Goal: Task Accomplishment & Management: Manage account settings

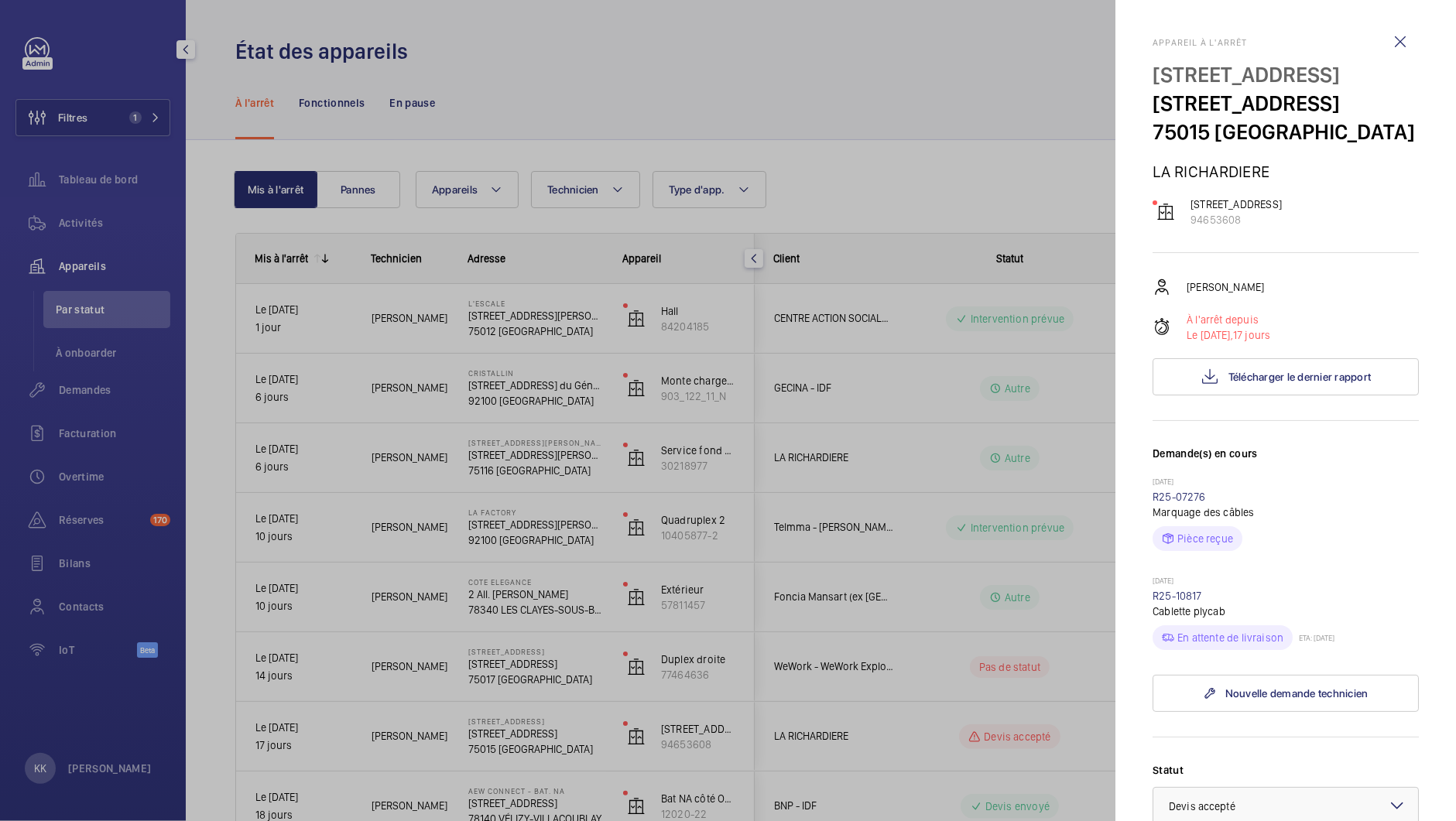
scroll to position [62, 0]
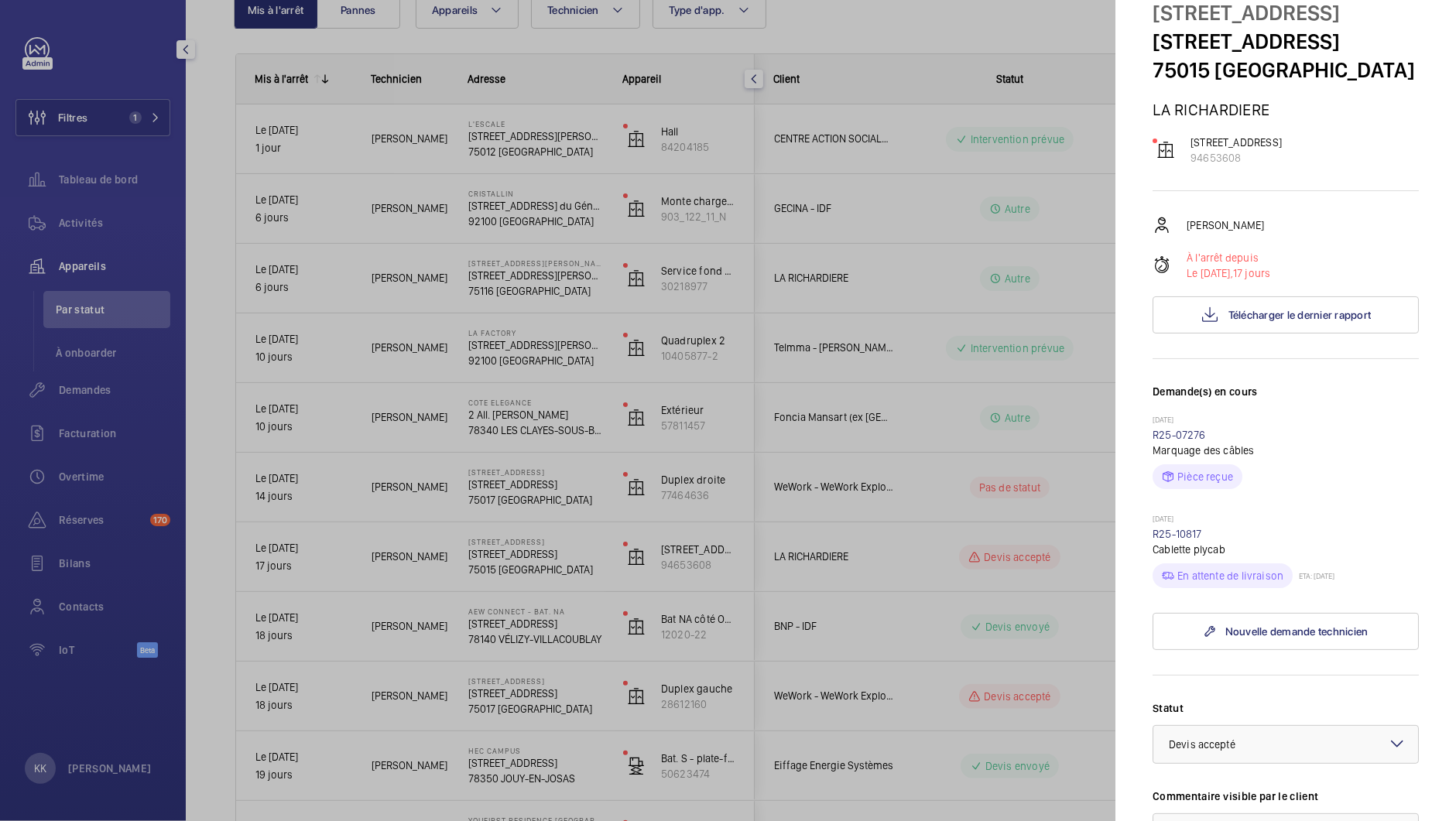
click at [595, 489] on div at bounding box center [728, 410] width 1456 height 821
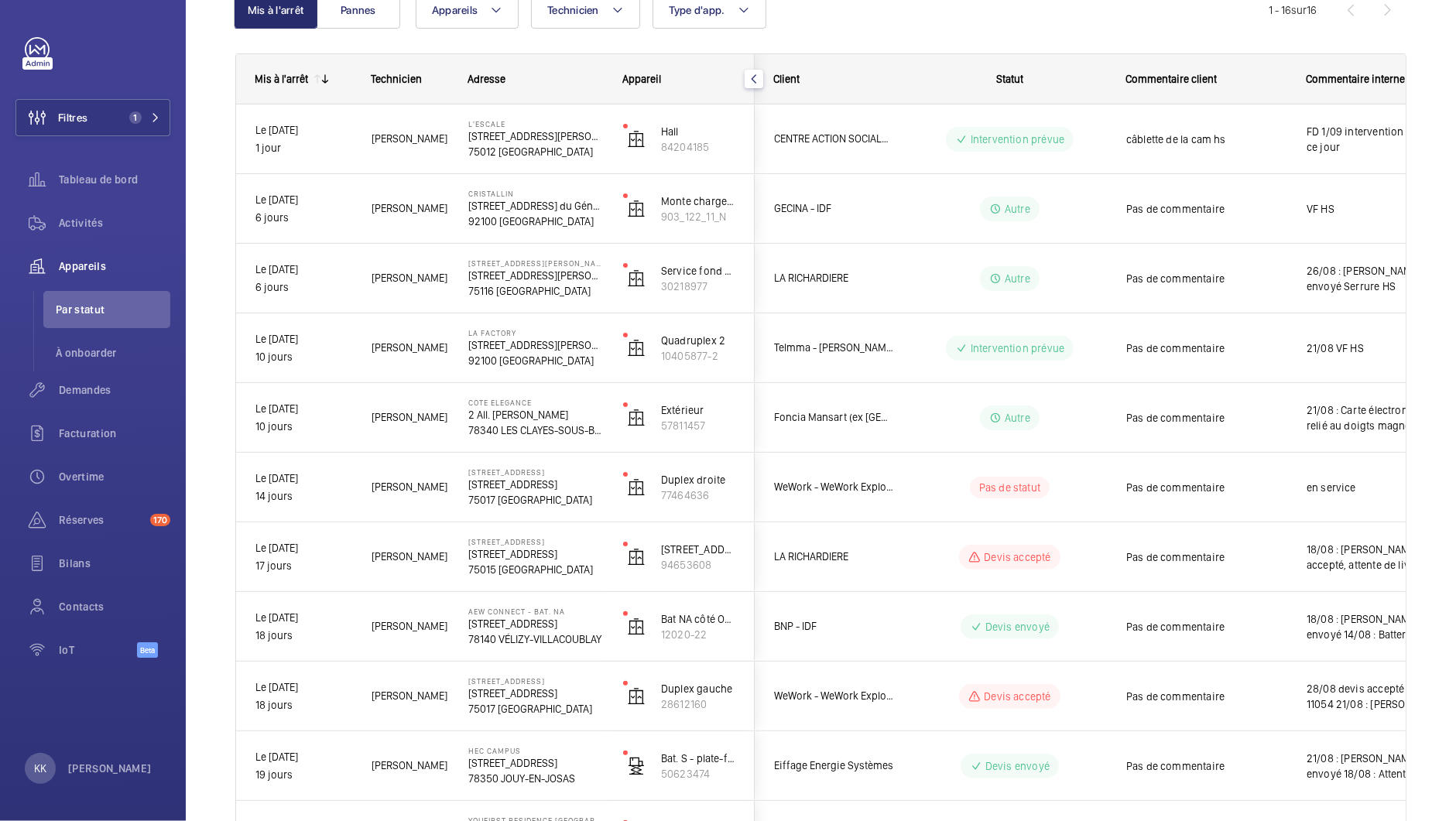
scroll to position [0, 0]
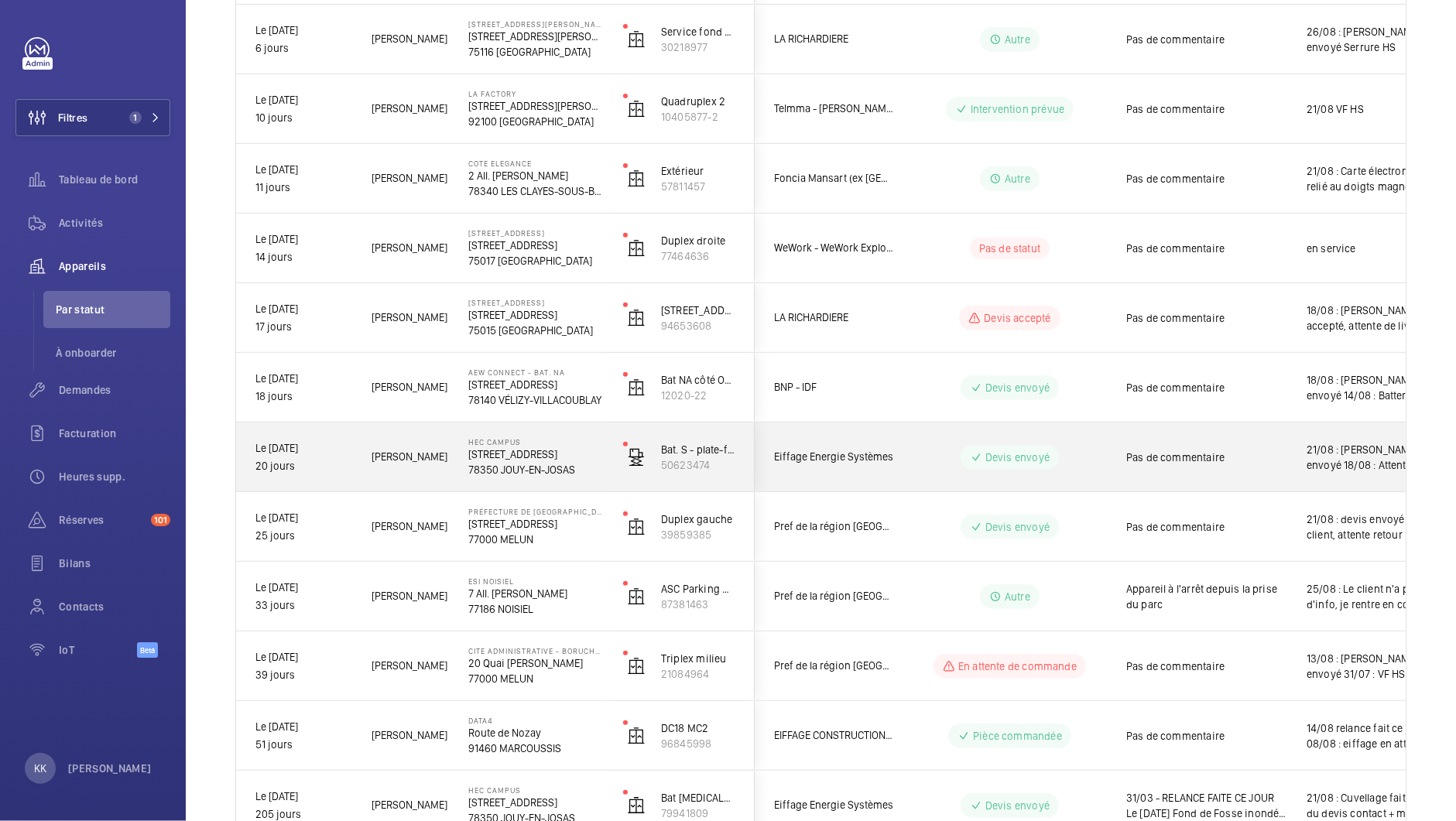
scroll to position [557, 0]
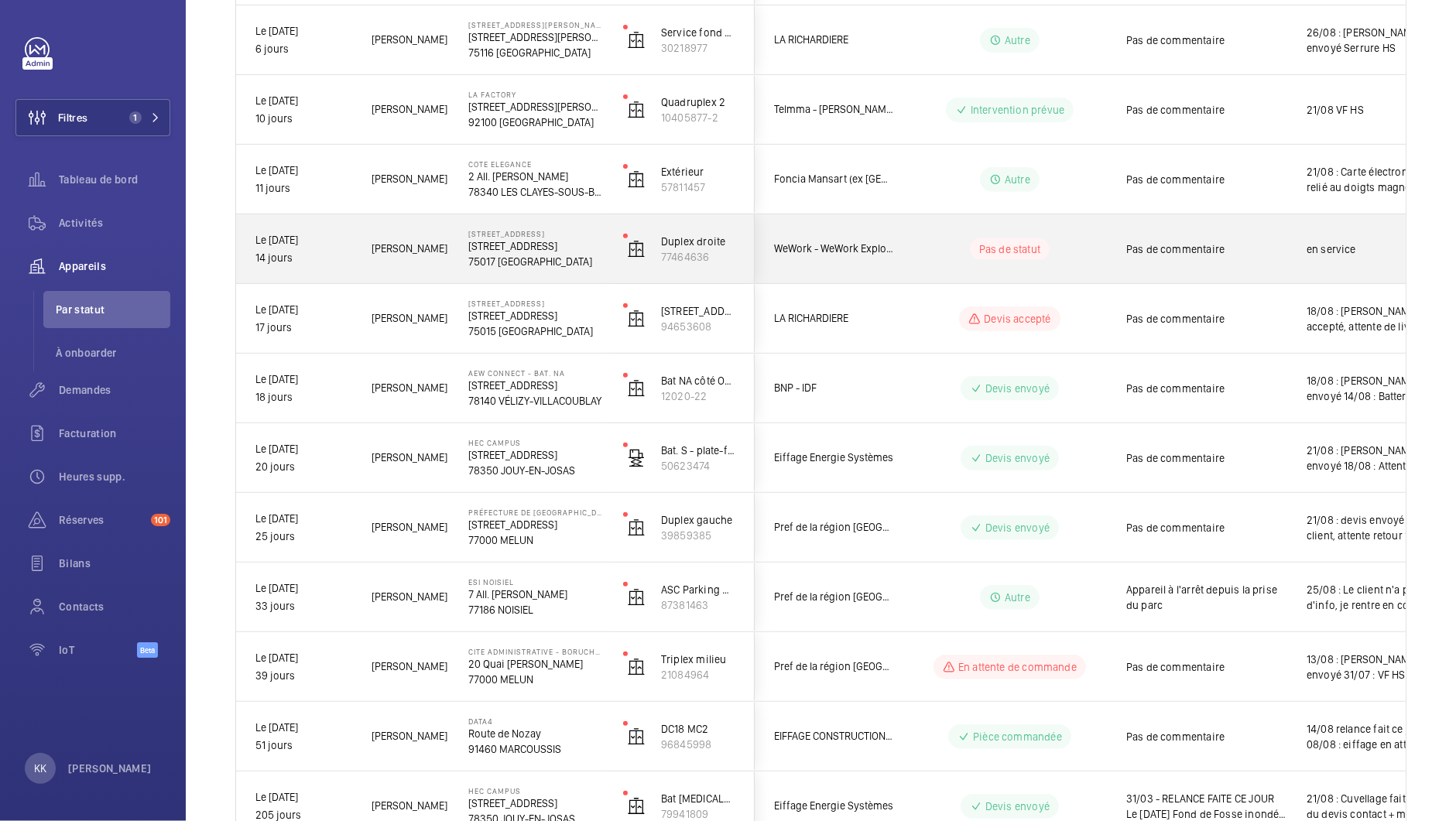
click at [517, 256] on p "75017 [GEOGRAPHIC_DATA]" at bounding box center [536, 262] width 135 height 16
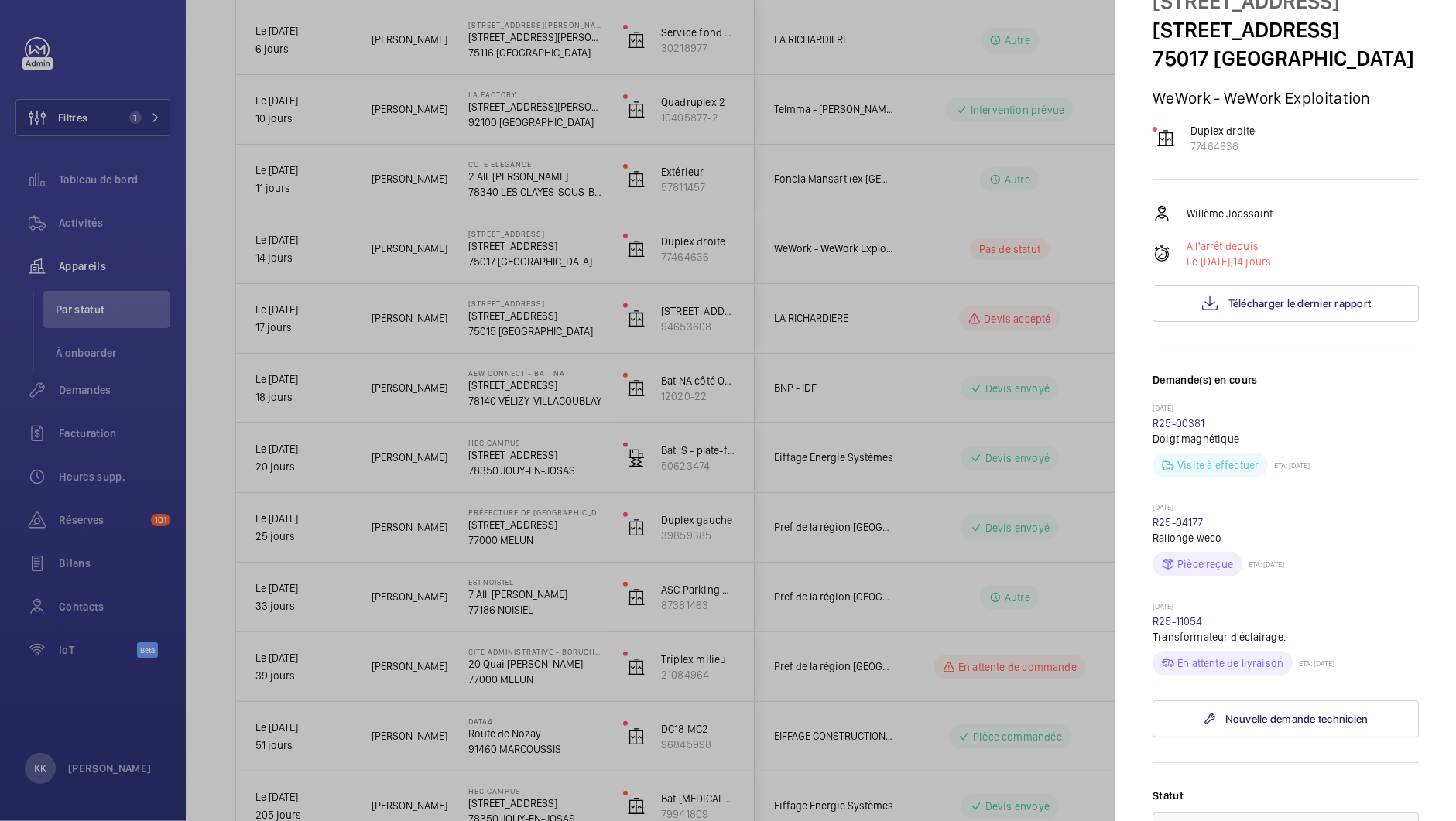
scroll to position [0, 0]
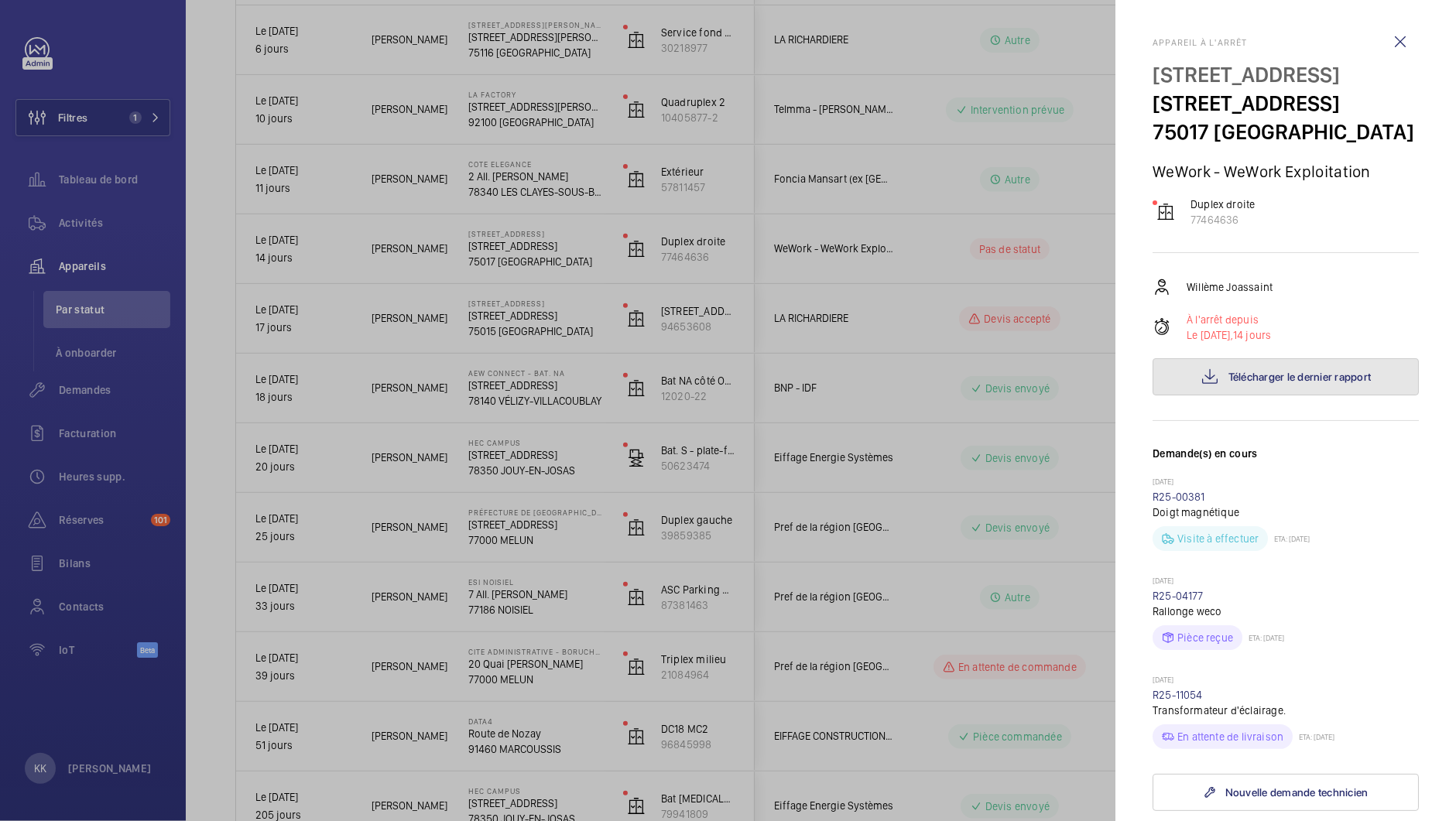
click at [1258, 383] on span "Télécharger le dernier rapport" at bounding box center [1300, 377] width 144 height 13
click at [0, 0] on mat-sidenav-container "Filtres 1 Tableau de bord Activités Appareils Par statut À onboarder Demandes F…" at bounding box center [728, 410] width 1456 height 821
click at [829, 294] on div at bounding box center [728, 410] width 1456 height 821
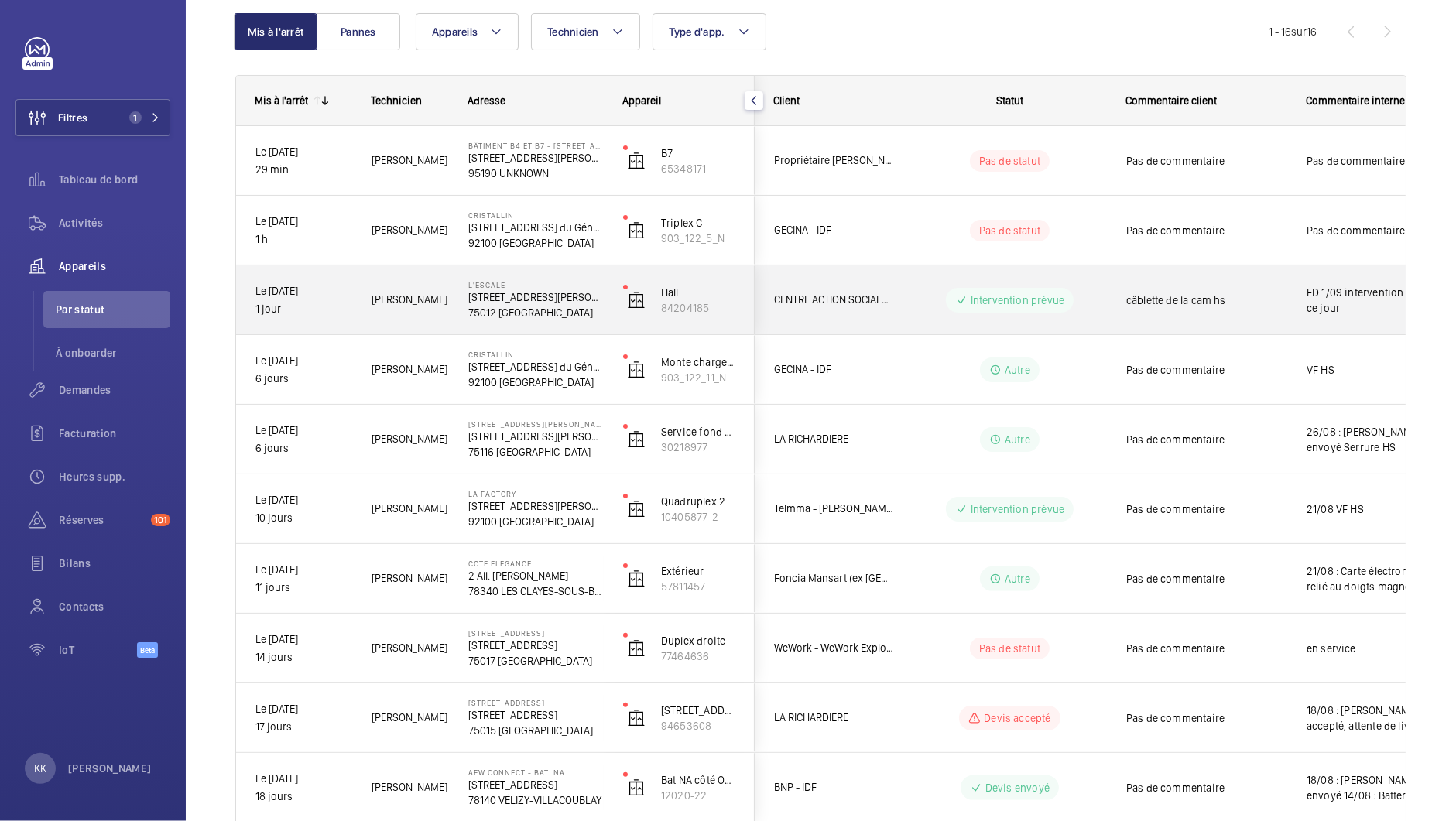
scroll to position [155, 0]
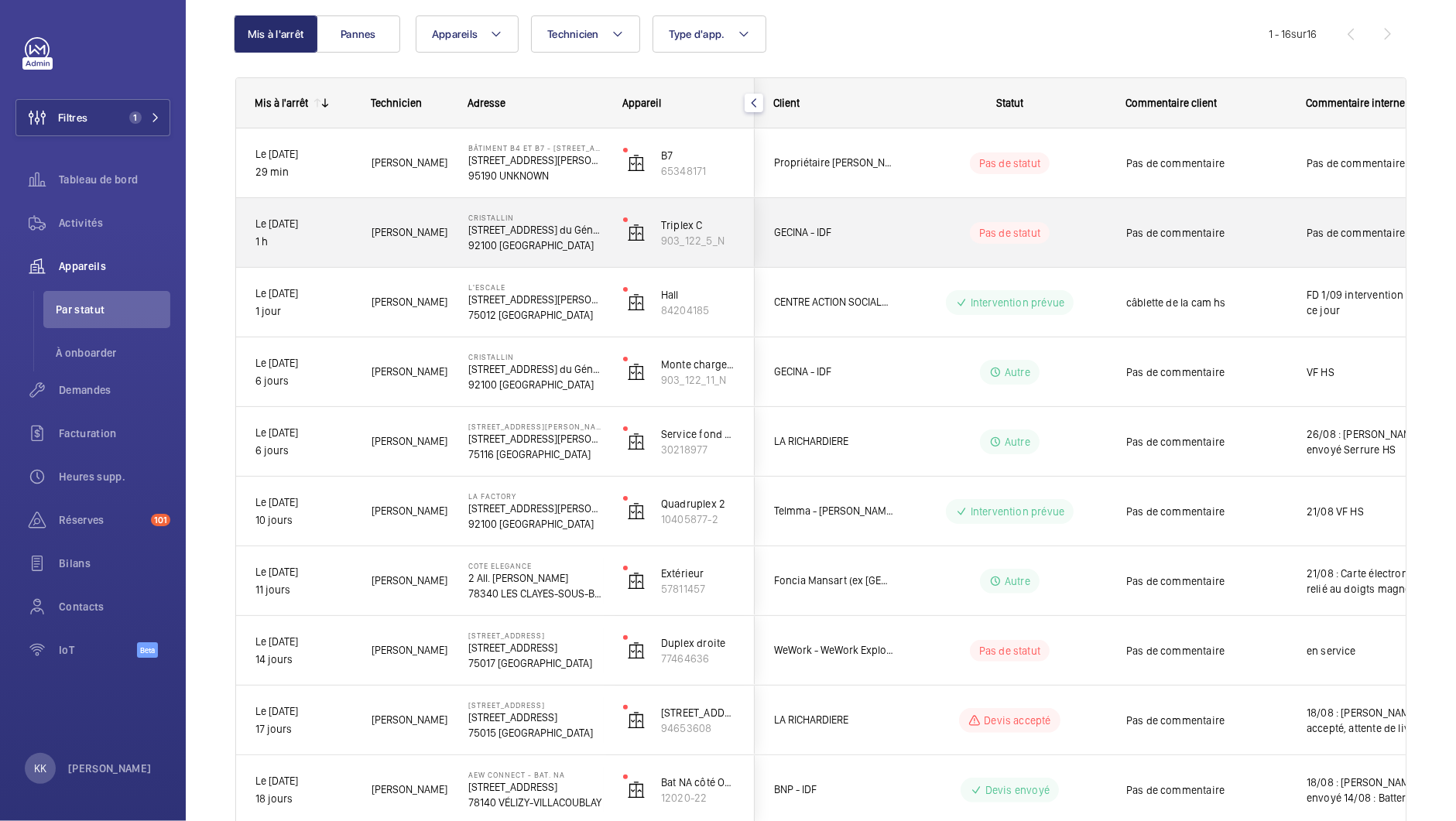
click at [513, 222] on p "[STREET_ADDRESS] du Général [PERSON_NAME]" at bounding box center [536, 230] width 135 height 16
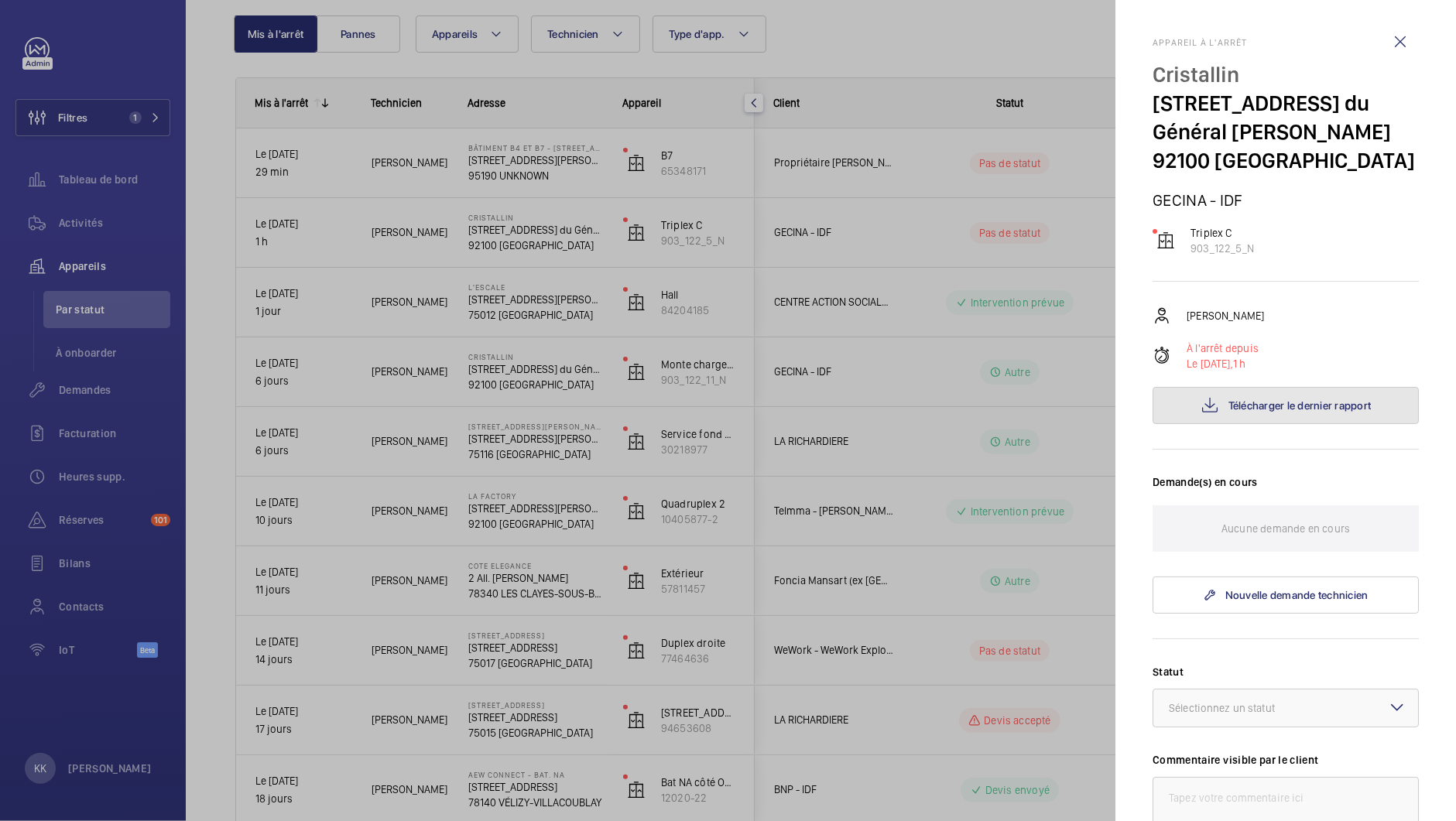
click at [1314, 405] on span "Télécharger le dernier rapport" at bounding box center [1300, 405] width 144 height 13
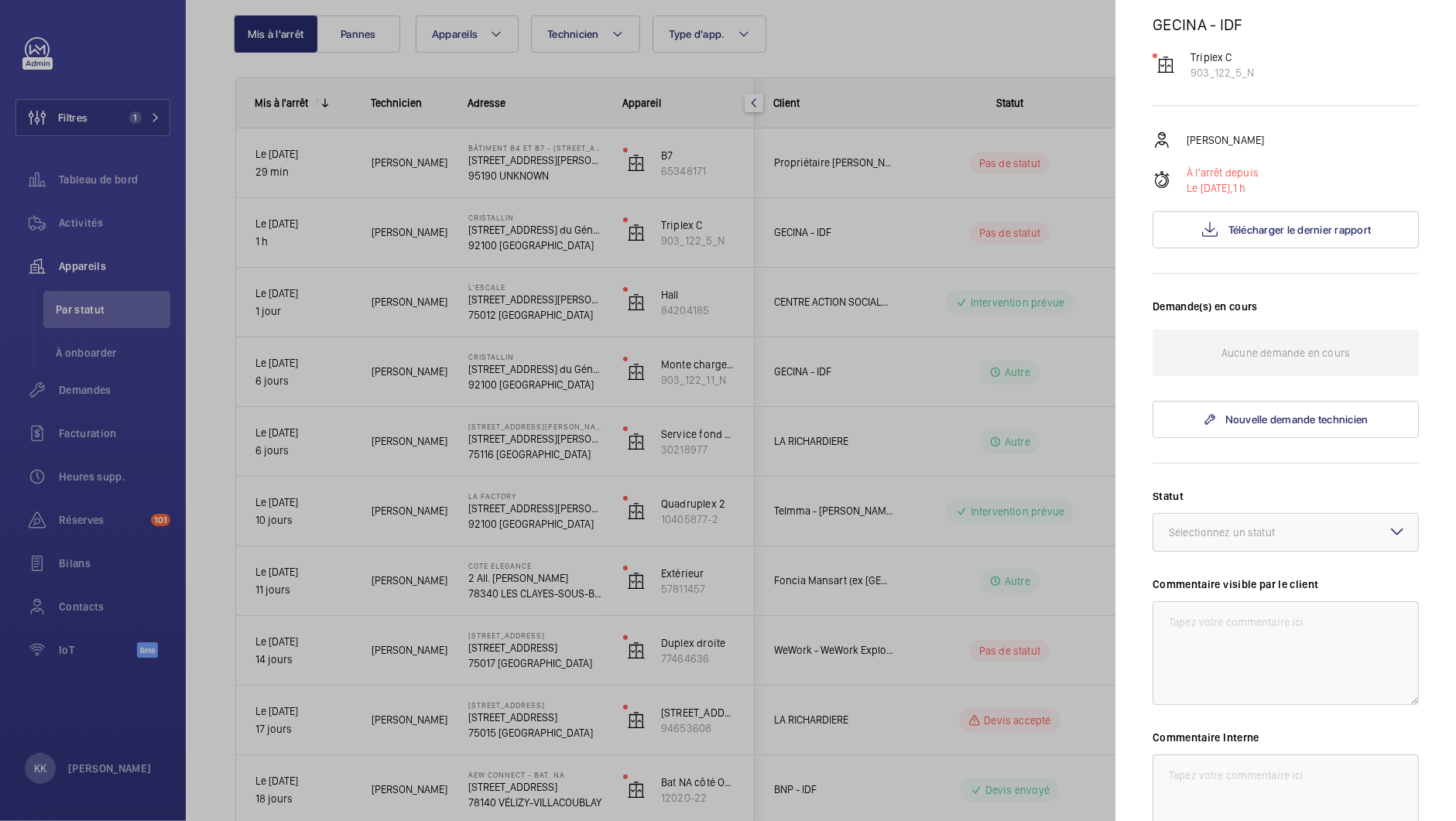
scroll to position [360, 0]
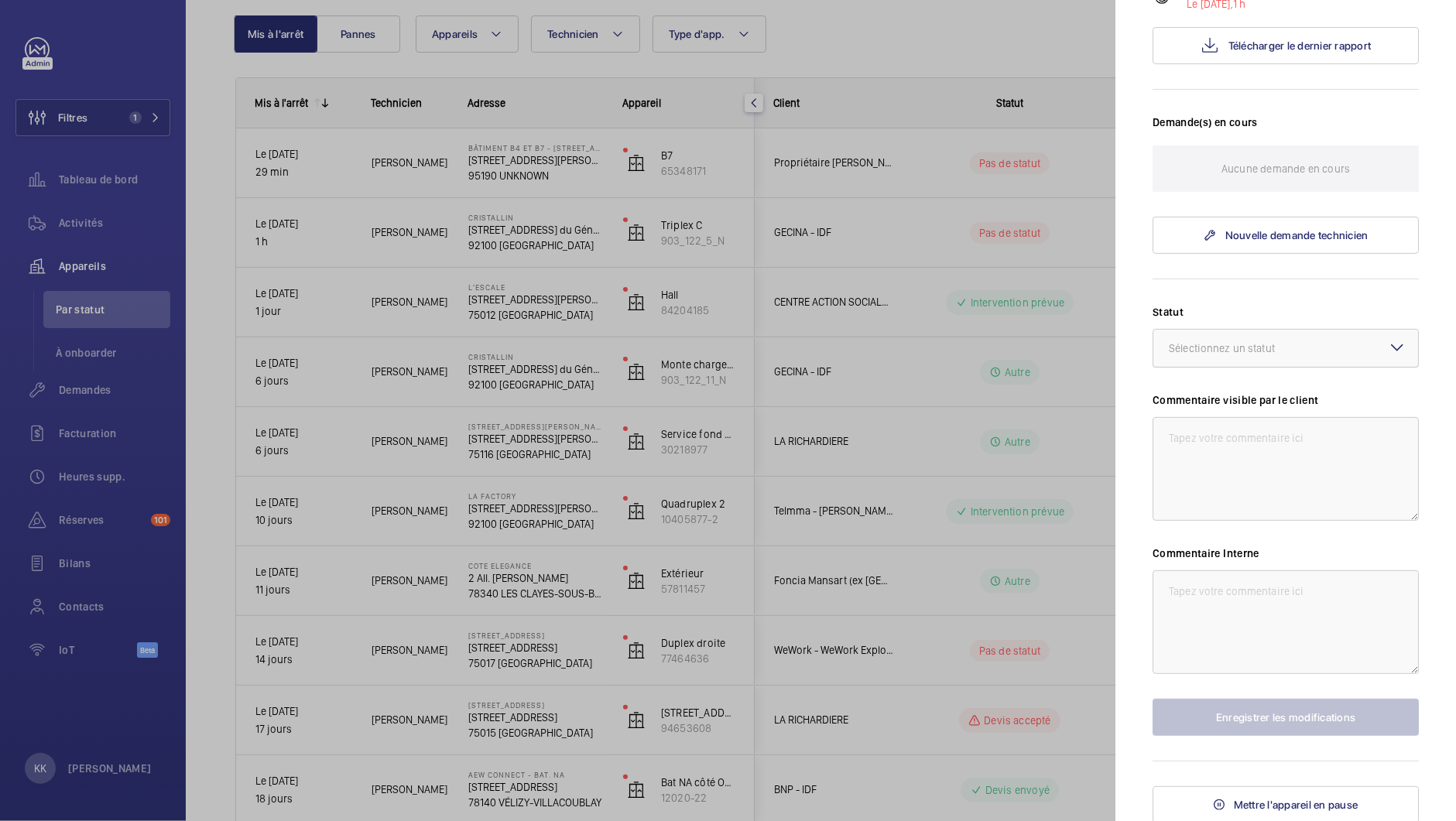
click at [1244, 348] on div "Sélectionnez un statut" at bounding box center [1241, 348] width 145 height 16
click at [1204, 524] on span "Autre" at bounding box center [1286, 531] width 234 height 16
click at [1207, 617] on textarea at bounding box center [1285, 622] width 266 height 104
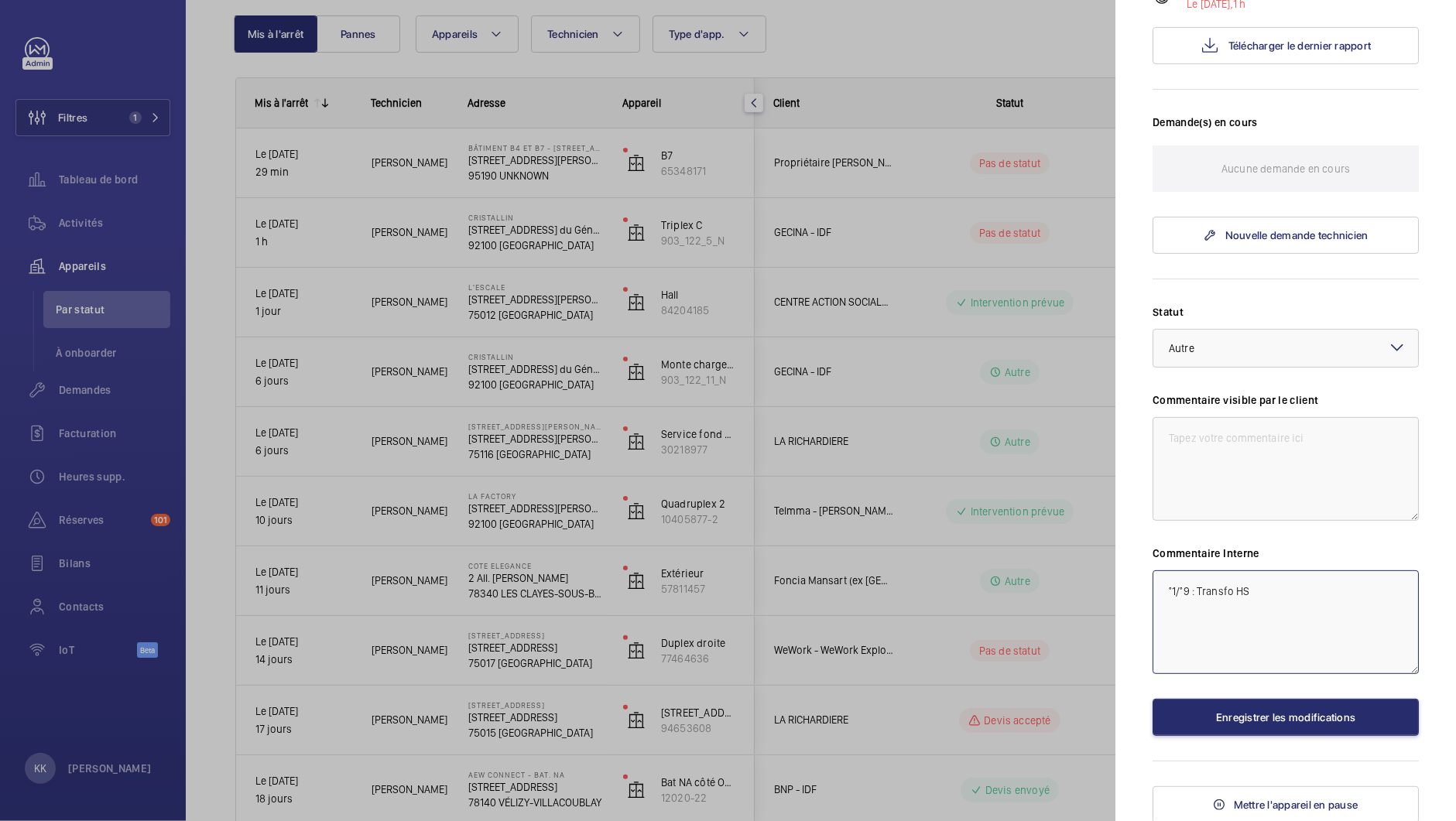
click at [1176, 593] on textarea "°1/°9 : Transfo HS" at bounding box center [1285, 622] width 266 height 104
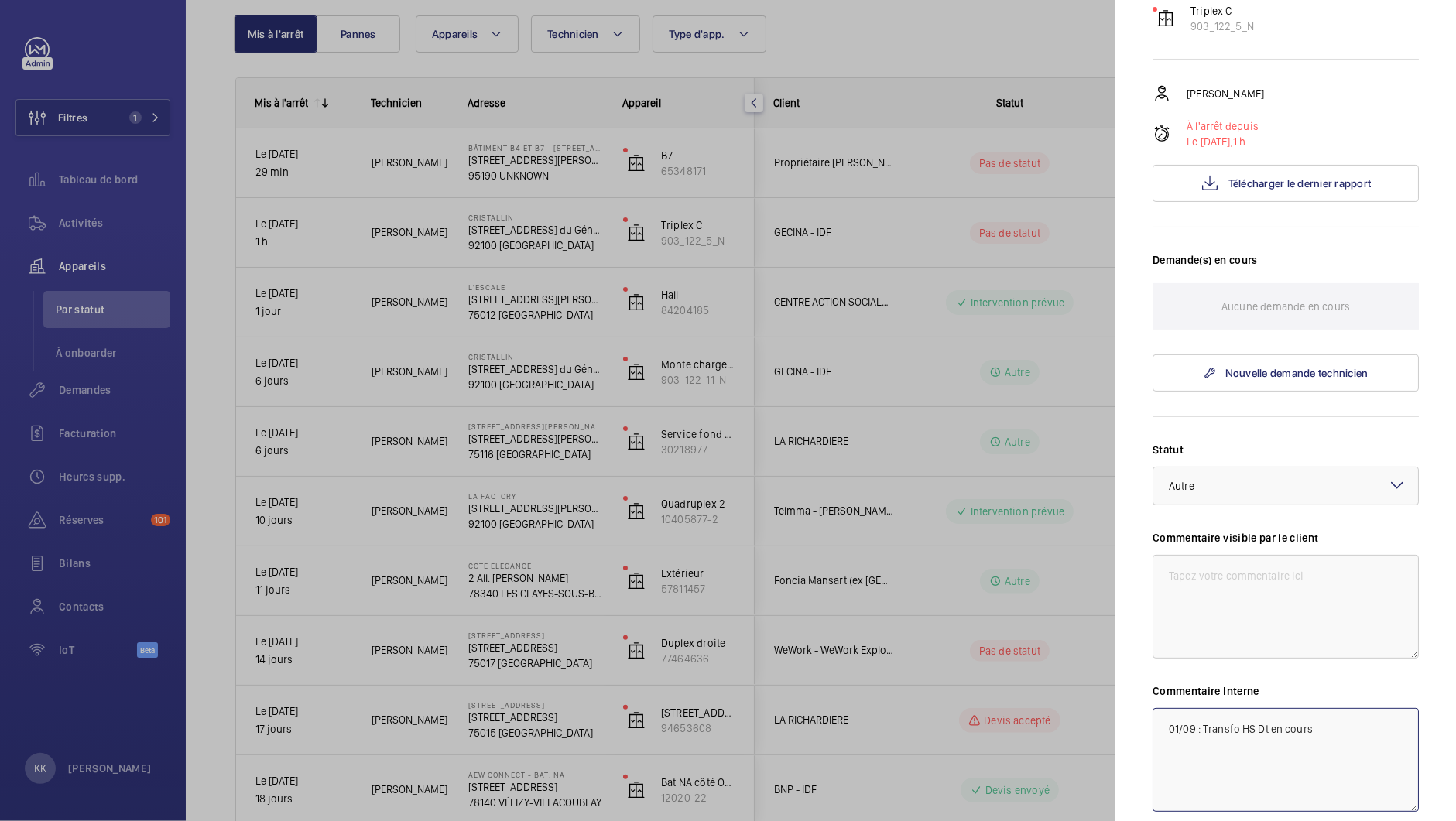
scroll to position [360, 0]
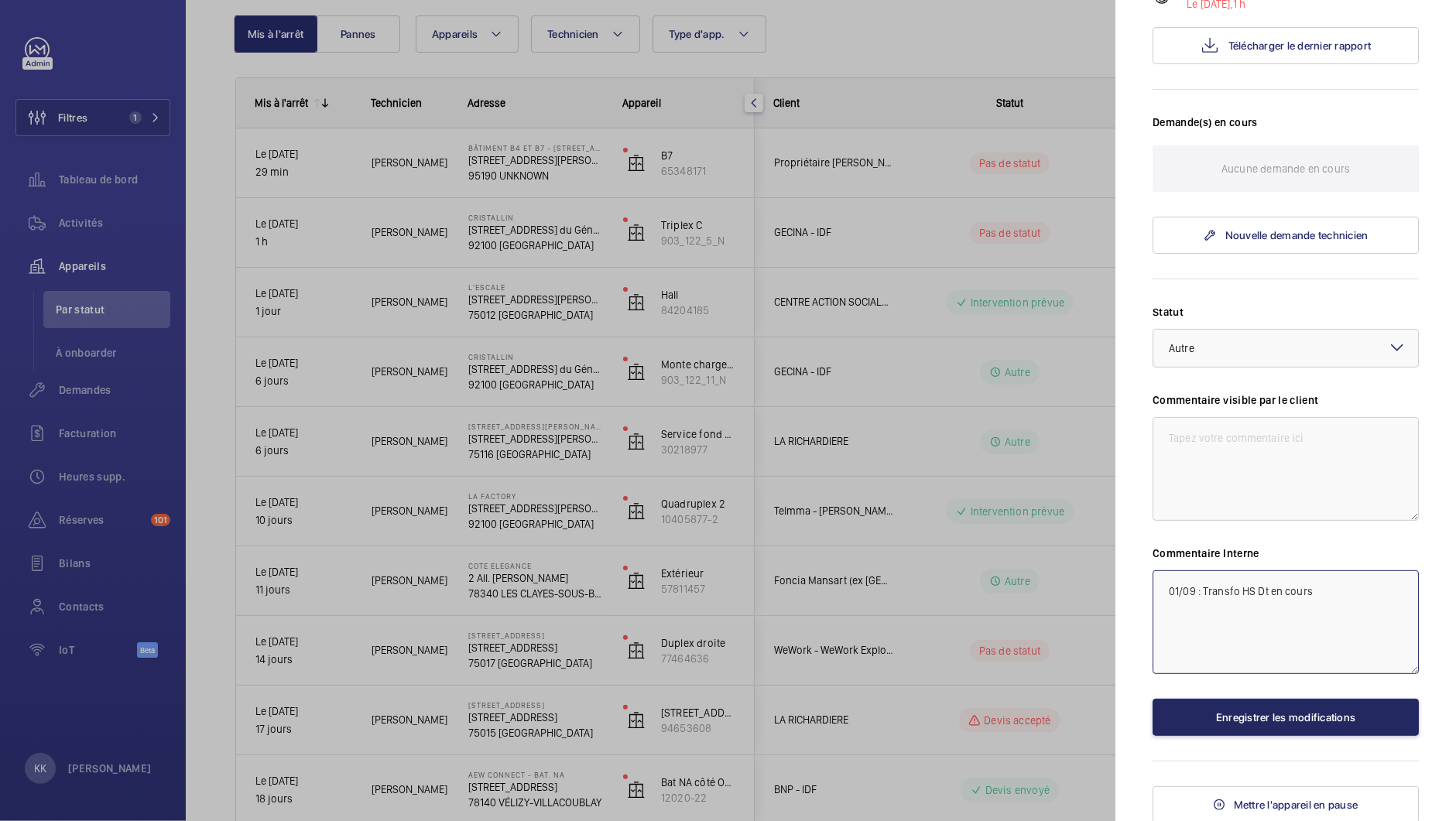
type textarea "01/09 : Transfo HS Dt en cours"
click at [1201, 732] on button "Enregistrer les modifications" at bounding box center [1285, 717] width 266 height 37
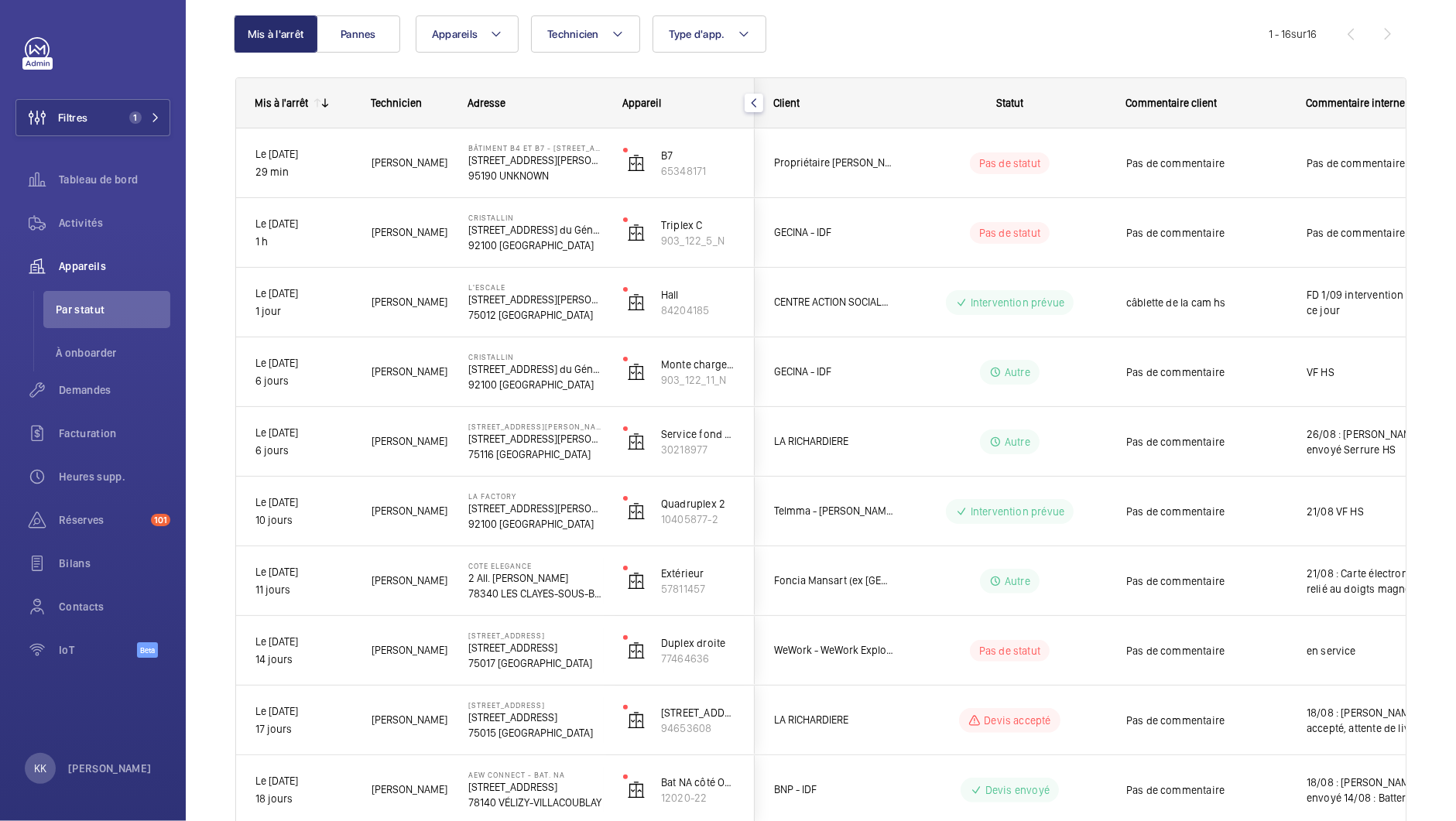
scroll to position [0, 0]
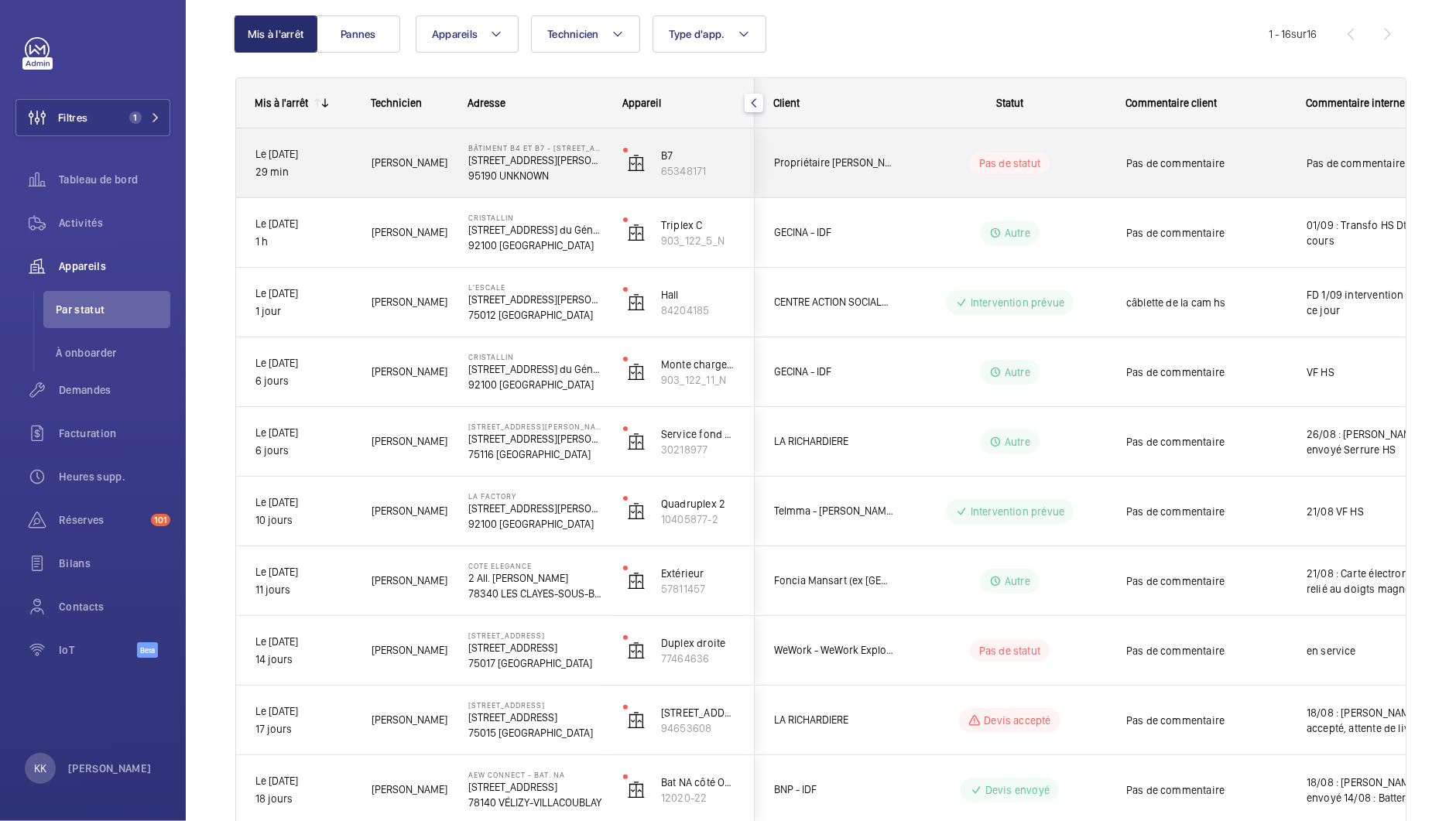
click at [480, 174] on p "95190 UNKNOWN" at bounding box center [536, 176] width 135 height 16
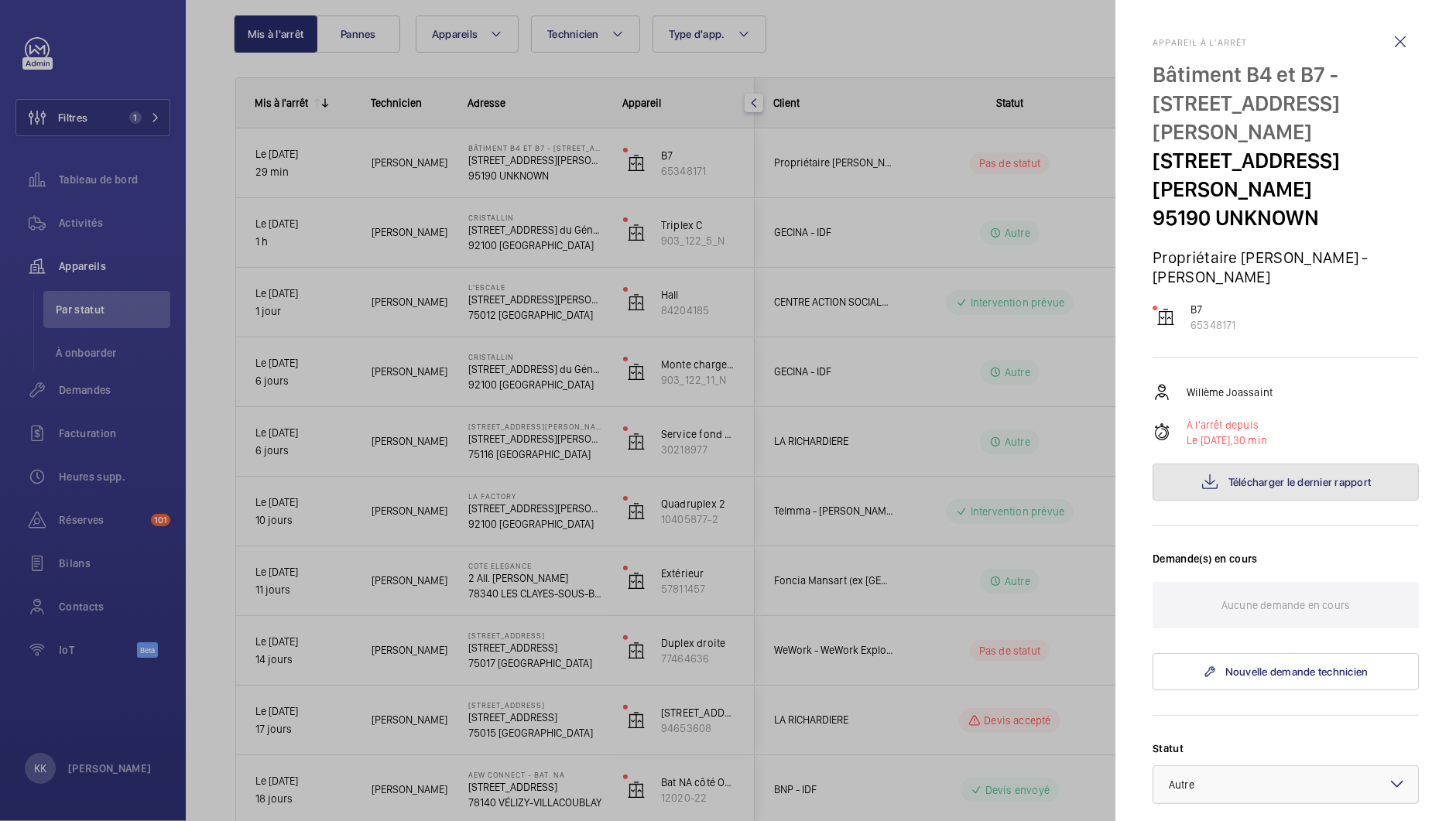
click at [1204, 473] on mat-icon at bounding box center [1210, 482] width 19 height 19
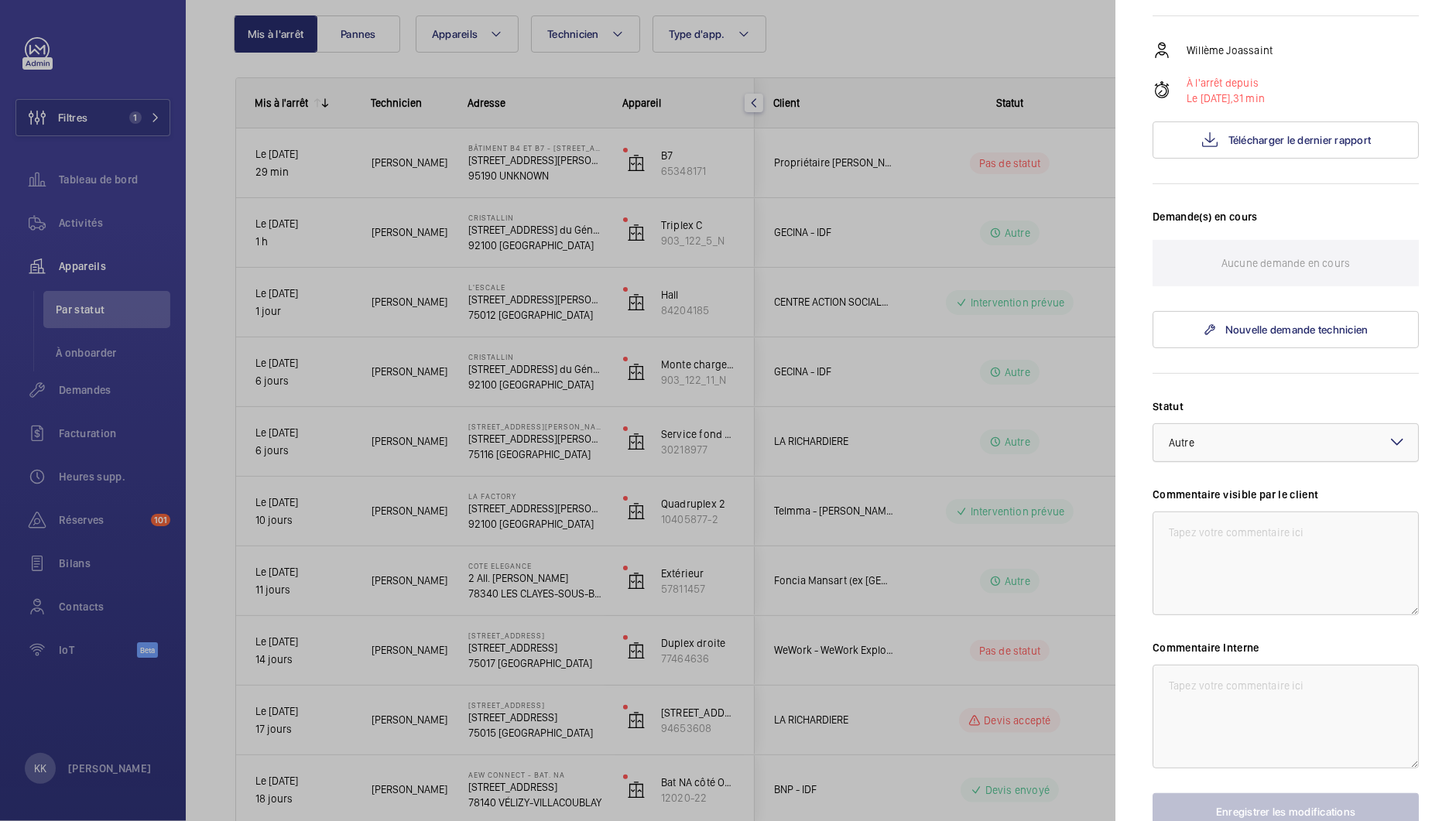
scroll to position [404, 0]
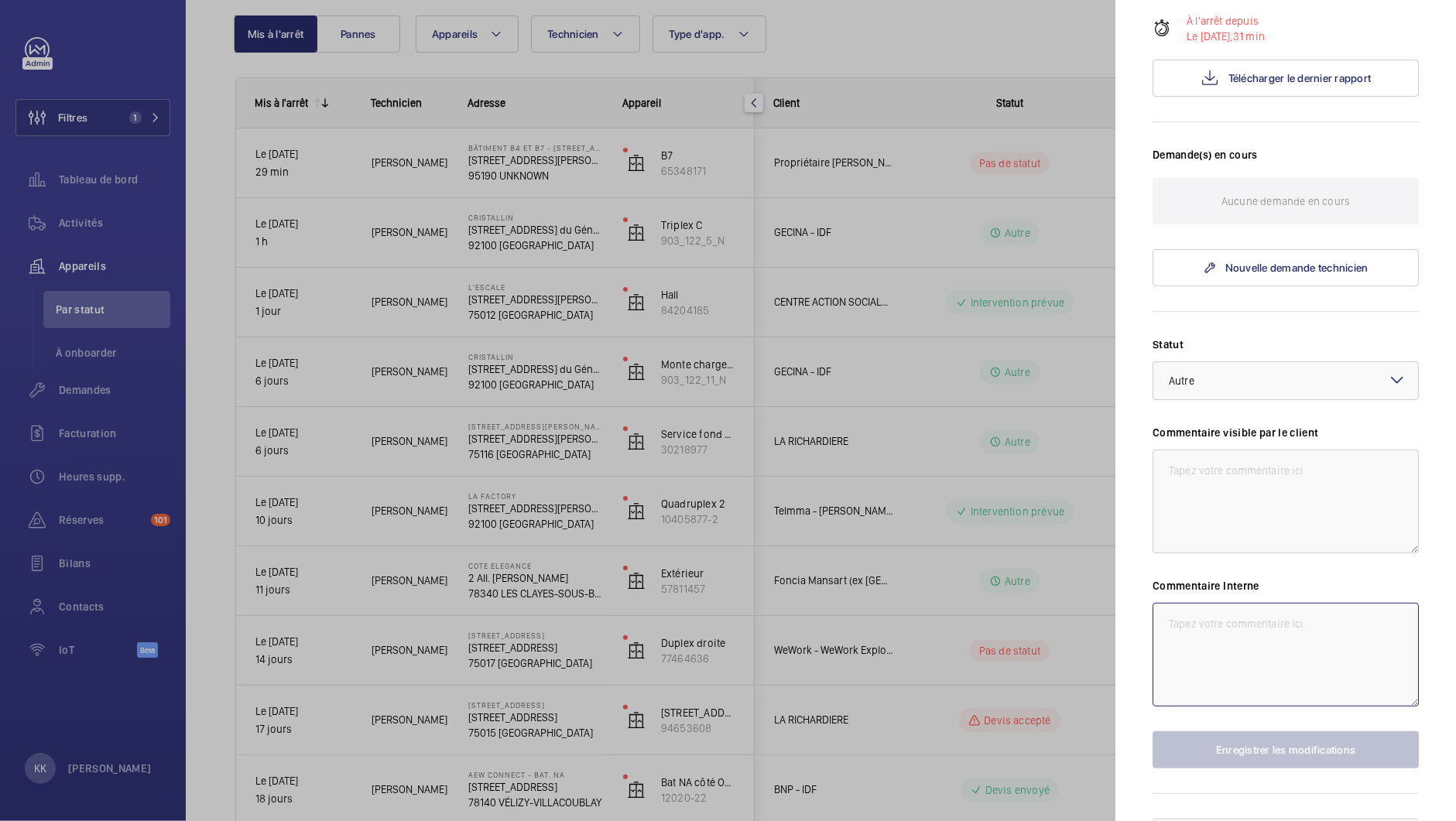
click at [1254, 603] on textarea at bounding box center [1285, 655] width 266 height 104
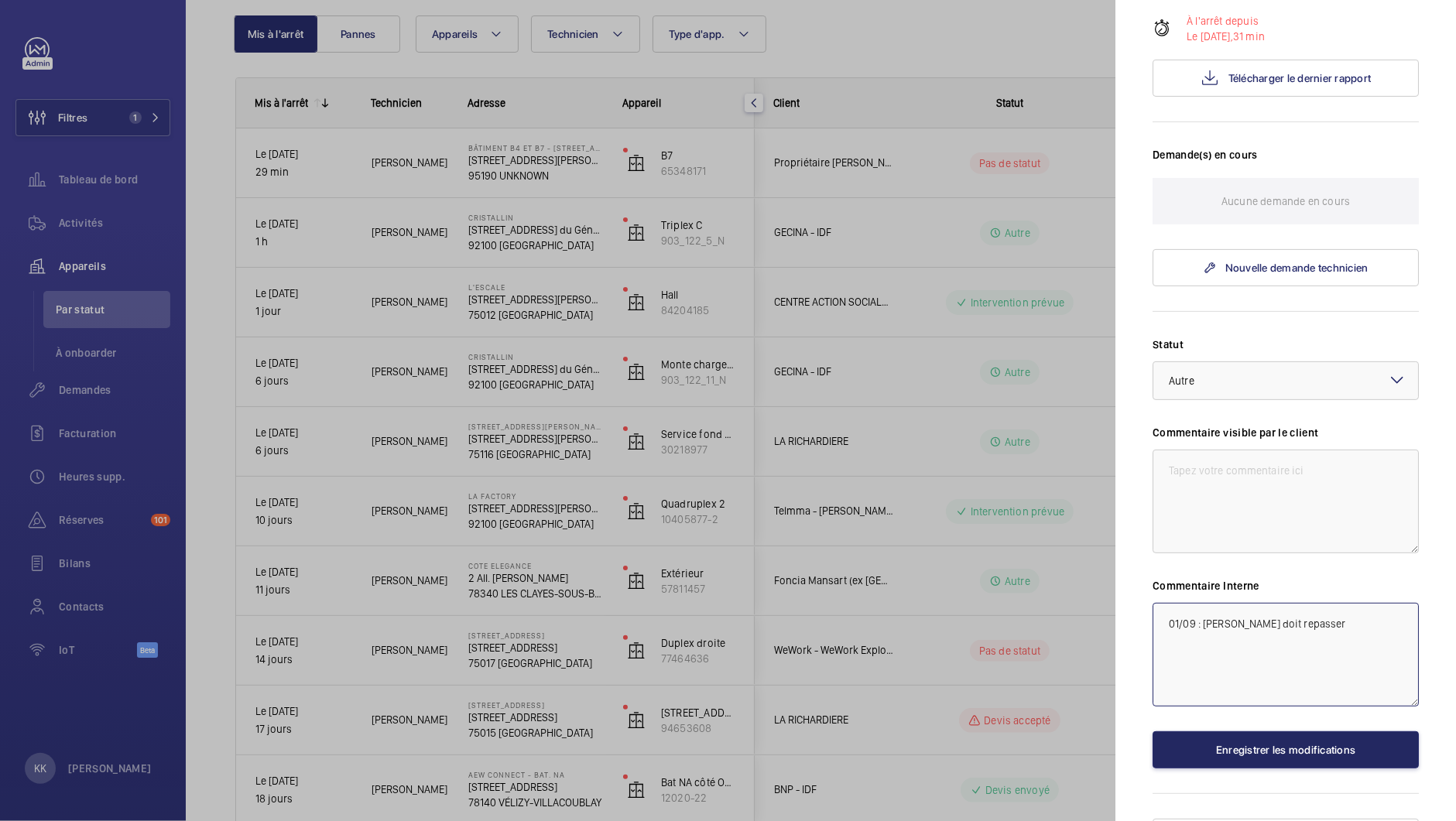
type textarea "01/09 : [PERSON_NAME] doit repasser"
click at [1260, 732] on button "Enregistrer les modifications" at bounding box center [1285, 750] width 266 height 37
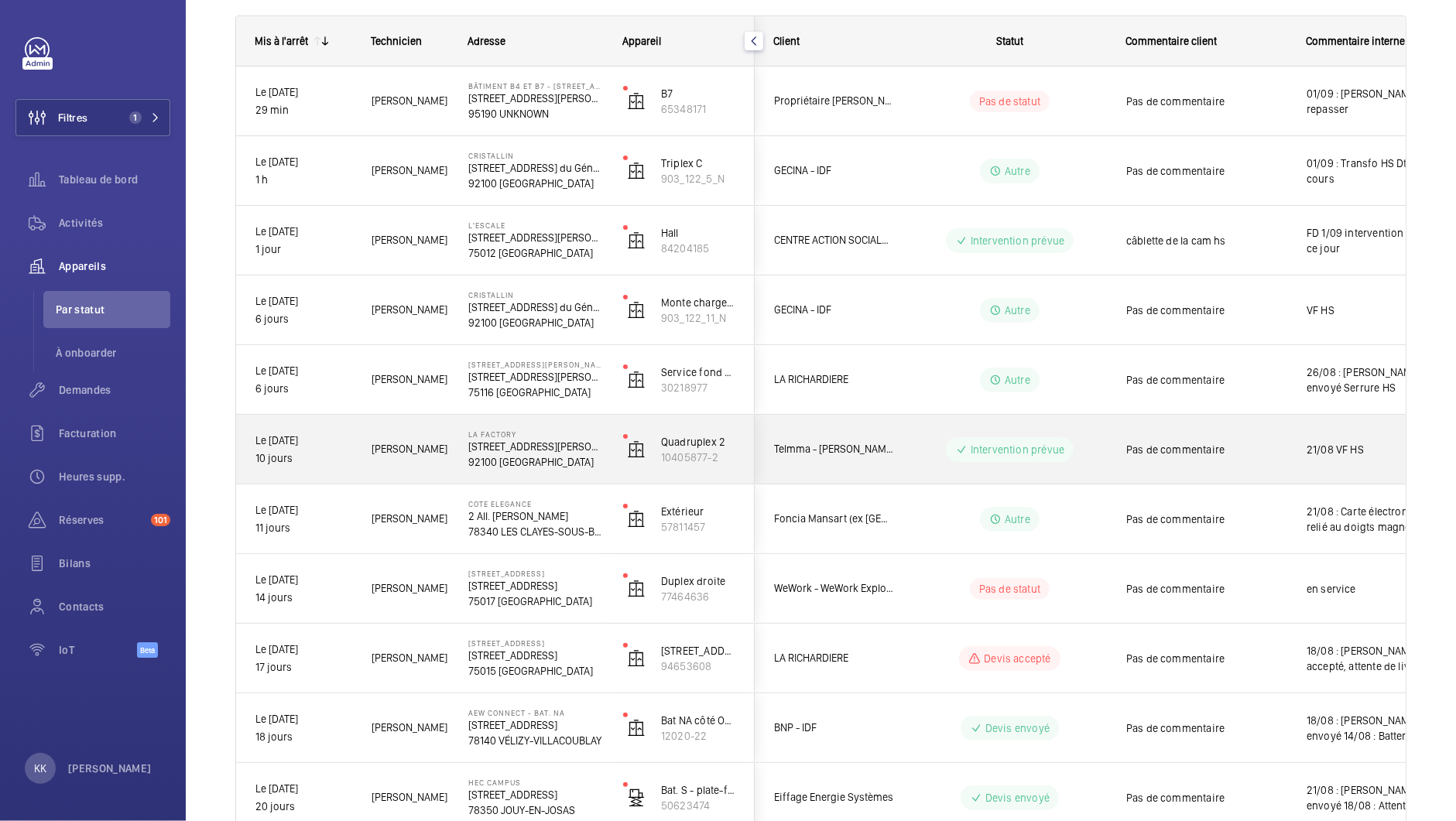
scroll to position [293, 0]
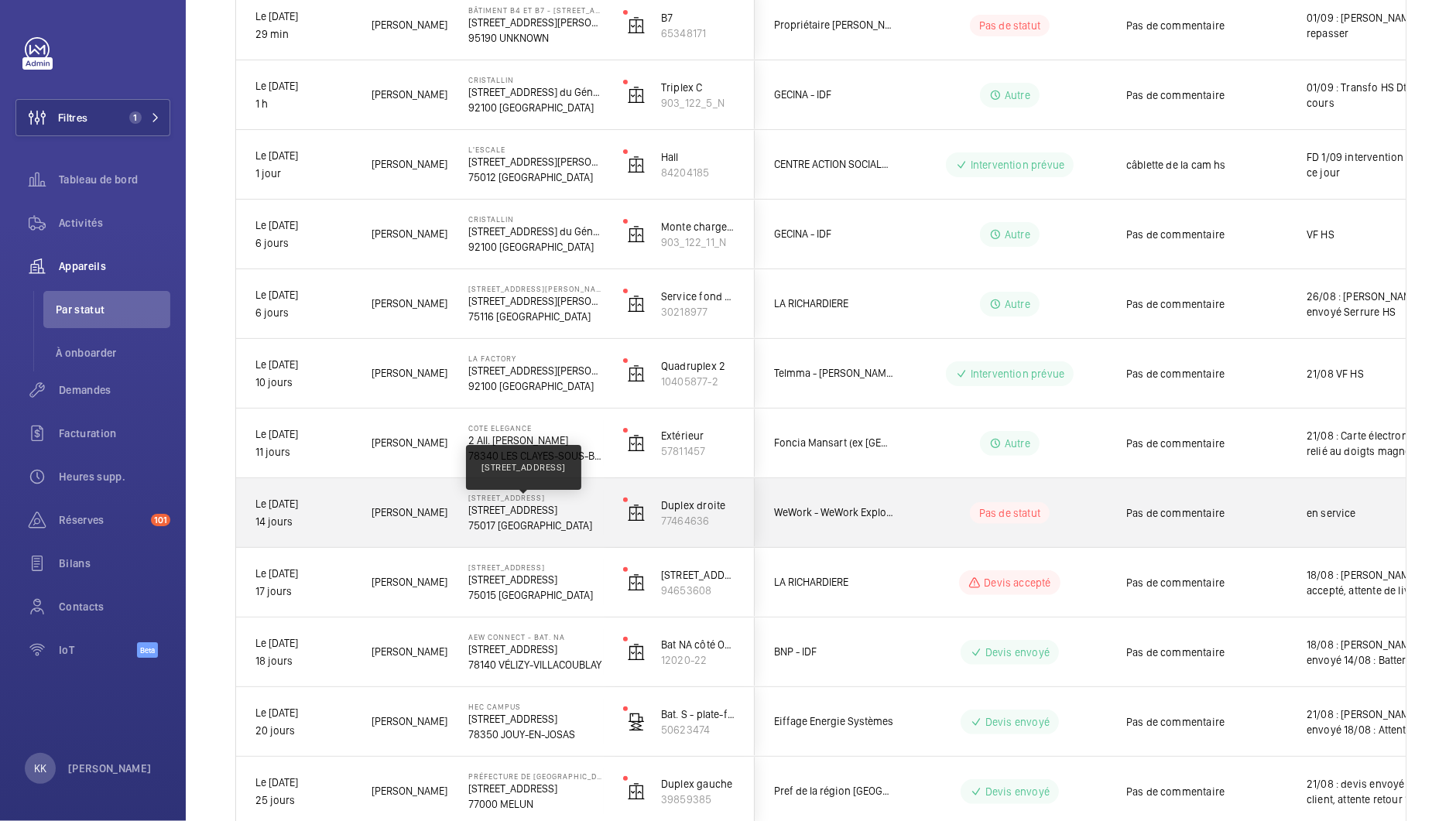
click at [562, 503] on p "[STREET_ADDRESS]" at bounding box center [536, 510] width 135 height 16
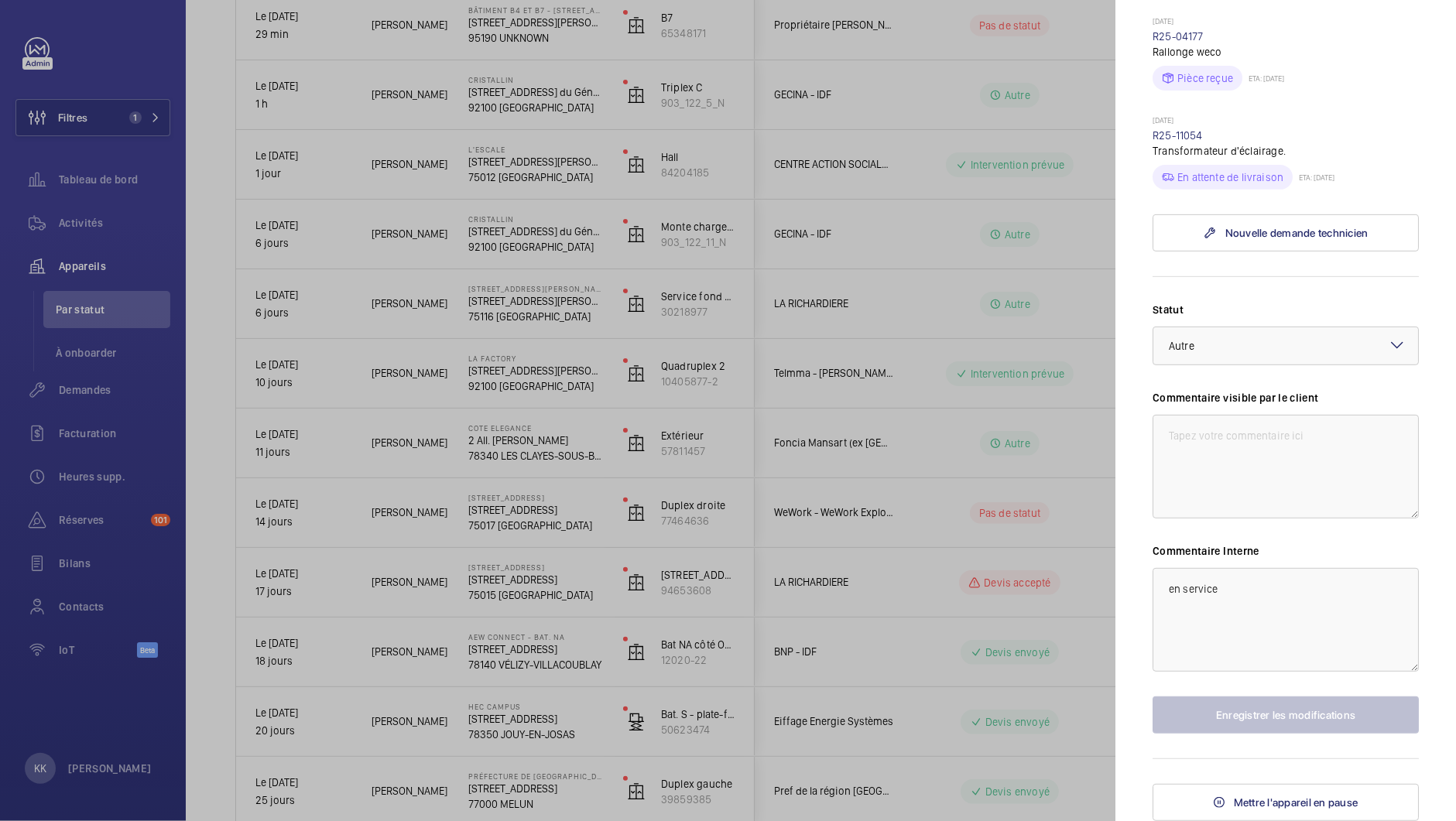
scroll to position [585, 0]
drag, startPoint x: 1253, startPoint y: 583, endPoint x: 1001, endPoint y: 582, distance: 252.0
click at [1001, 582] on mat-sidenav-container "Filtres 1 Tableau de bord Activités Appareils Par statut À onboarder Demandes F…" at bounding box center [728, 410] width 1456 height 821
type textarea "attente transfo"
click at [1167, 707] on button "Enregistrer les modifications" at bounding box center [1285, 714] width 266 height 37
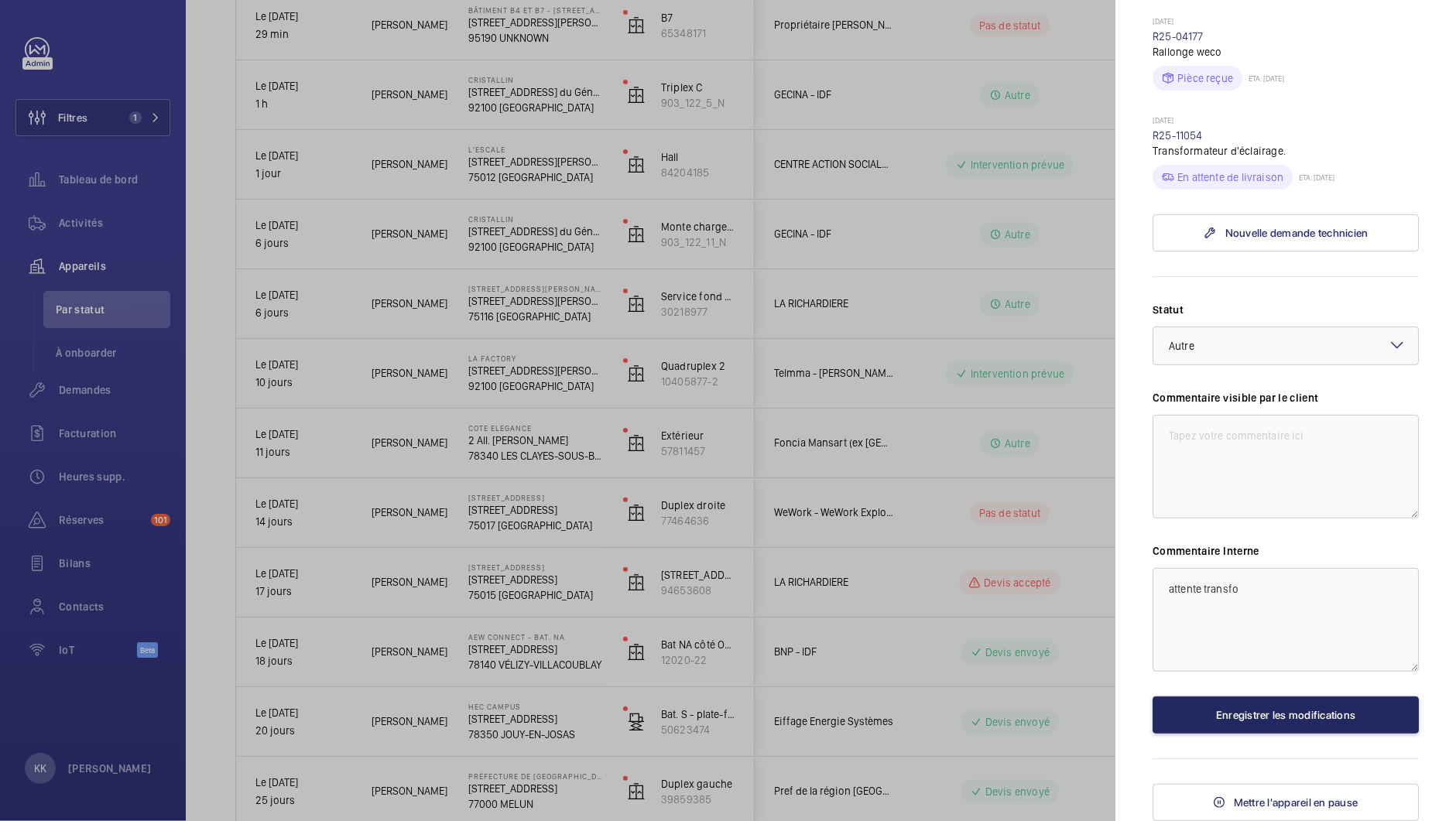
scroll to position [0, 0]
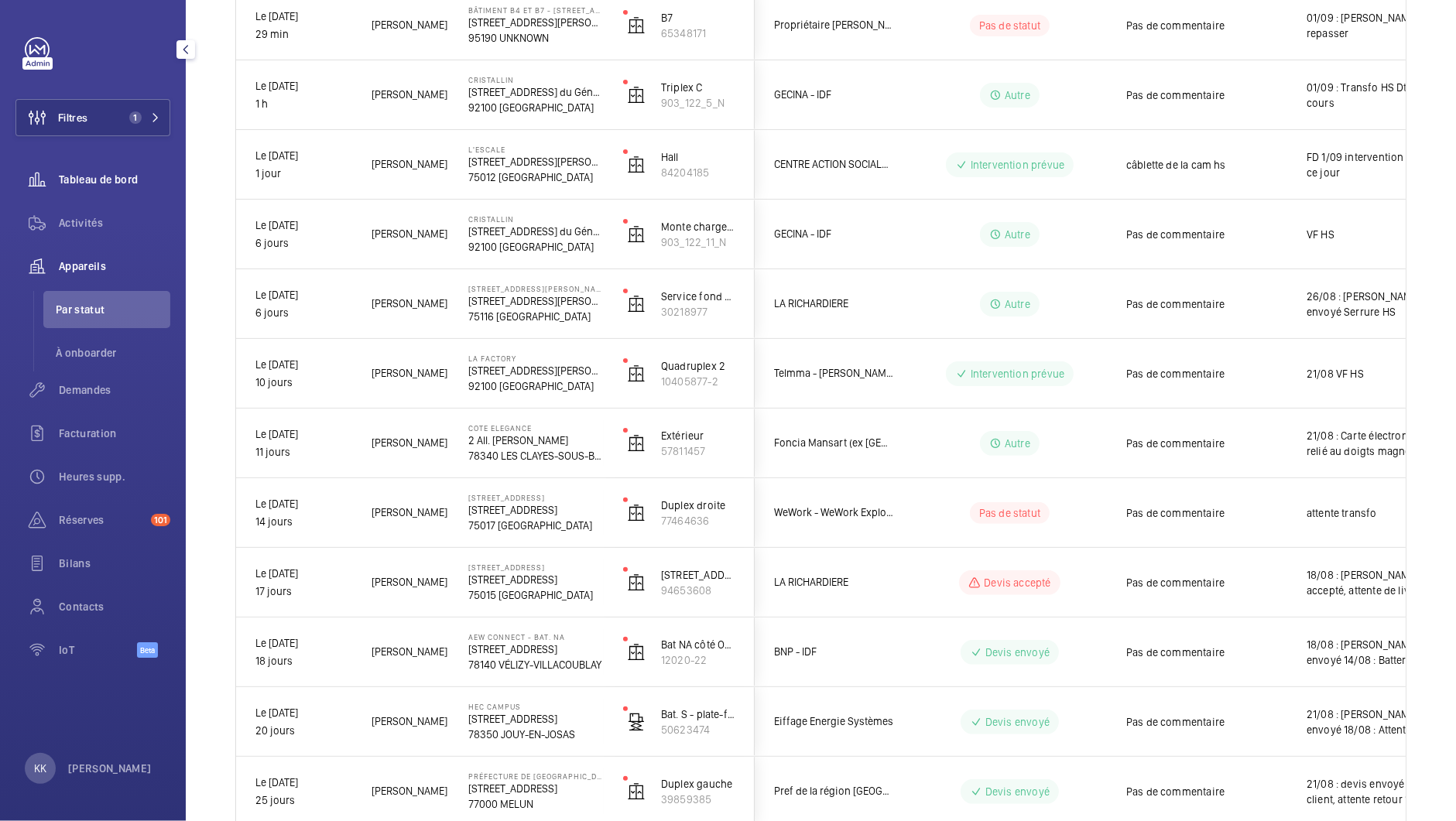
click at [102, 177] on span "Tableau de bord" at bounding box center [115, 180] width 111 height 16
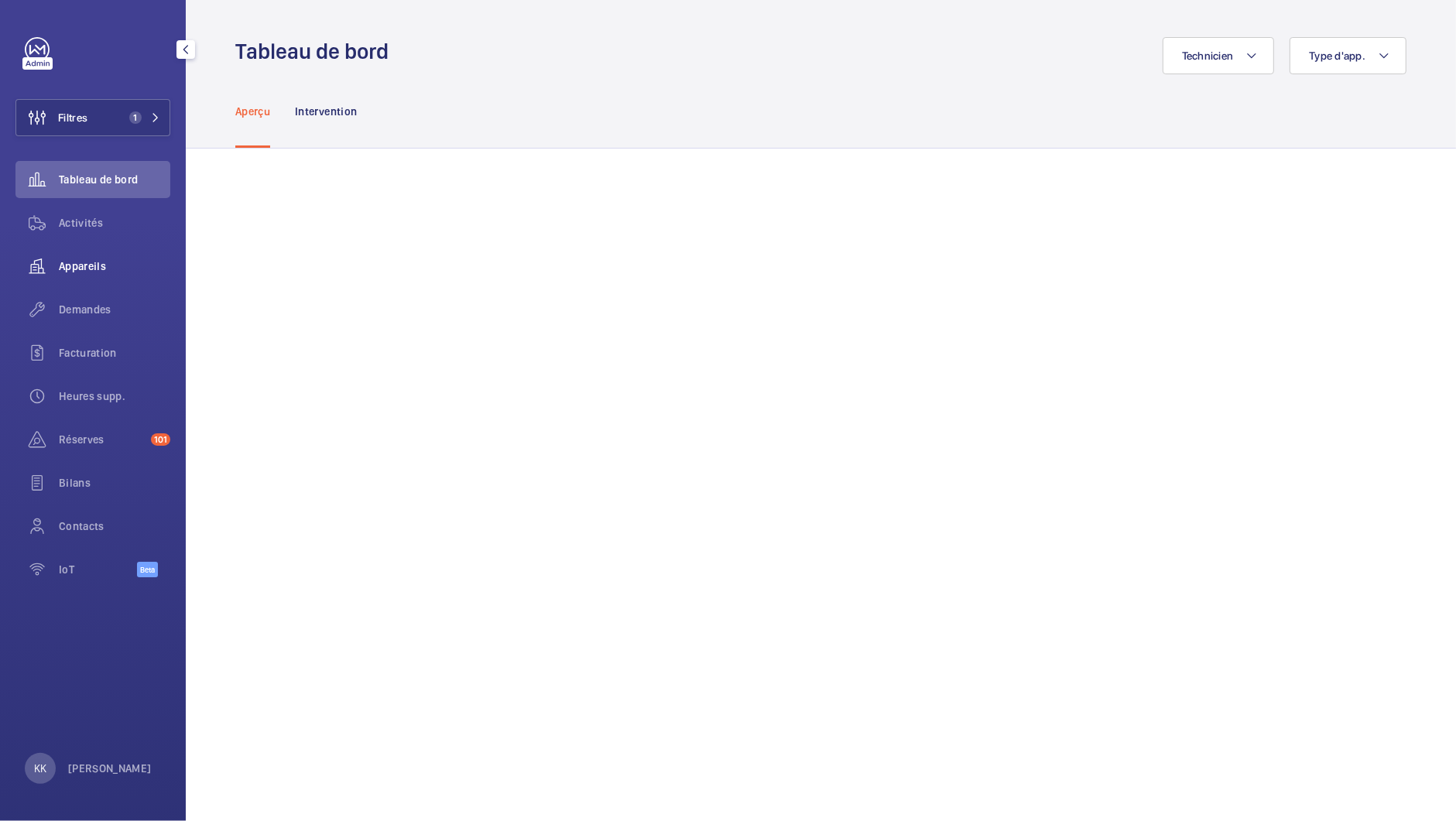
click at [104, 268] on span "Appareils" at bounding box center [115, 267] width 111 height 16
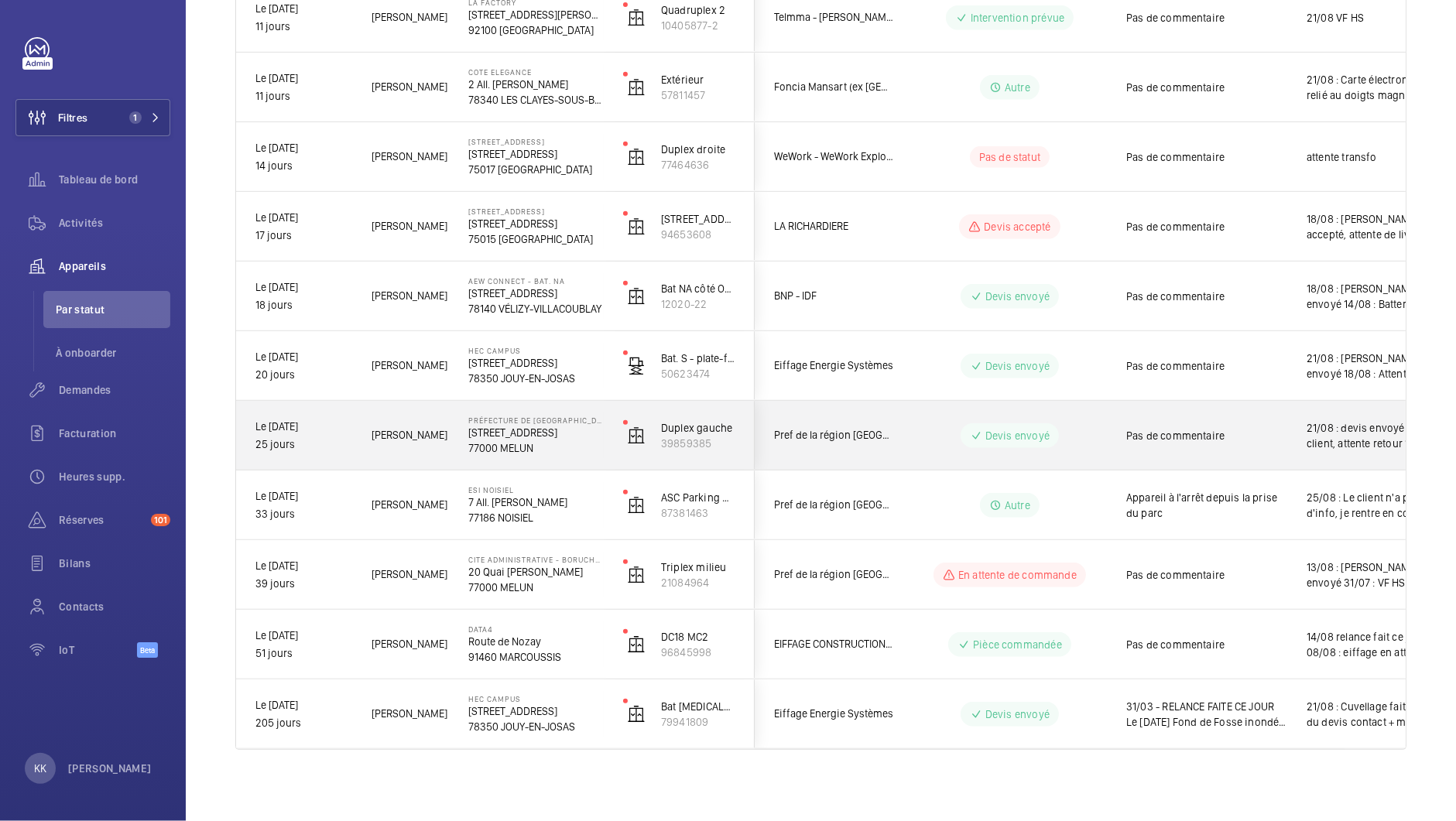
scroll to position [721, 0]
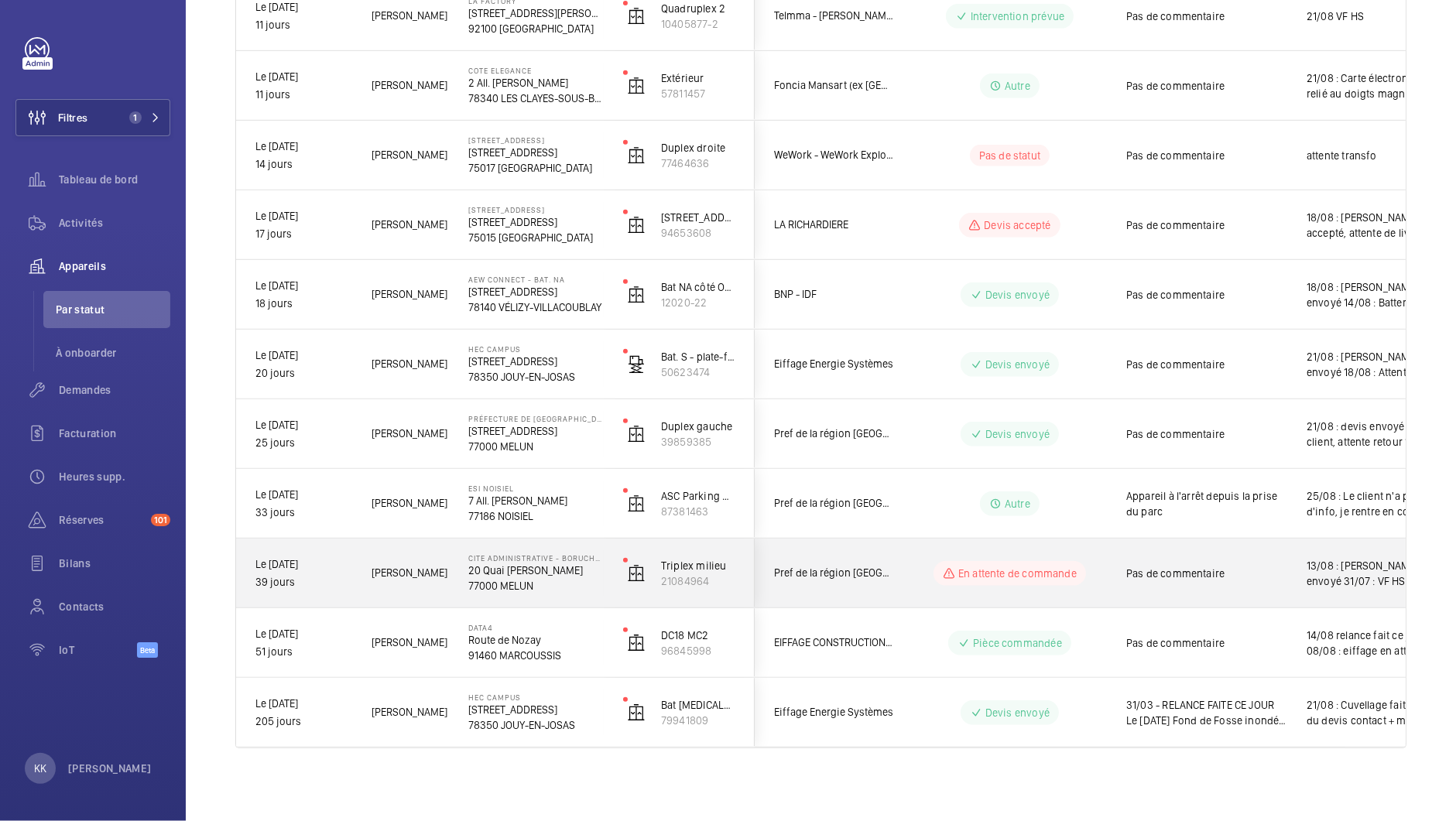
click at [526, 578] on p "77000 MELUN" at bounding box center [536, 586] width 135 height 16
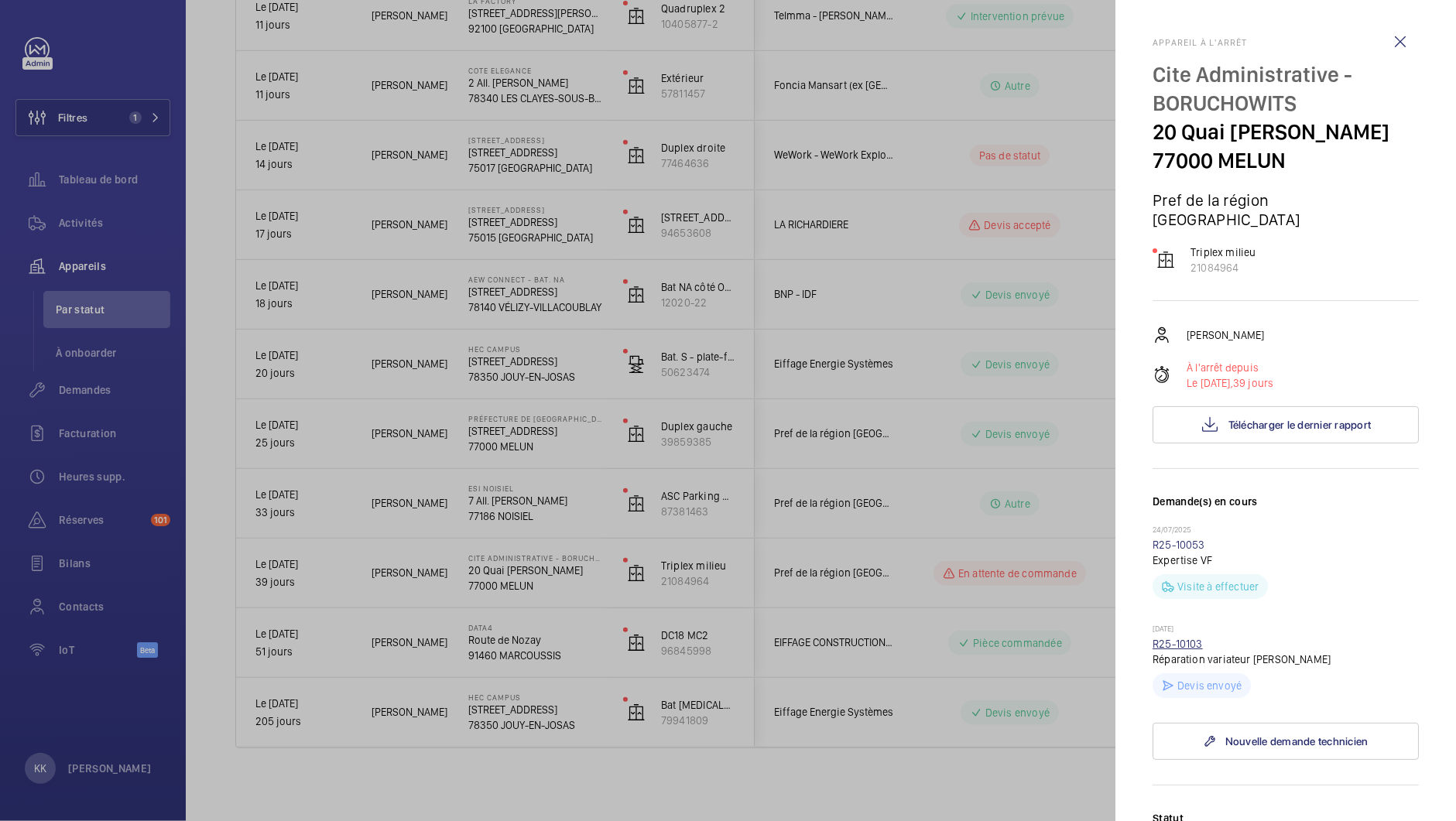
click at [1185, 650] on link "R25-10103" at bounding box center [1178, 644] width 50 height 13
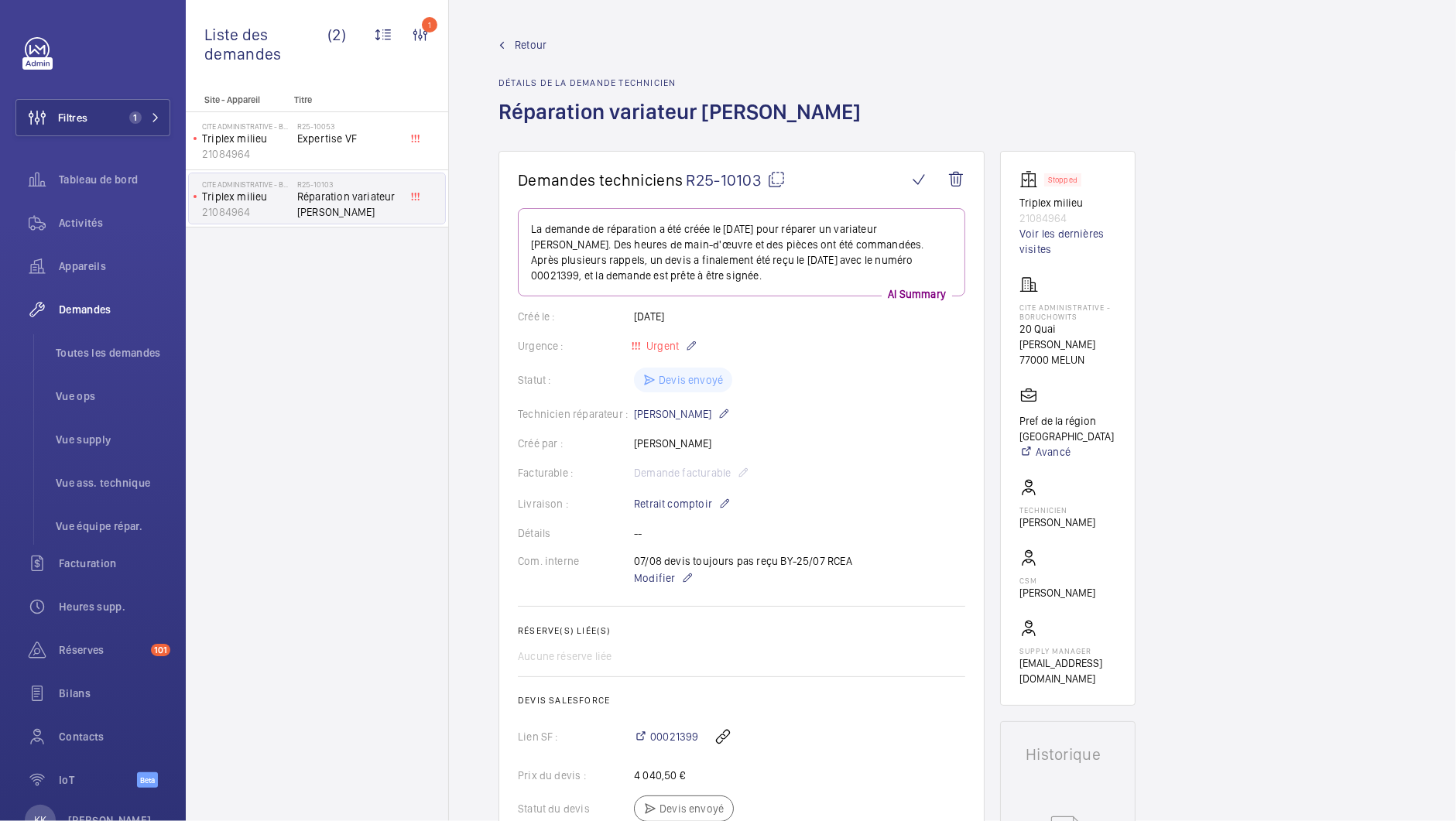
click at [544, 45] on span "Retour" at bounding box center [530, 45] width 31 height 16
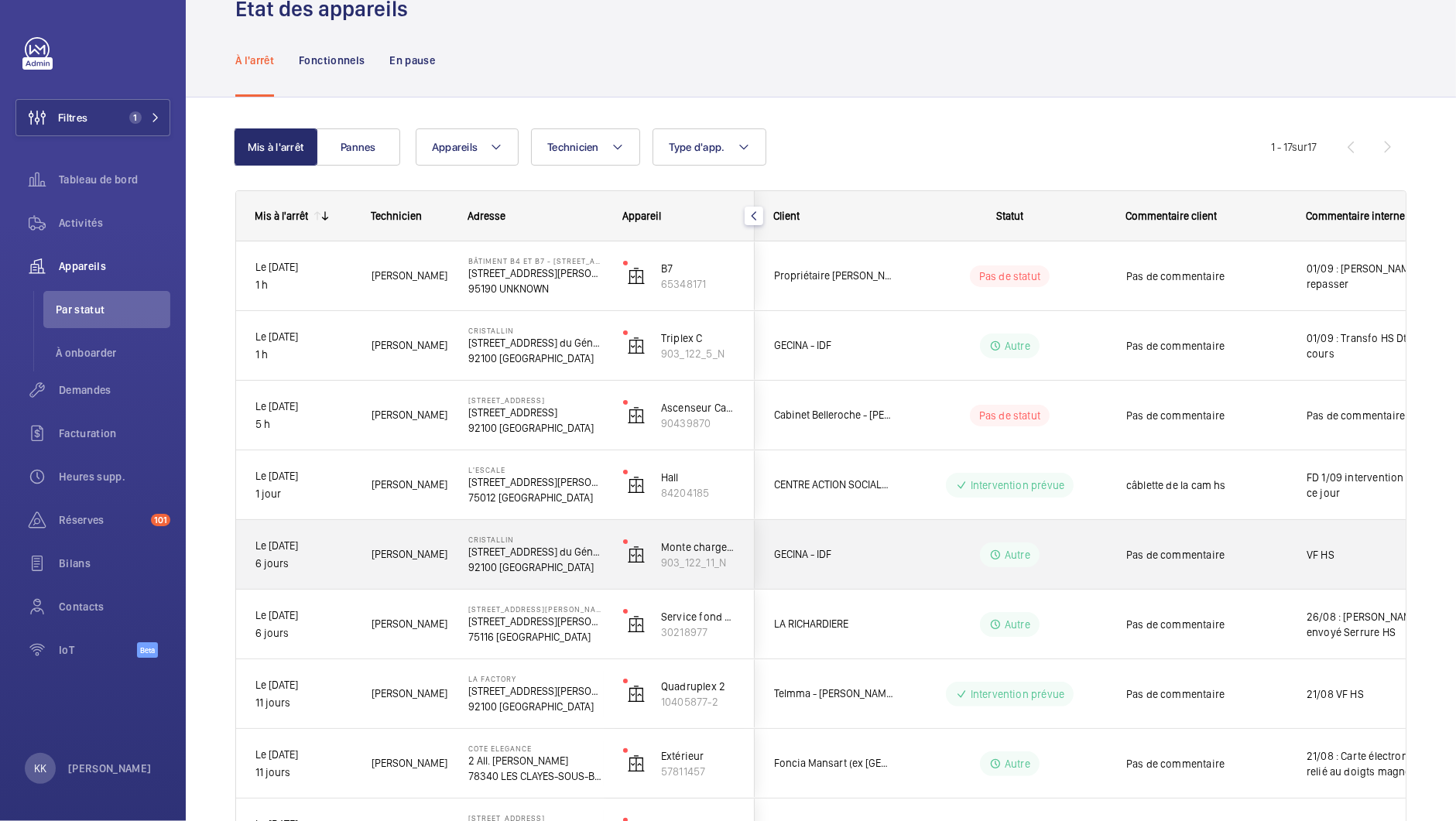
scroll to position [46, 0]
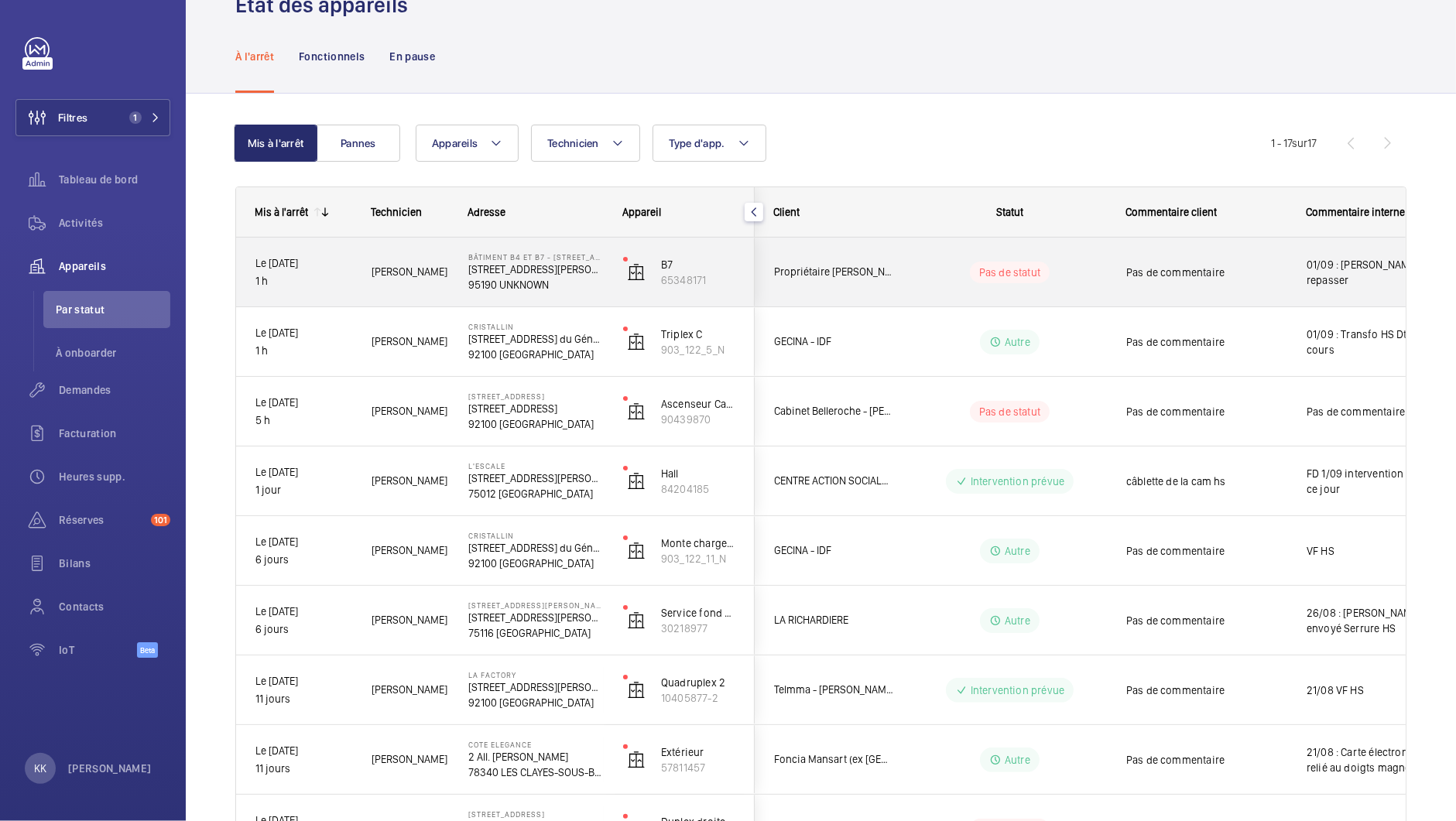
click at [544, 252] on div "Bâtiment B4 et B7 - [STREET_ADDRESS][GEOGRAPHIC_DATA][STREET_ADDRESS][PERSON_NA…" at bounding box center [526, 272] width 153 height 70
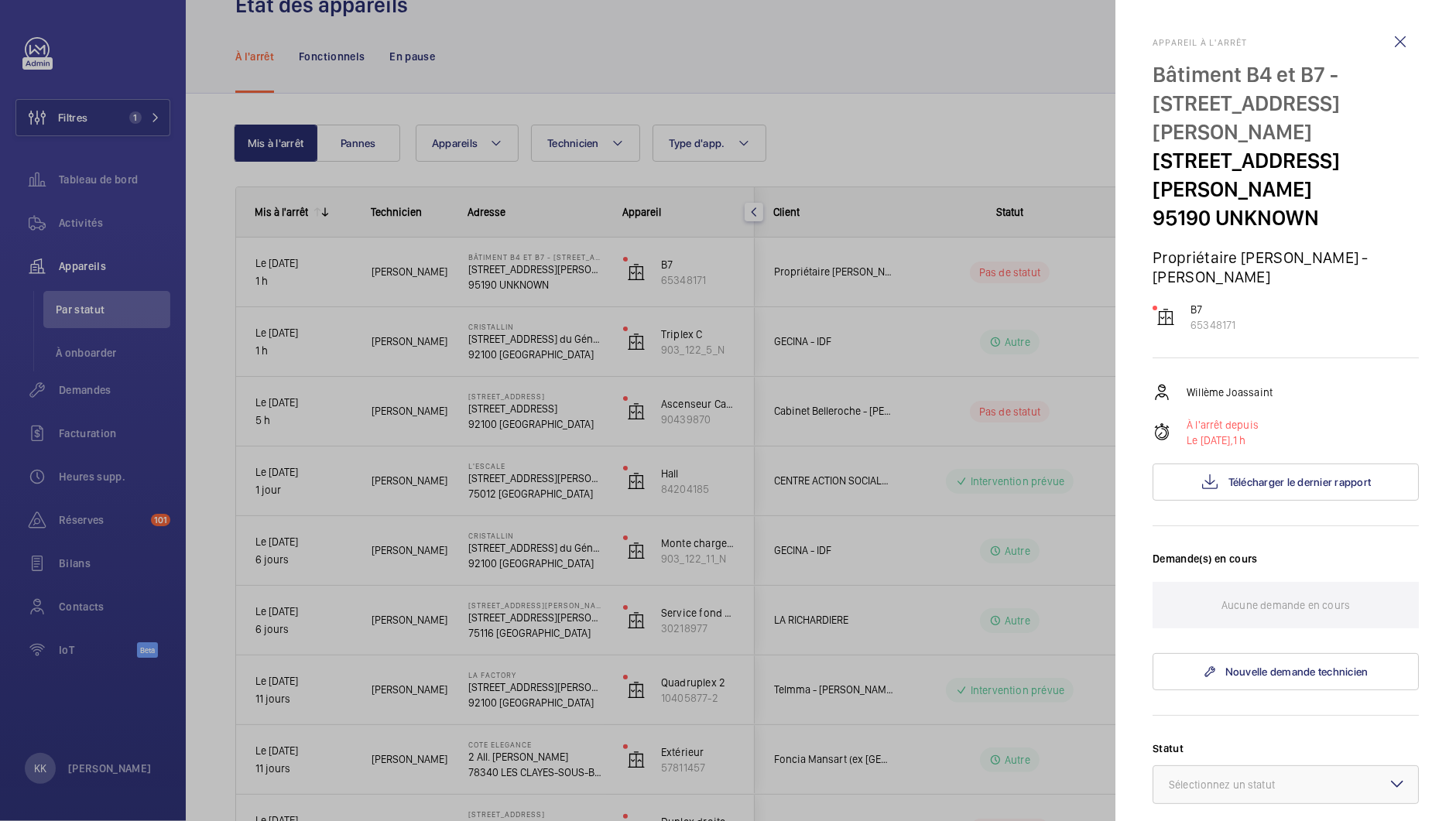
scroll to position [407, 0]
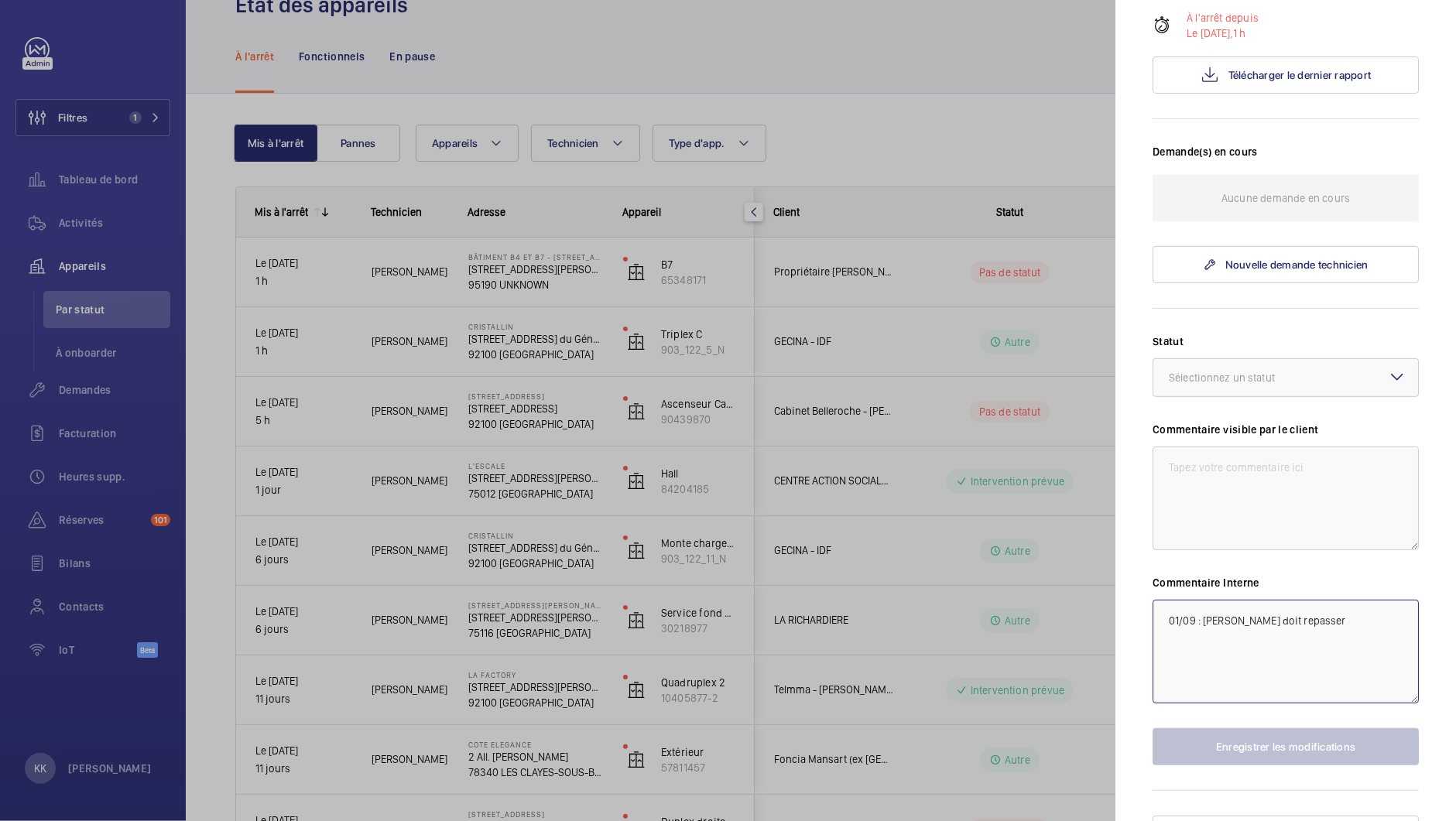
drag, startPoint x: 1398, startPoint y: 594, endPoint x: 1207, endPoint y: 590, distance: 191.0
click at [1205, 600] on textarea "01/09 : [PERSON_NAME] doit repasser" at bounding box center [1285, 652] width 266 height 104
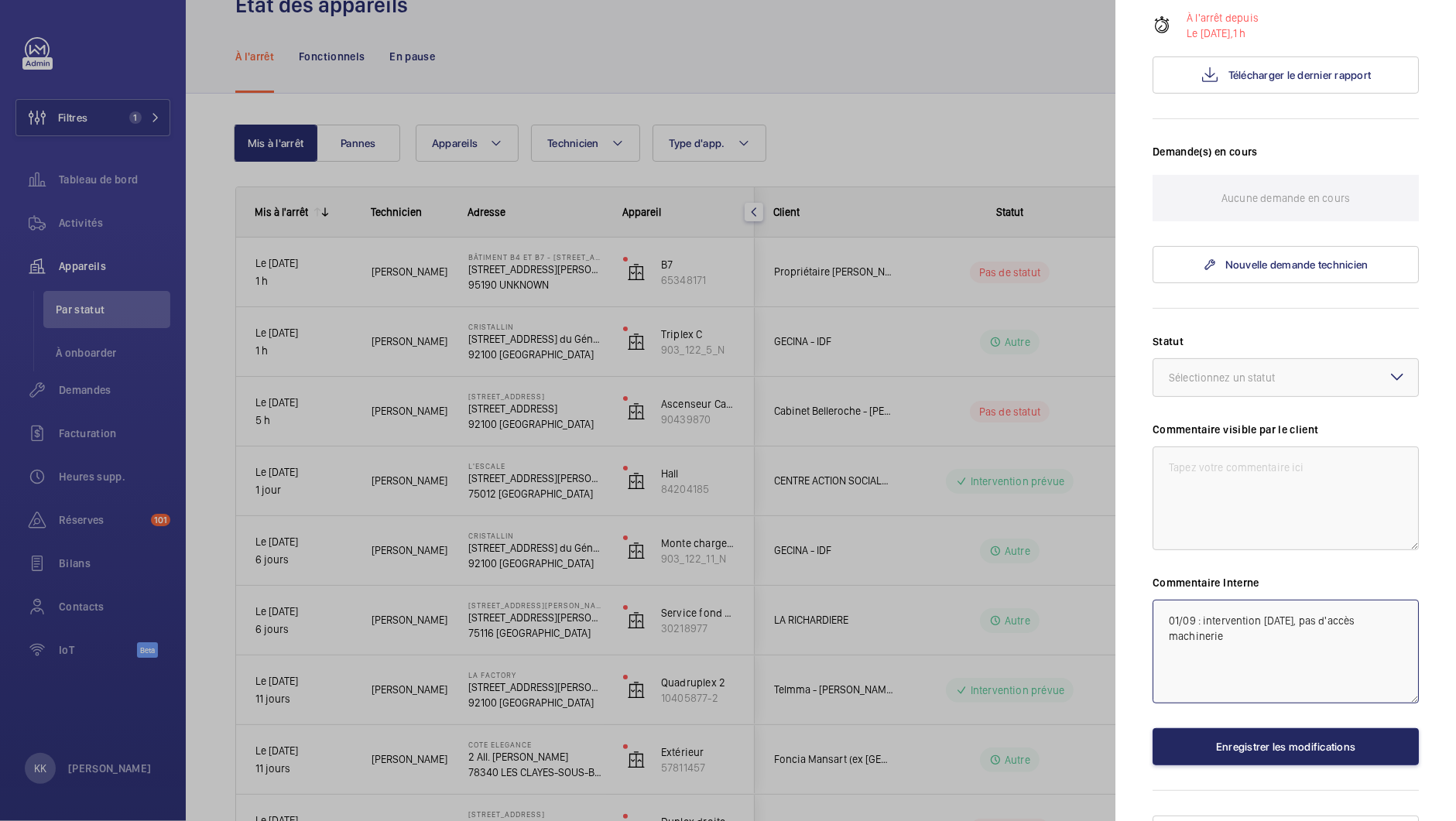
type textarea "01/09 : intervention [DATE], pas d'accès machinerie"
click at [1217, 728] on button "Enregistrer les modifications" at bounding box center [1285, 747] width 266 height 37
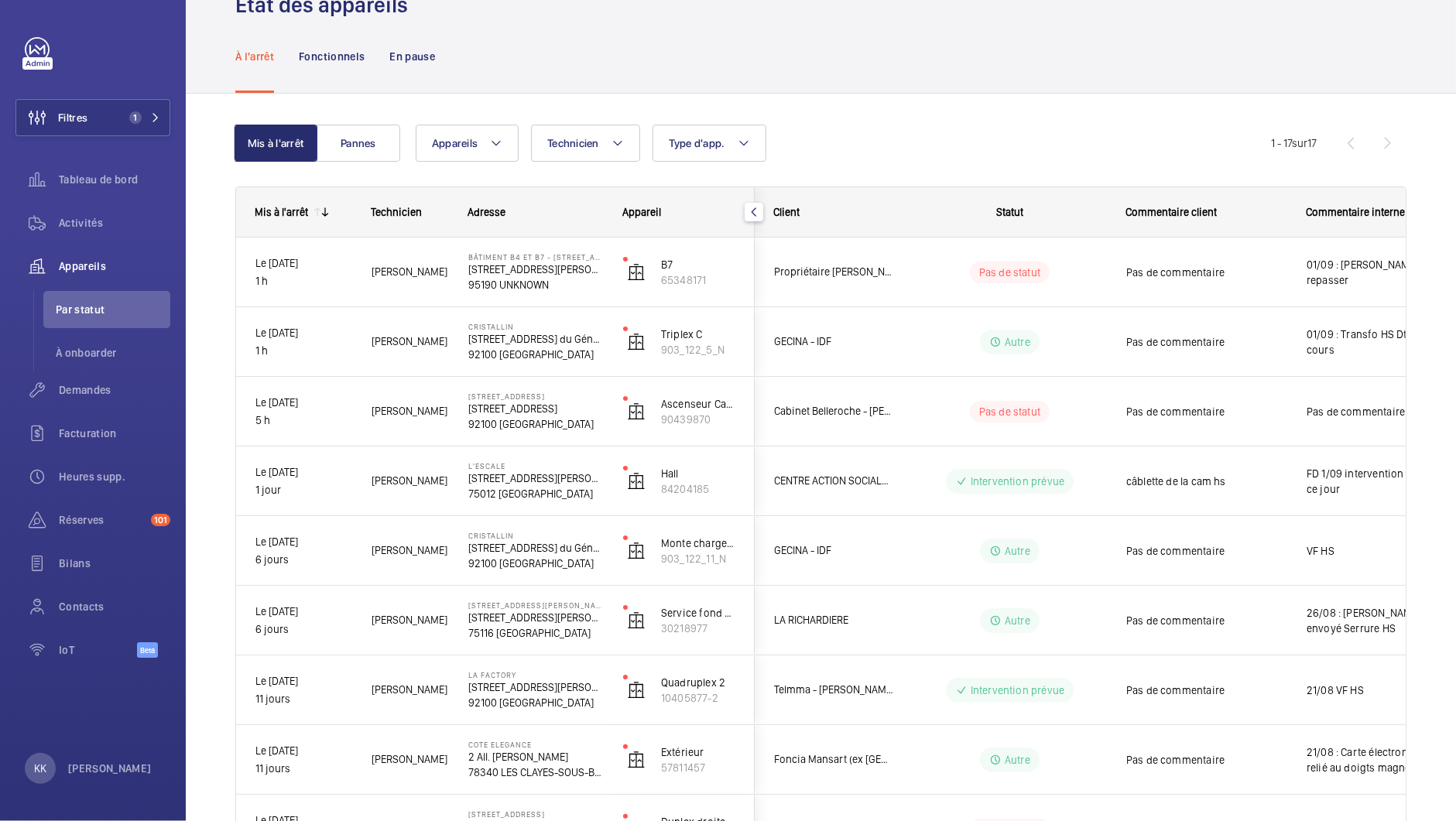
scroll to position [0, 0]
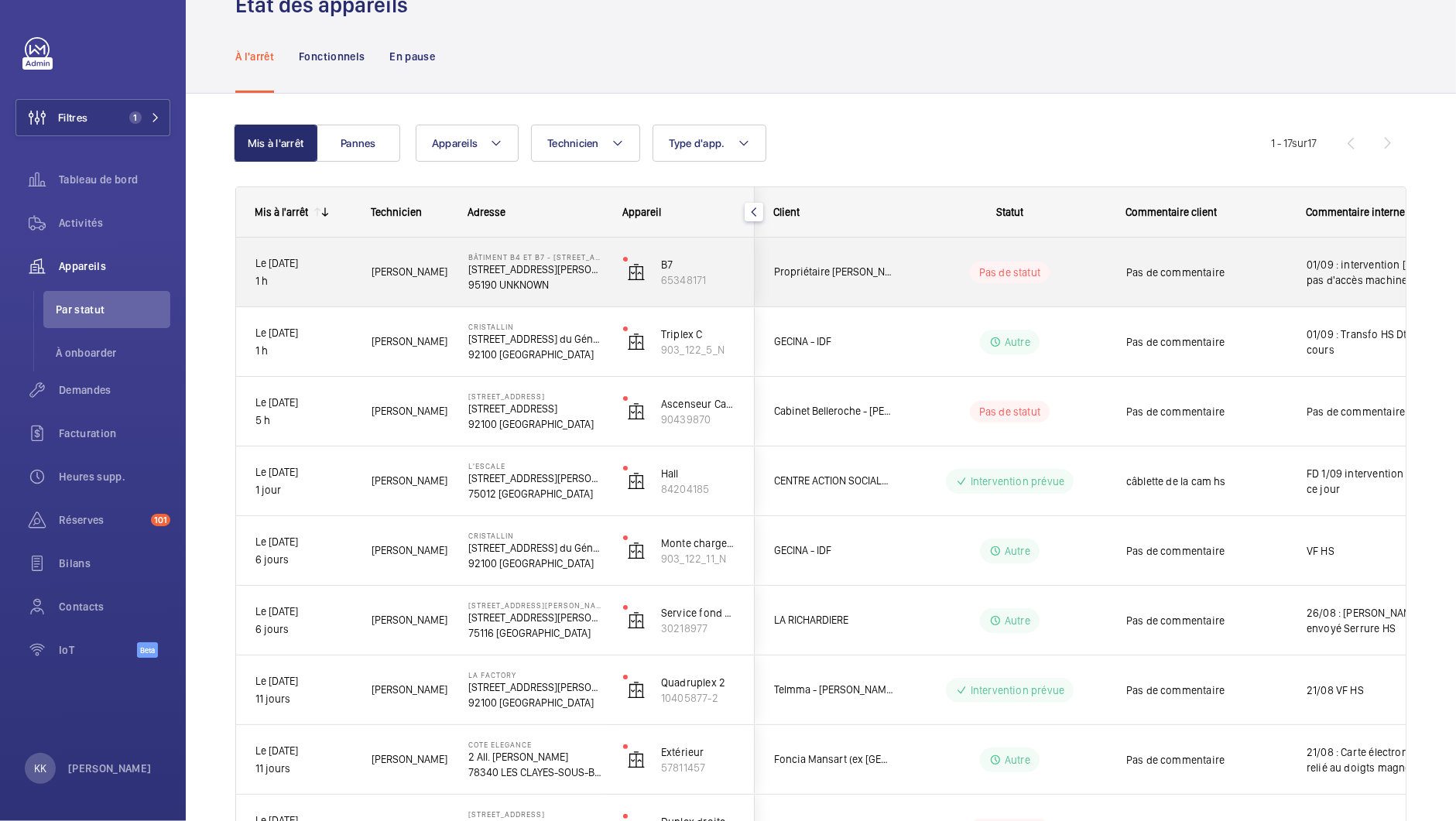
click at [842, 299] on div "Propriétaire [PERSON_NAME] - [PERSON_NAME]" at bounding box center [824, 272] width 140 height 69
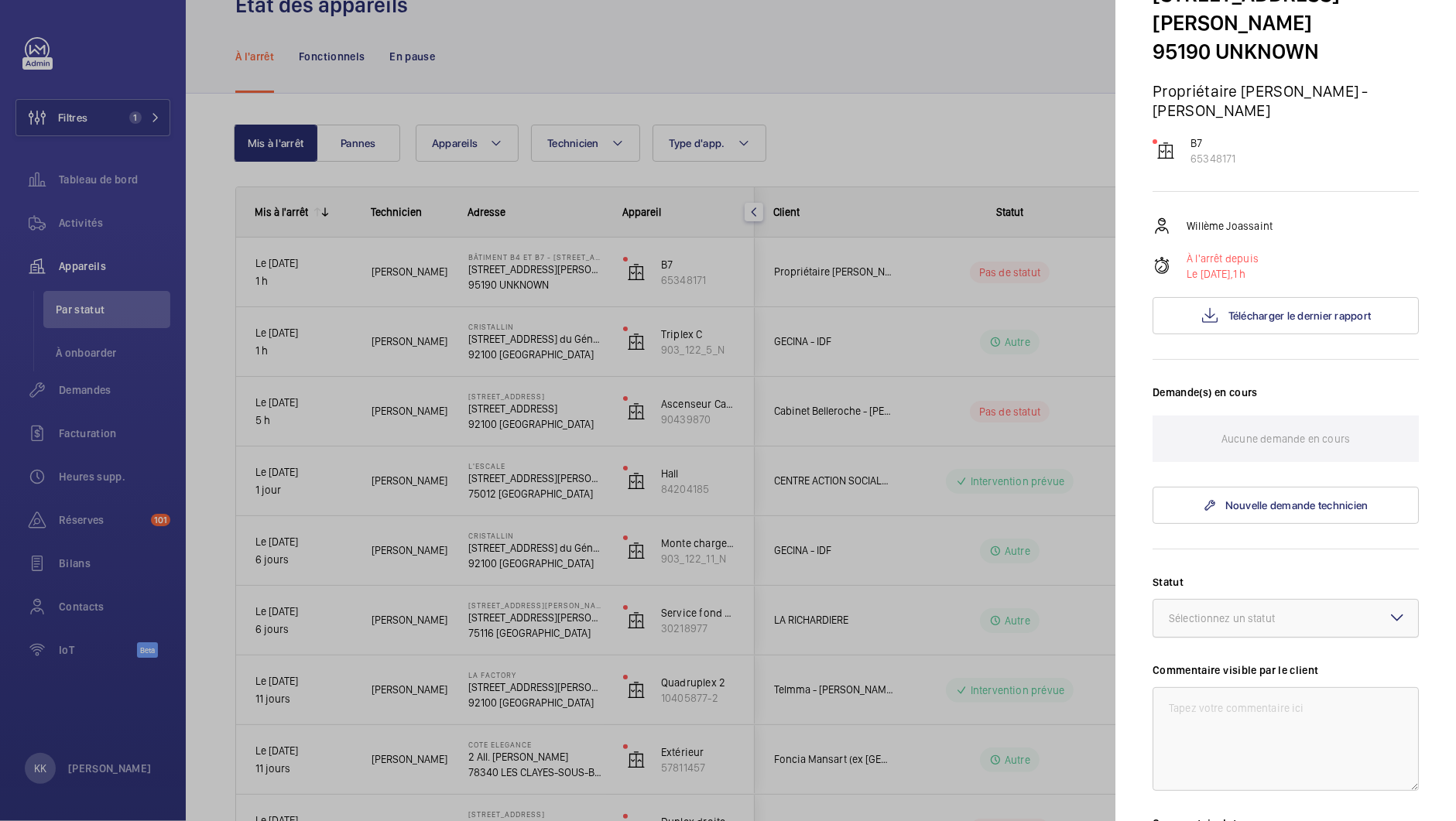
click at [1197, 600] on div at bounding box center [1285, 618] width 264 height 37
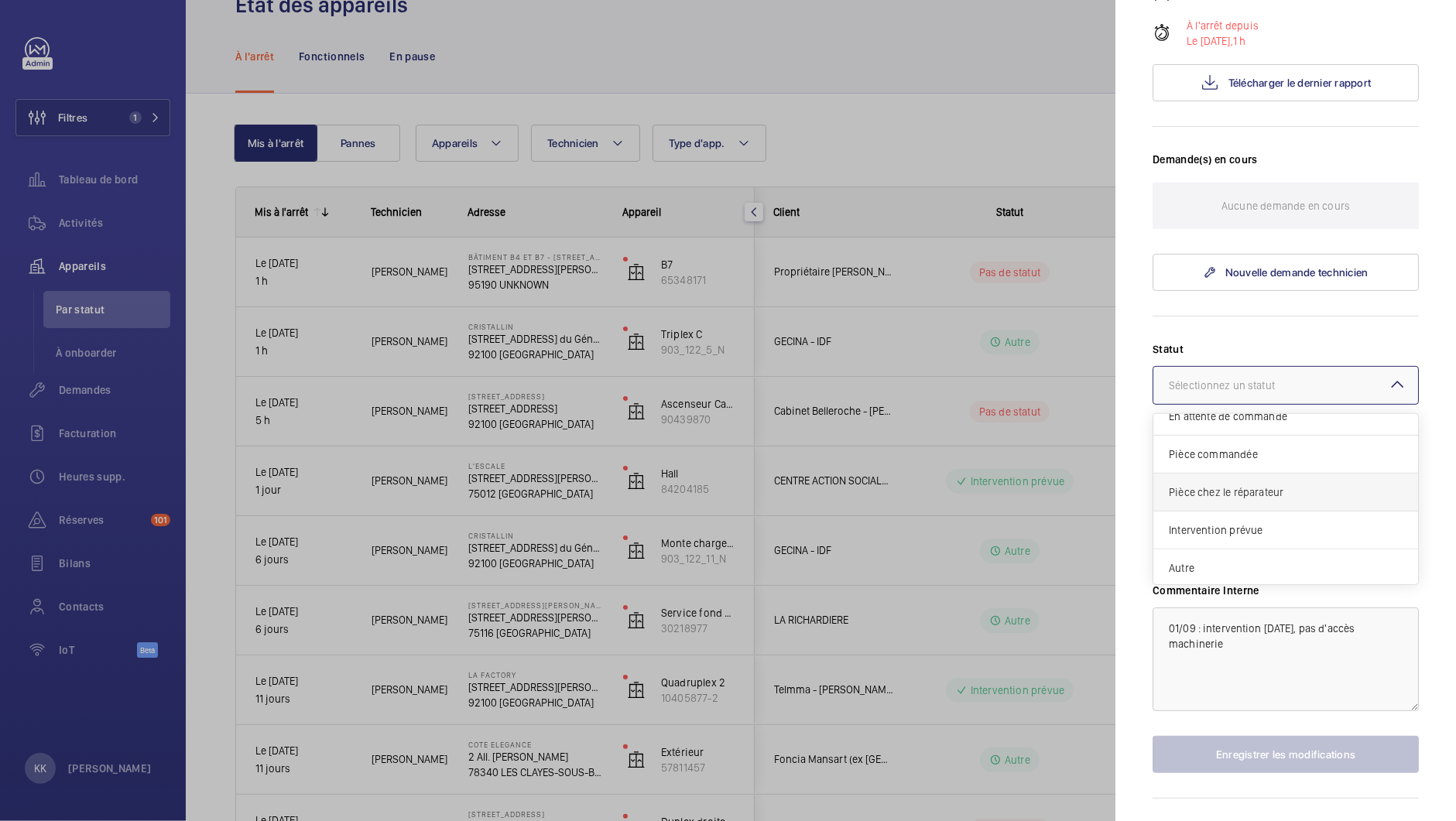
scroll to position [130, 0]
click at [1216, 522] on span "Intervention prévue" at bounding box center [1286, 530] width 234 height 16
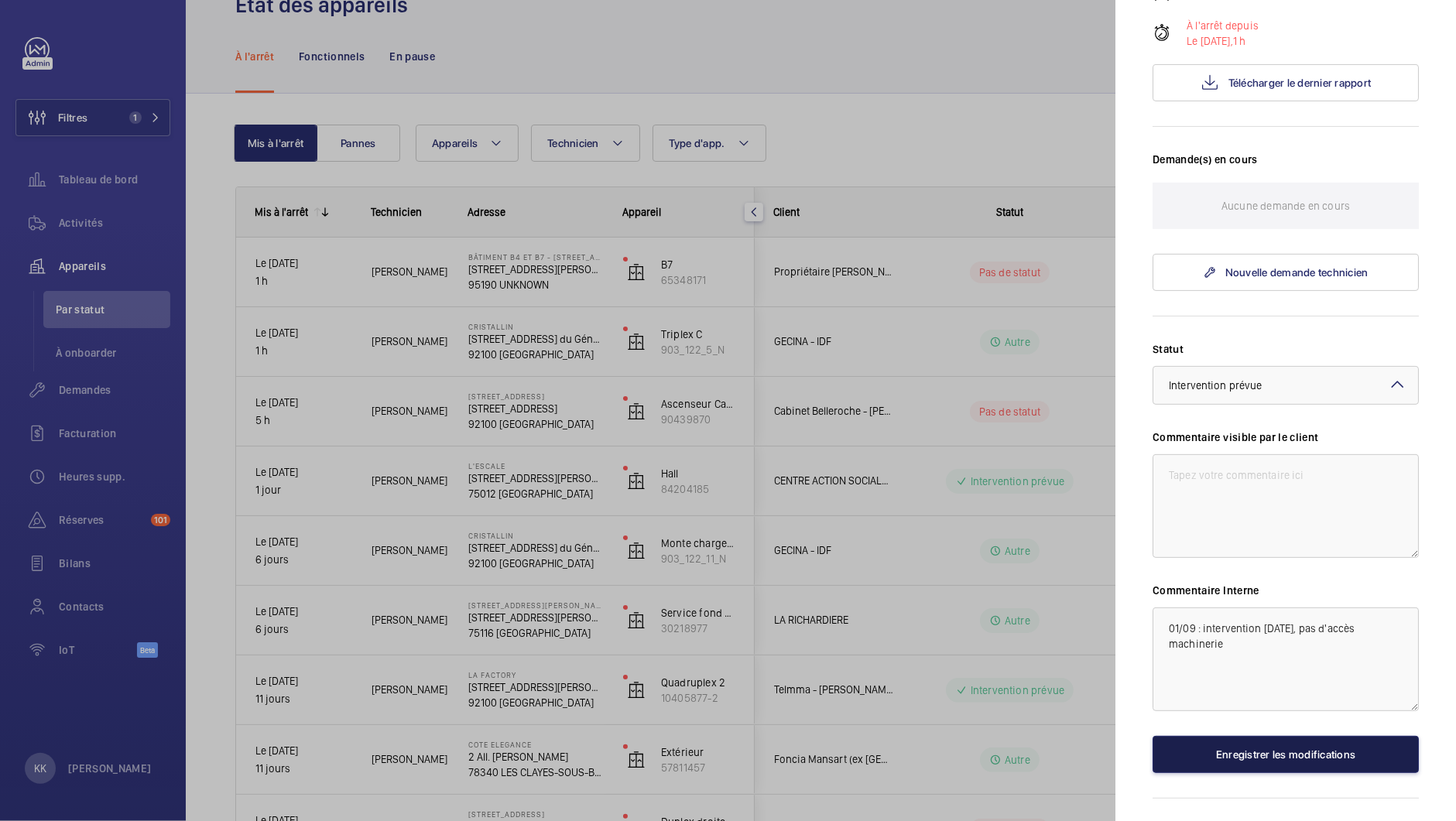
click at [1240, 736] on button "Enregistrer les modifications" at bounding box center [1285, 754] width 266 height 37
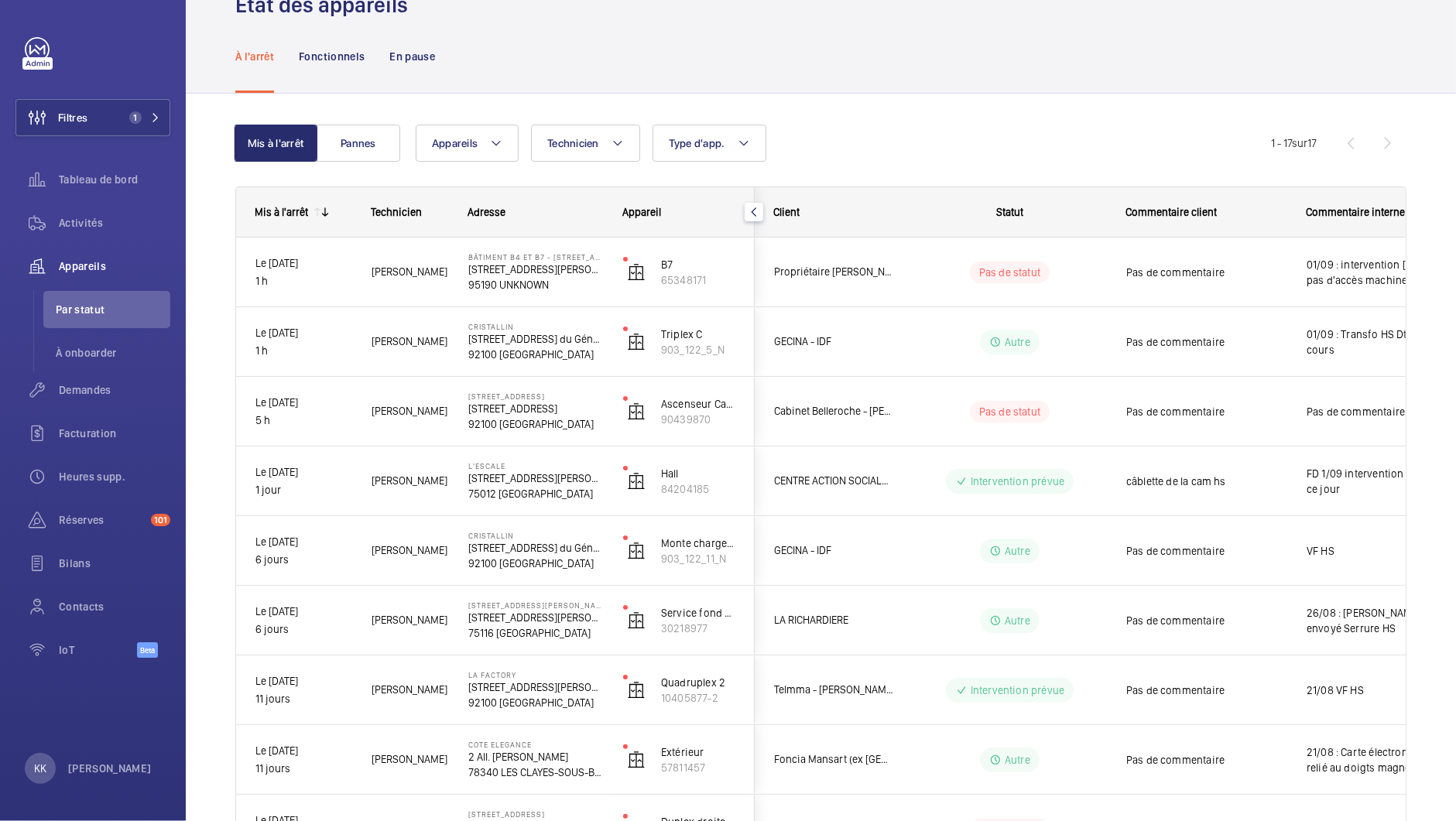
scroll to position [0, 0]
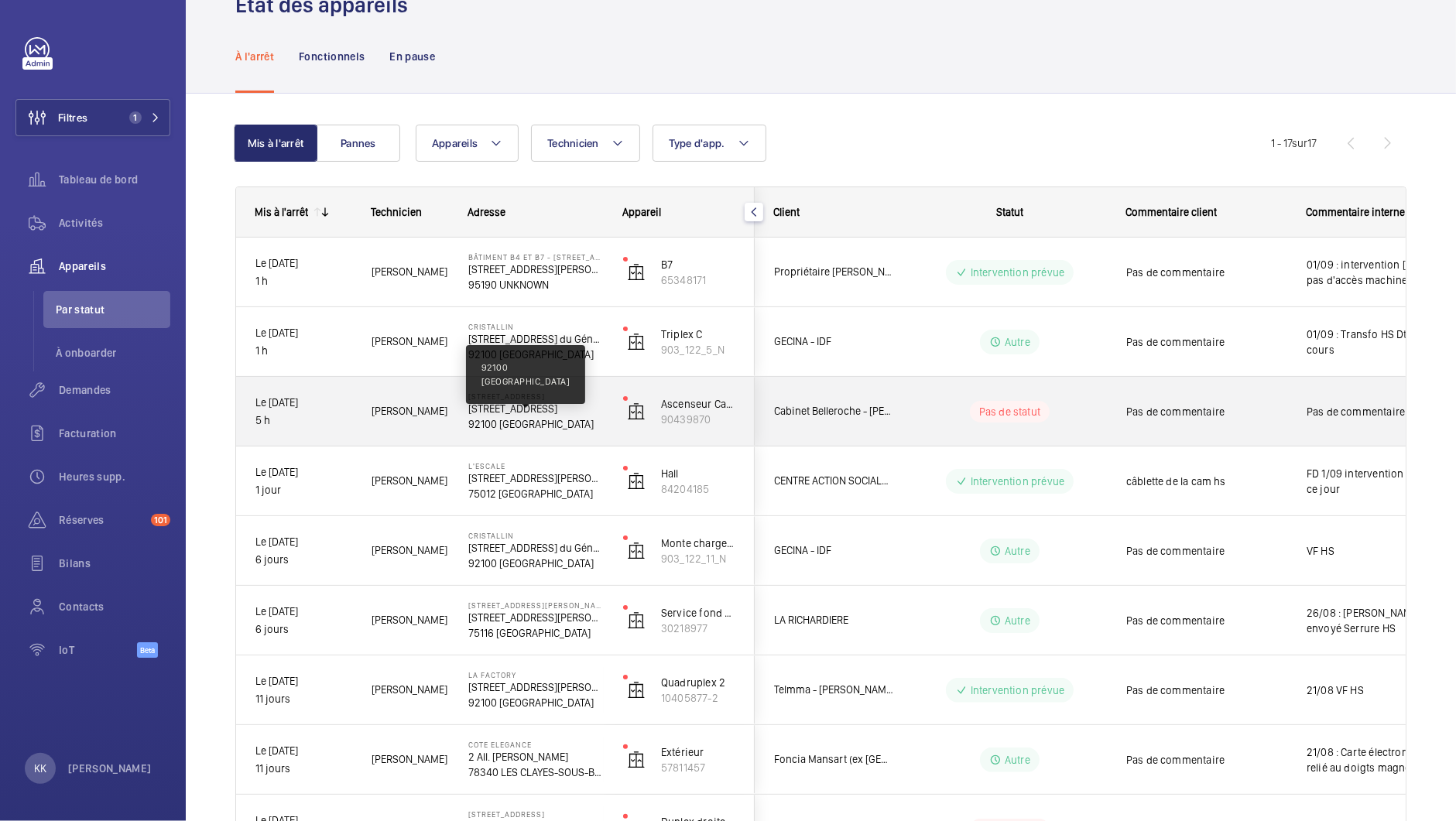
click at [529, 416] on p "92100 [GEOGRAPHIC_DATA]" at bounding box center [536, 424] width 135 height 16
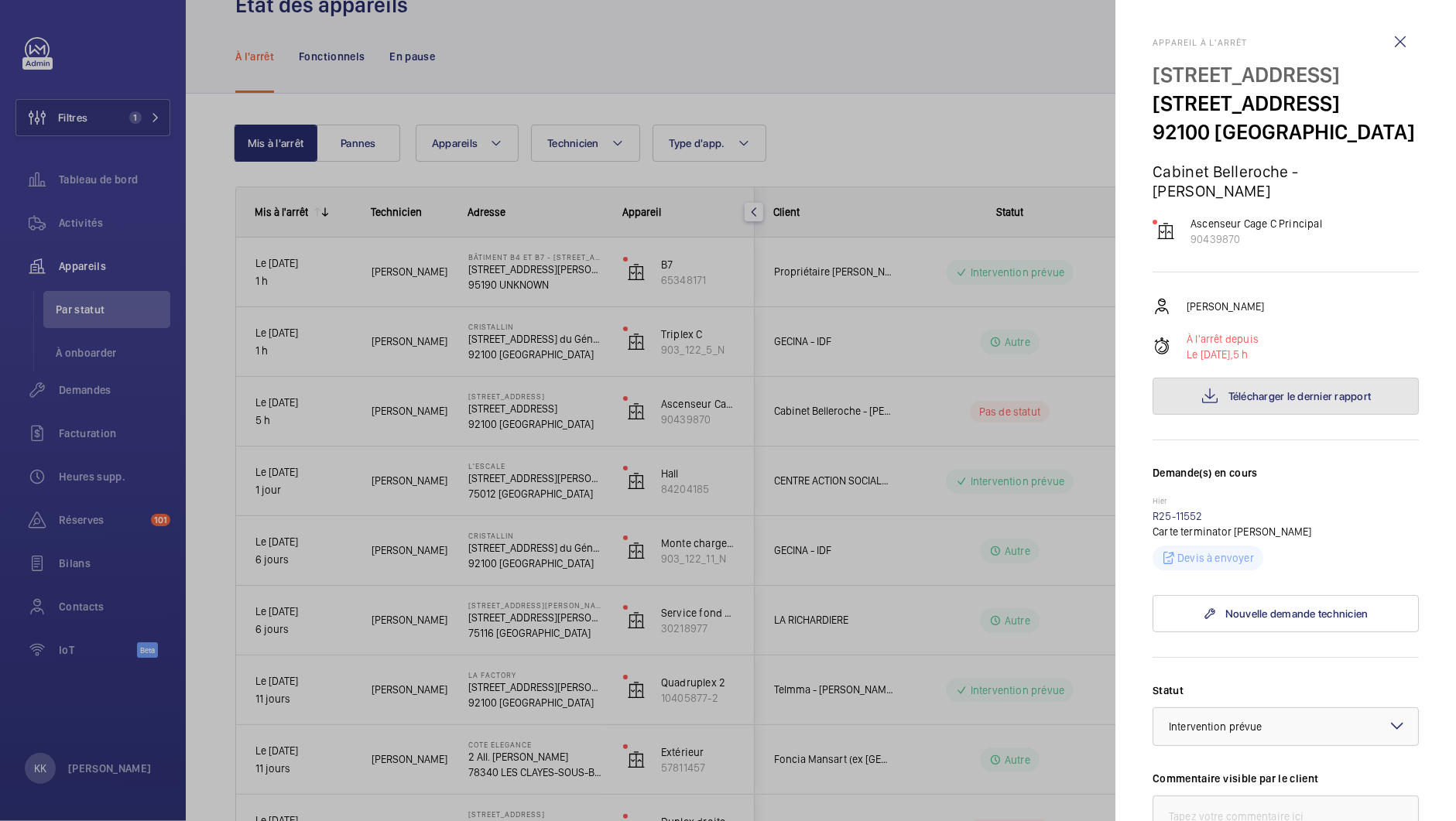
click at [1225, 415] on button "Télécharger le dernier rapport" at bounding box center [1285, 396] width 266 height 37
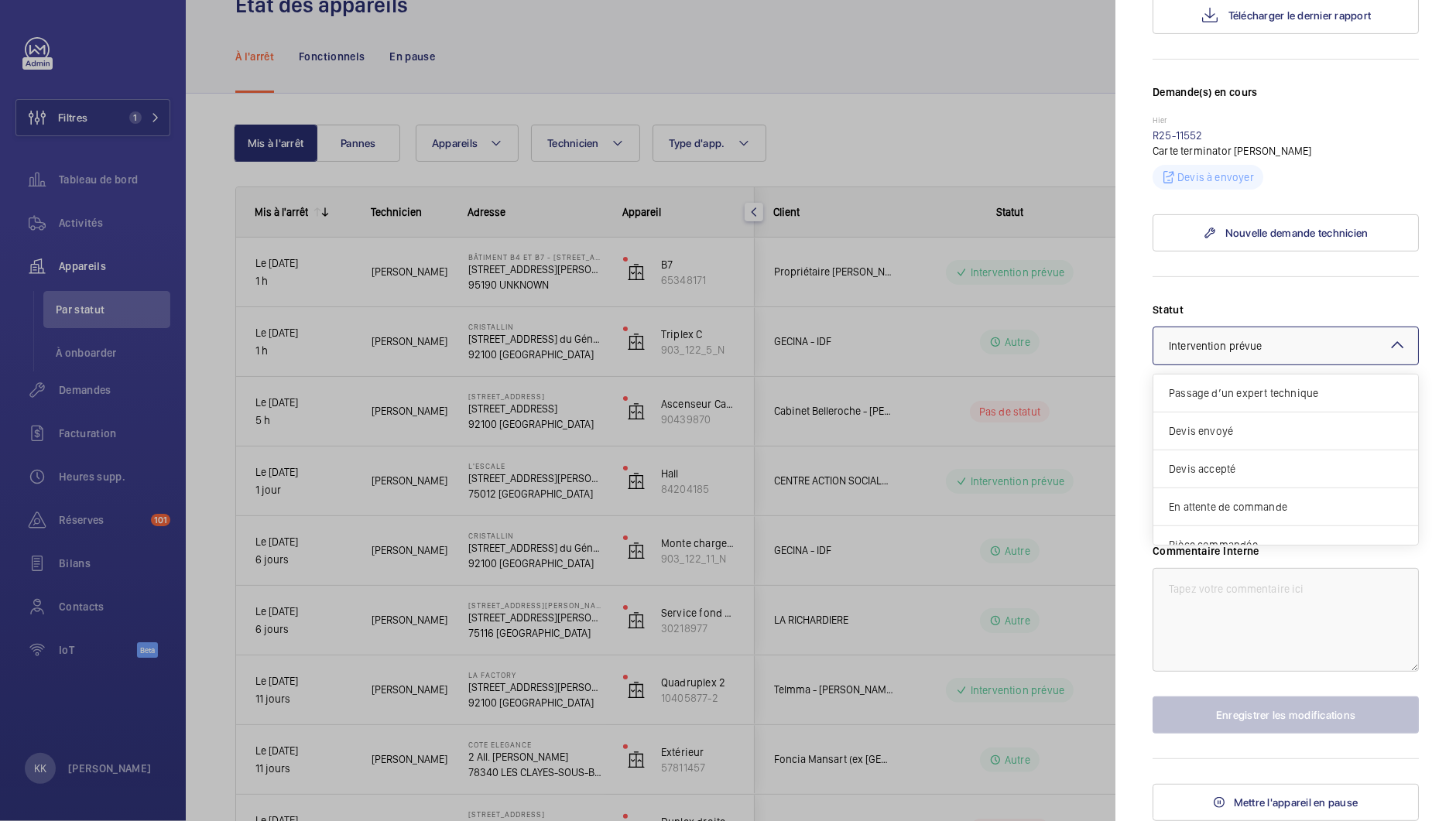
scroll to position [130, 0]
click at [1202, 365] on div at bounding box center [1285, 345] width 264 height 37
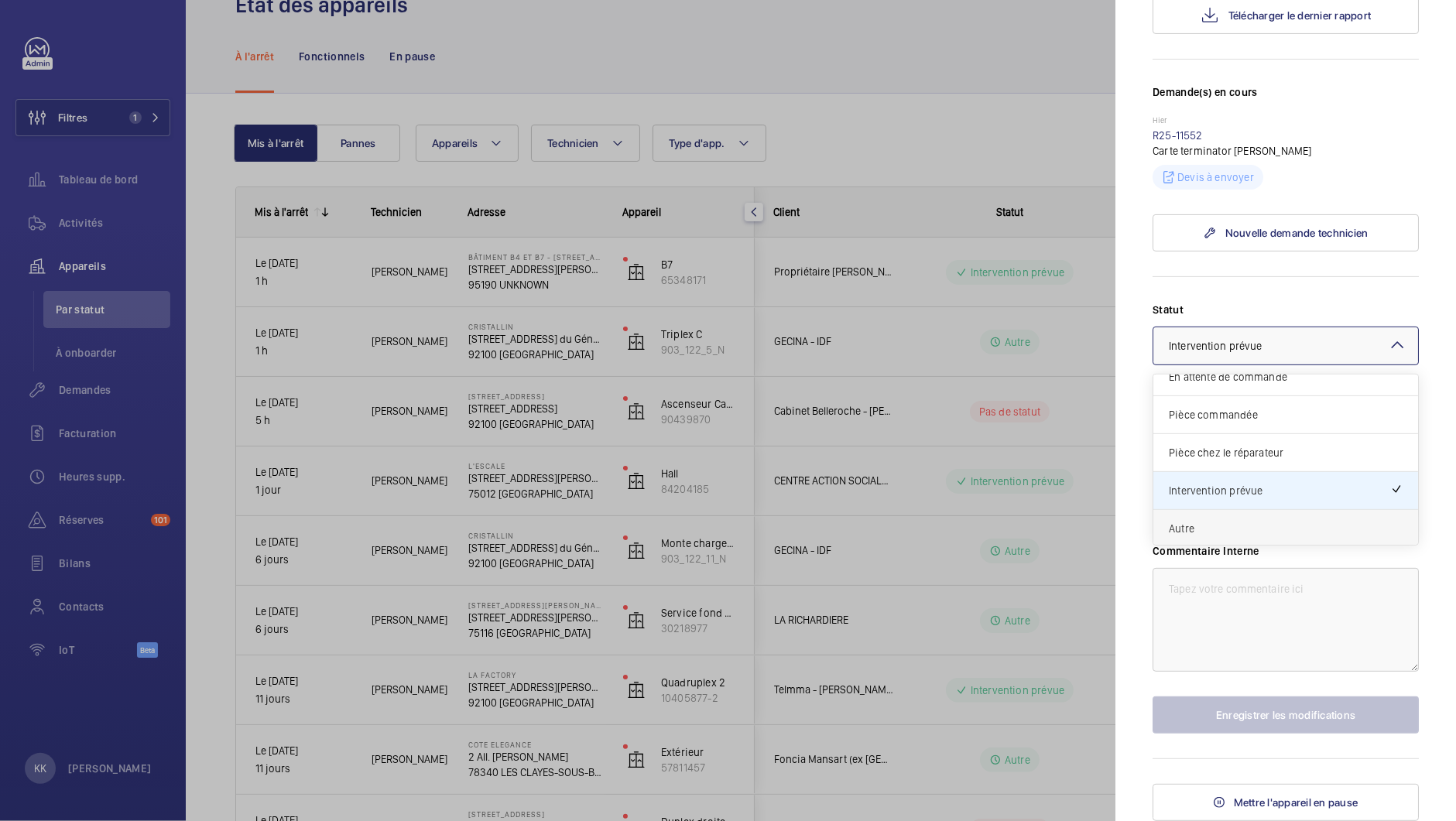
click at [1195, 536] on span "Autre" at bounding box center [1286, 529] width 234 height 16
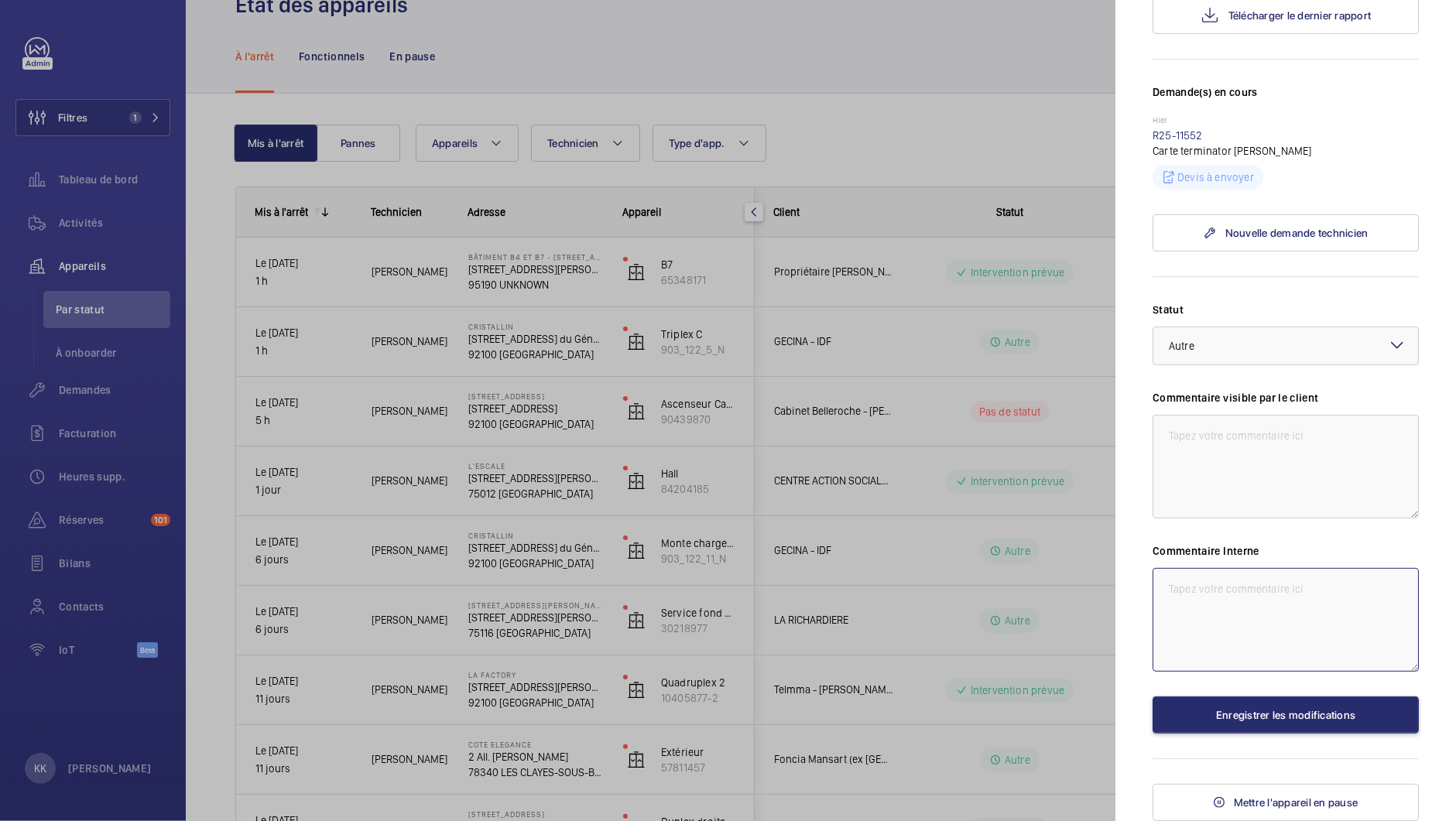
click at [1213, 672] on textarea at bounding box center [1285, 619] width 266 height 104
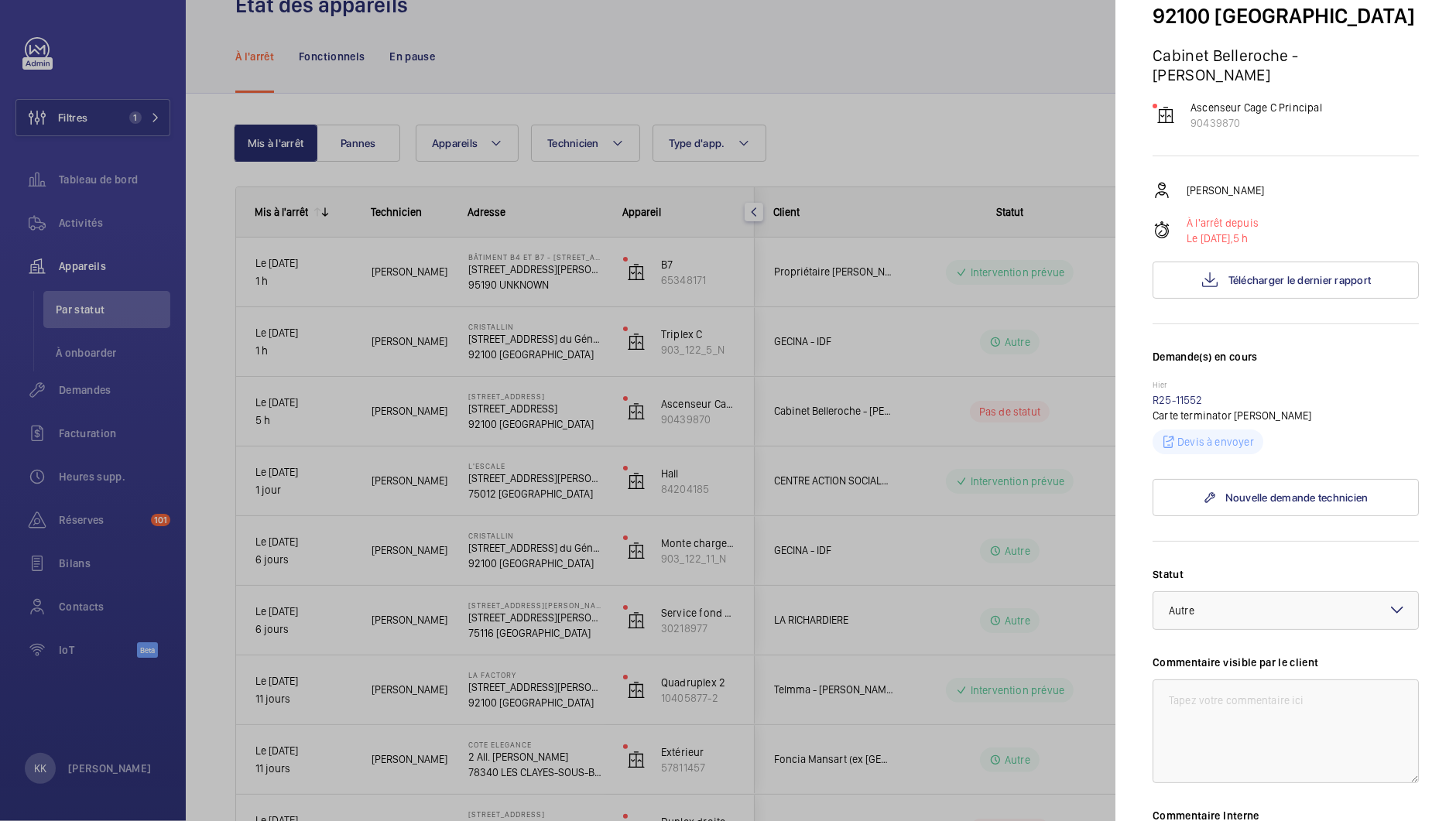
scroll to position [473, 0]
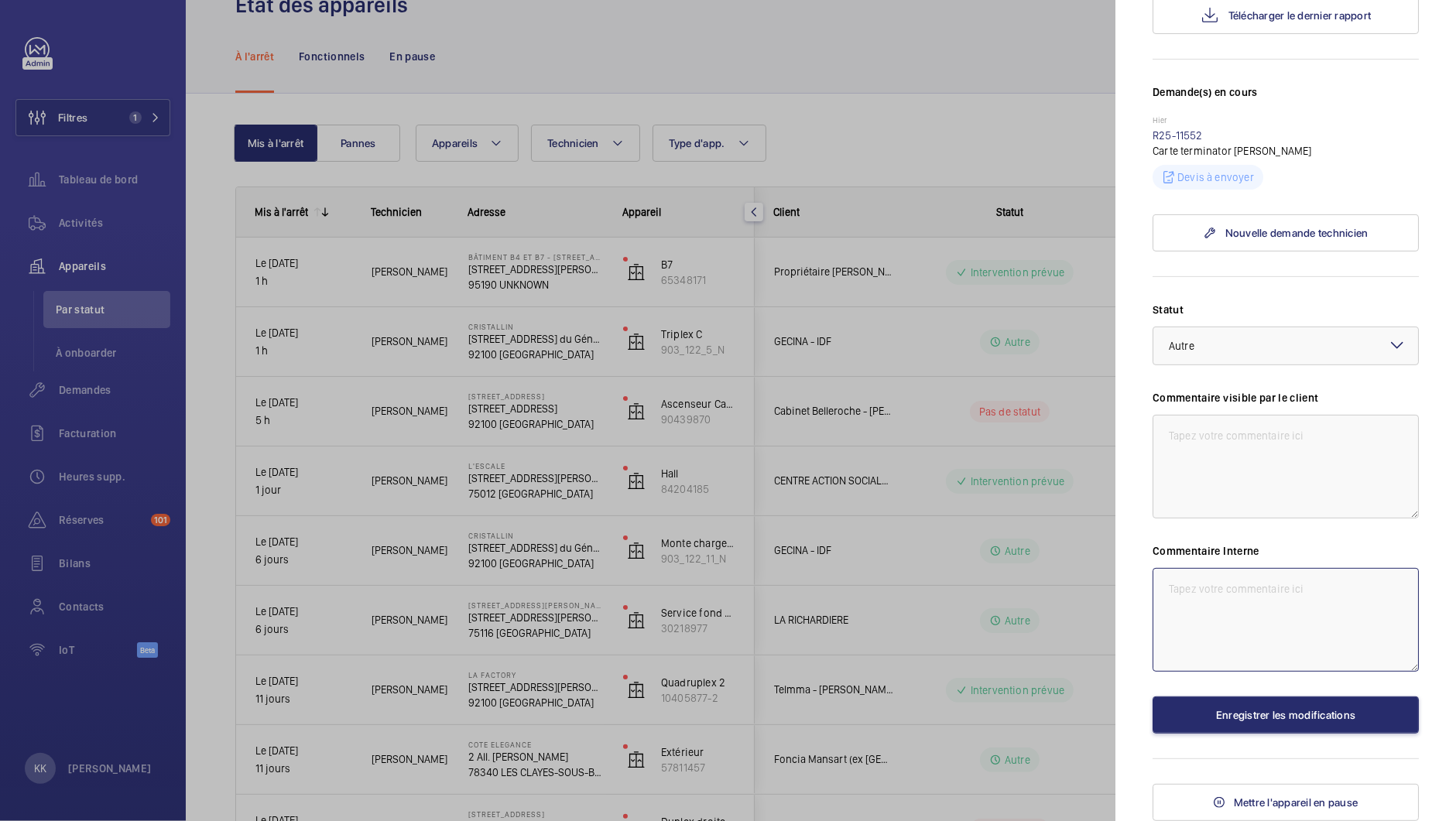
type textarea "2"
click at [1246, 596] on textarea "01/08: Carte élec HS" at bounding box center [1285, 619] width 266 height 104
type textarea "01/08: Carte élec HS"
click at [1263, 712] on button "Enregistrer les modifications" at bounding box center [1285, 714] width 266 height 37
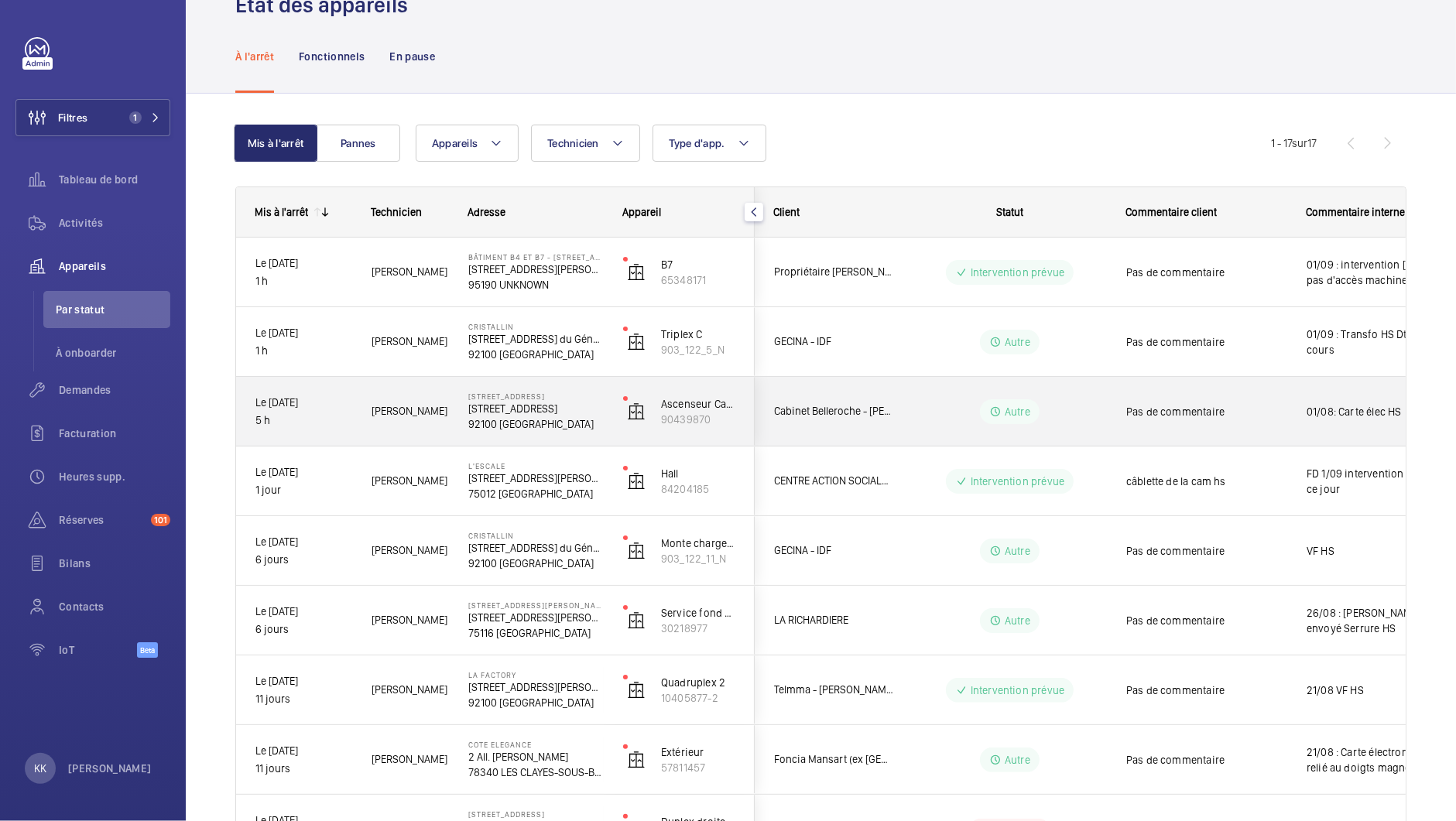
click at [606, 423] on div "Ascenseur Cage C Principal 90439870" at bounding box center [679, 412] width 149 height 70
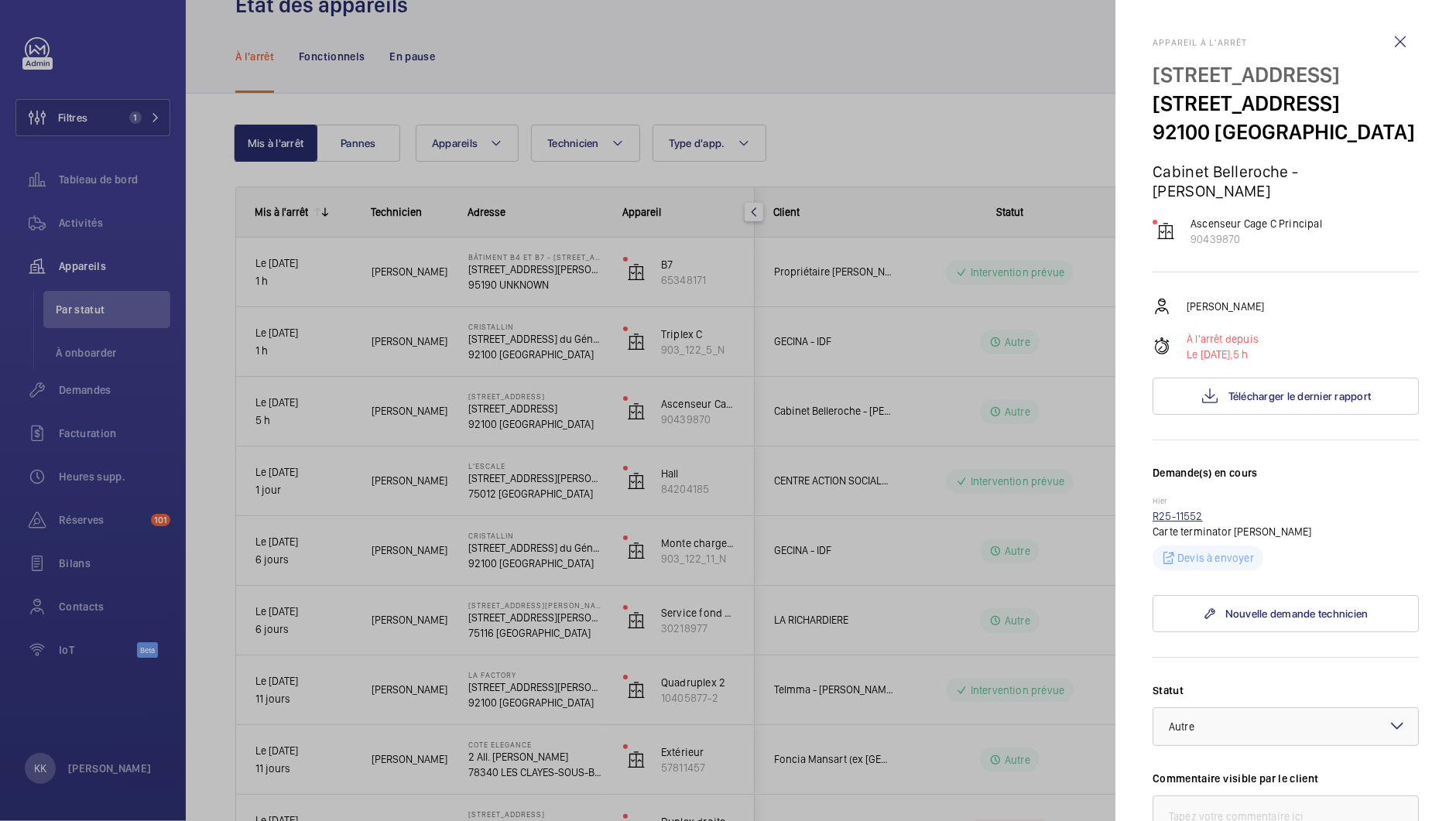
click at [1199, 522] on link "R25-11552" at bounding box center [1178, 516] width 50 height 13
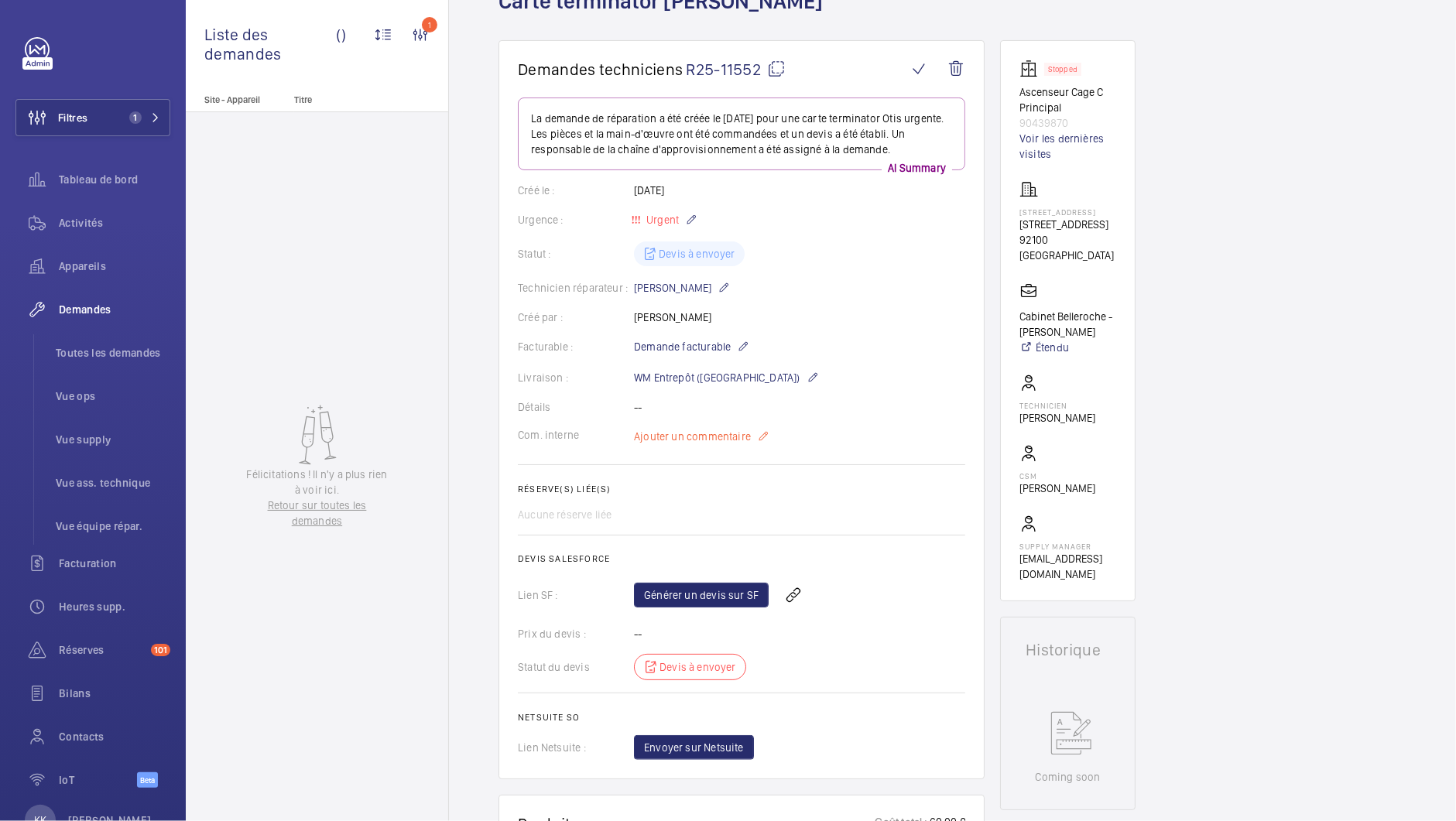
scroll to position [148, 0]
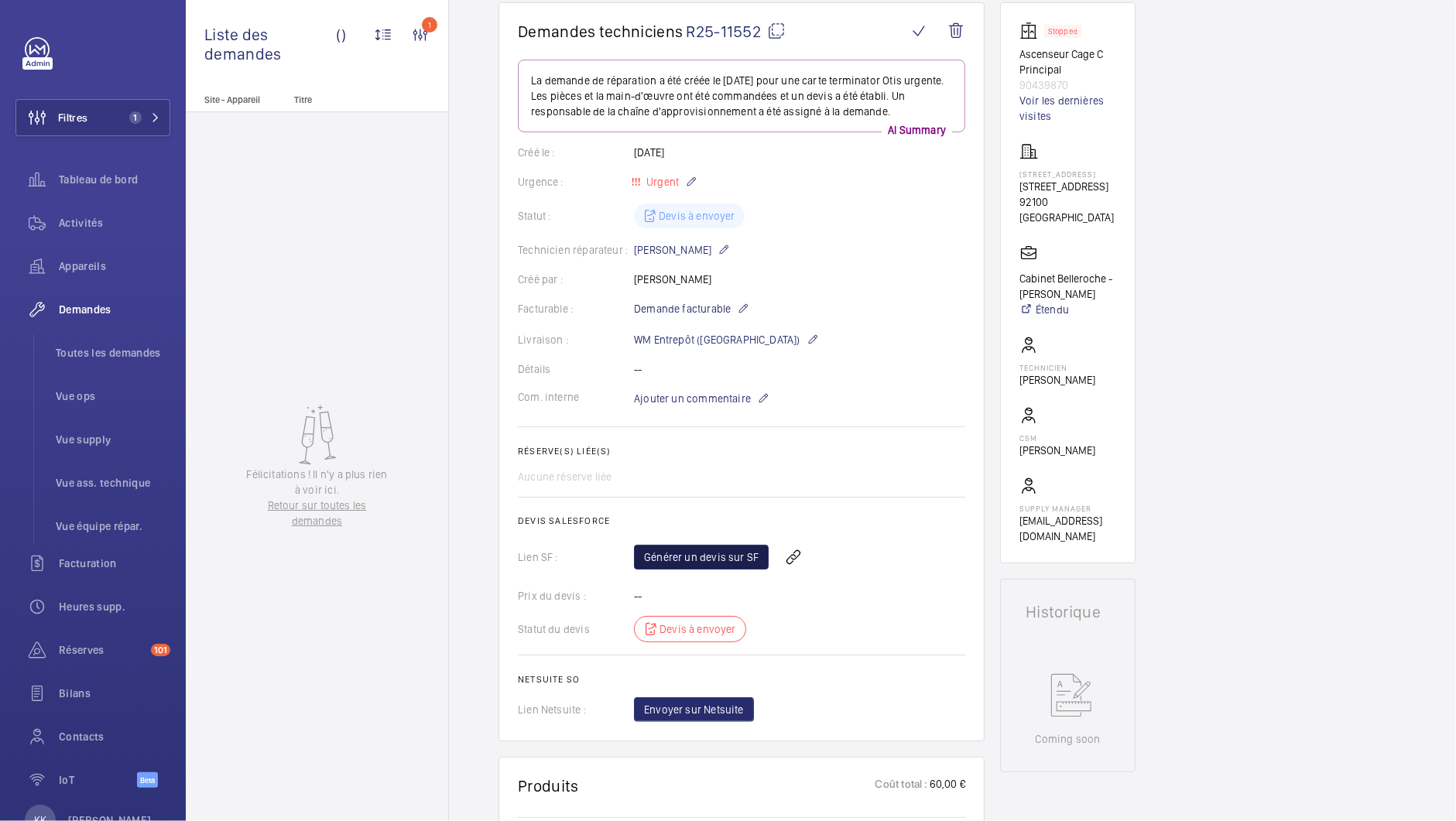
click at [674, 548] on link "Générer un devis sur SF" at bounding box center [701, 558] width 135 height 25
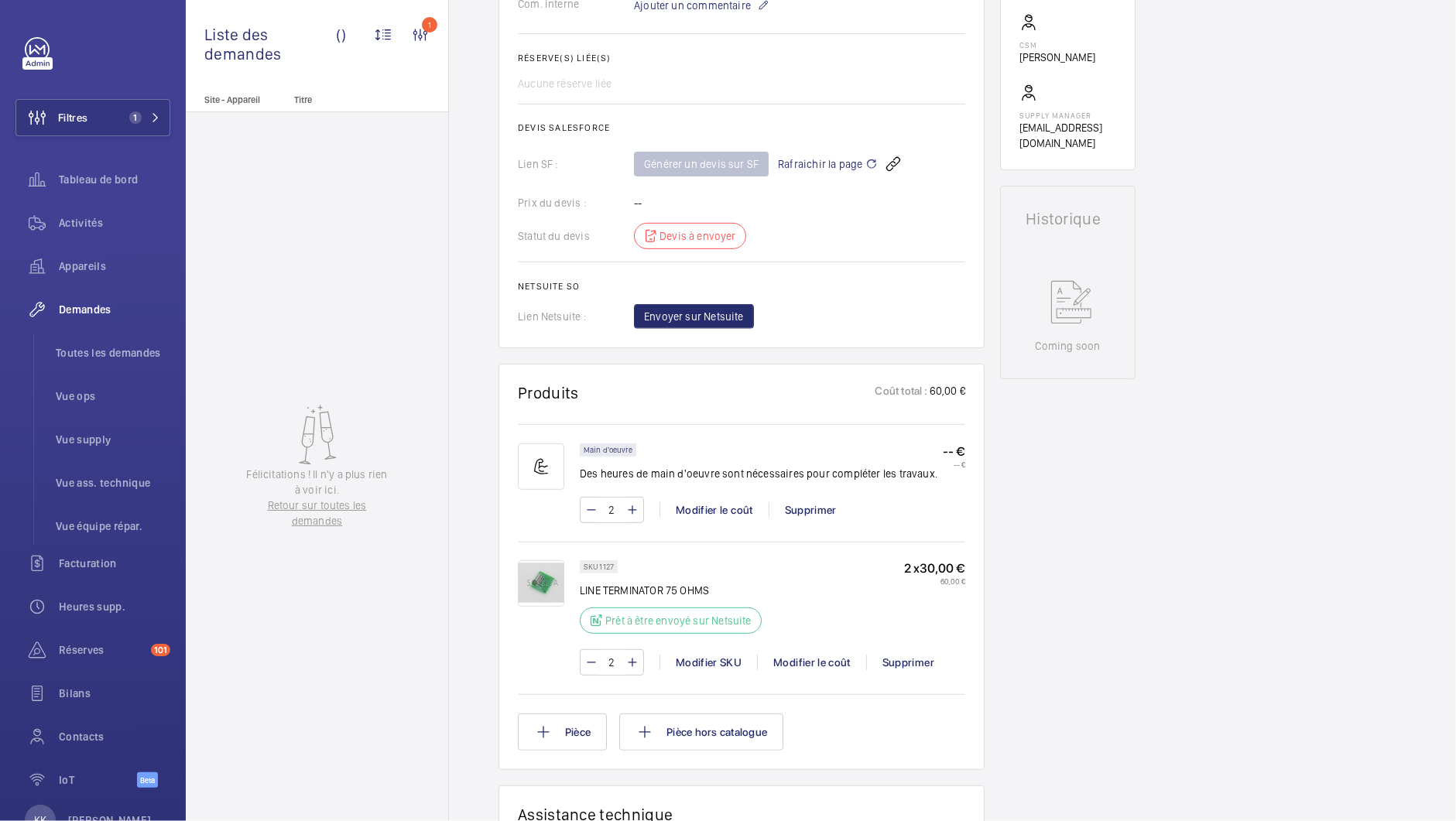
scroll to position [573, 0]
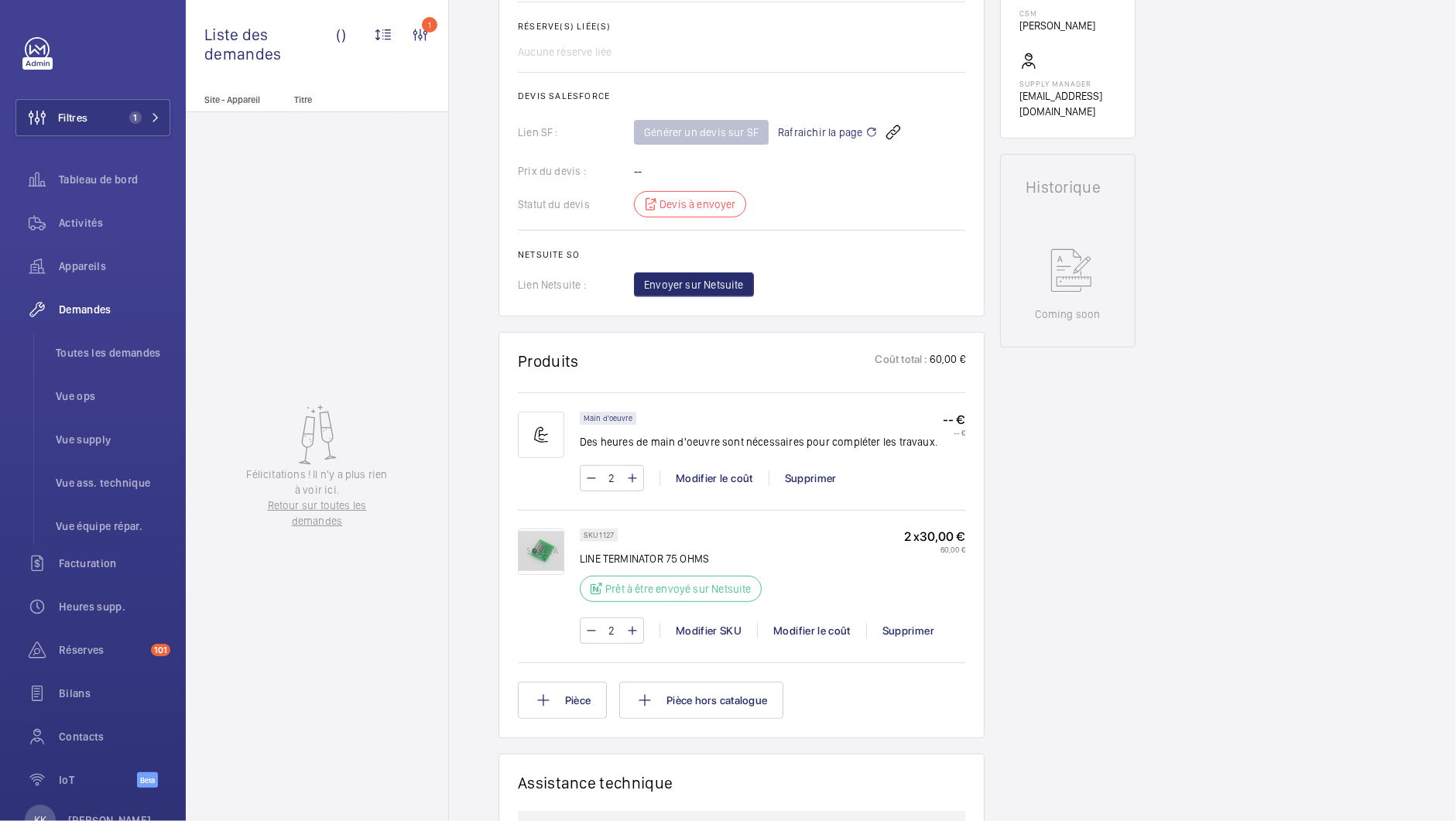
click at [386, 337] on div "Félicitations ! Il n'y a plus rien à voir ici. Retour sur toutes les demandes" at bounding box center [317, 467] width 263 height 709
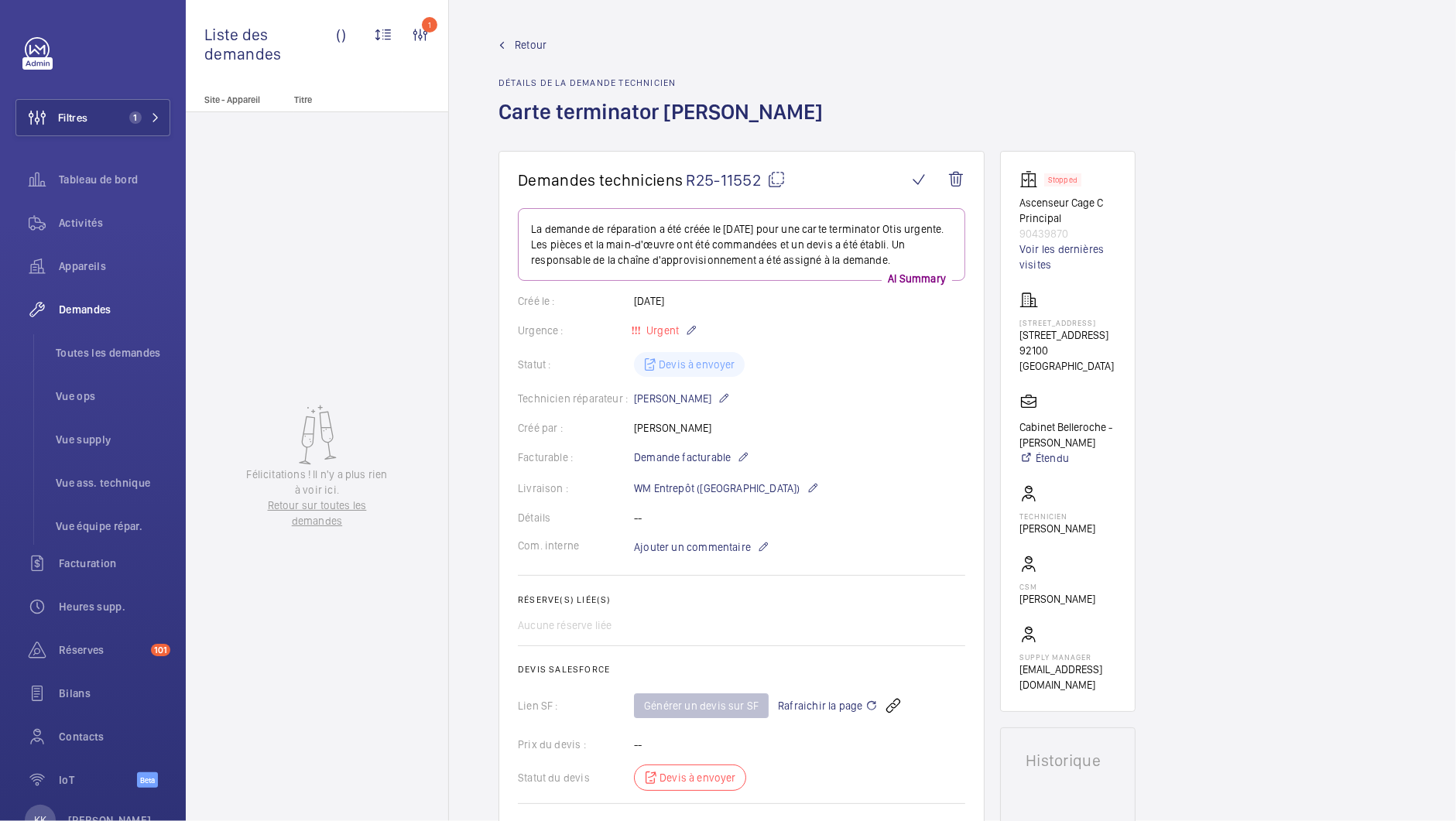
click at [527, 47] on span "Retour" at bounding box center [530, 45] width 31 height 16
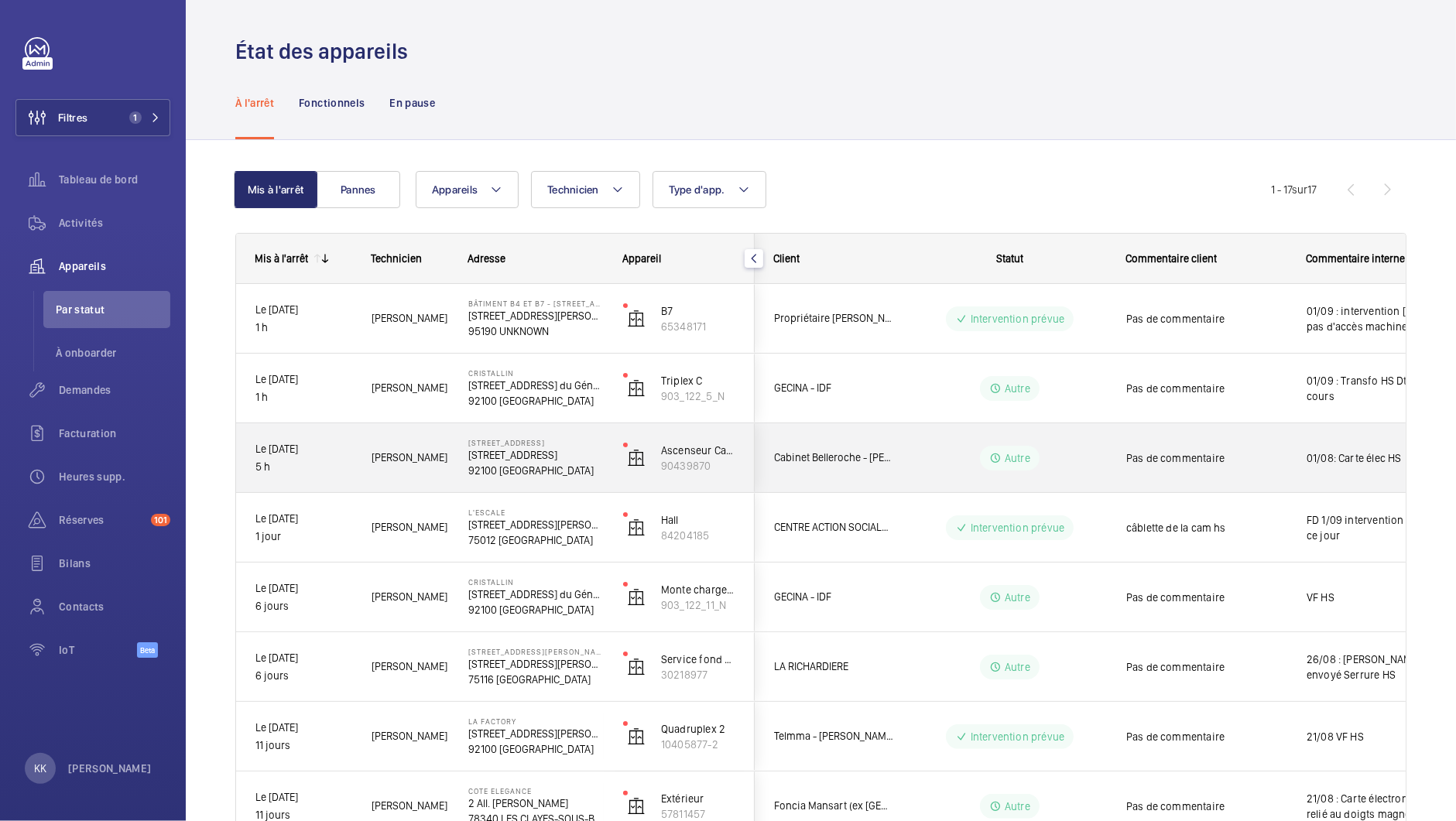
click at [466, 456] on div "[STREET_ADDRESS][GEOGRAPHIC_DATA] [STREET_ADDRESS]" at bounding box center [526, 458] width 153 height 70
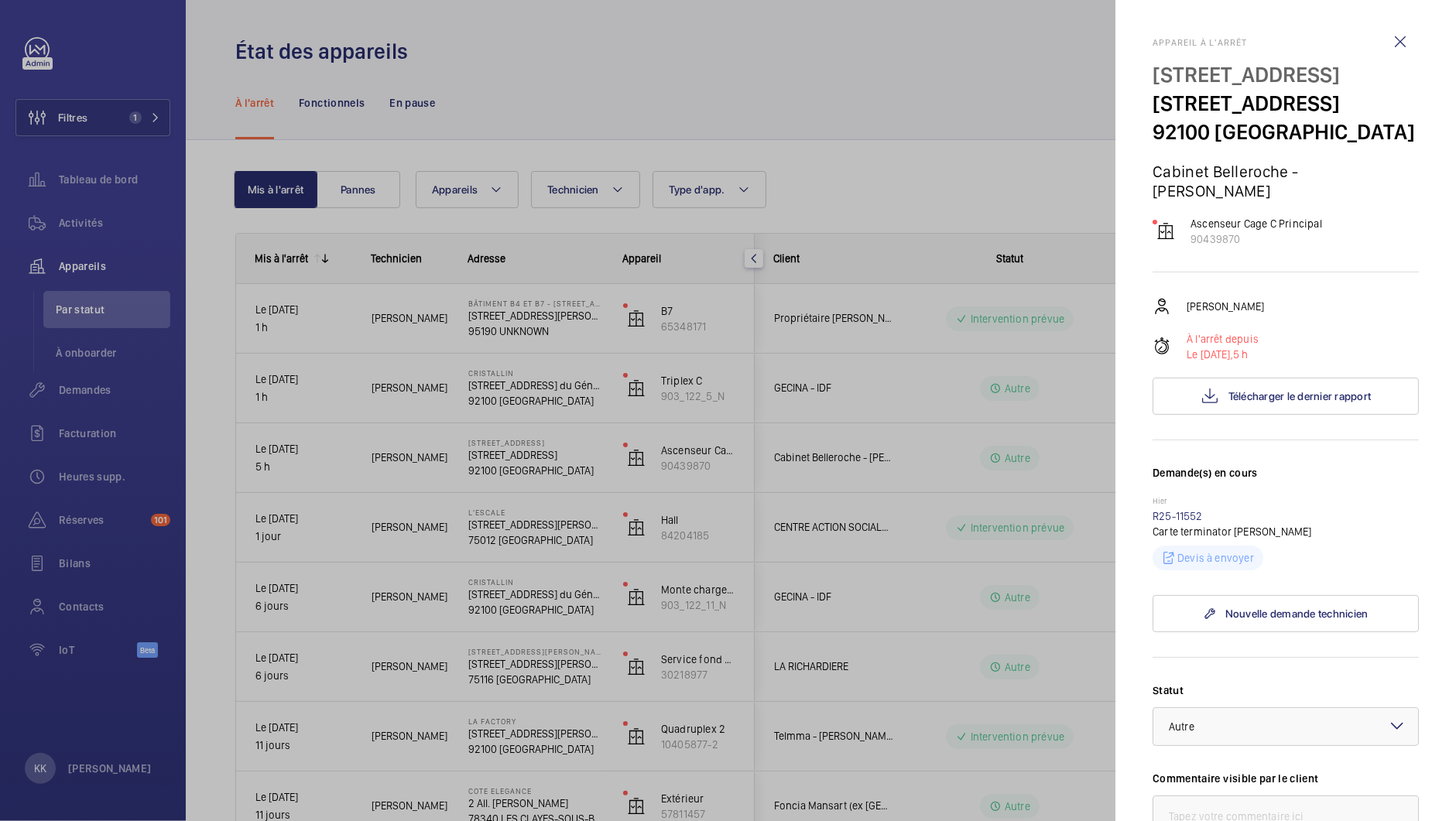
scroll to position [473, 0]
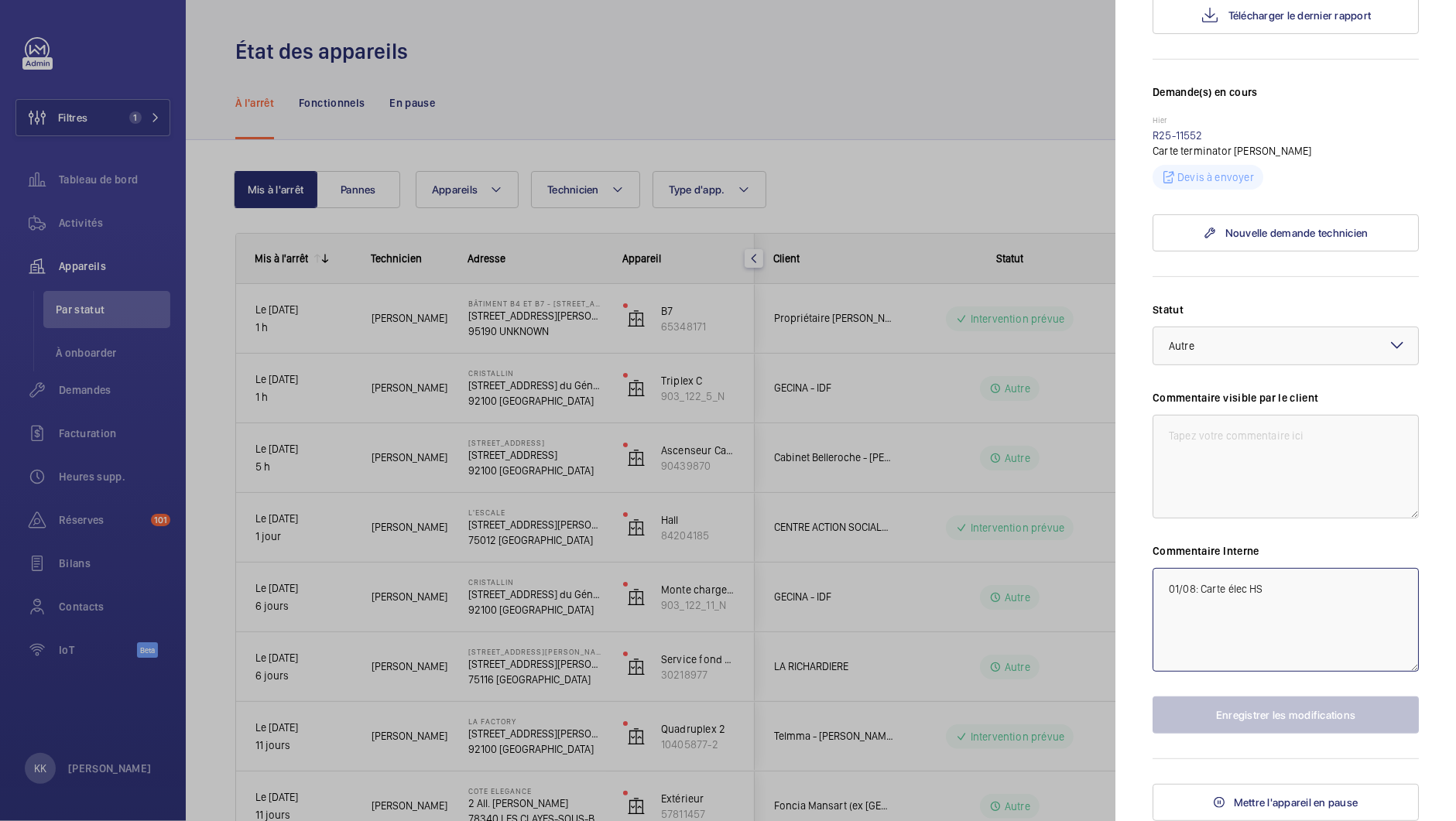
click at [1274, 576] on textarea "01/08: Carte élec HS" at bounding box center [1285, 619] width 266 height 104
click at [1274, 588] on textarea "01/08: Carte élec HS" at bounding box center [1285, 619] width 266 height 104
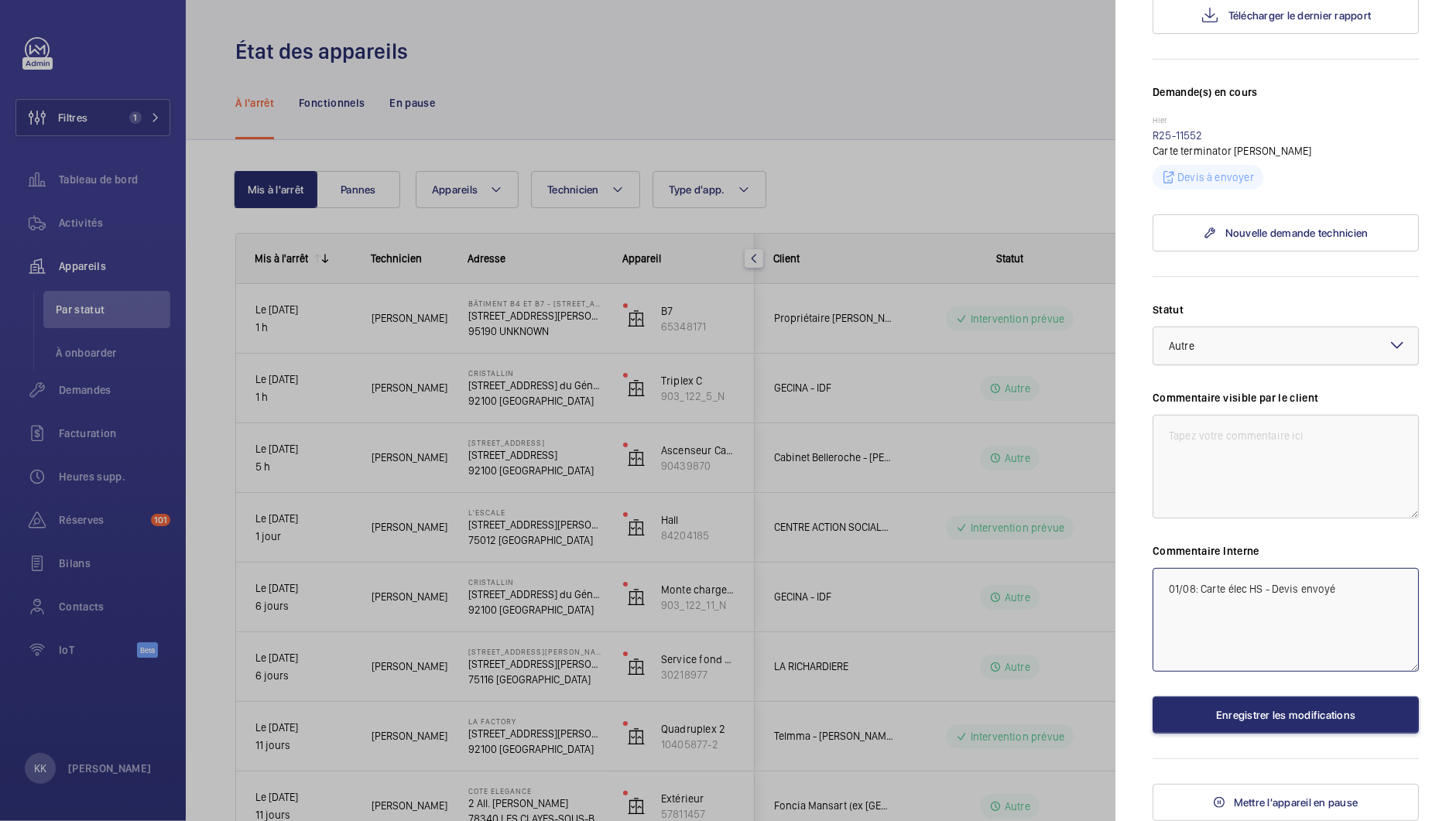
click at [1193, 352] on span "Autre" at bounding box center [1181, 346] width 26 height 13
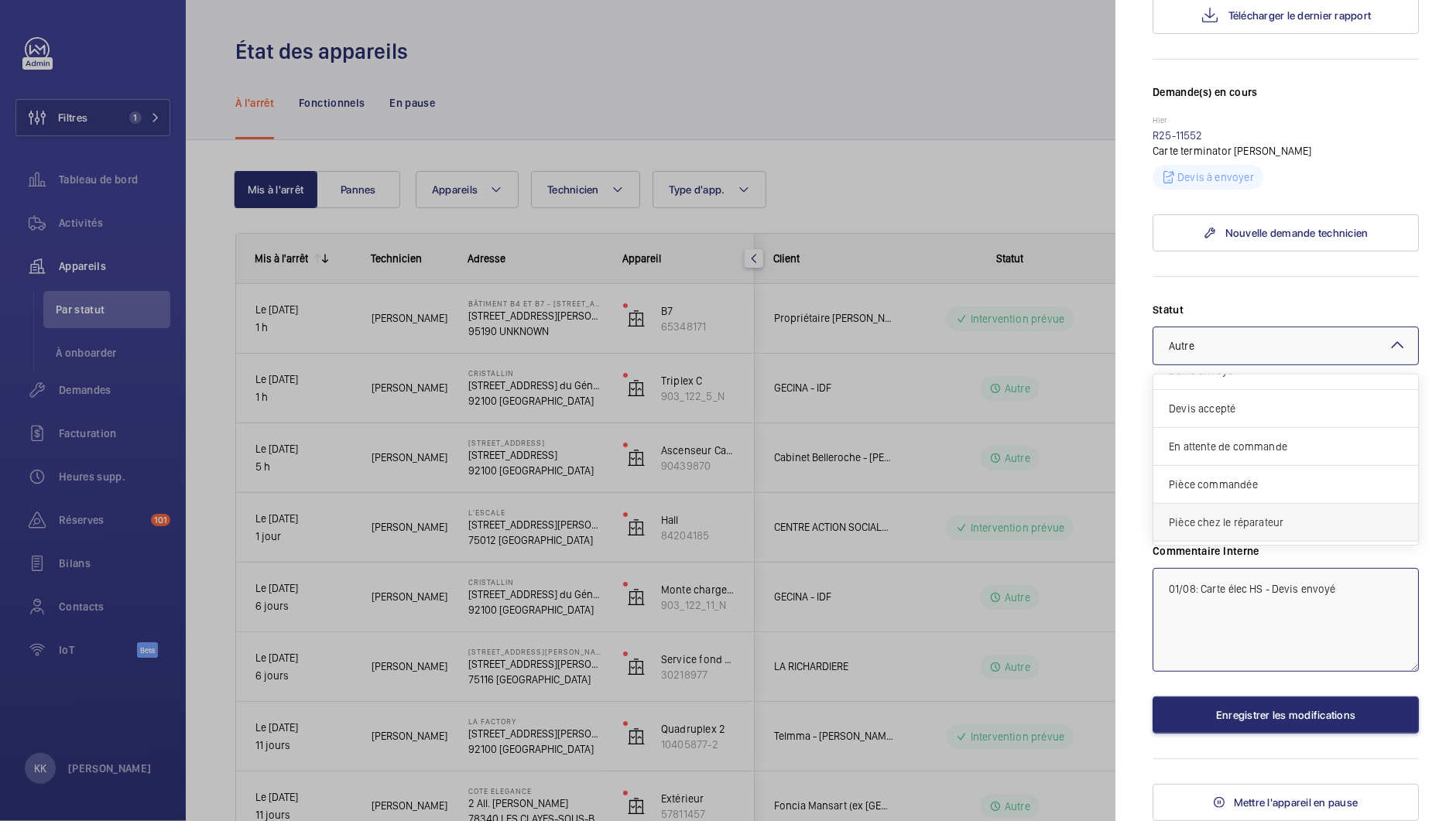
scroll to position [51, 0]
click at [1186, 389] on div "Devis envoyé" at bounding box center [1285, 380] width 264 height 38
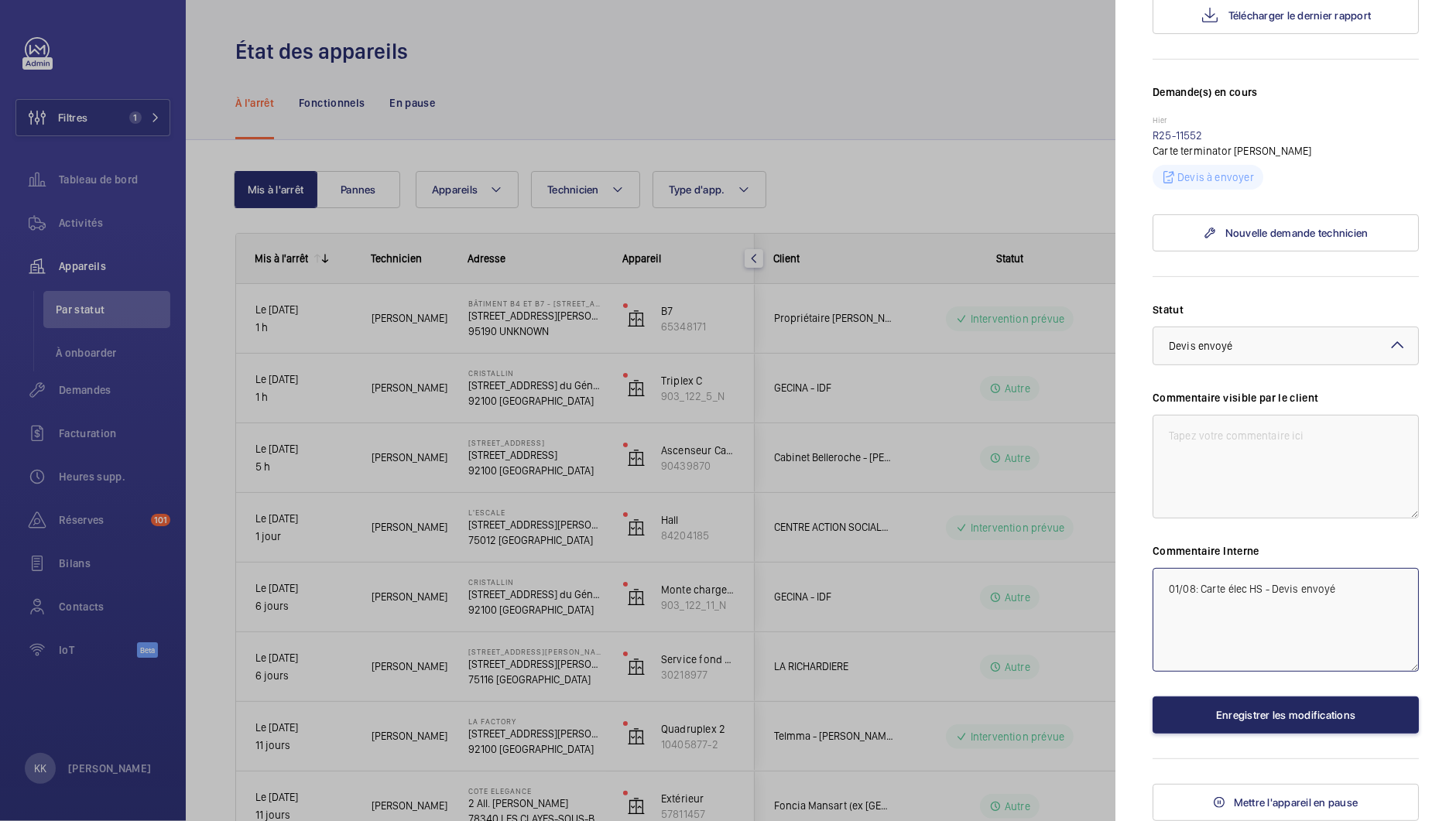
type textarea "01/08: Carte élec HS - Devis envoyé"
click at [1222, 725] on button "Enregistrer les modifications" at bounding box center [1285, 714] width 266 height 37
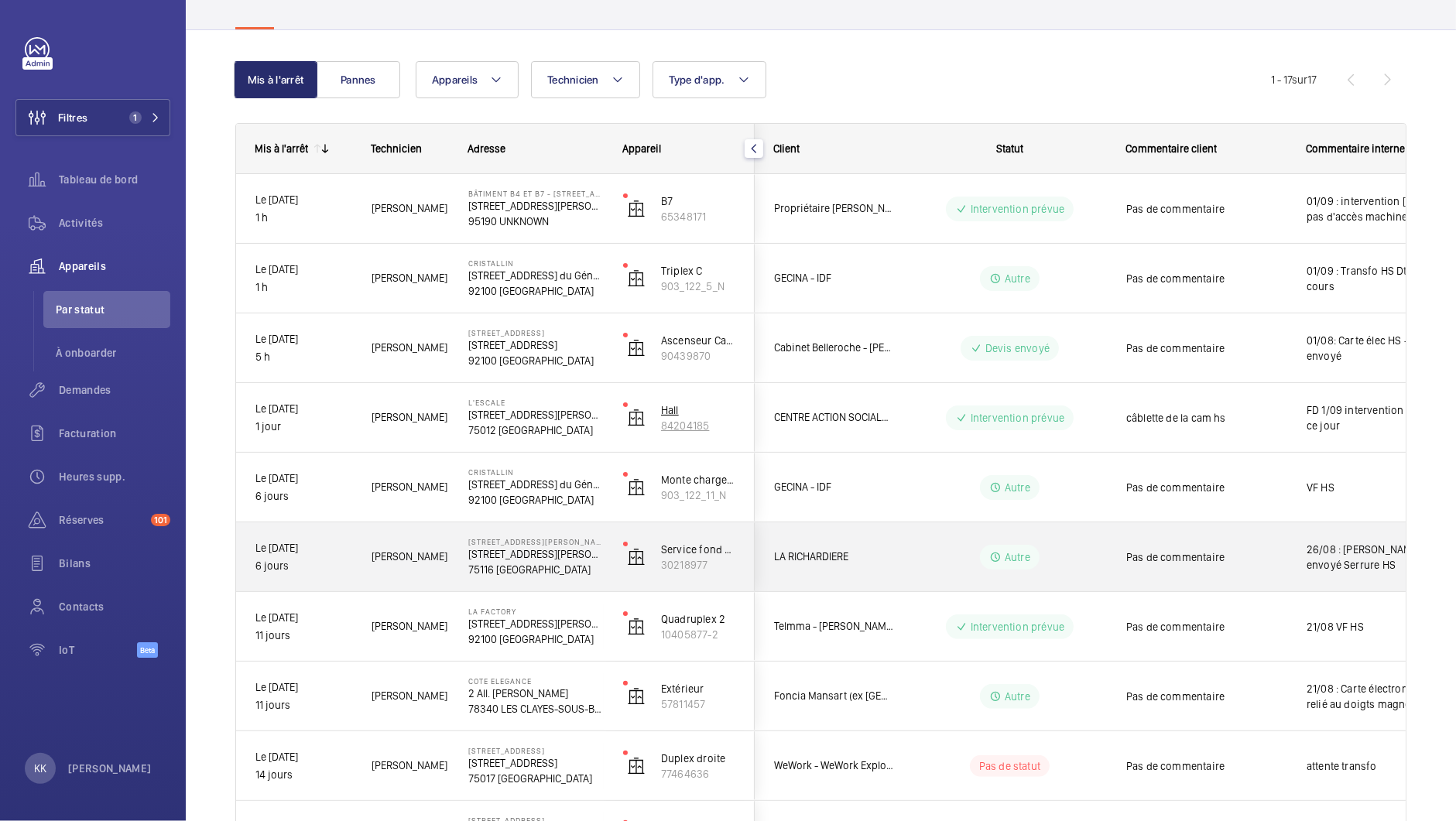
scroll to position [112, 0]
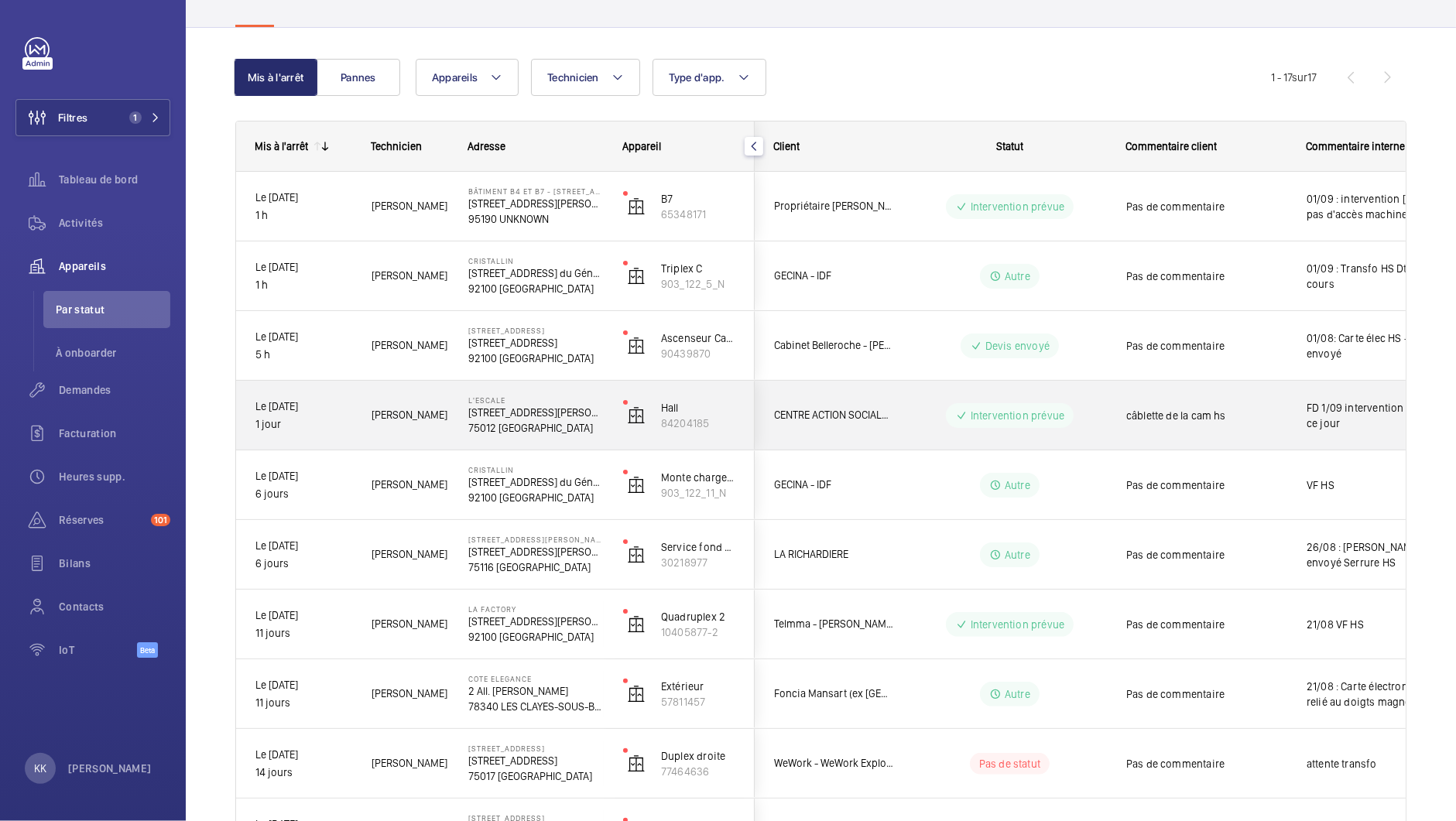
click at [508, 421] on p "75012 [GEOGRAPHIC_DATA]" at bounding box center [536, 428] width 135 height 16
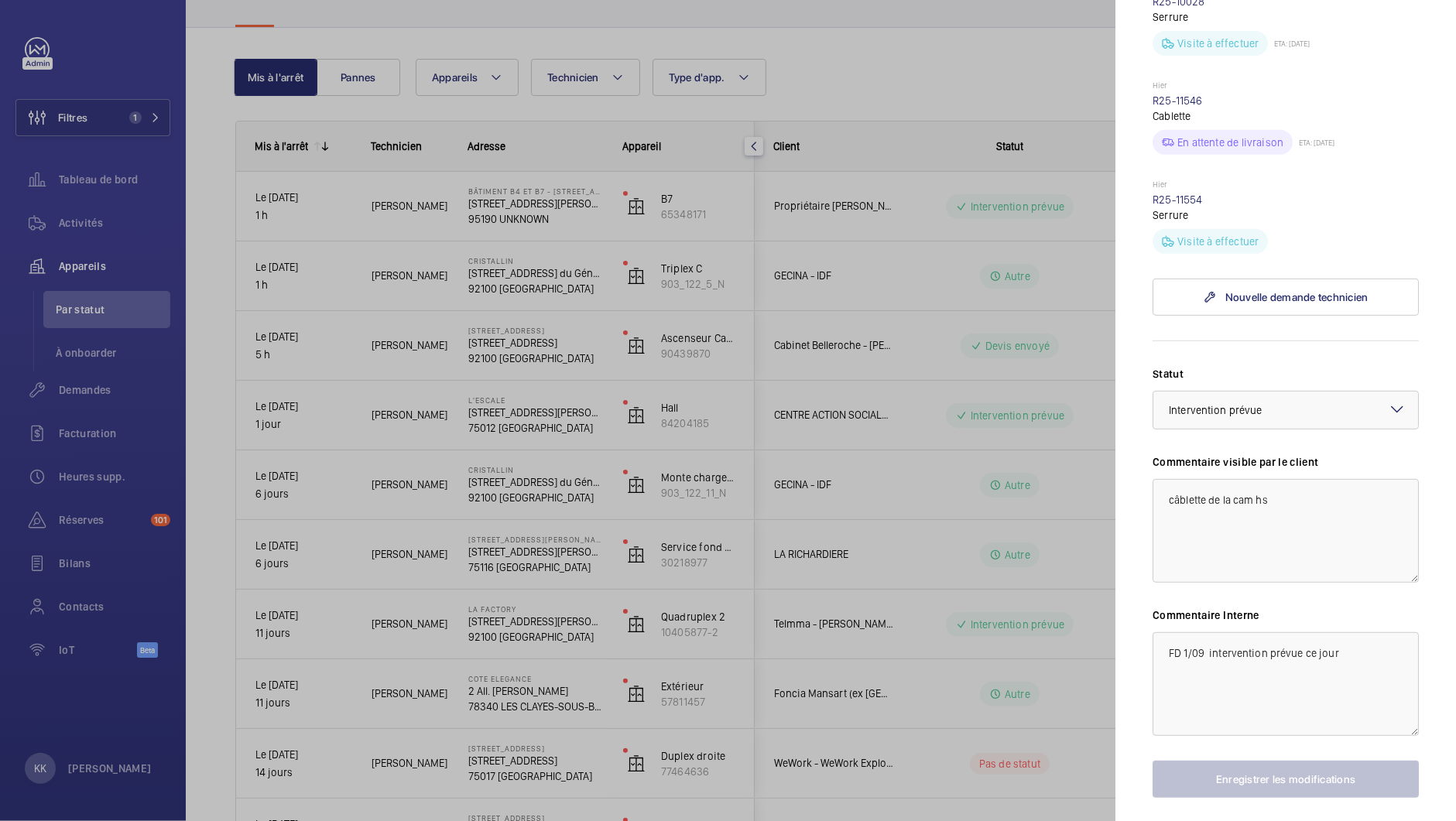
scroll to position [670, 0]
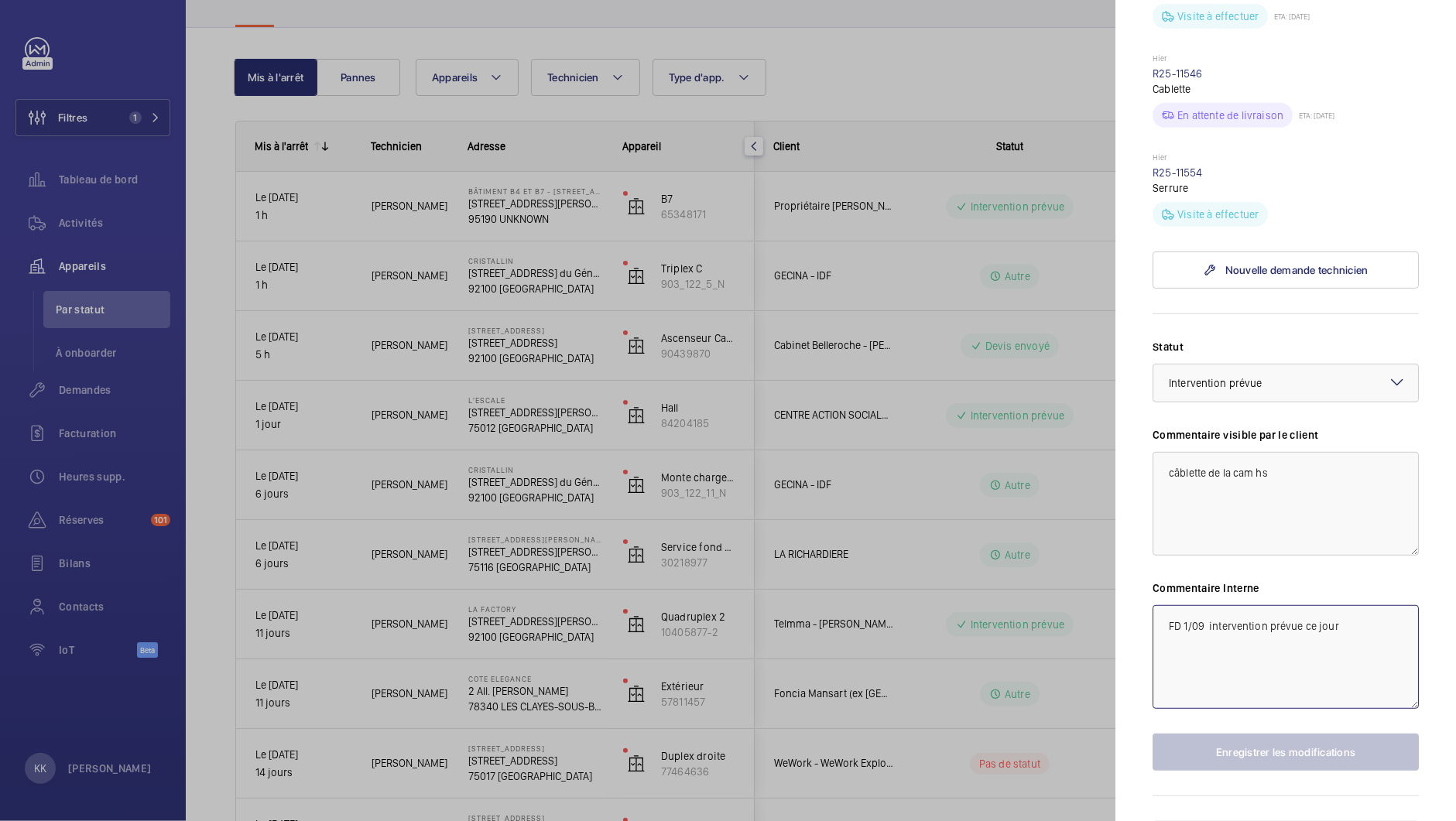
click at [1181, 605] on textarea "FD 1/09 intervention prévue ce jour" at bounding box center [1285, 657] width 266 height 104
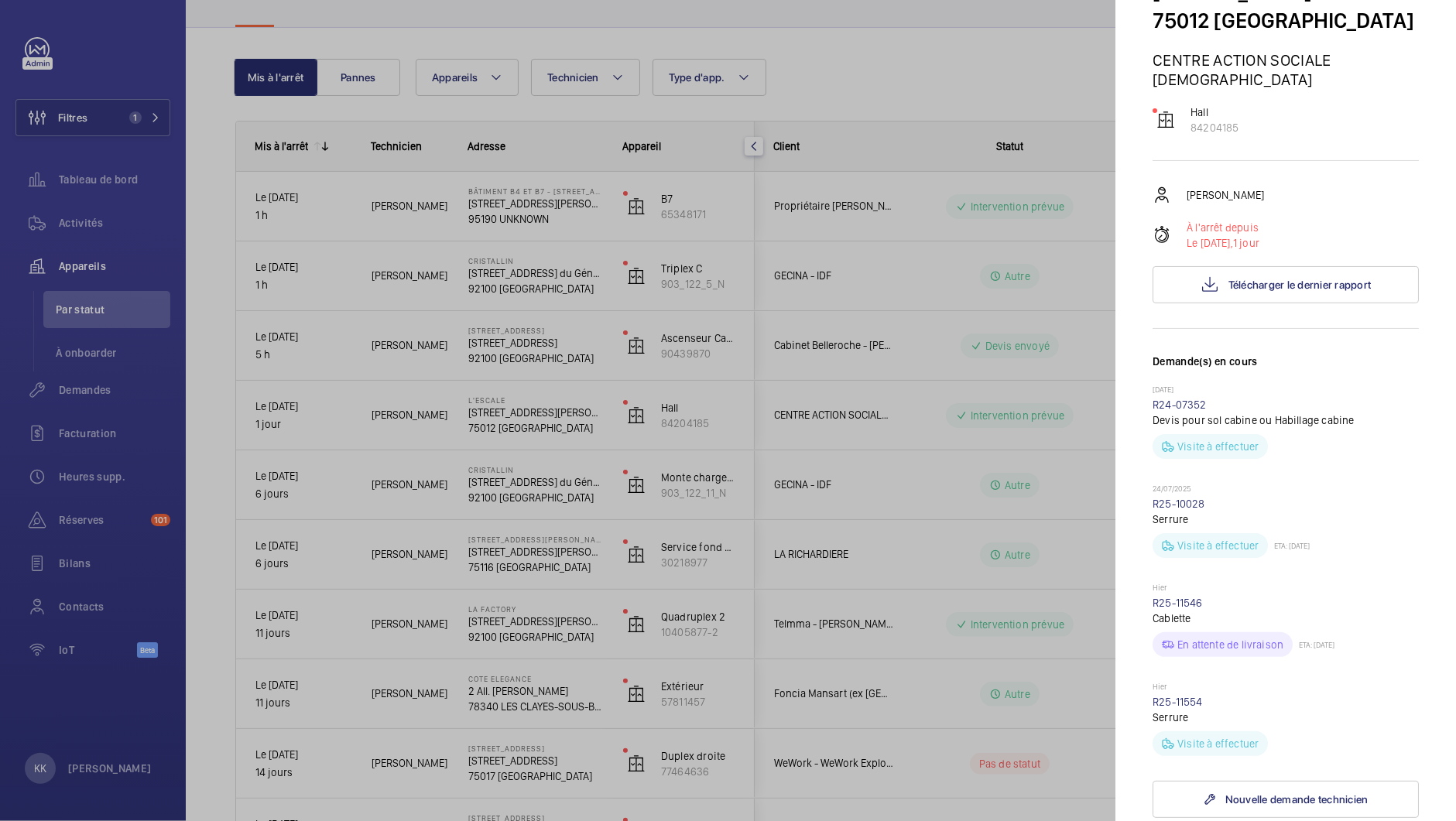
scroll to position [0, 0]
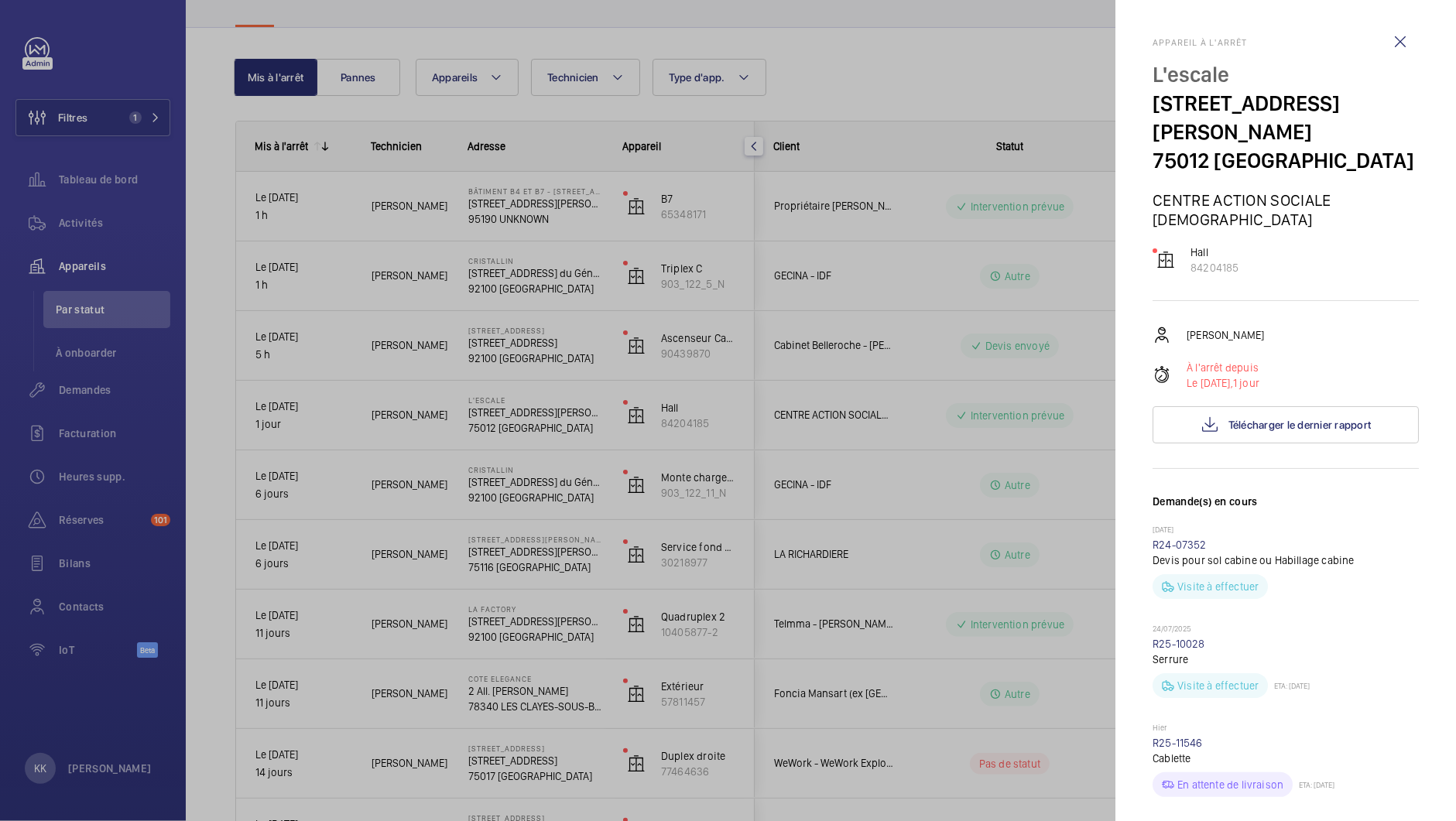
click at [894, 364] on div at bounding box center [728, 410] width 1456 height 821
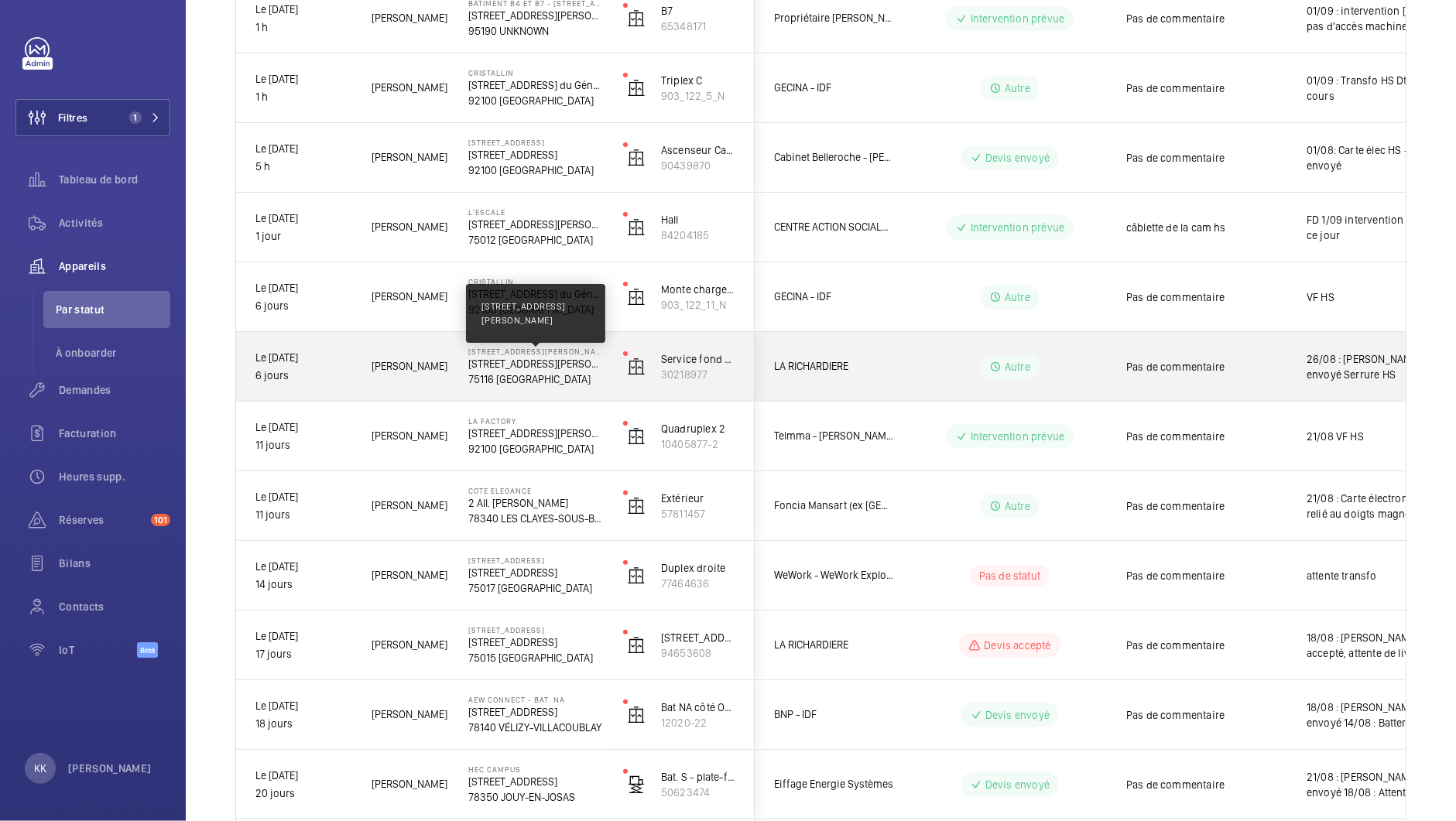
scroll to position [336, 0]
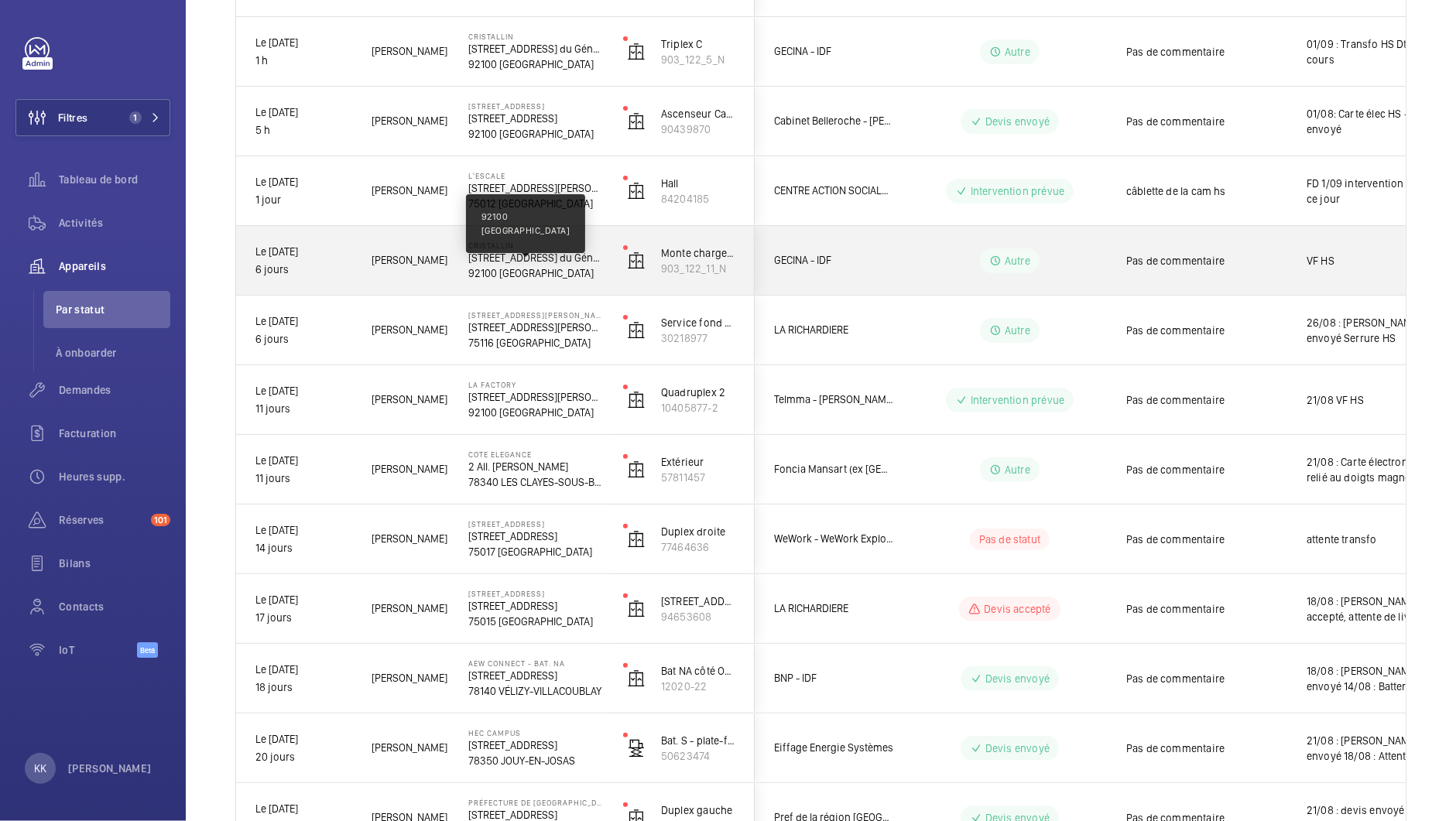
click at [523, 274] on p "92100 [GEOGRAPHIC_DATA]" at bounding box center [536, 273] width 135 height 16
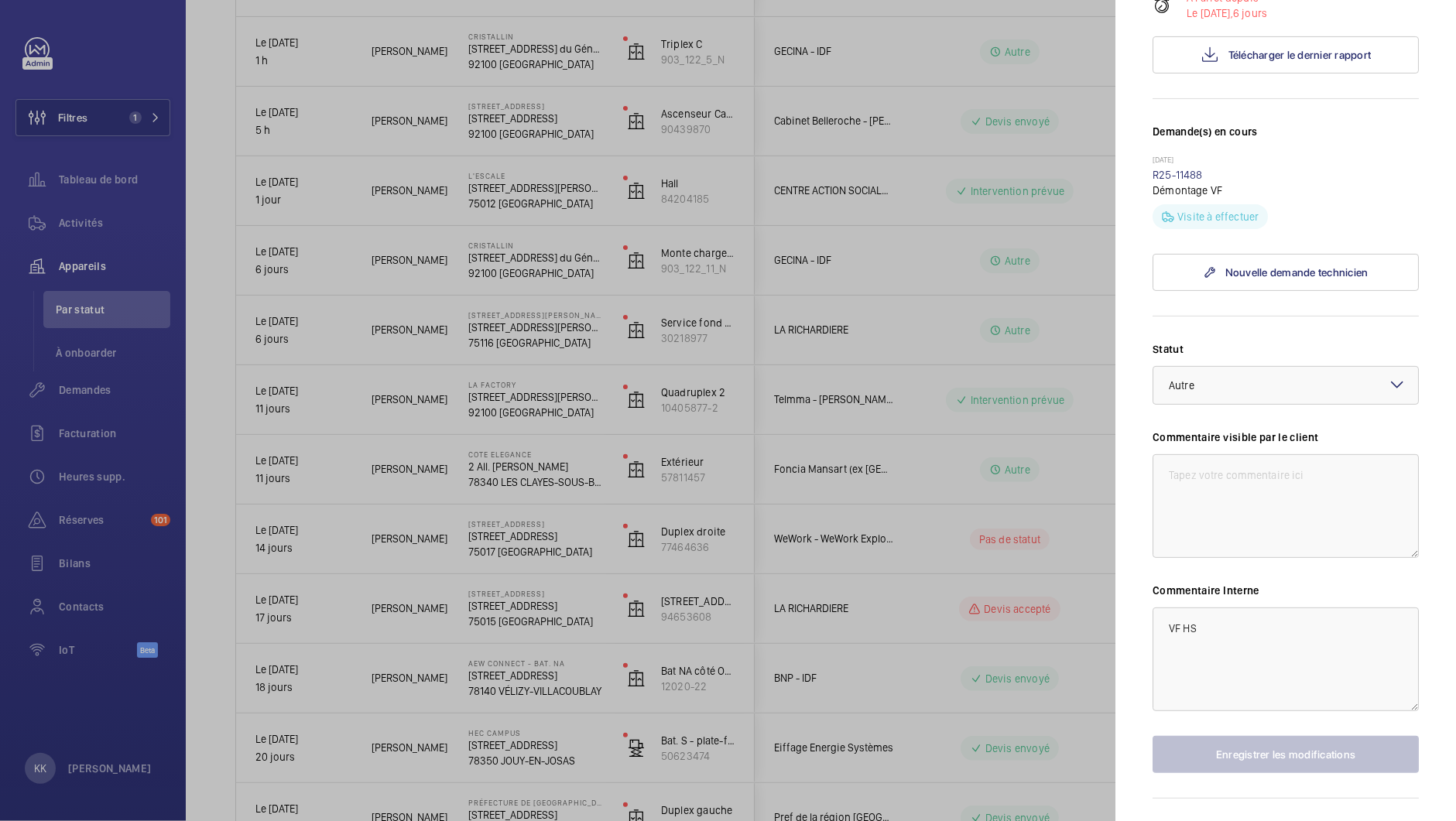
scroll to position [381, 0]
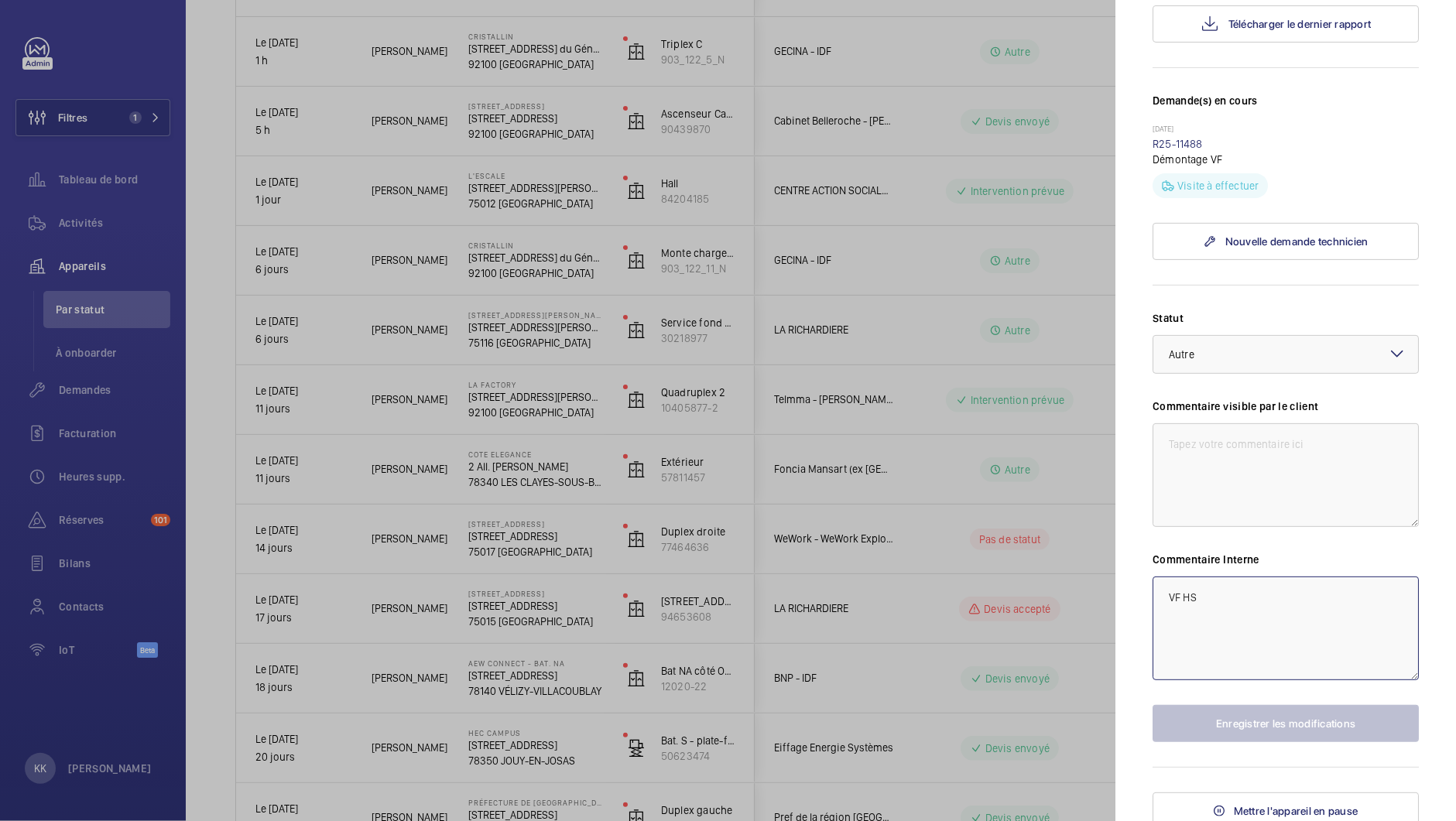
click at [1241, 586] on textarea "VF HS" at bounding box center [1285, 628] width 266 height 104
click at [1238, 602] on textarea "VF HS" at bounding box center [1285, 628] width 266 height 104
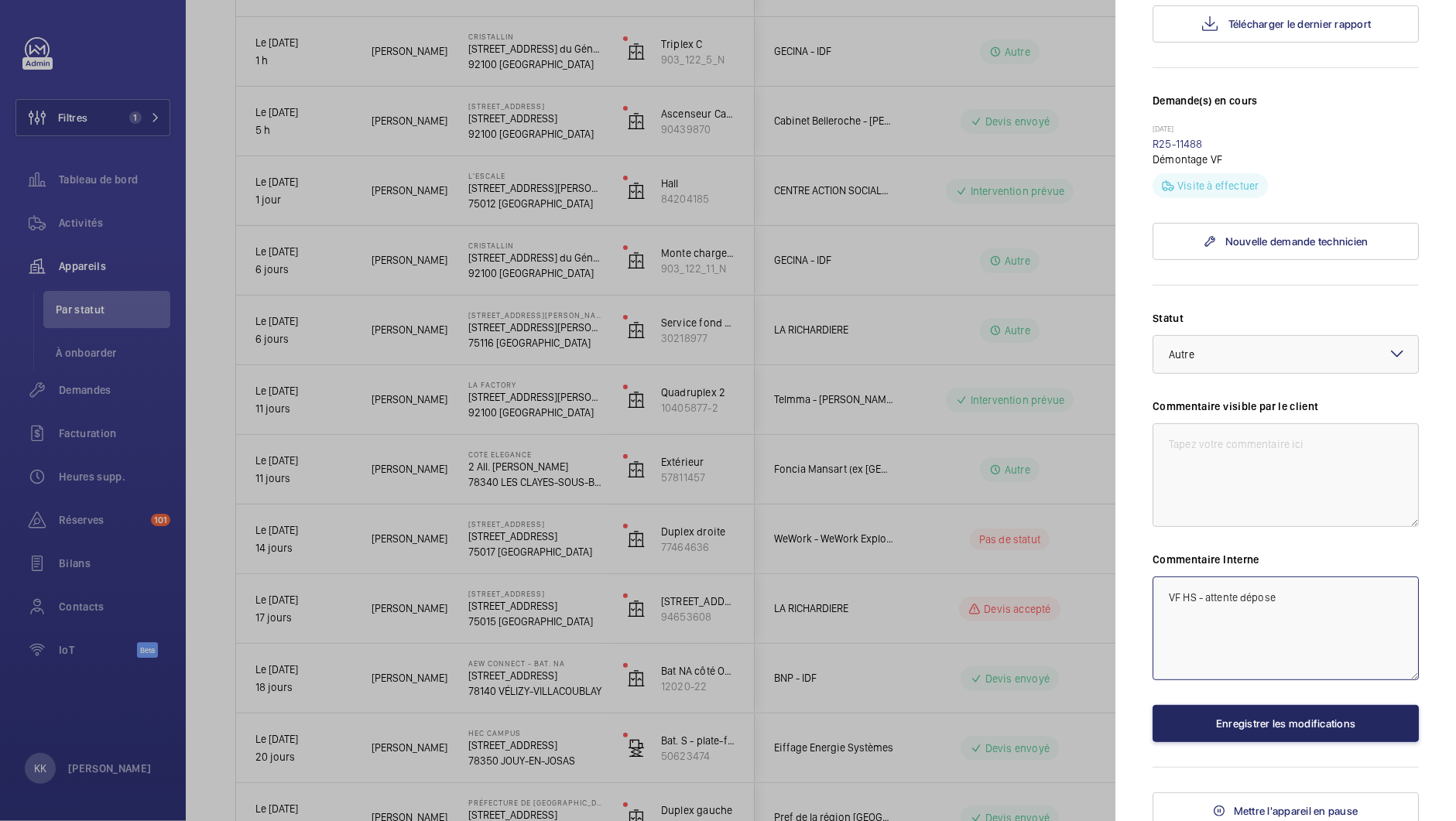
type textarea "VF HS - attente dépose"
click at [1231, 729] on button "Enregistrer les modifications" at bounding box center [1285, 723] width 266 height 37
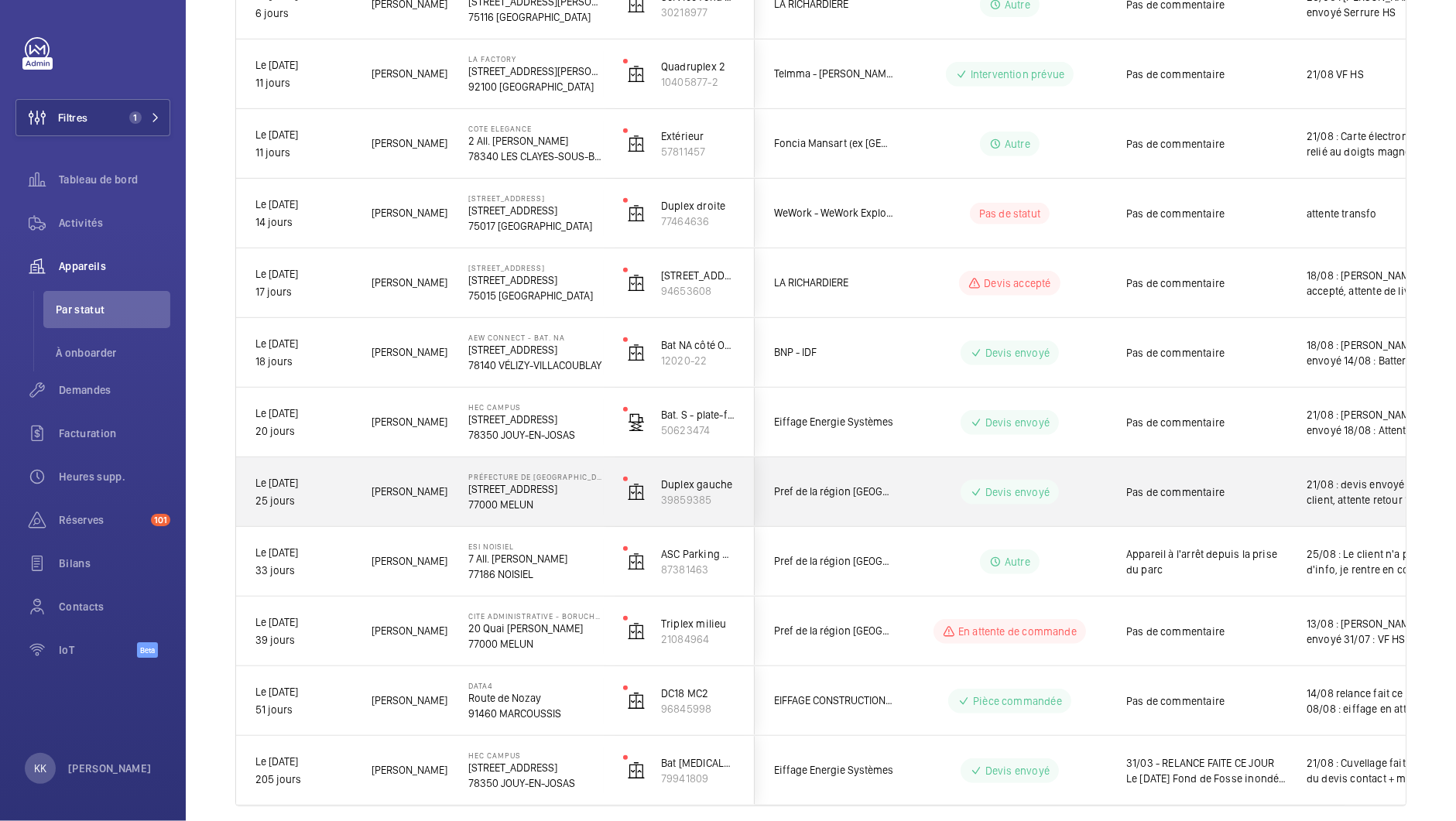
scroll to position [660, 0]
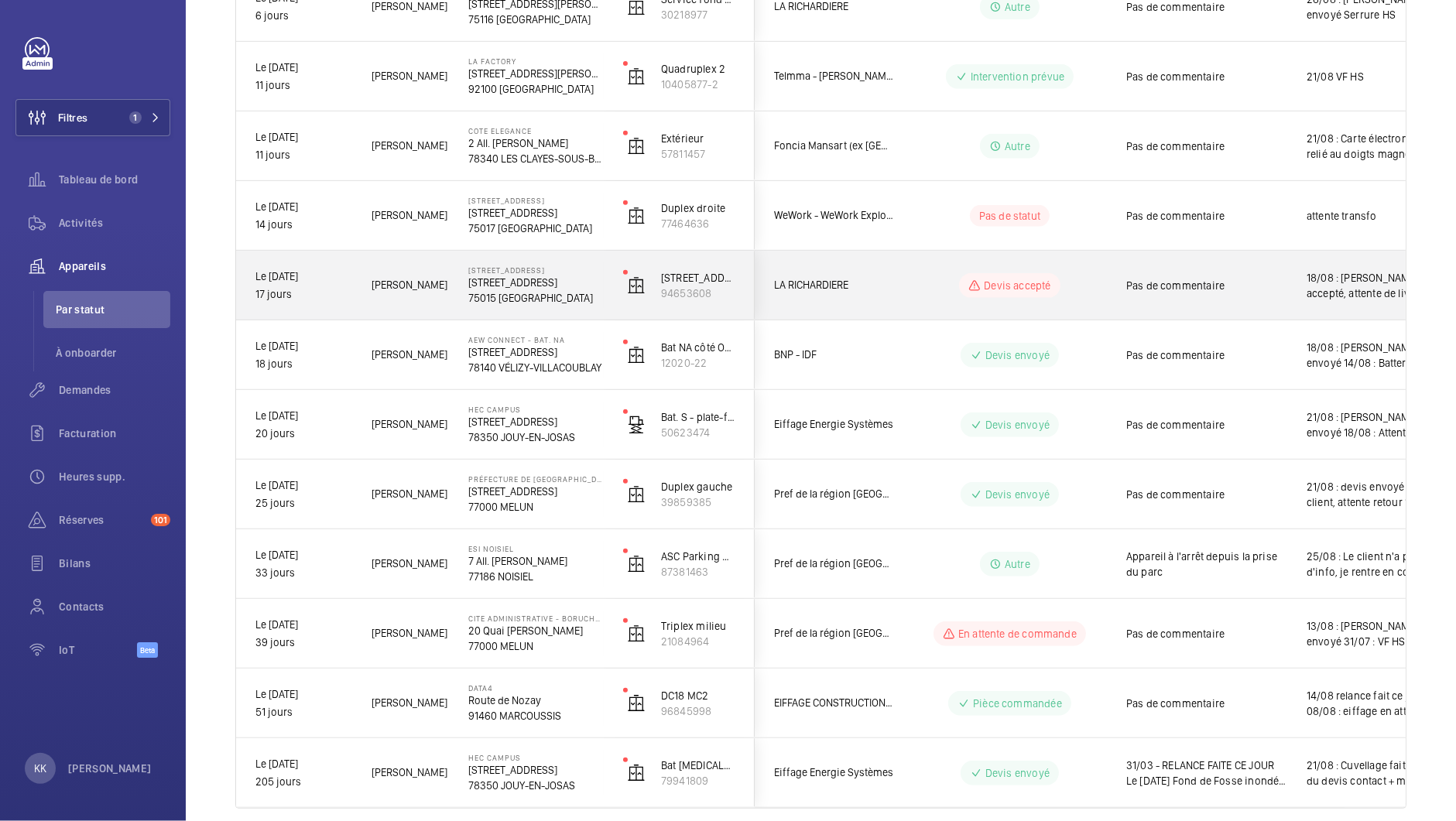
click at [446, 292] on span "[PERSON_NAME]" at bounding box center [410, 285] width 77 height 18
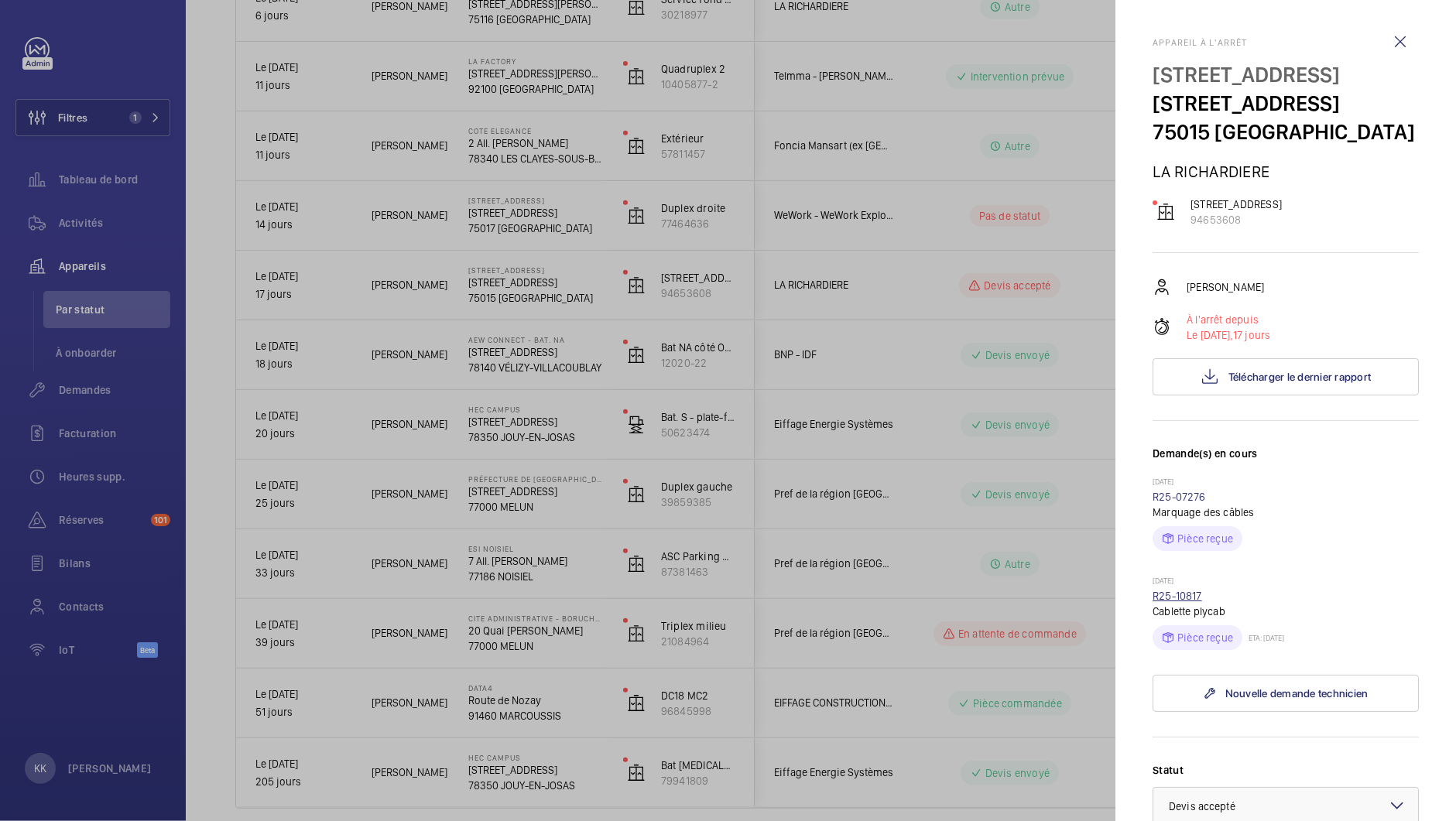
click at [1167, 602] on link "R25-10817" at bounding box center [1177, 596] width 49 height 13
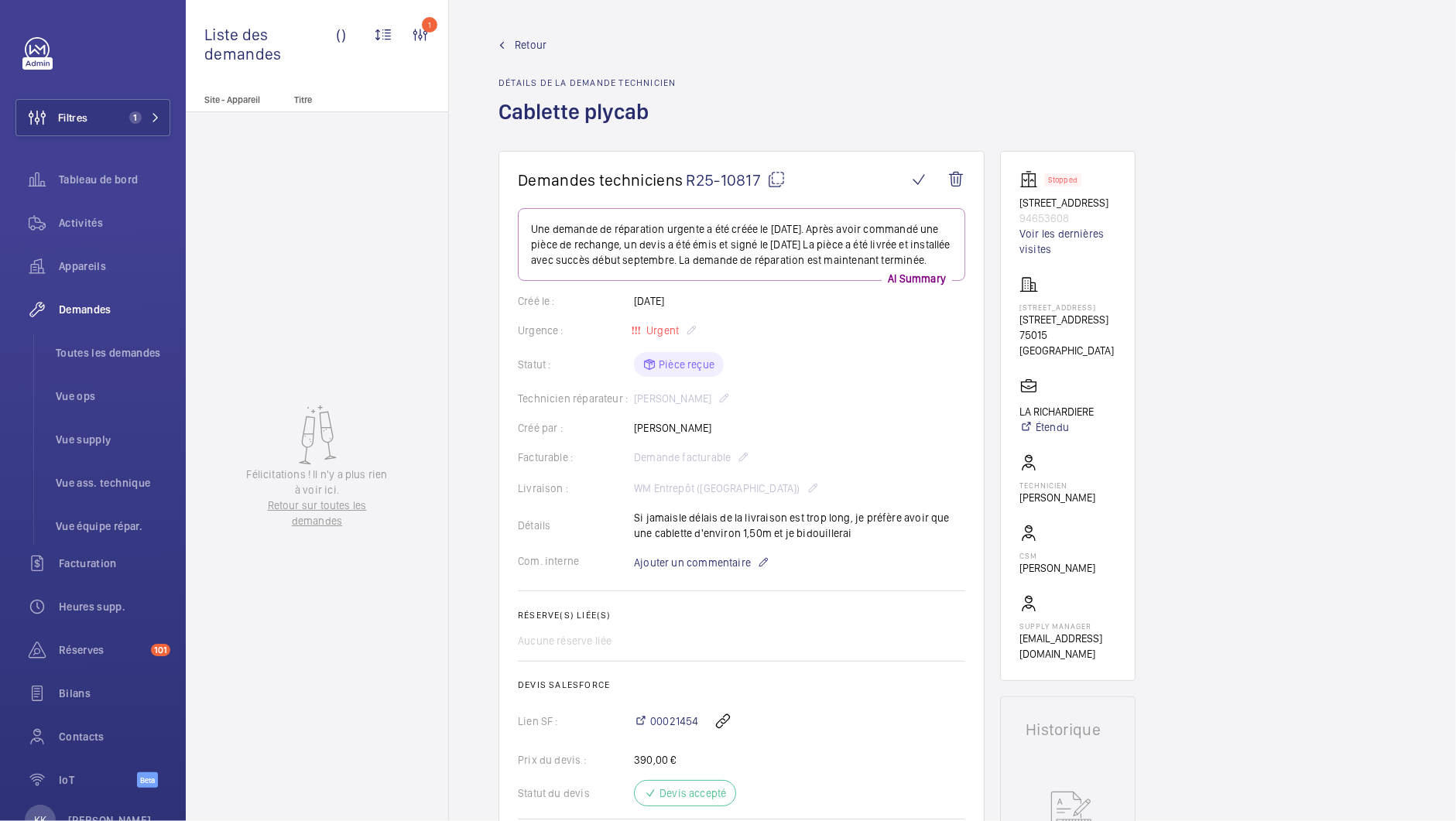
click at [512, 42] on link "Retour" at bounding box center [587, 45] width 177 height 16
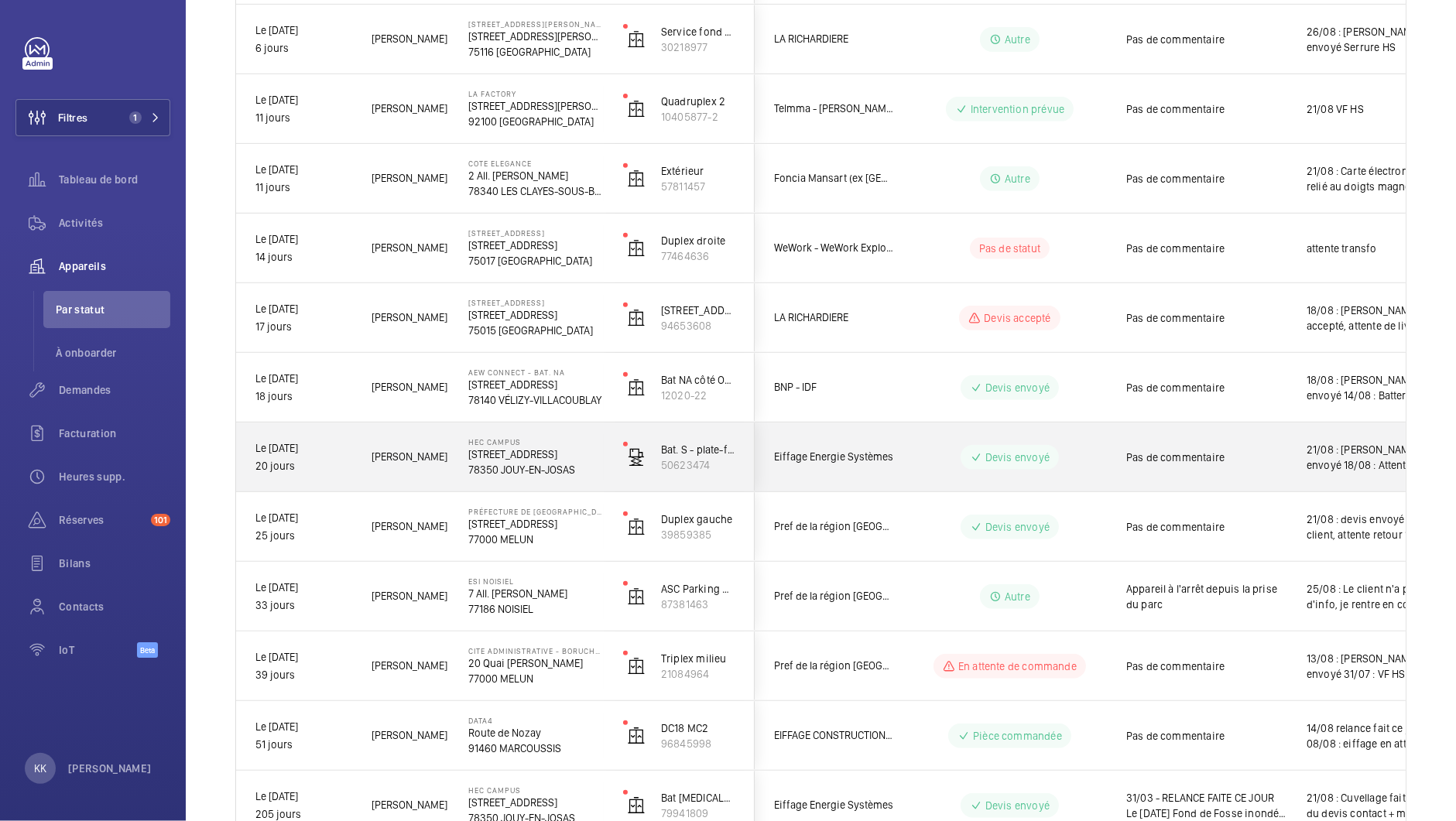
scroll to position [626, 0]
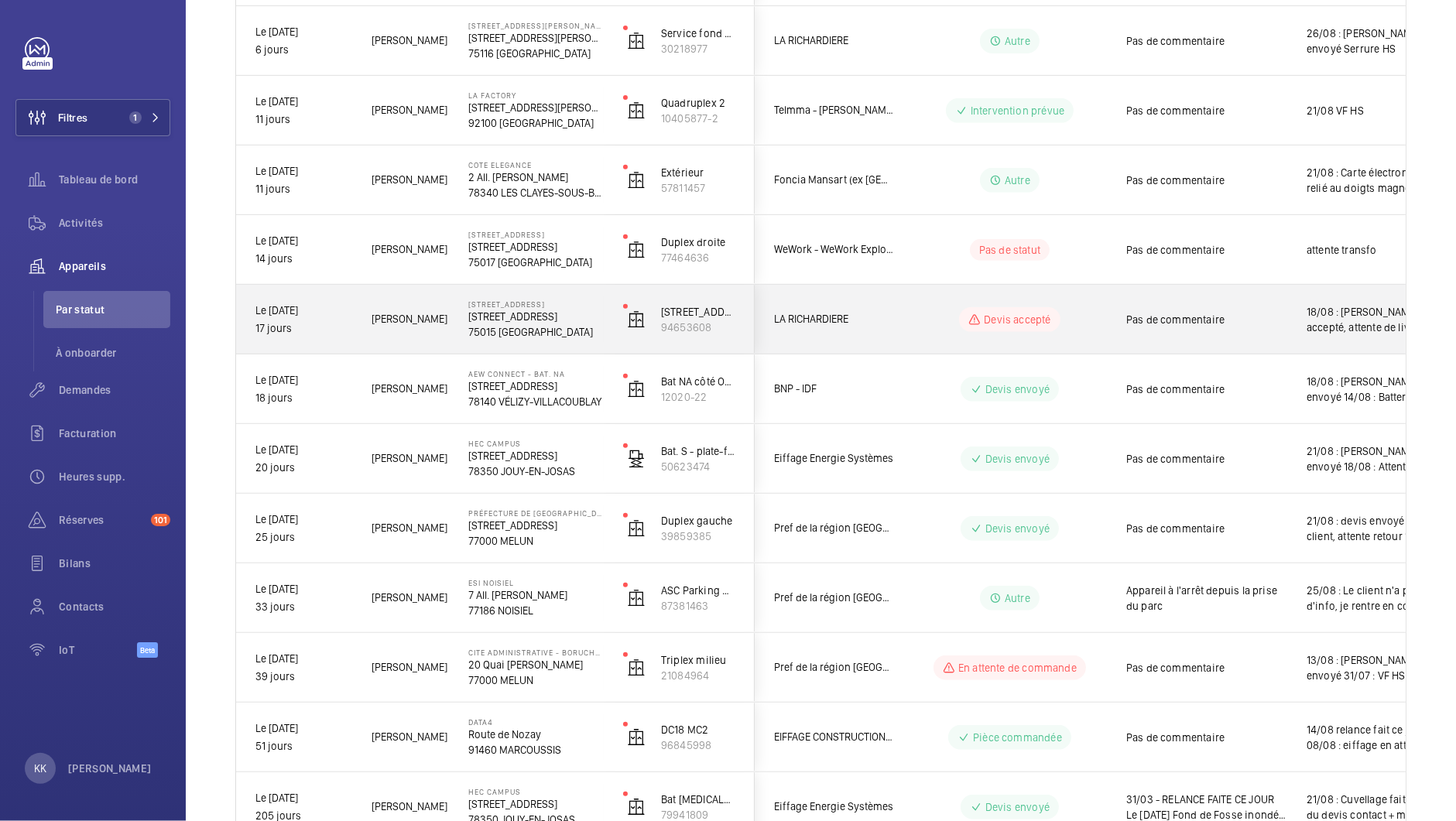
click at [554, 318] on p "[STREET_ADDRESS]" at bounding box center [536, 317] width 135 height 16
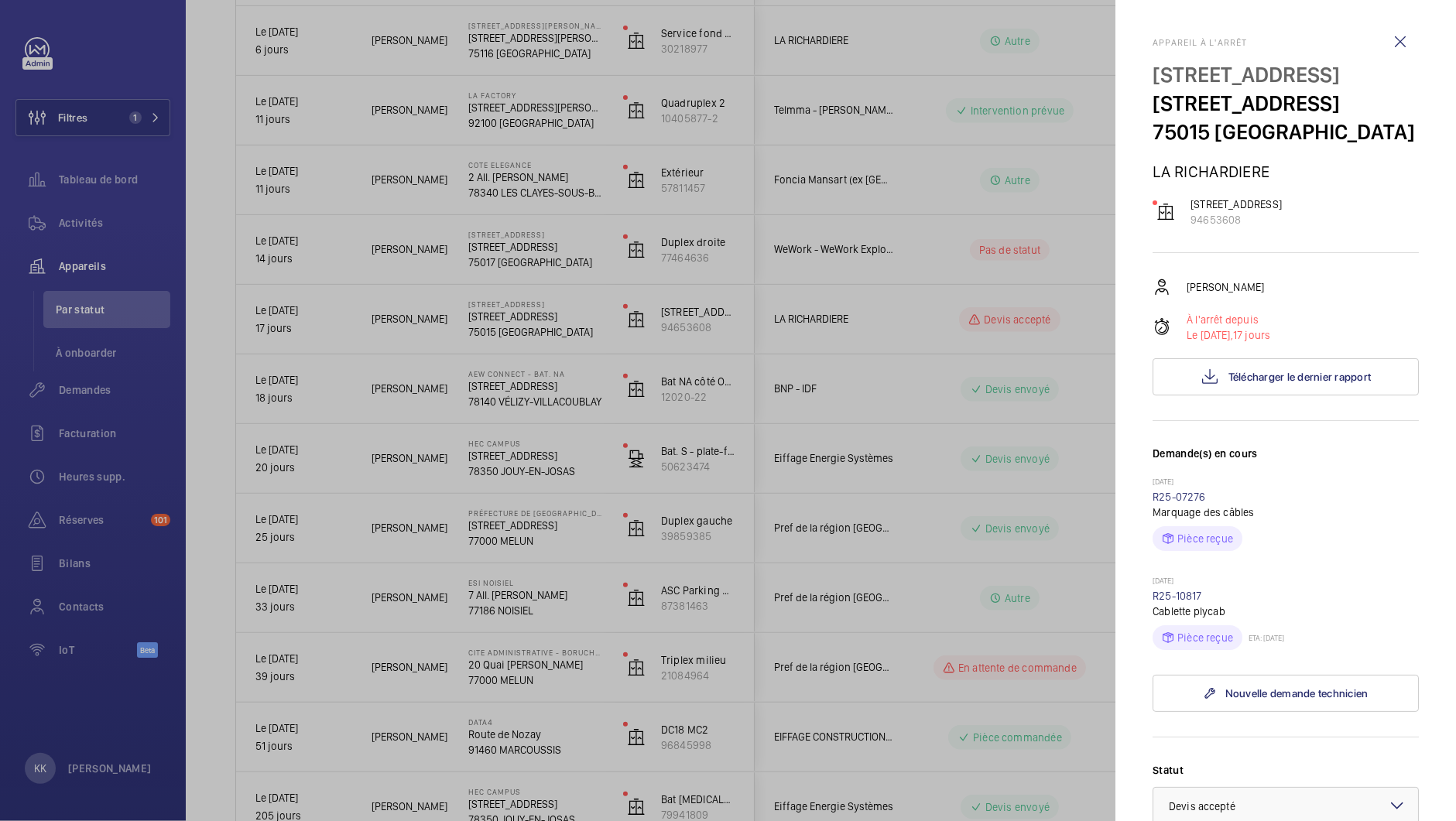
scroll to position [410, 0]
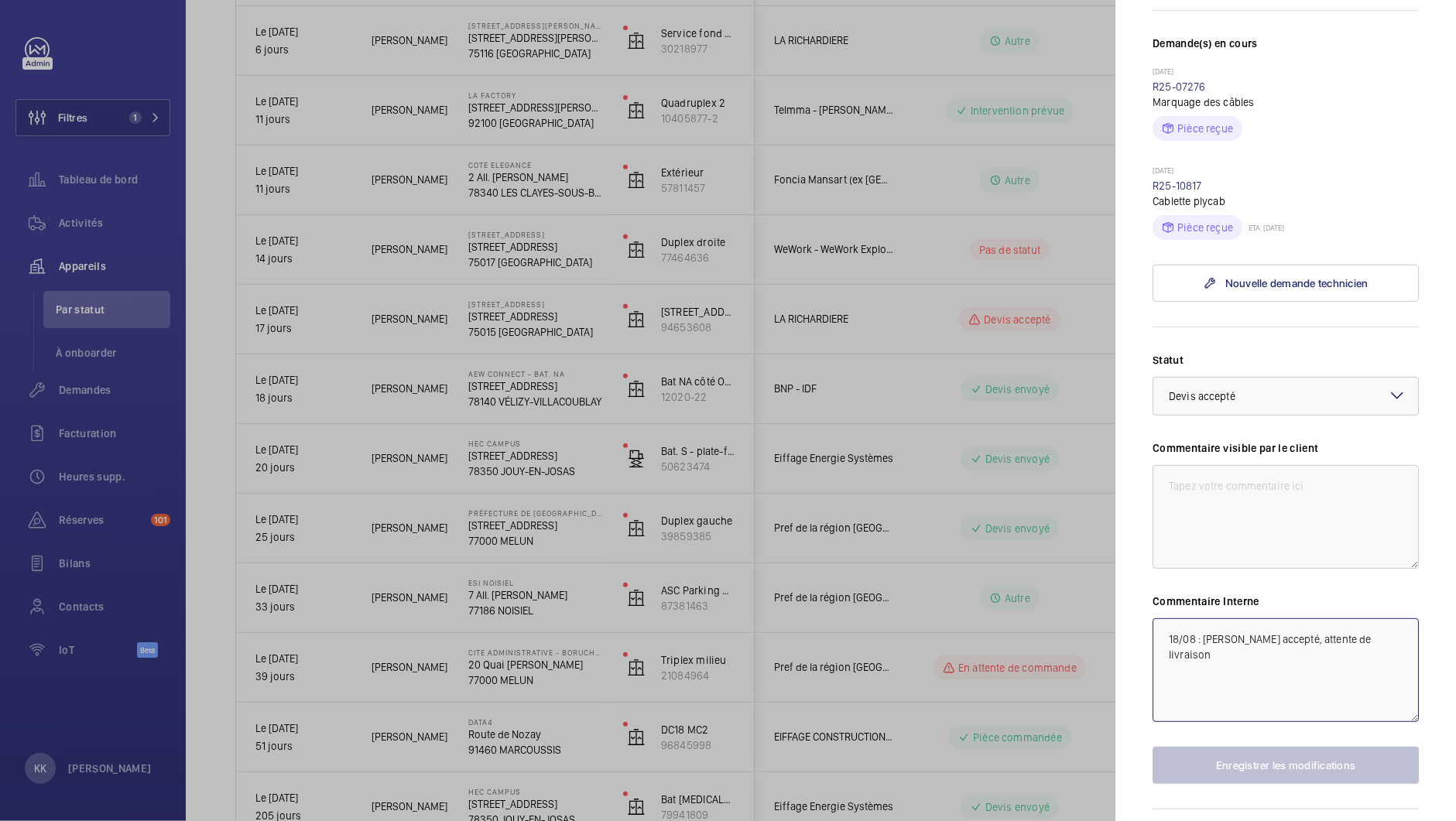
click at [1171, 667] on textarea "18/08 : [PERSON_NAME] accepté, attente de livraison" at bounding box center [1285, 670] width 266 height 104
click at [1154, 664] on textarea "18/08 : [PERSON_NAME] accepté, attente de livraison" at bounding box center [1285, 670] width 266 height 104
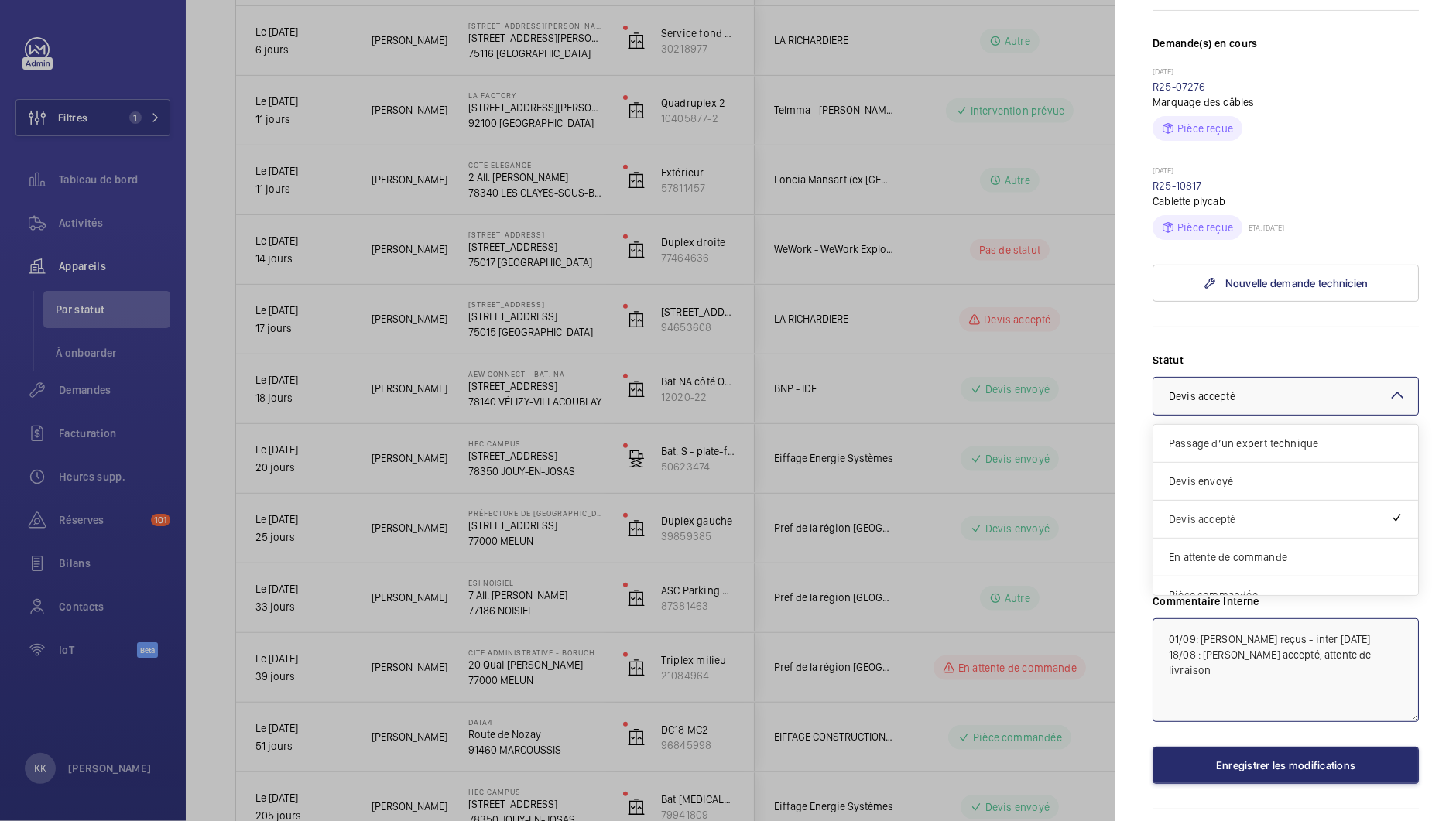
click at [1262, 415] on div at bounding box center [1285, 396] width 264 height 37
click at [1218, 549] on span "Intervention prévue" at bounding box center [1286, 541] width 234 height 16
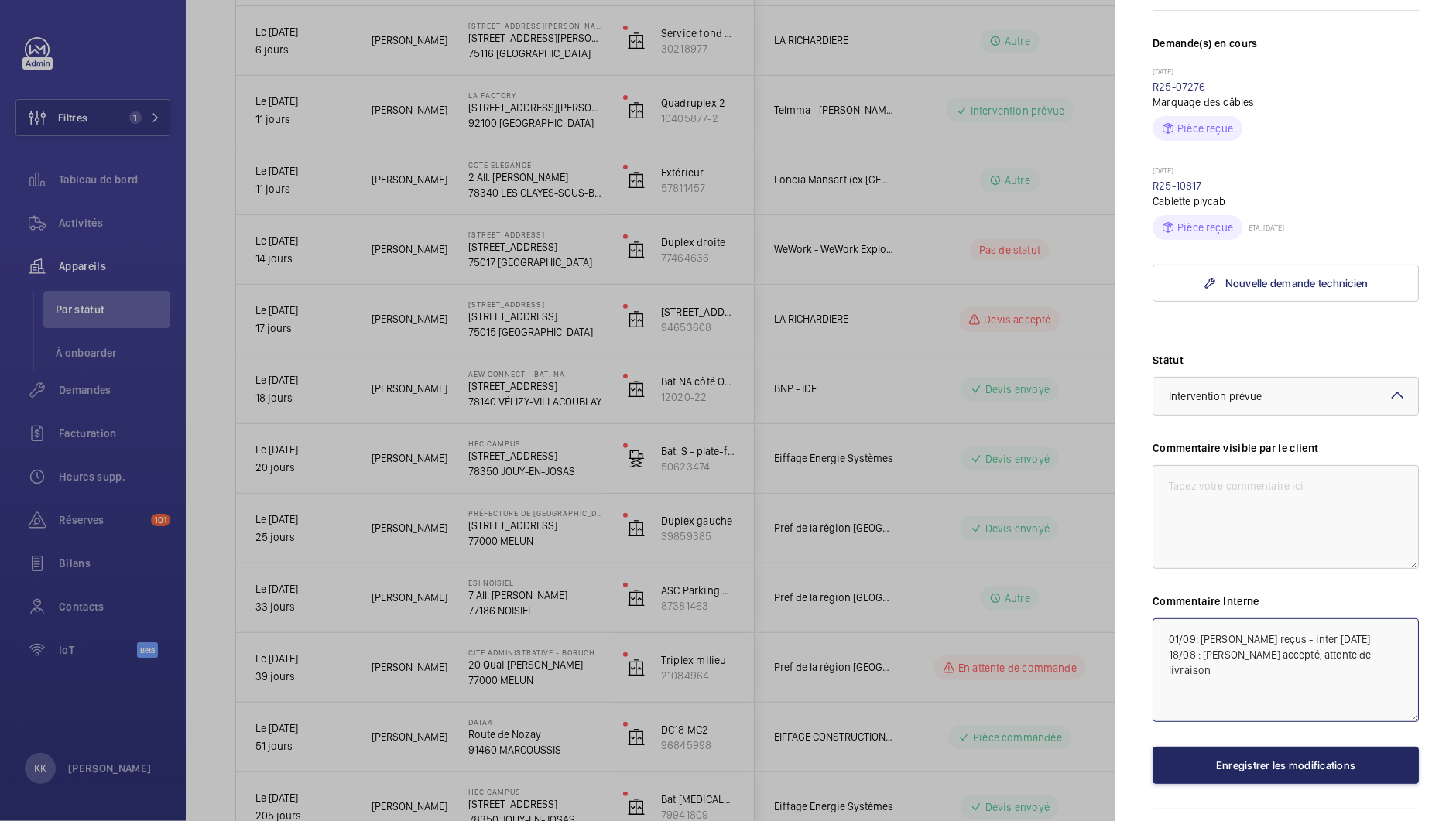
type textarea "01/09: [PERSON_NAME] reçus - inter [DATE] 18/08 : [PERSON_NAME] accepté, attent…"
click at [1226, 784] on button "Enregistrer les modifications" at bounding box center [1285, 765] width 266 height 37
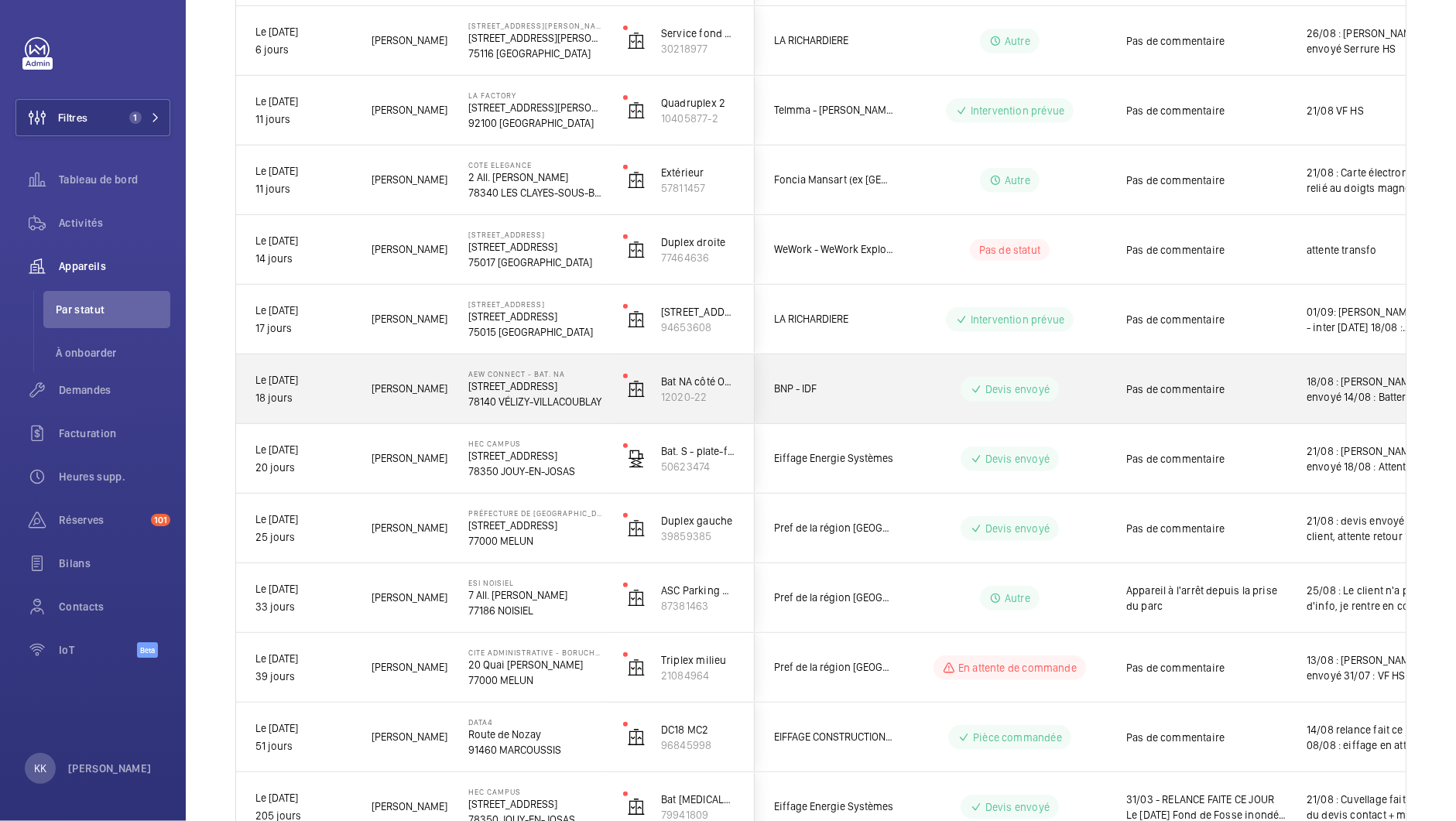
click at [474, 398] on p "78140 VÉLIZY-VILLACOUBLAY" at bounding box center [536, 401] width 135 height 16
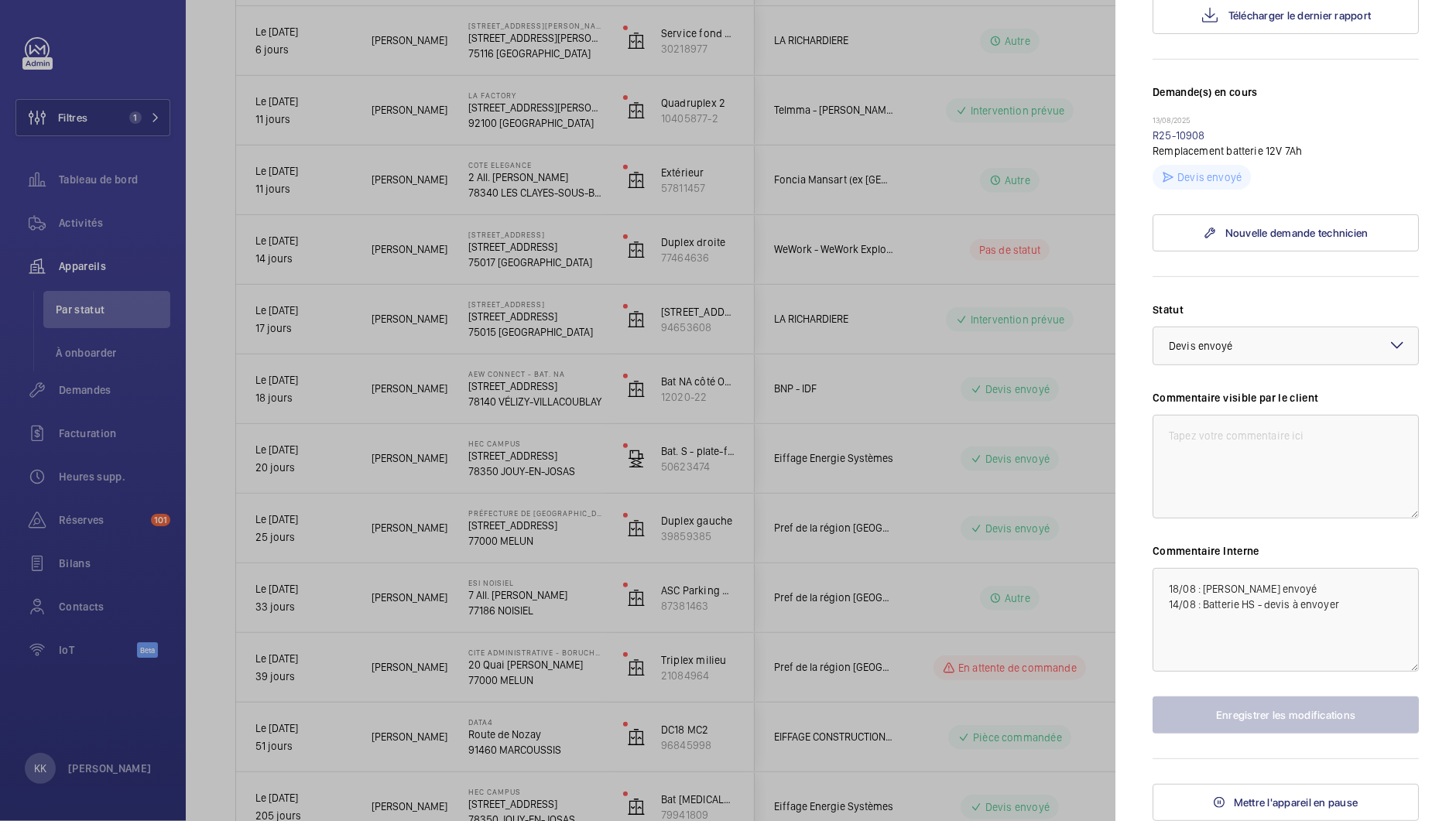
scroll to position [415, 0]
click at [1161, 591] on textarea "18/08 : [PERSON_NAME] envoyé 14/08 : Batterie HS - devis à envoyer" at bounding box center [1285, 619] width 266 height 104
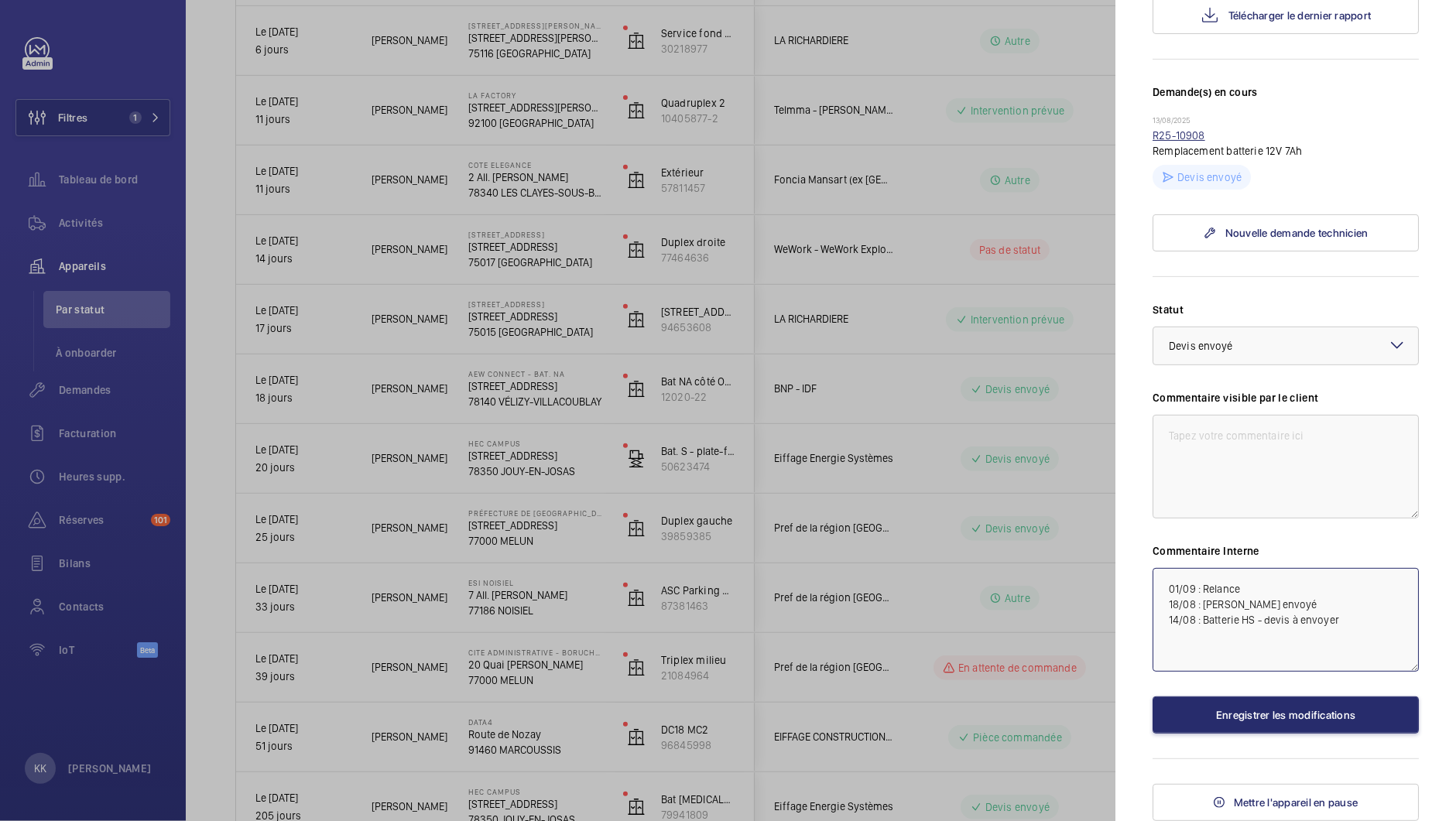
type textarea "01/09 : Relance 18/08 : [PERSON_NAME] envoyé 14/08 : Batterie HS - devis à envo…"
click at [1159, 142] on link "R25-10908" at bounding box center [1178, 136] width 53 height 13
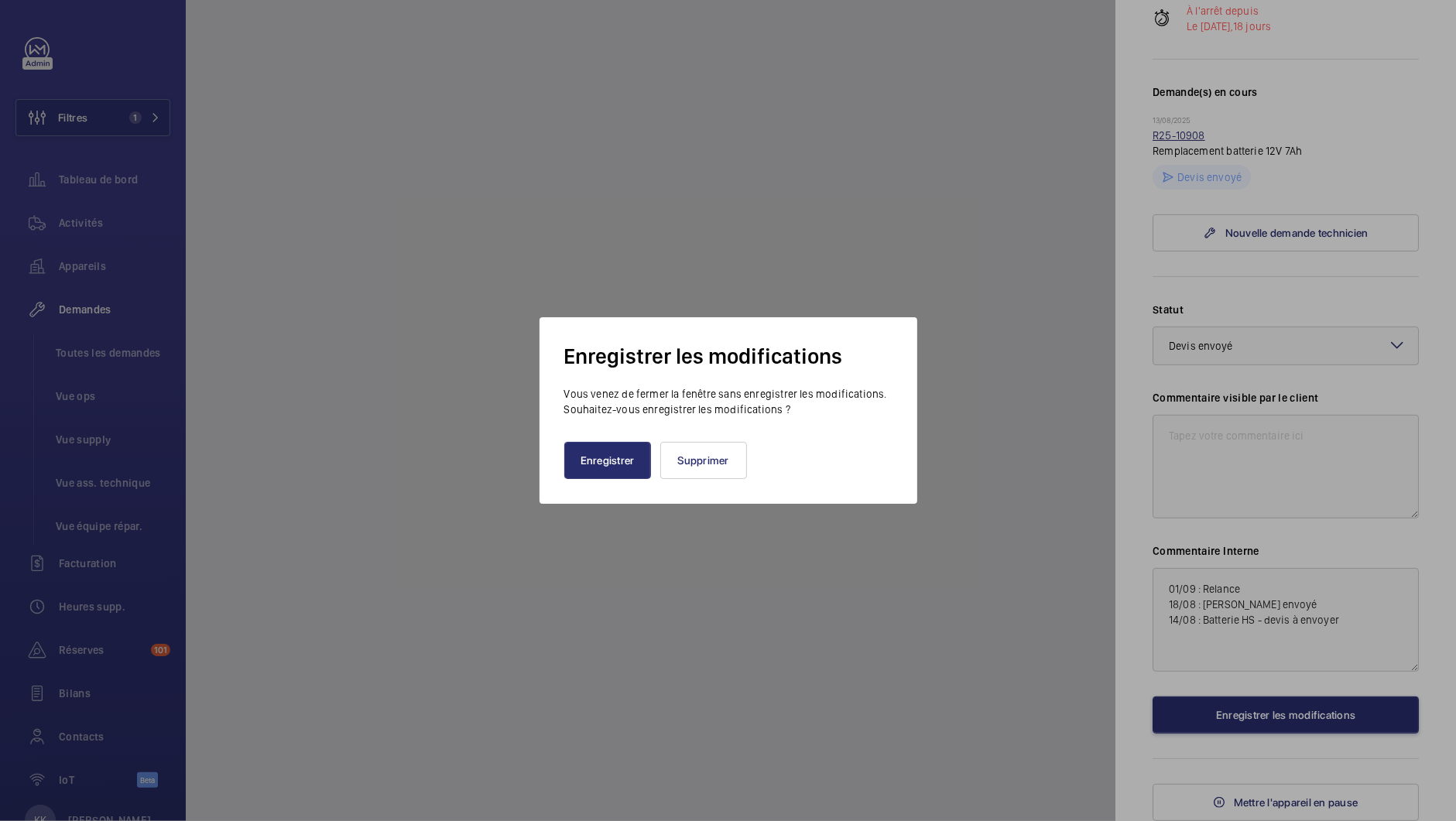
scroll to position [364, 0]
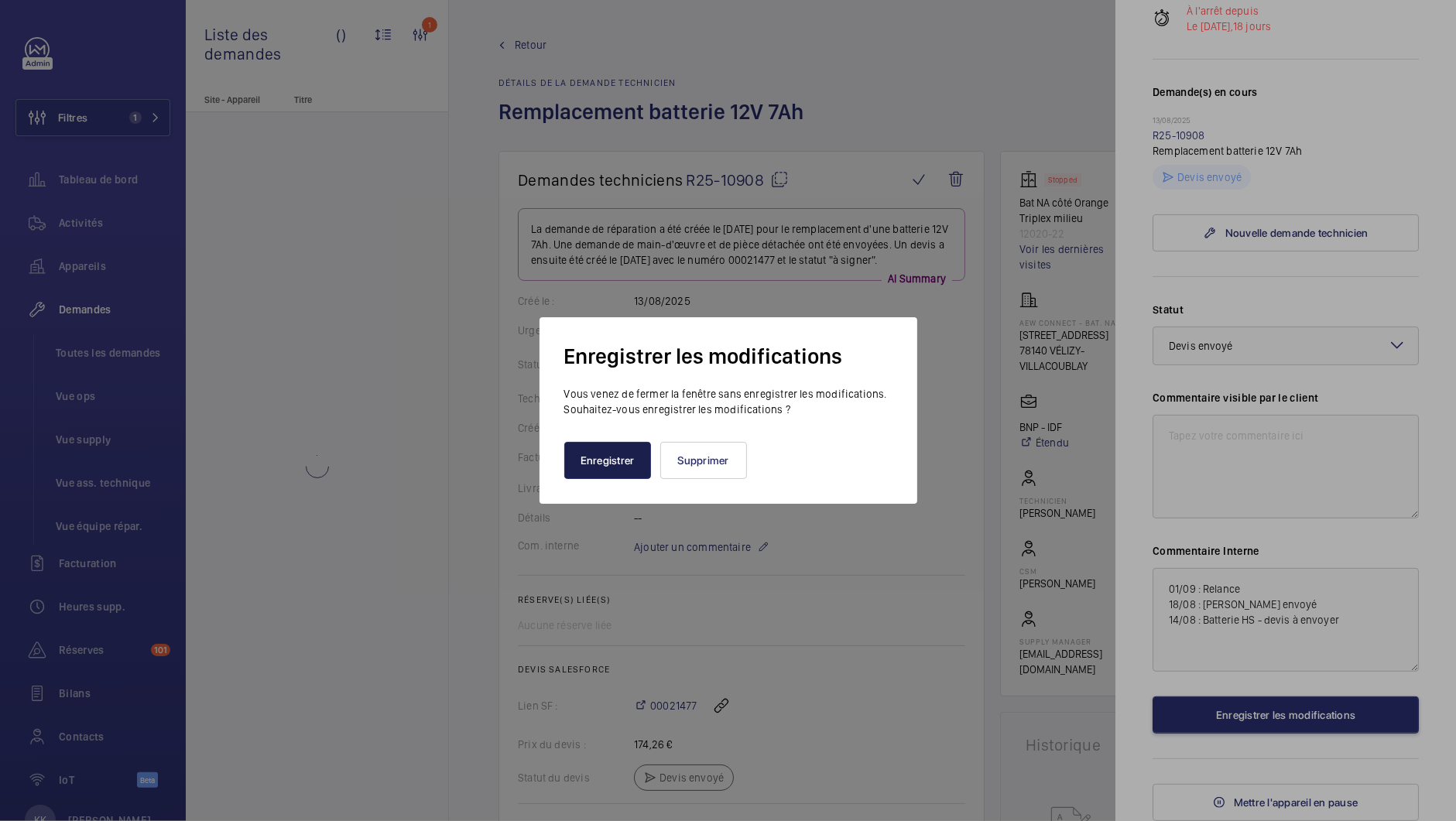
click at [617, 445] on button "Enregistrer" at bounding box center [607, 460] width 87 height 37
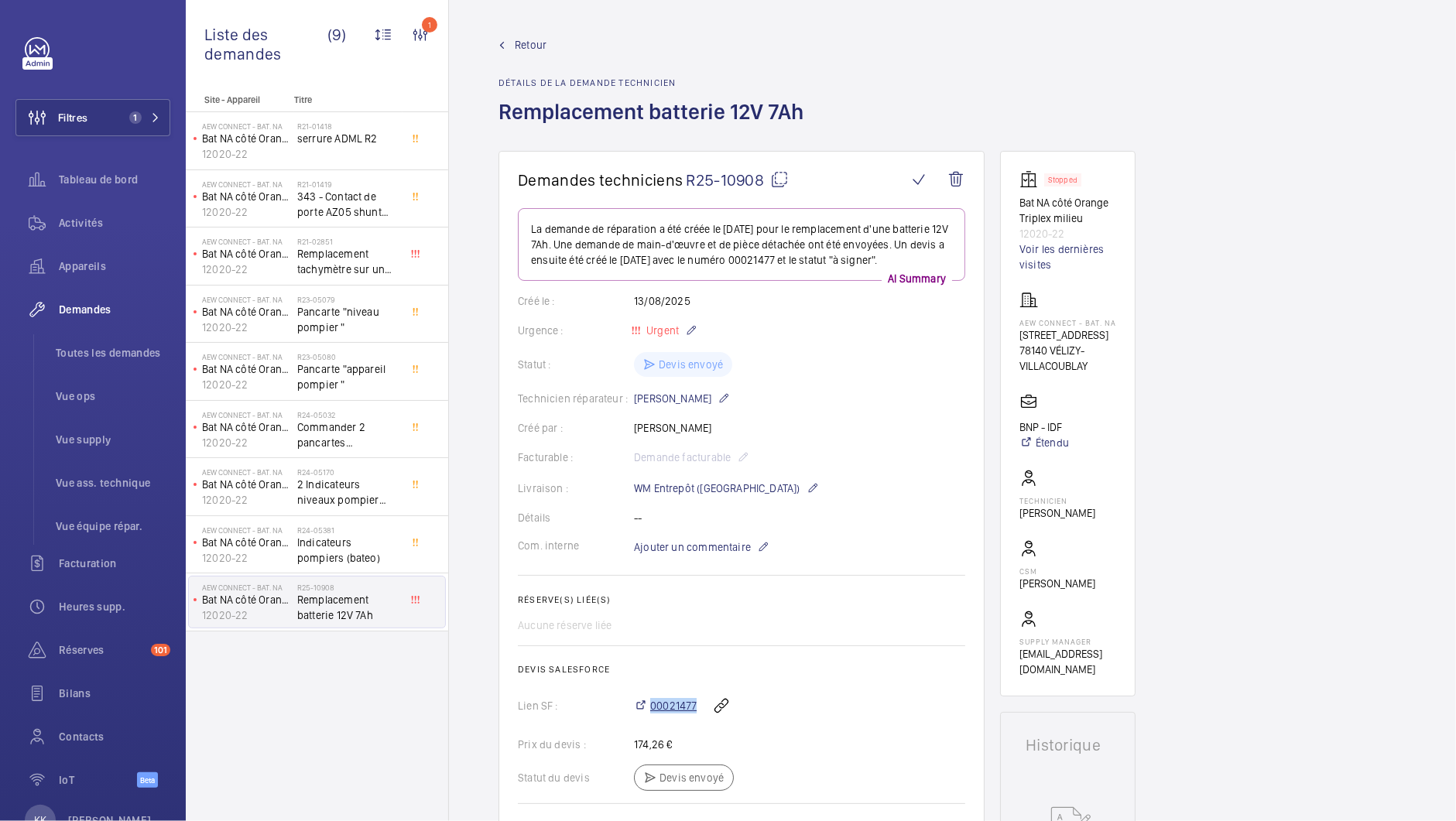
drag, startPoint x: 697, startPoint y: 723, endPoint x: 649, endPoint y: 725, distance: 48.0
click at [649, 725] on div "00021477" at bounding box center [799, 705] width 331 height 37
copy span "00021477"
click at [490, 47] on wm-front-admin-header "Retour Détails de la demande technicien Remplacement batterie 12V 7Ah" at bounding box center [952, 75] width 1007 height 151
click at [508, 47] on link "Retour" at bounding box center [655, 45] width 315 height 16
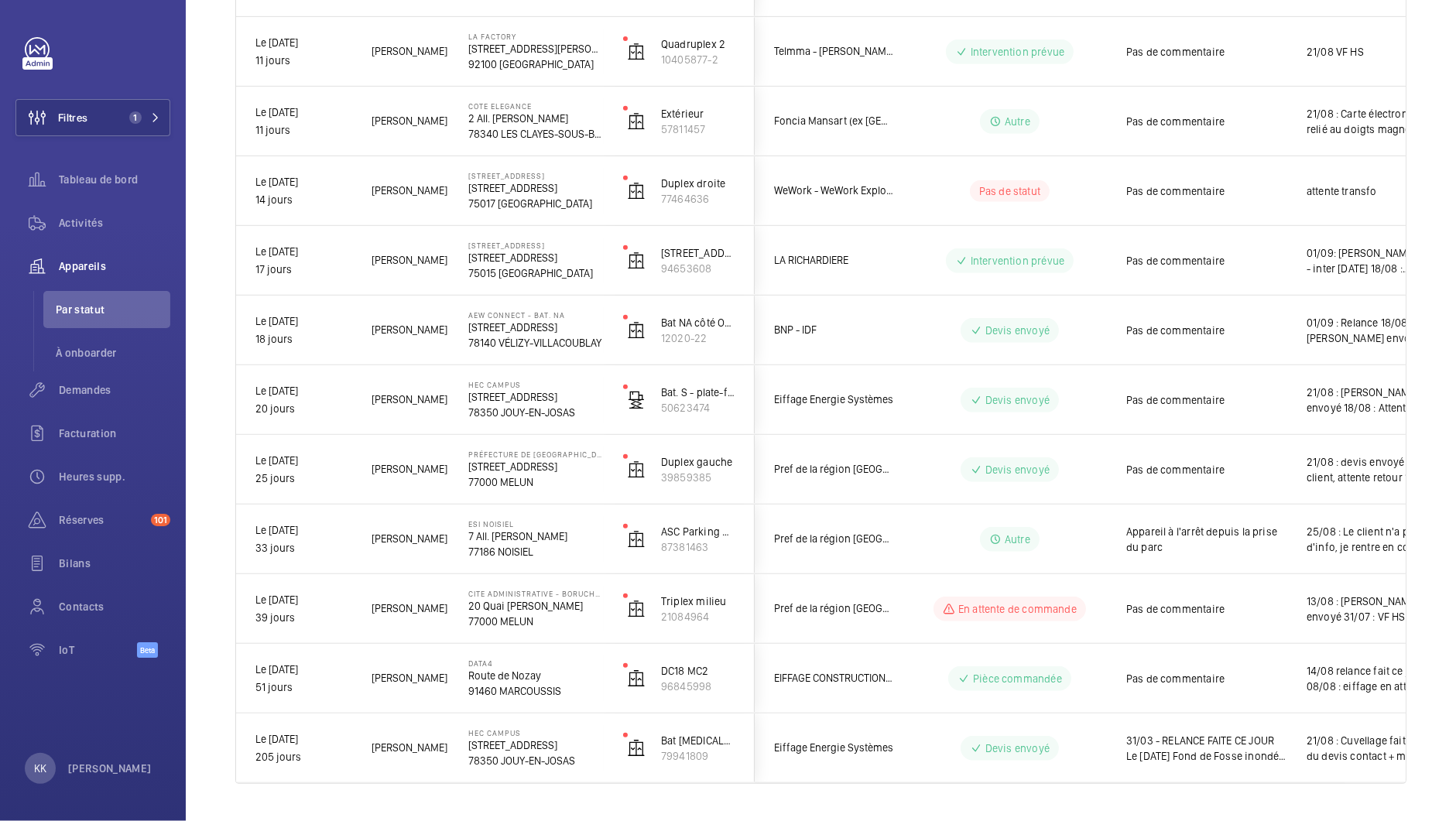
scroll to position [721, 0]
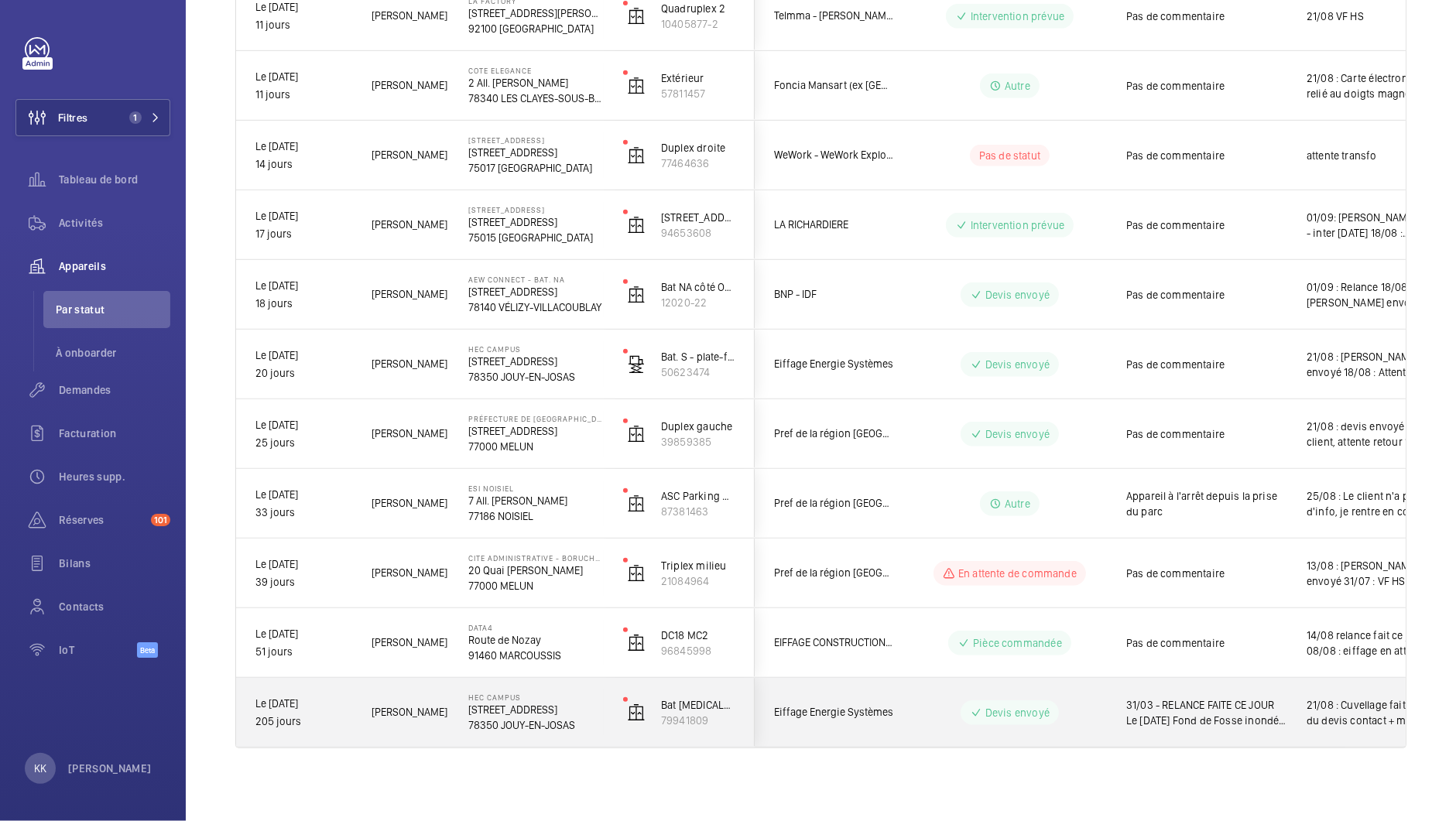
click at [518, 725] on p "78350 JOUY-EN-JOSAS" at bounding box center [536, 725] width 135 height 16
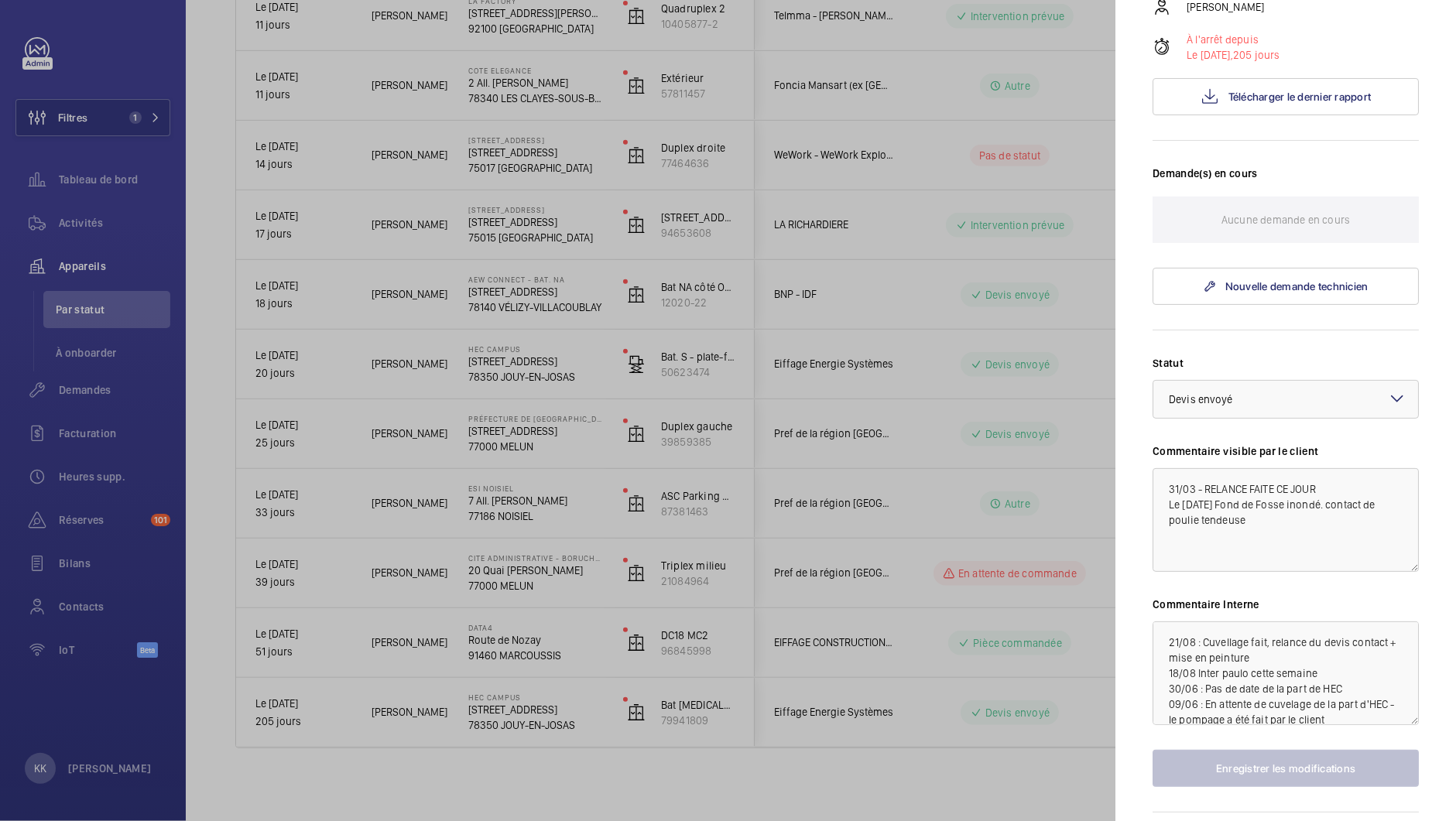
scroll to position [320, 0]
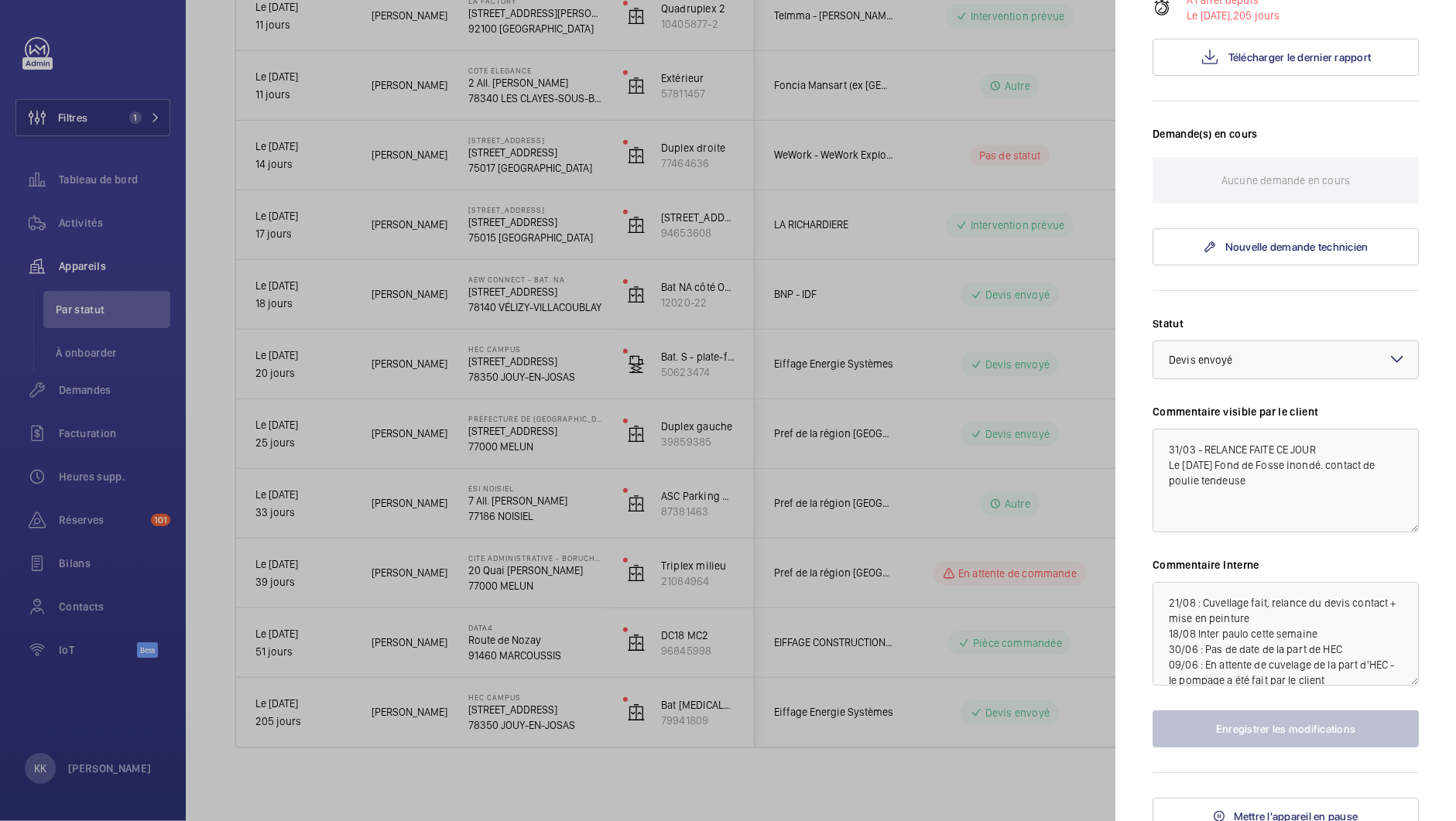
click at [1141, 594] on mat-sidenav "Appareil à l'arrêt HEC CAMPUS [STREET_ADDRESS] Eiffage Energie Systèmes Bat [ME…" at bounding box center [1286, 410] width 340 height 821
click at [503, 674] on div at bounding box center [728, 410] width 1456 height 821
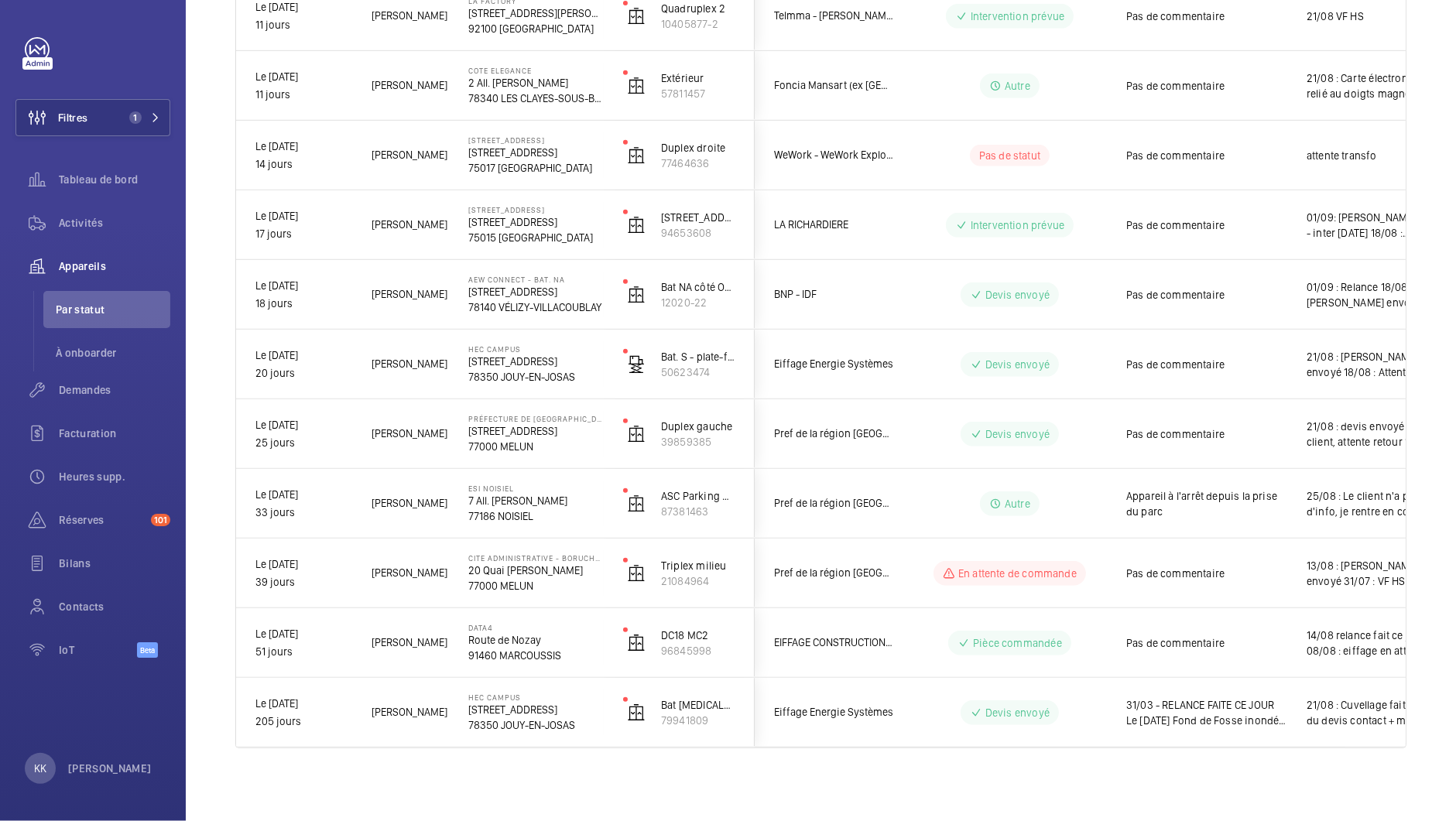
scroll to position [0, 0]
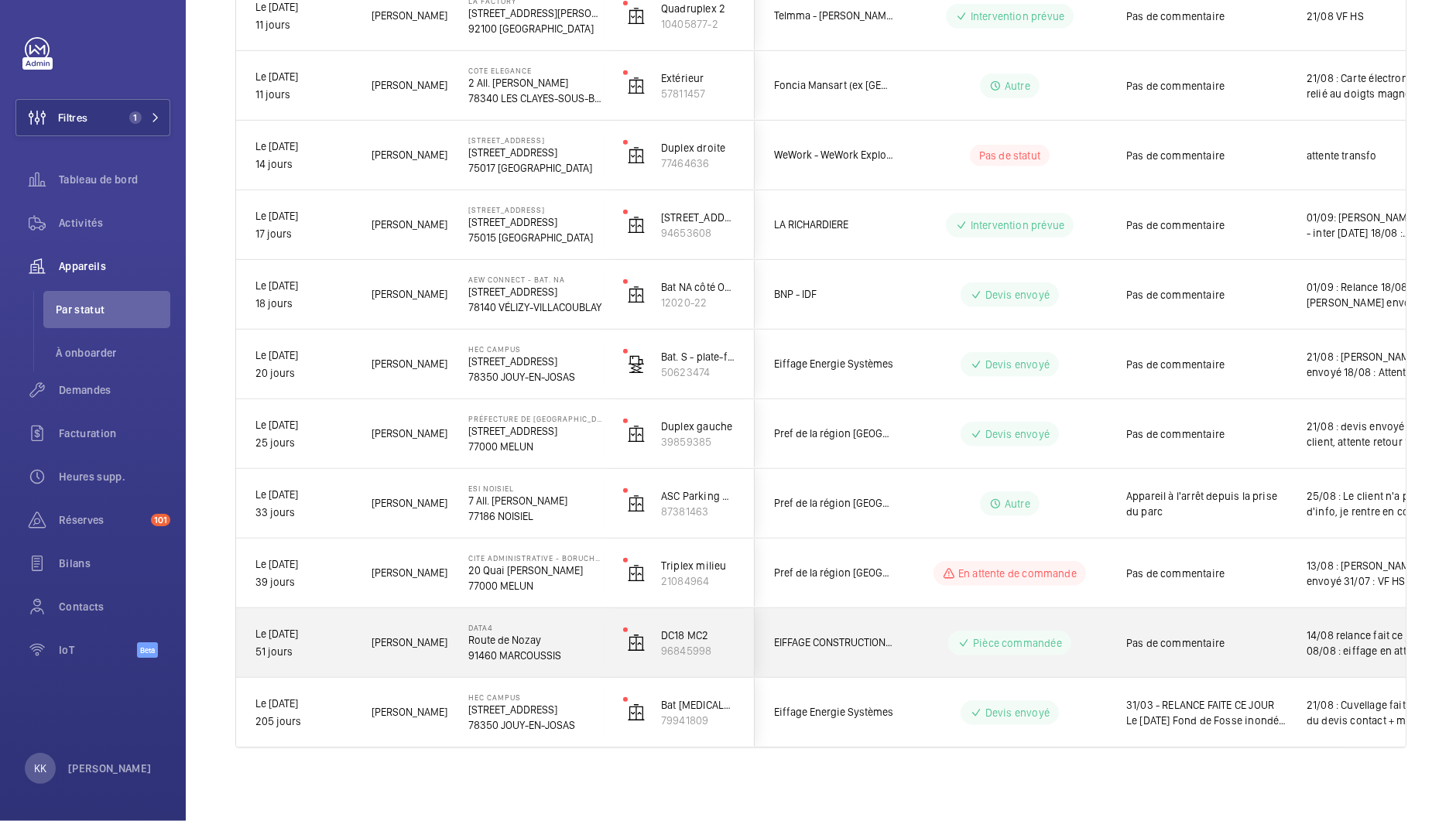
click at [473, 632] on p "Route de Nozay" at bounding box center [536, 640] width 135 height 16
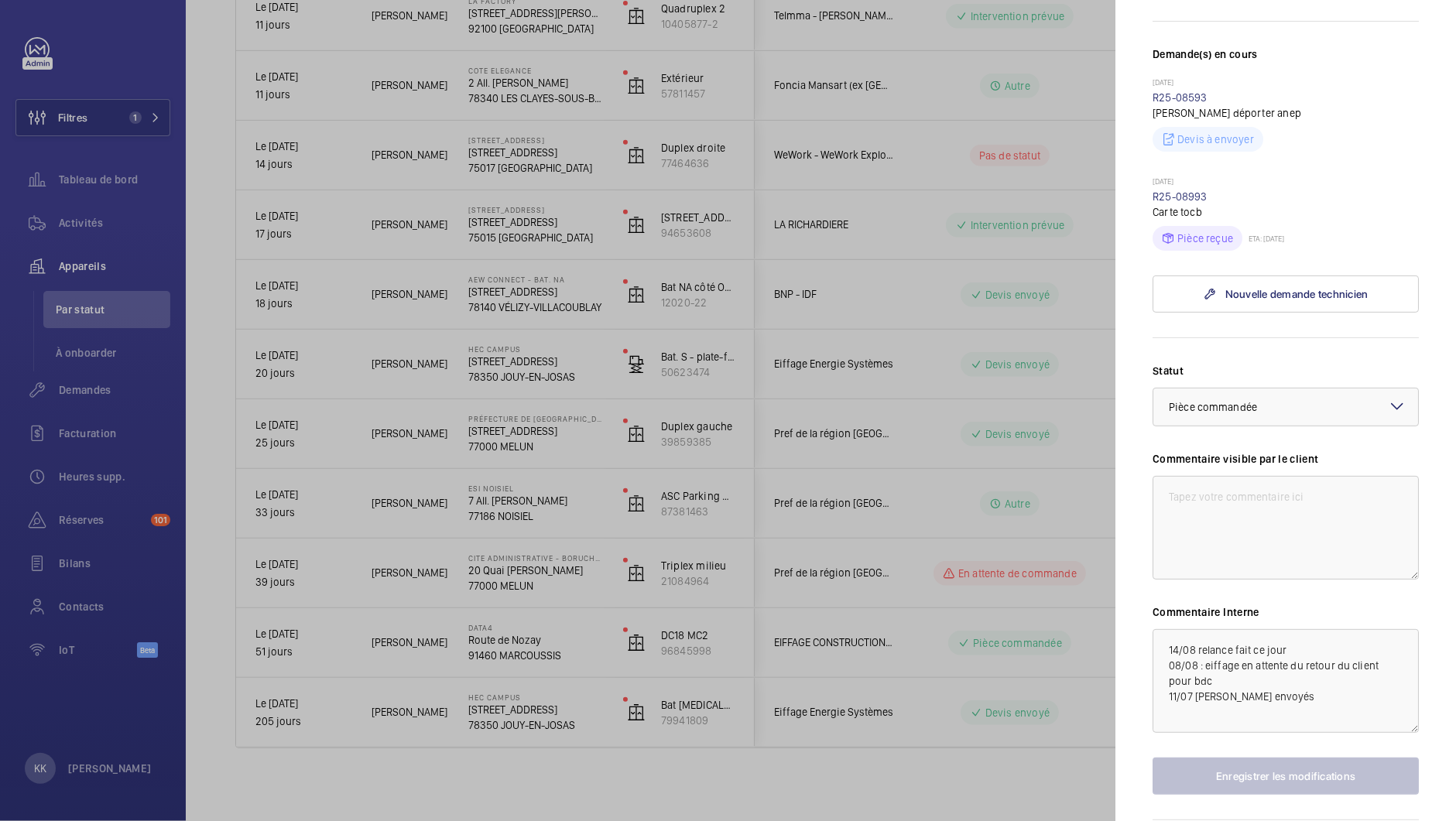
scroll to position [477, 0]
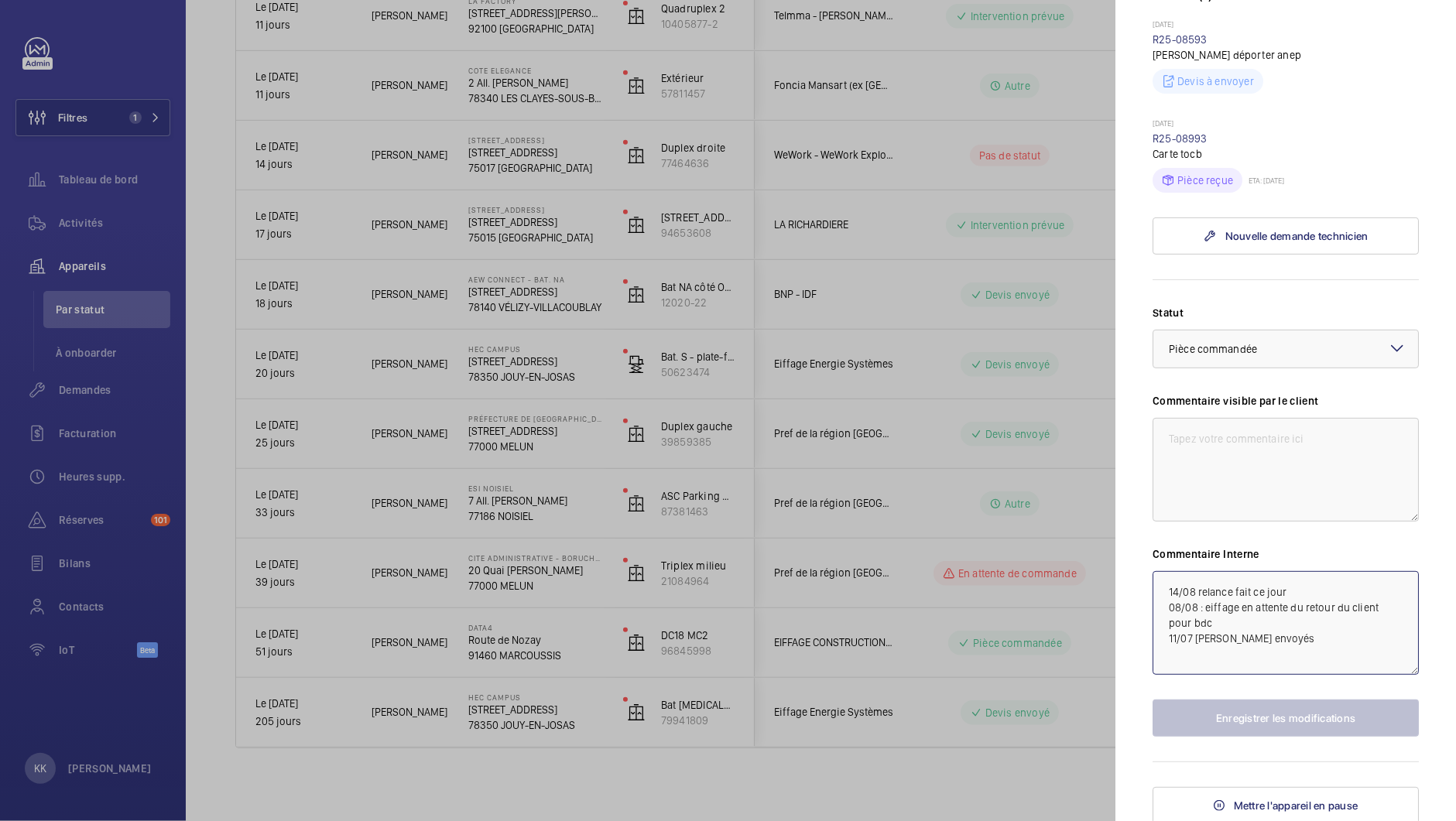
click at [1164, 577] on textarea "14/08 relance fait ce jour 08/08 : eiffage en attente du retour du client pour …" at bounding box center [1285, 623] width 266 height 104
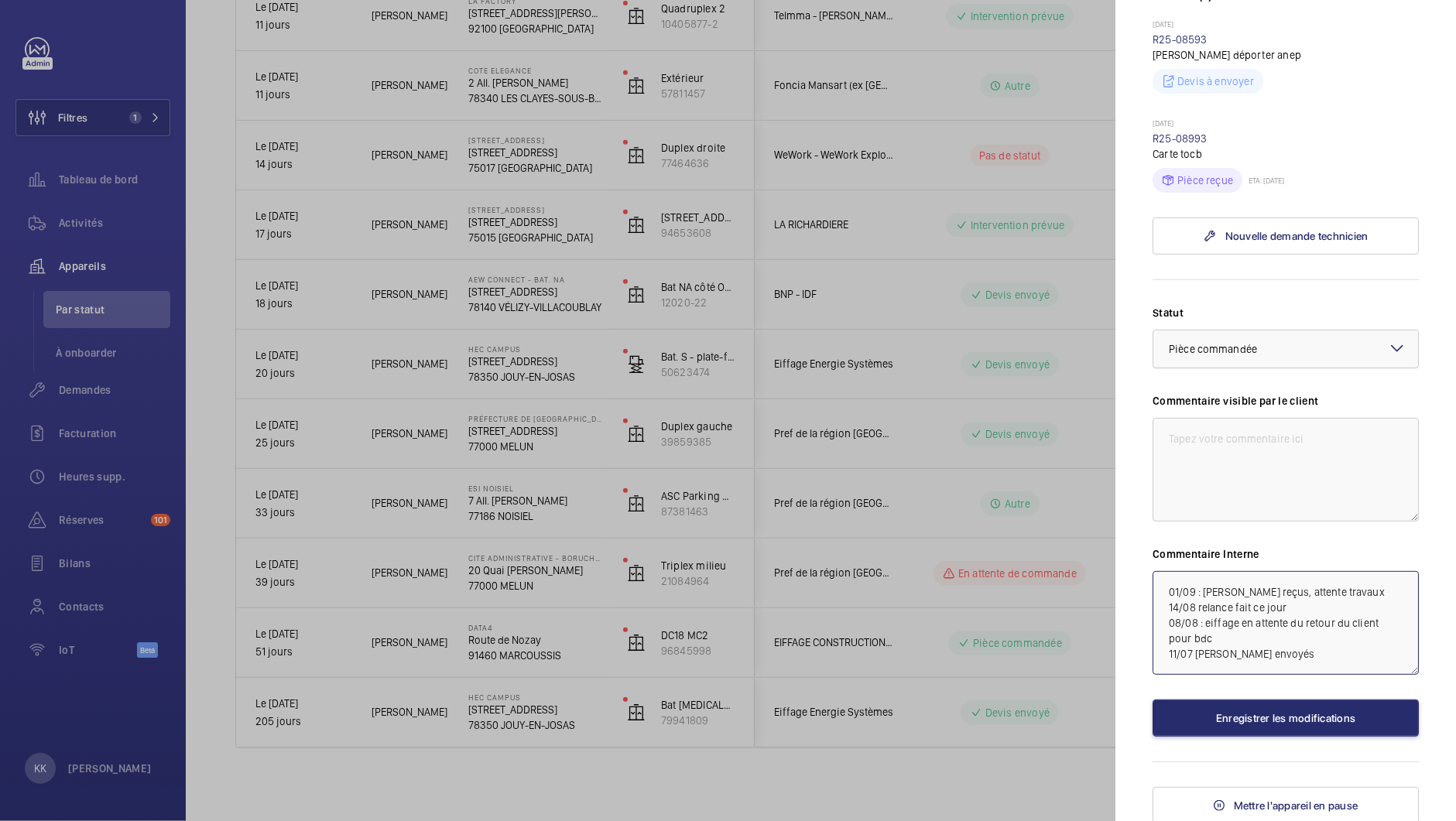
click at [1253, 354] on div "× Pièce commandée" at bounding box center [1232, 349] width 127 height 16
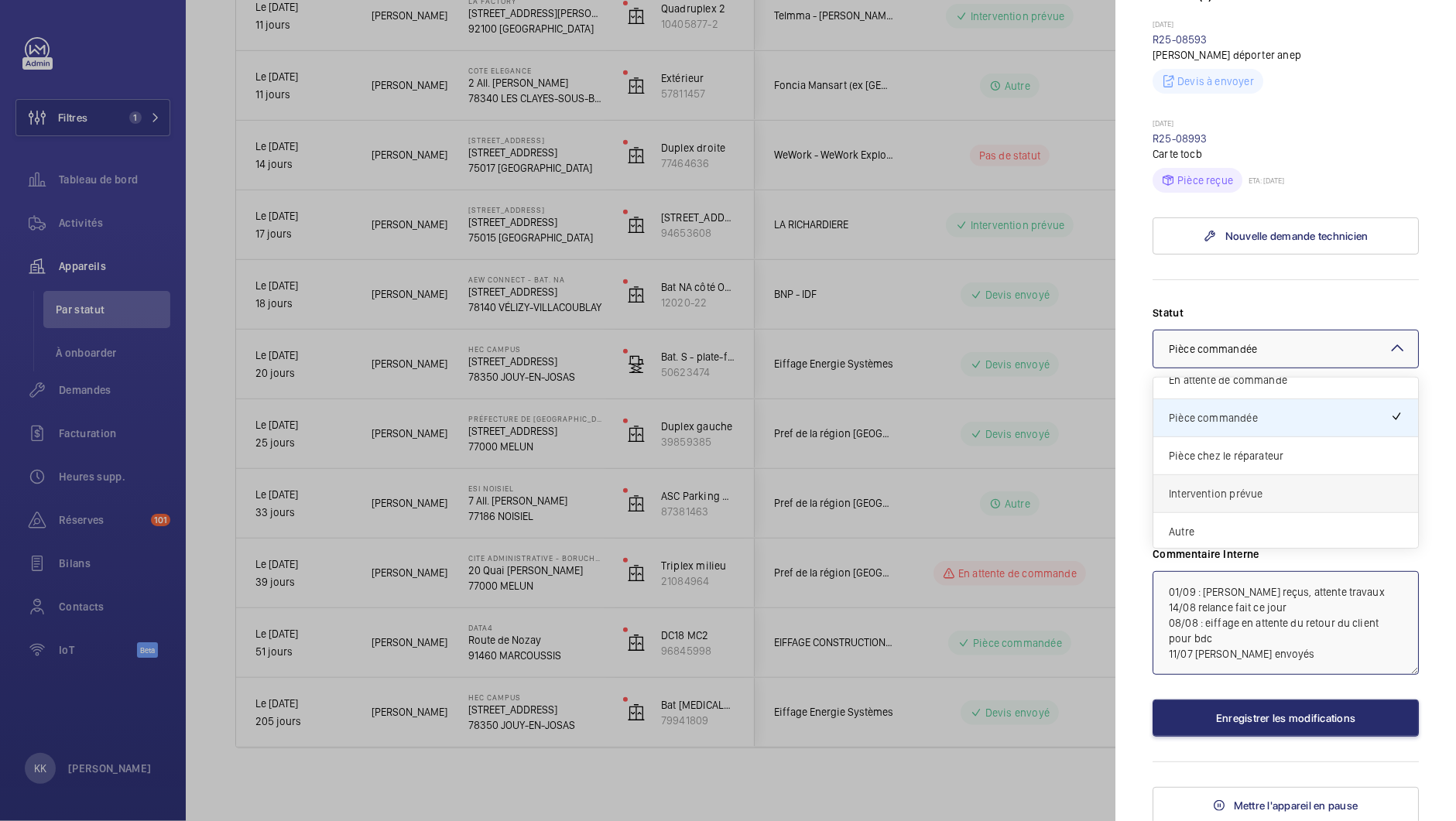
click at [1252, 488] on span "Intervention prévue" at bounding box center [1286, 494] width 234 height 16
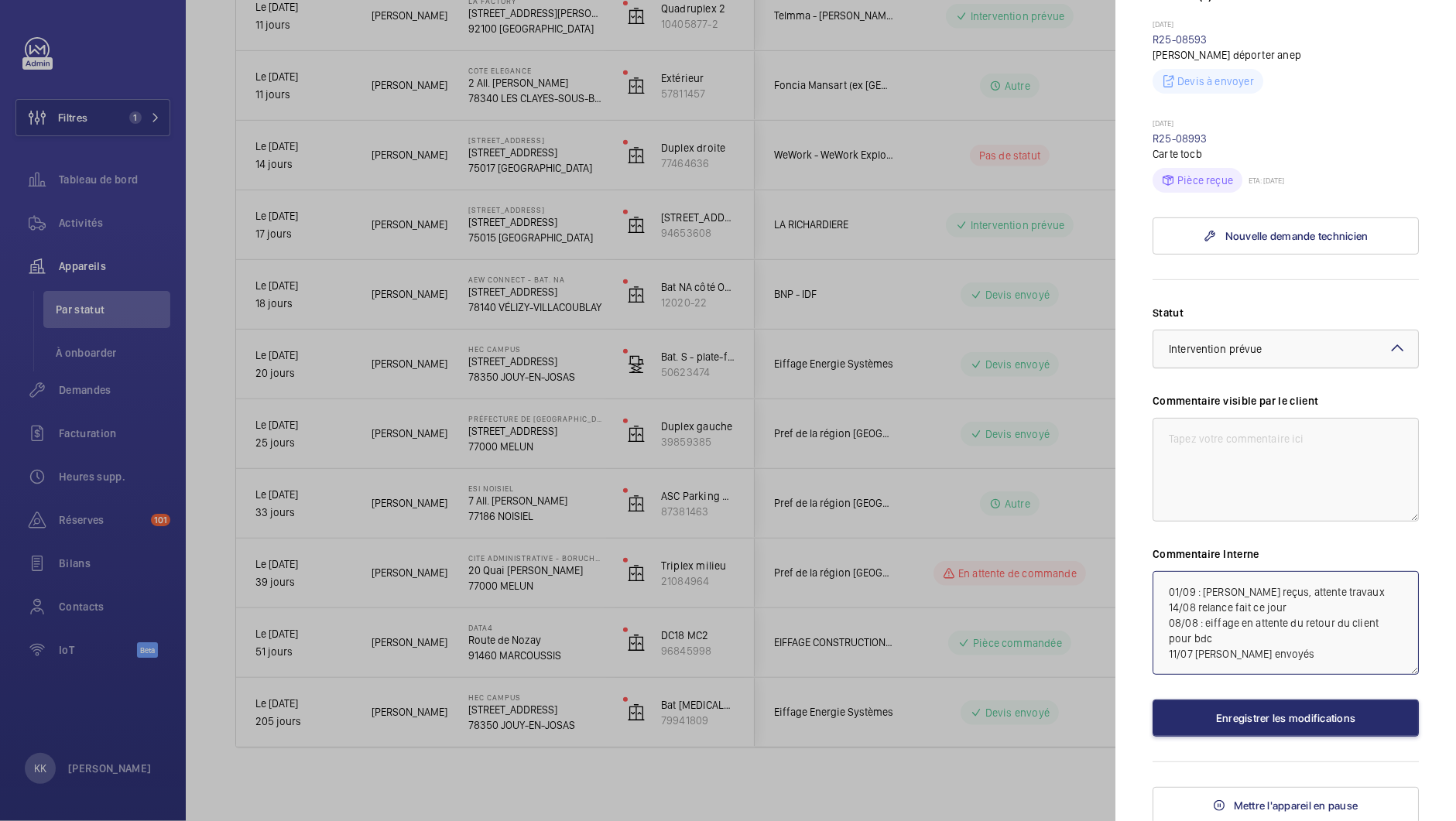
click at [1276, 350] on div "× Intervention prévue" at bounding box center [1235, 349] width 132 height 16
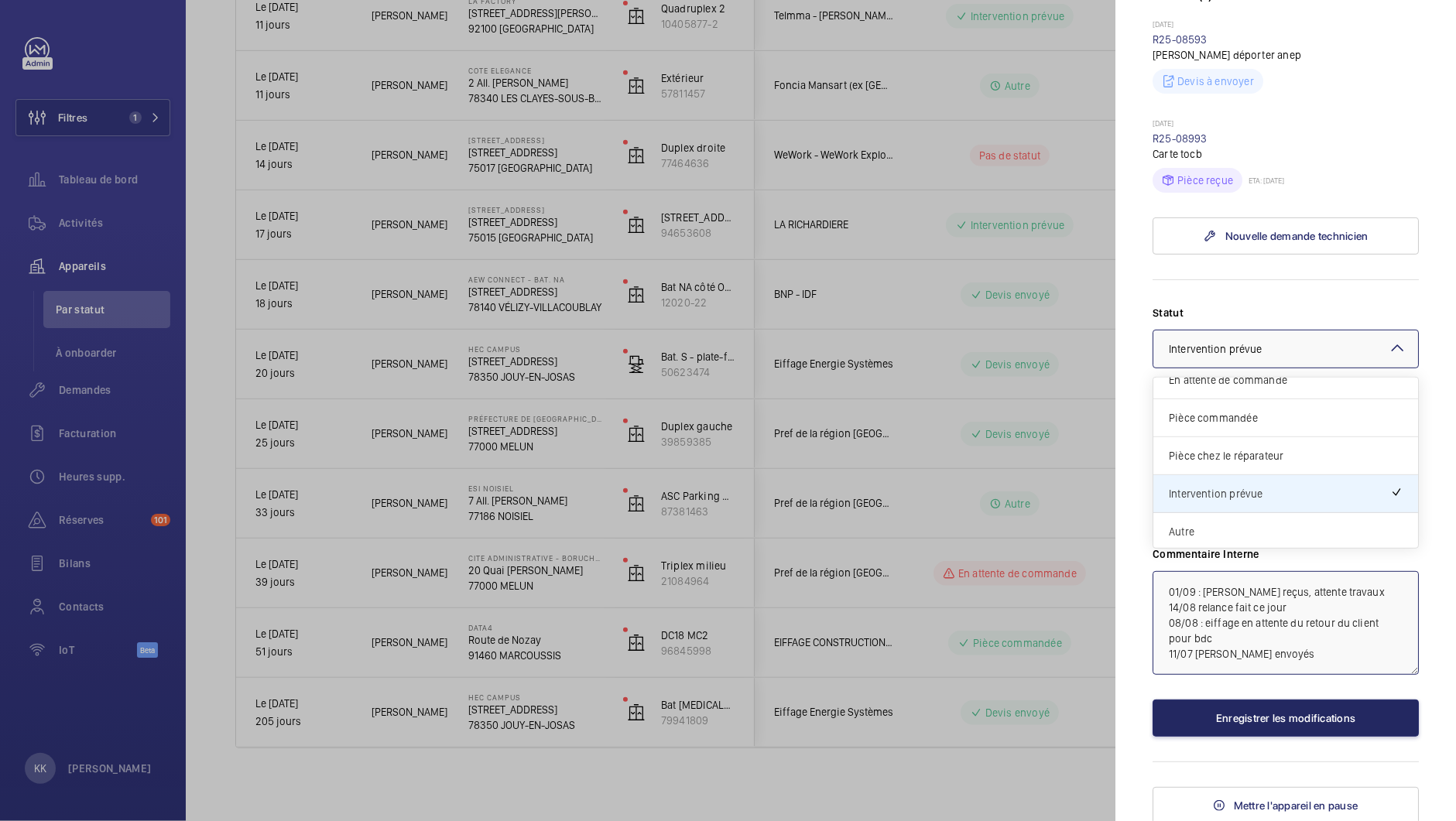
type textarea "01/09 : [PERSON_NAME] reçus, attente travaux 14/08 relance fait ce jour 08/08 :…"
click at [1241, 703] on button "Enregistrer les modifications" at bounding box center [1285, 717] width 266 height 37
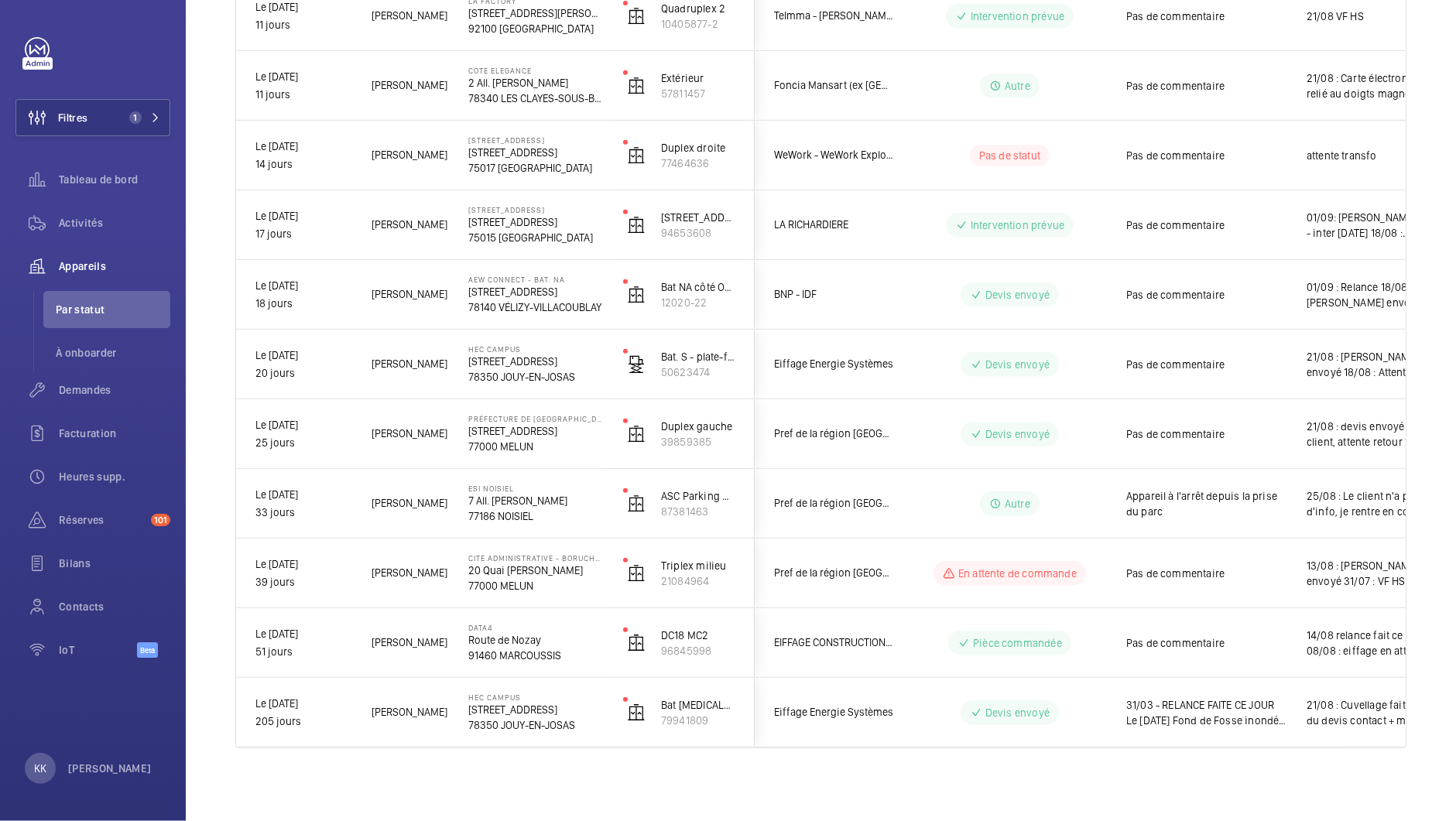
scroll to position [0, 0]
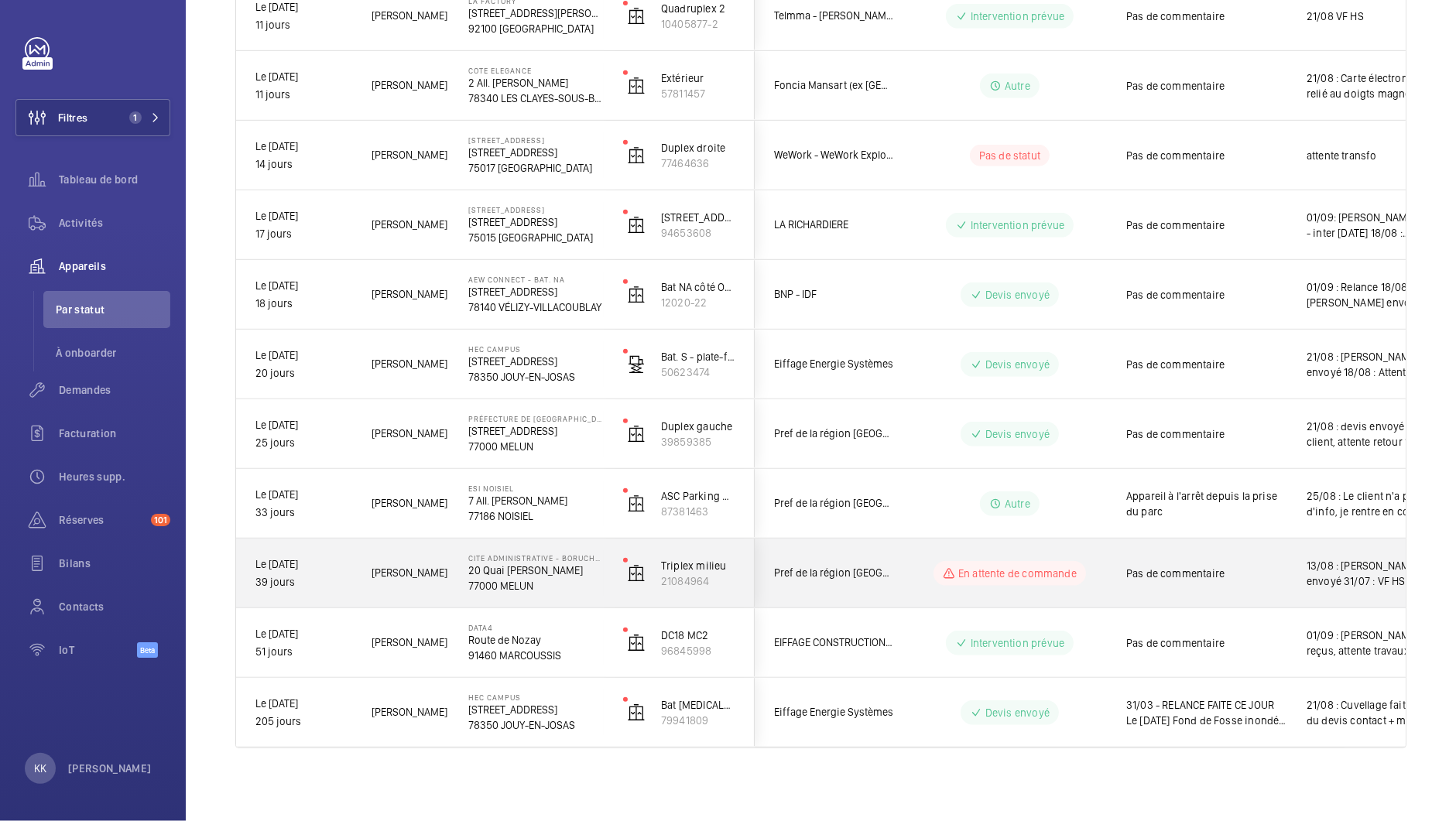
click at [548, 565] on p "20 Quai [PERSON_NAME]" at bounding box center [536, 570] width 135 height 16
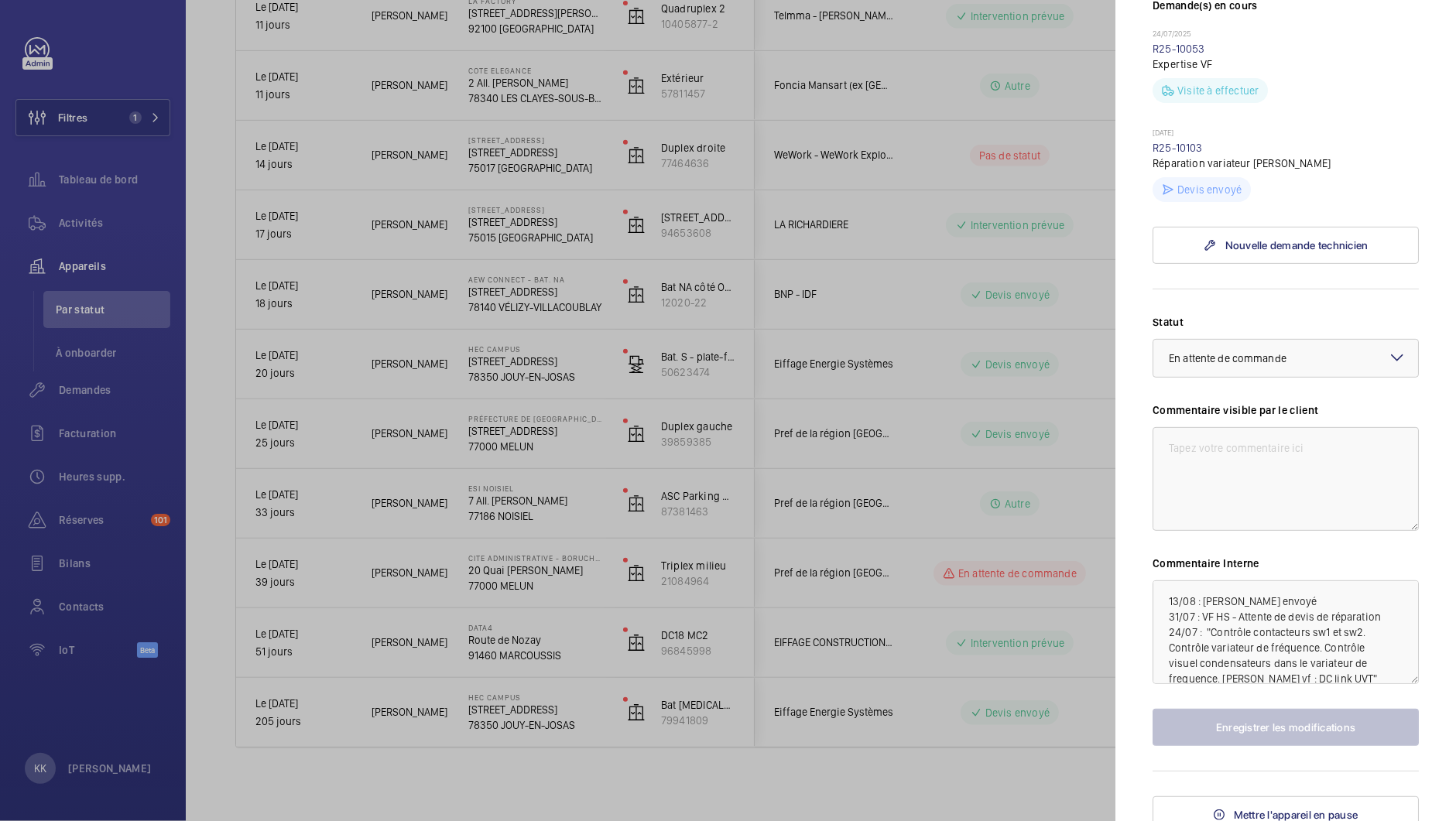
scroll to position [514, 0]
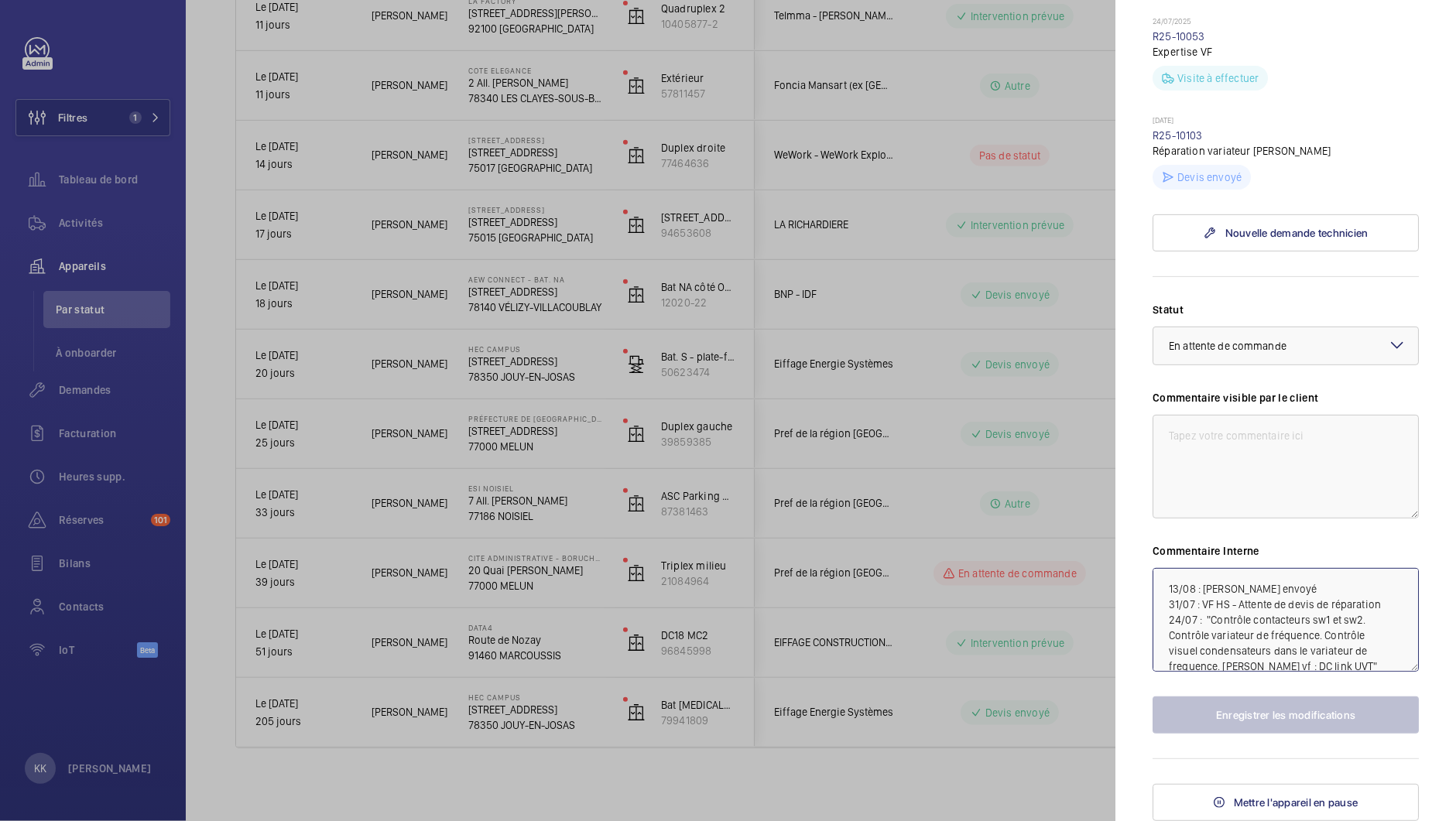
click at [1167, 597] on textarea "13/08 : [PERSON_NAME] envoyé 31/07 : VF HS - Attente de devis de réparation 24/…" at bounding box center [1285, 619] width 266 height 104
click at [787, 540] on div at bounding box center [728, 410] width 1456 height 821
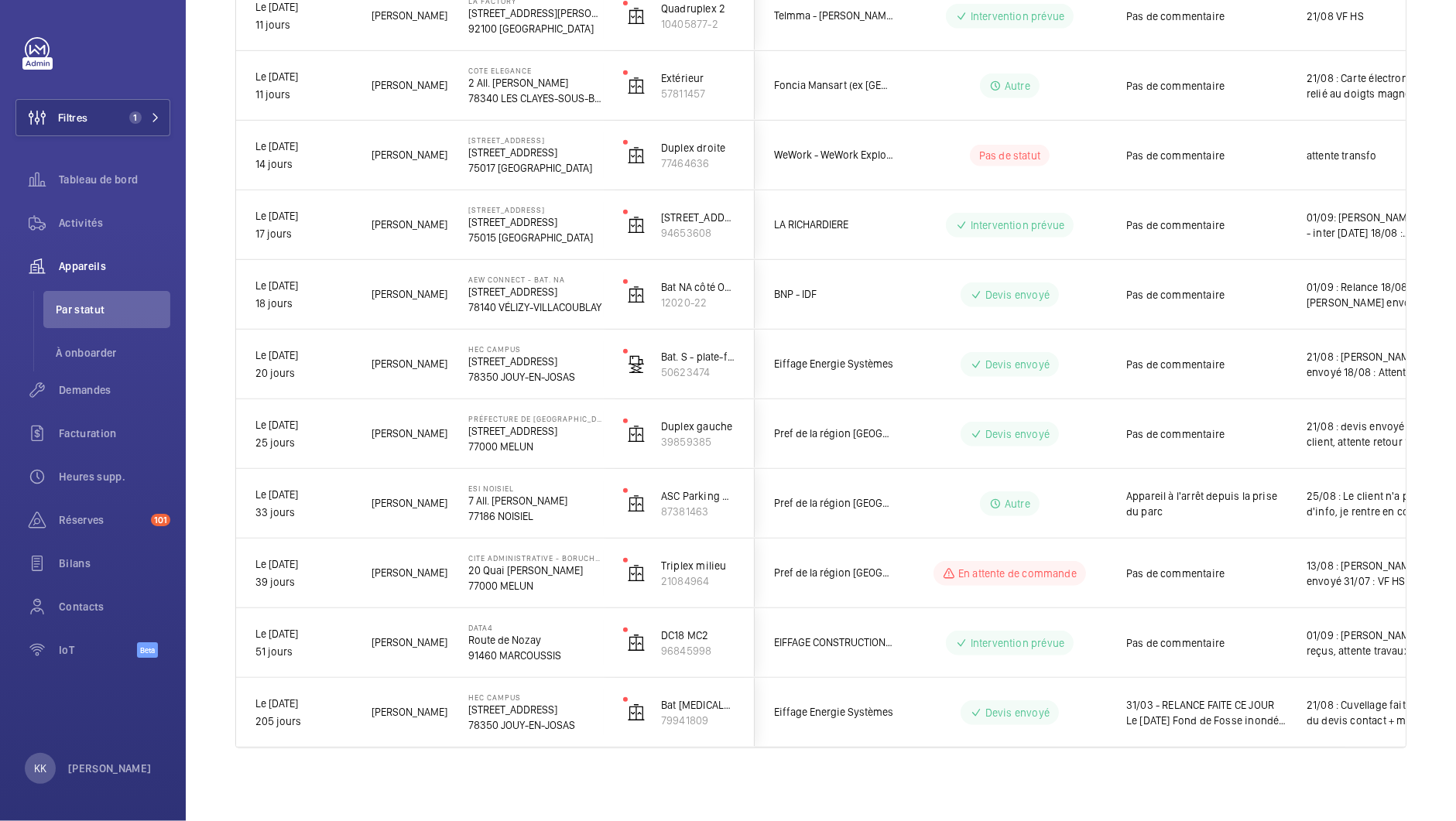
scroll to position [0, 0]
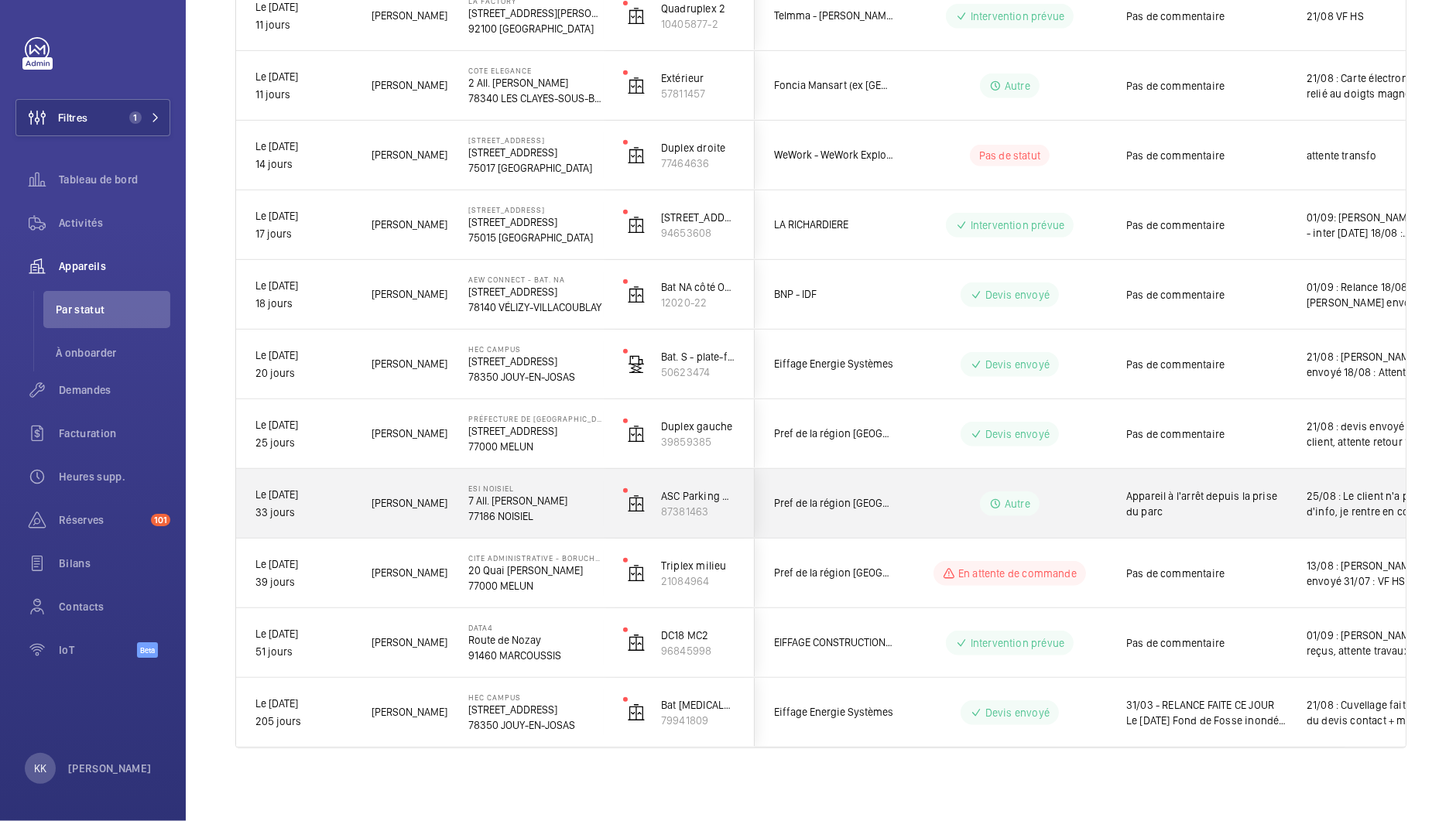
click at [445, 500] on span "[PERSON_NAME]" at bounding box center [410, 503] width 77 height 18
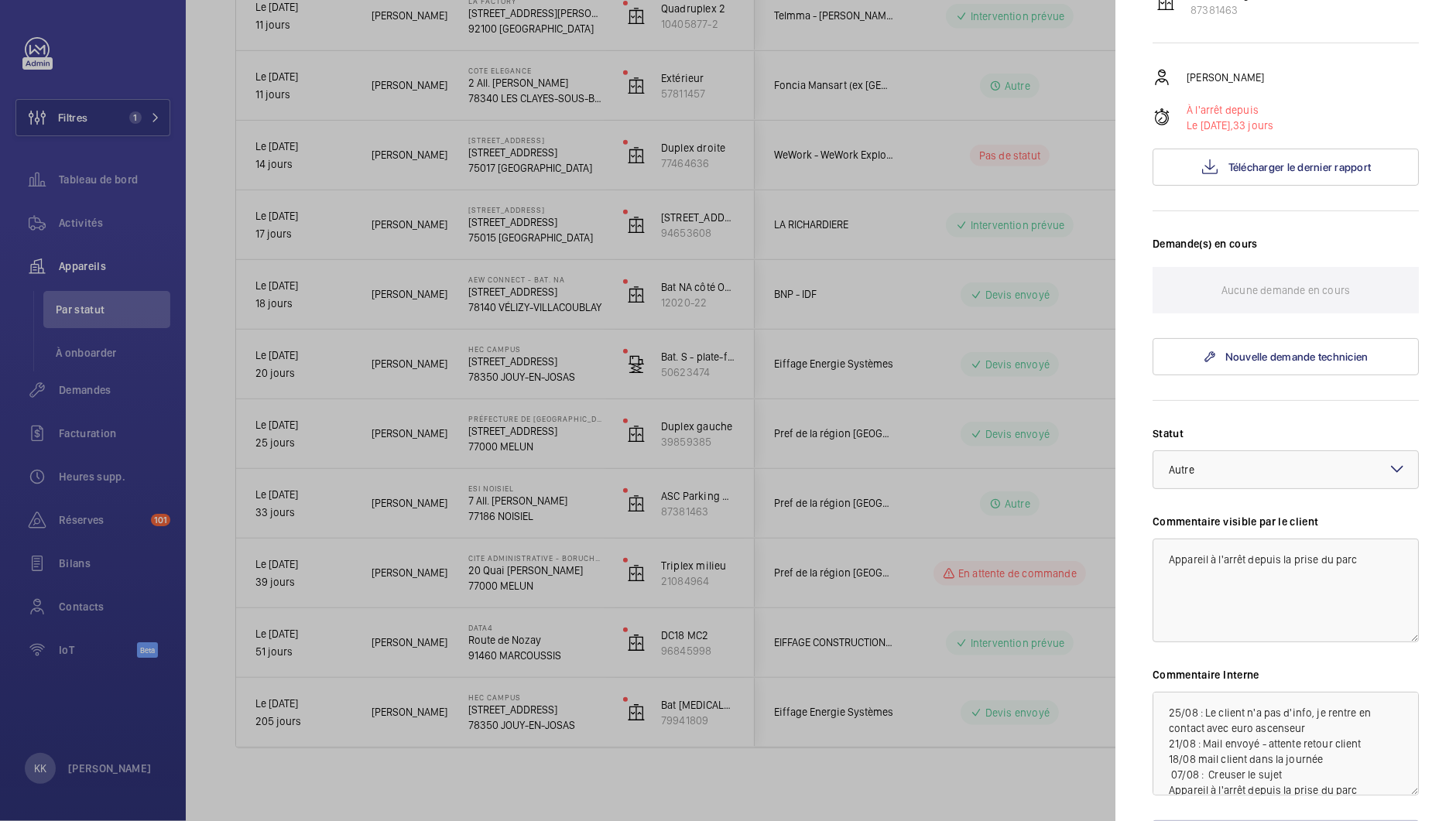
scroll to position [260, 0]
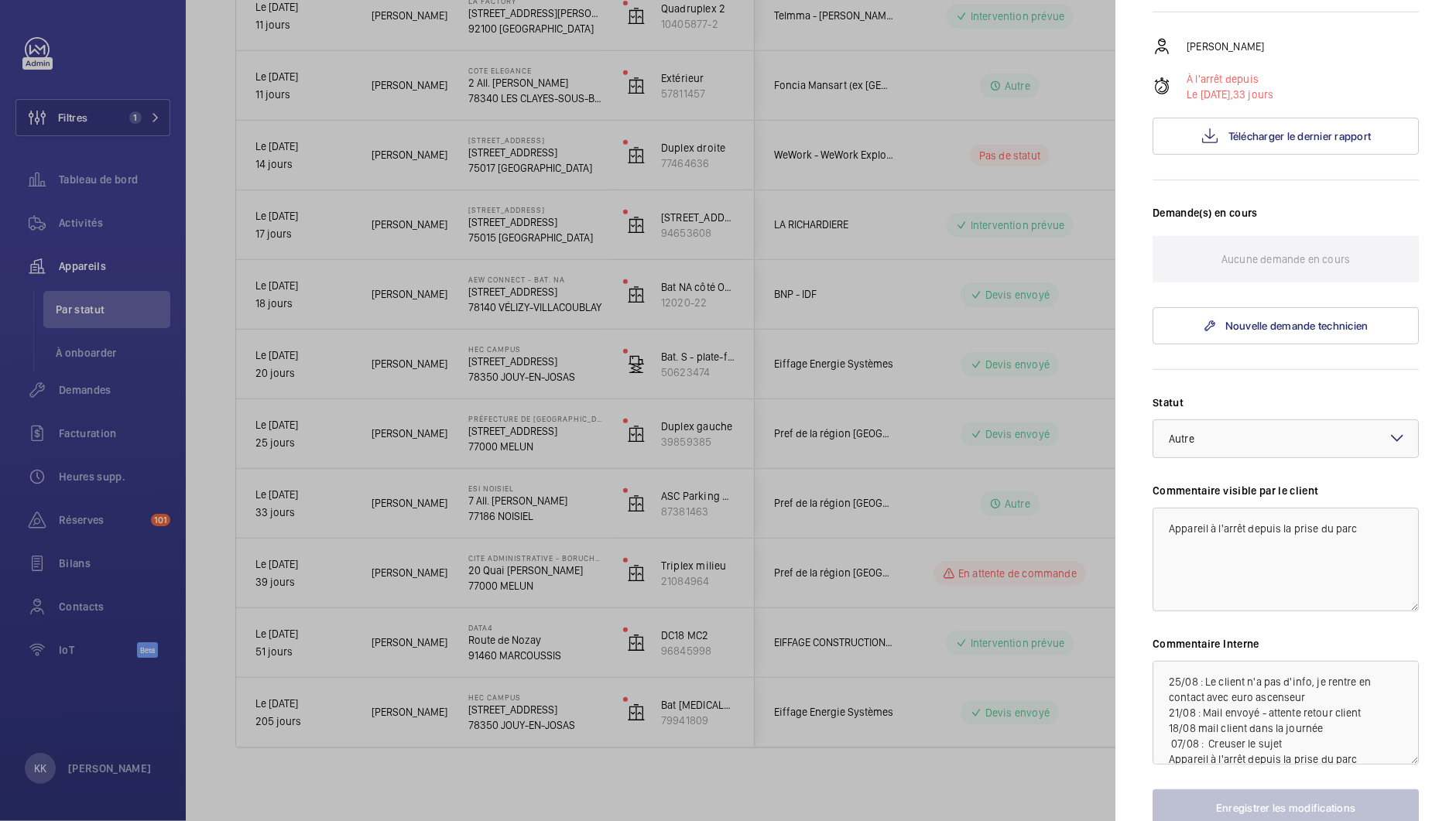
click at [443, 506] on div at bounding box center [728, 410] width 1456 height 821
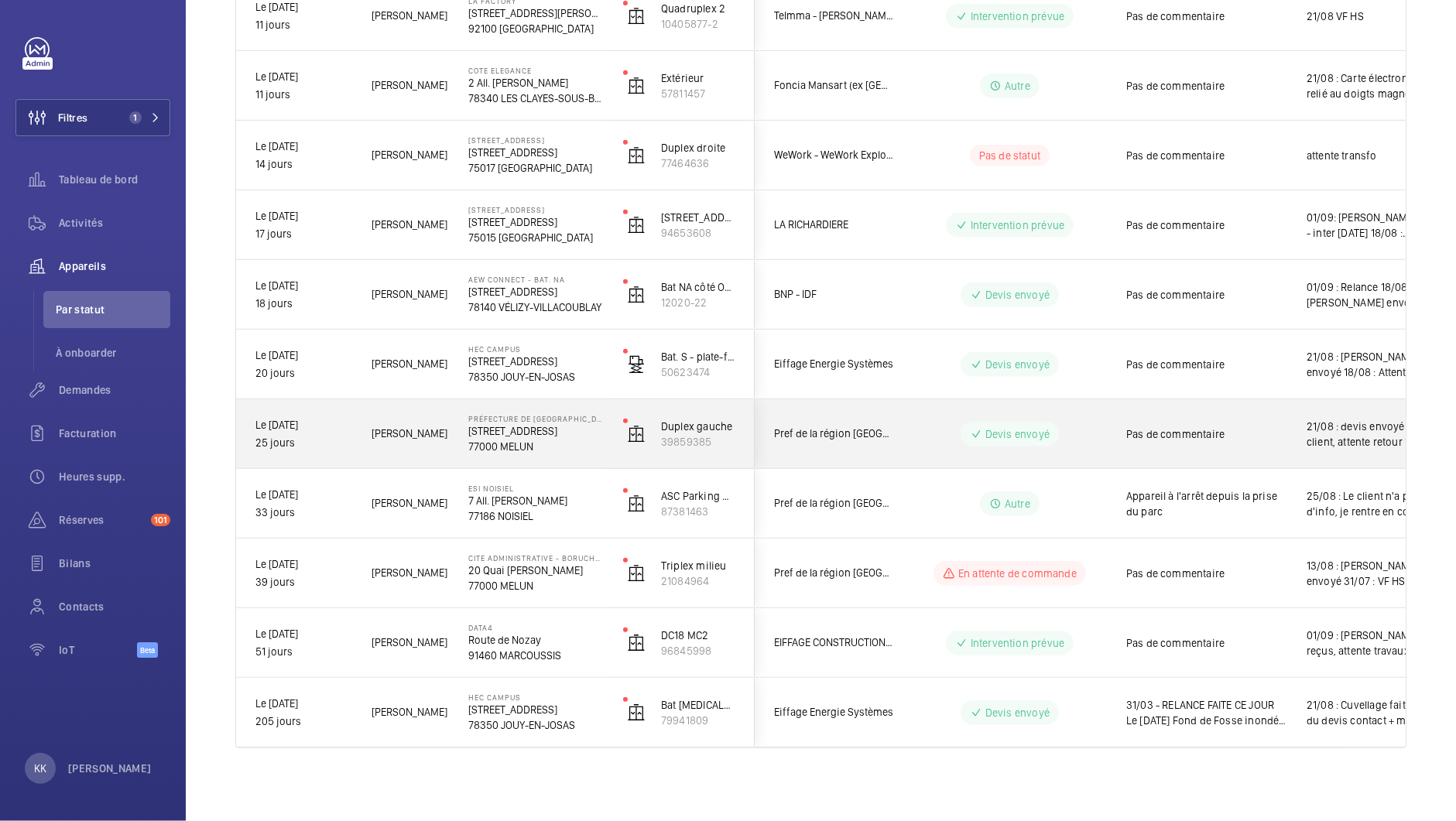
click at [478, 424] on p "[STREET_ADDRESS]" at bounding box center [536, 431] width 135 height 16
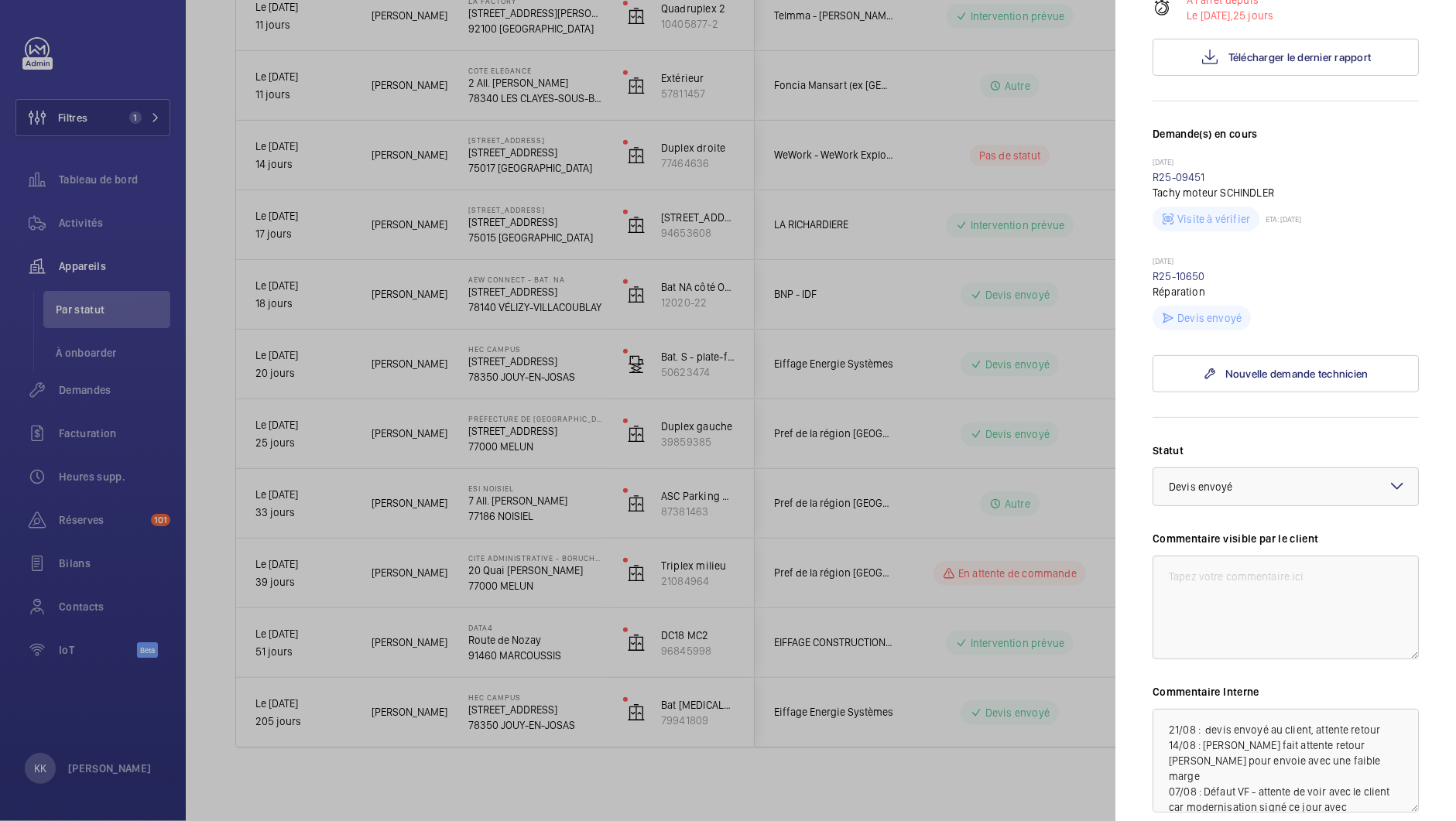
scroll to position [486, 0]
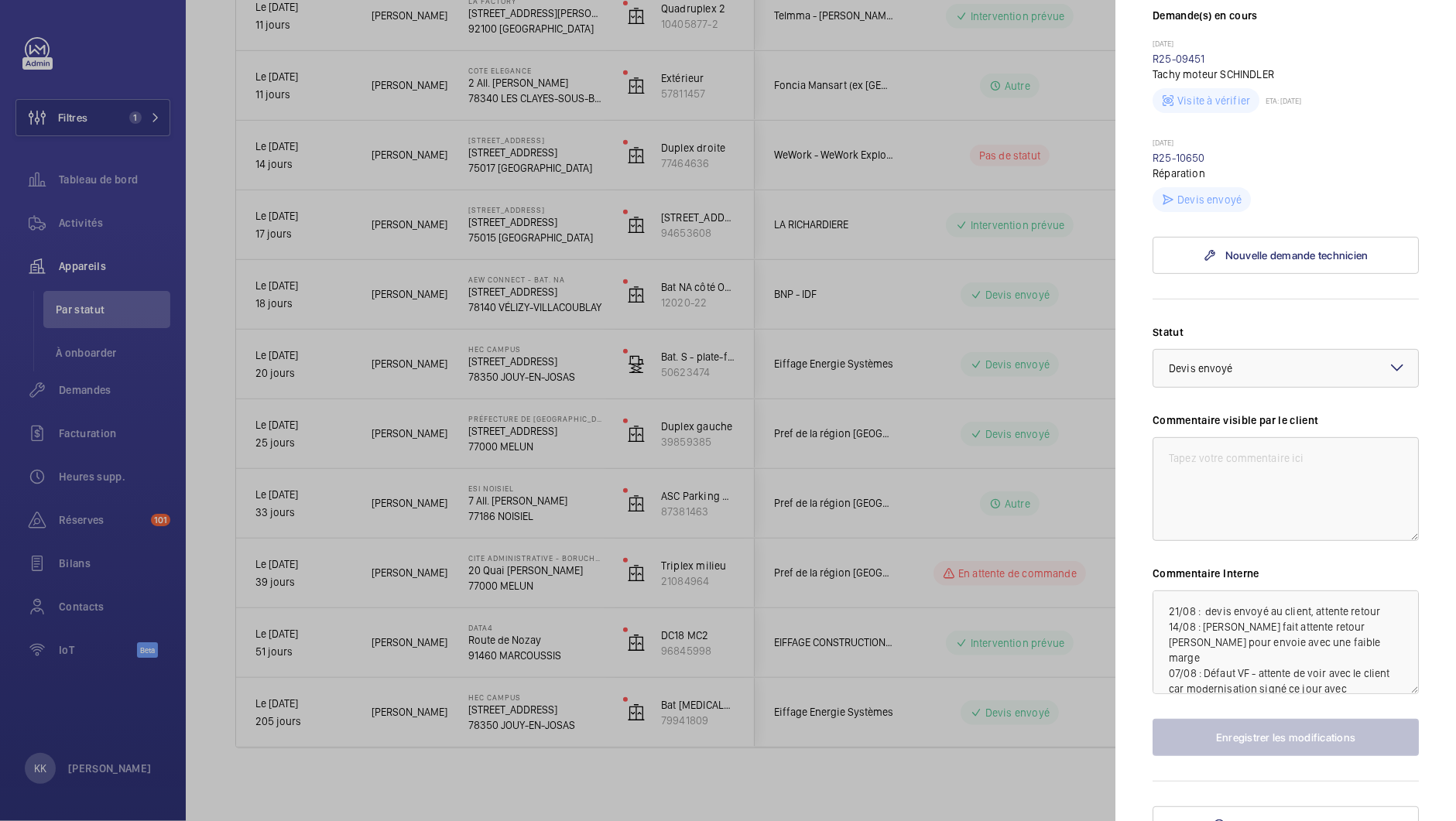
click at [753, 414] on div at bounding box center [728, 410] width 1456 height 821
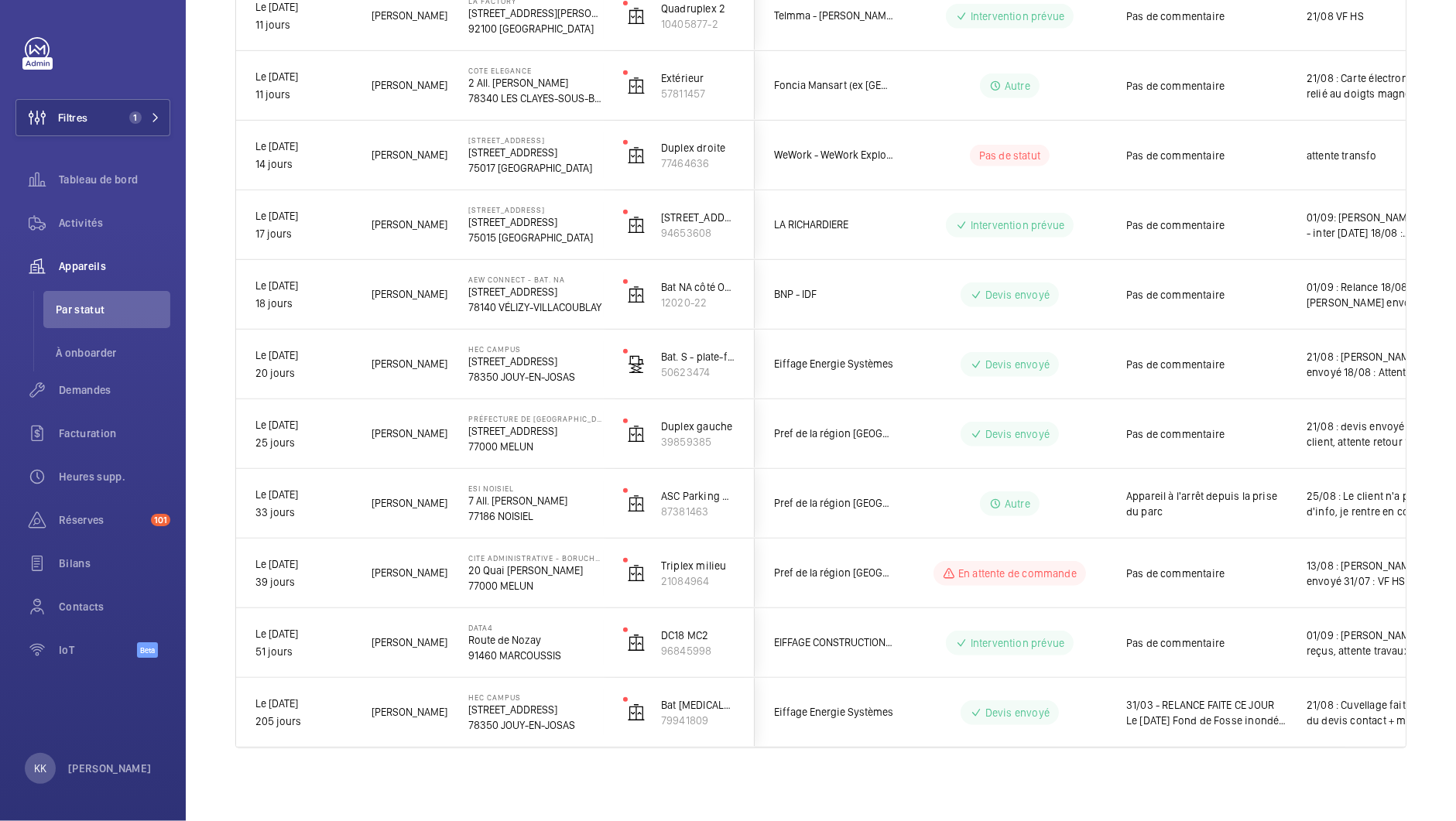
scroll to position [0, 0]
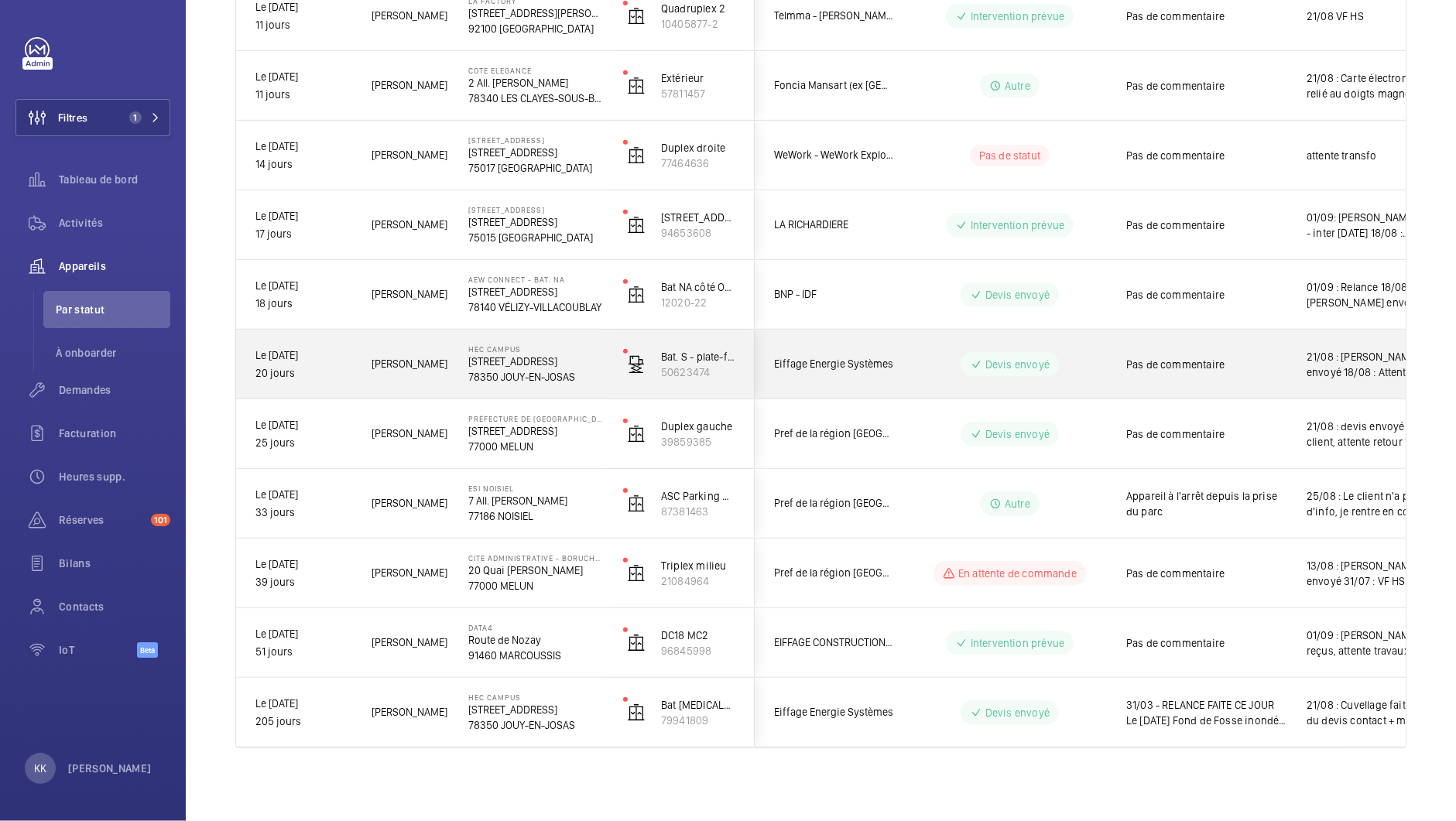
click at [500, 348] on p "HEC CAMPUS" at bounding box center [536, 349] width 135 height 9
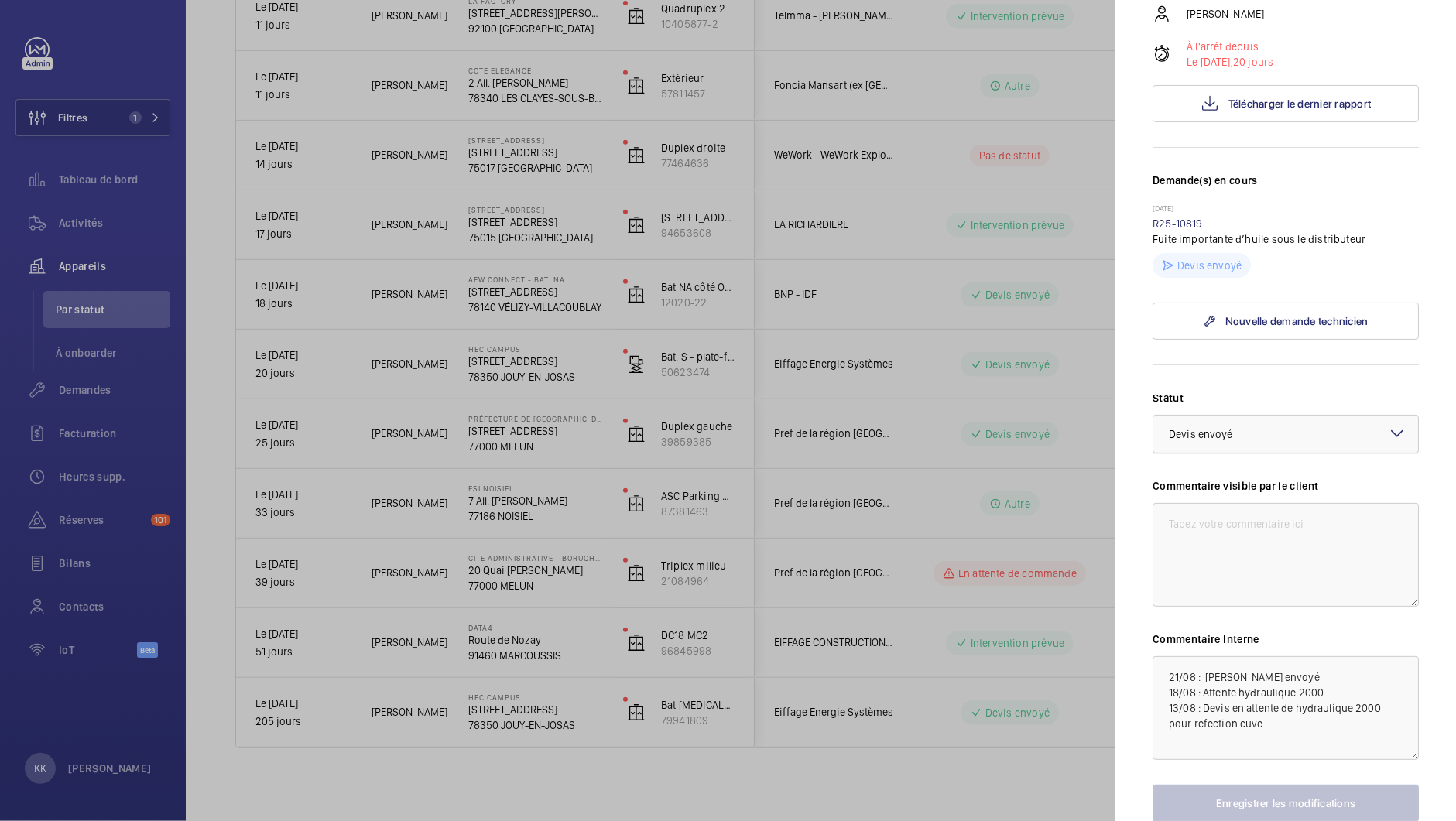
scroll to position [274, 0]
click at [868, 445] on div at bounding box center [728, 410] width 1456 height 821
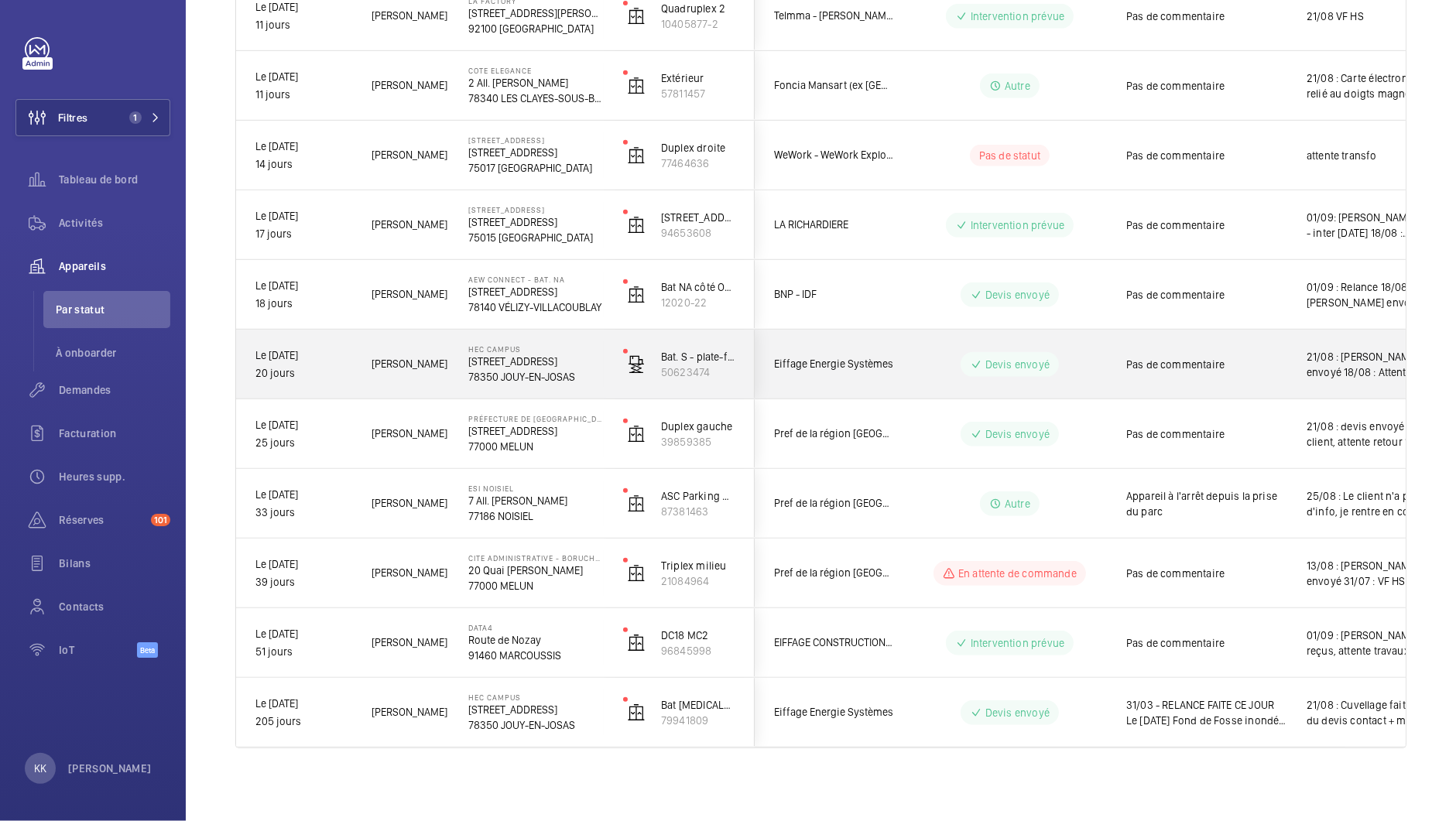
click at [504, 357] on p "[STREET_ADDRESS]" at bounding box center [536, 361] width 135 height 16
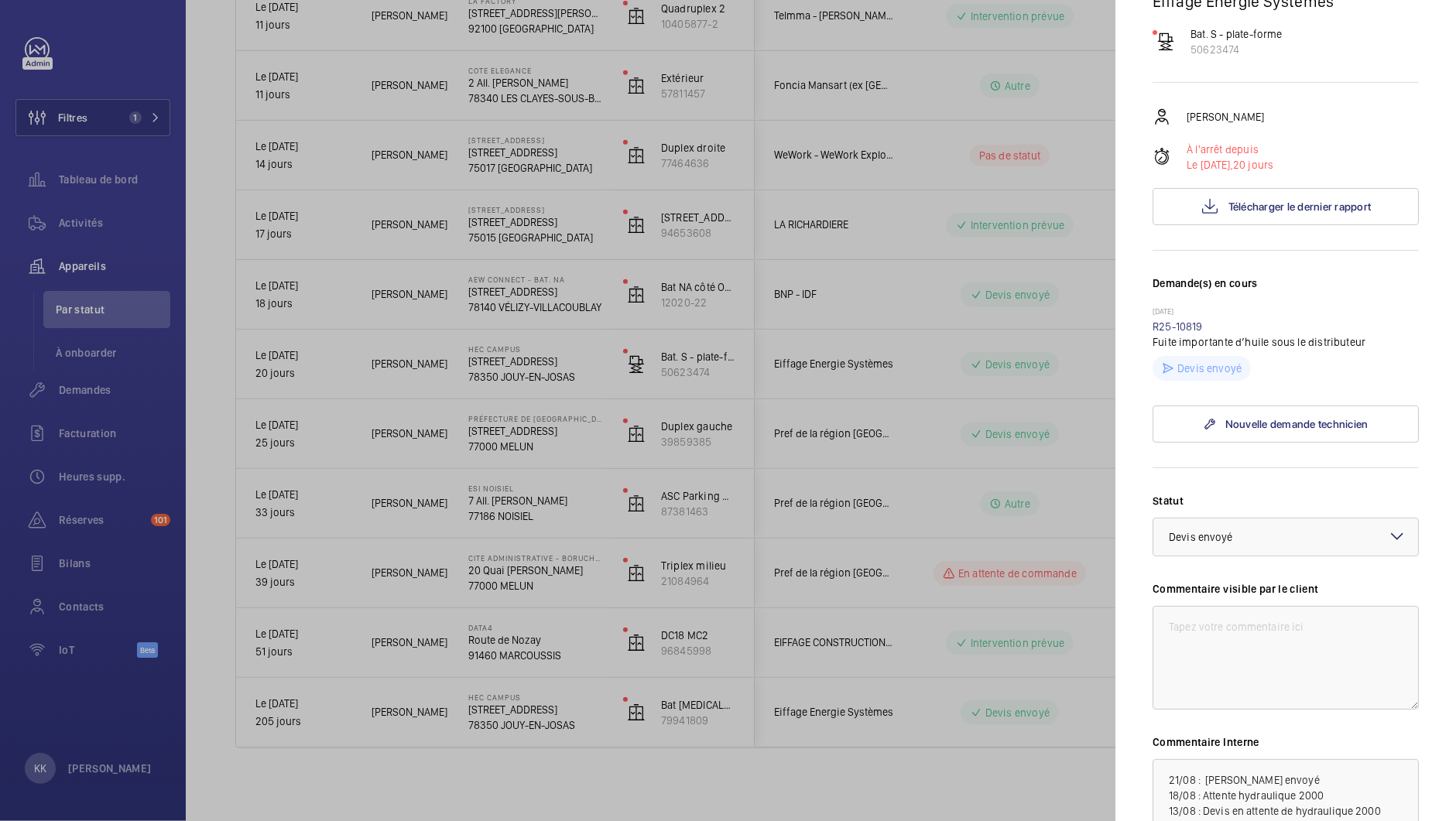
scroll to position [244, 0]
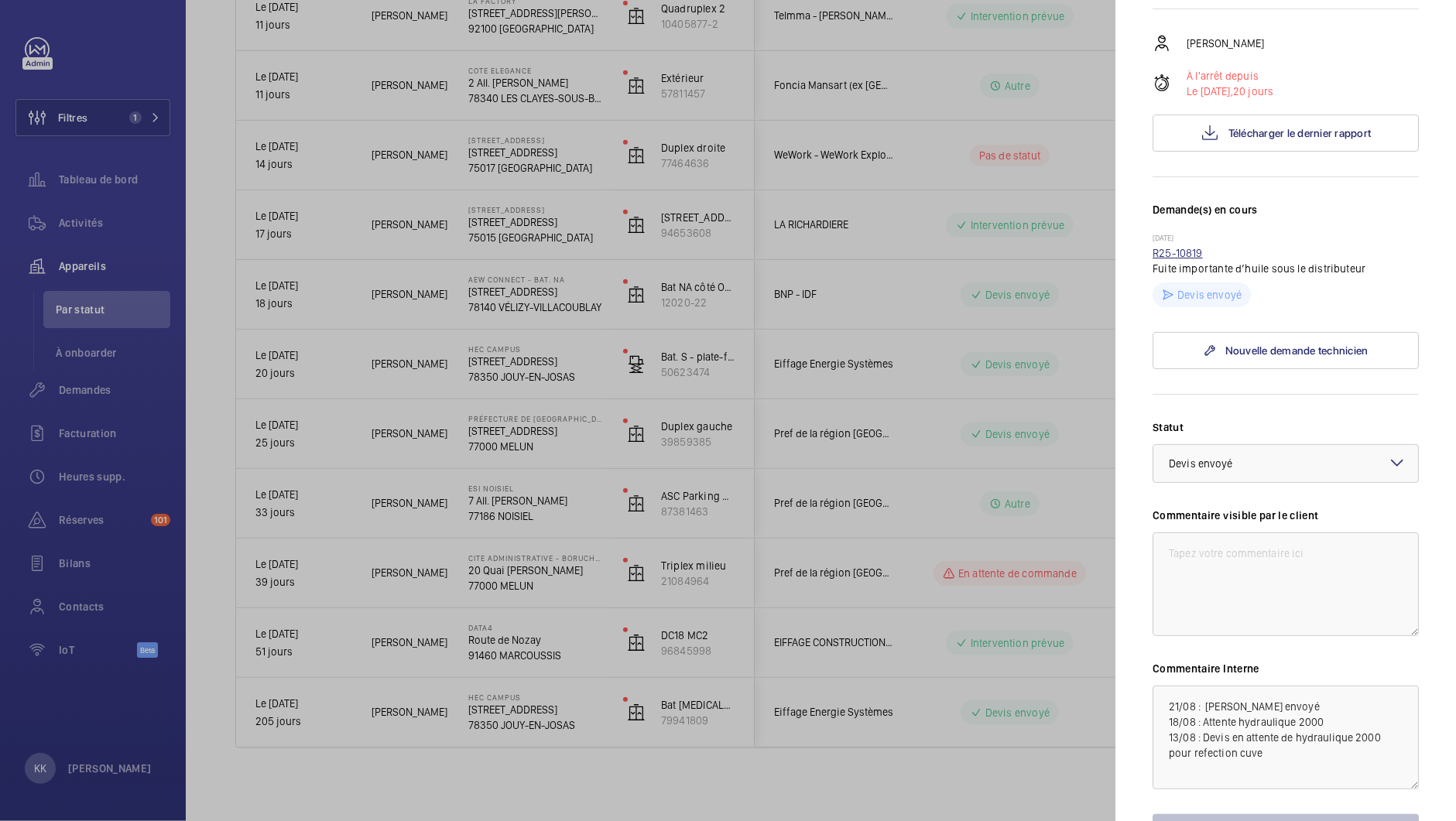
click at [1178, 247] on link "R25-10819" at bounding box center [1178, 253] width 50 height 13
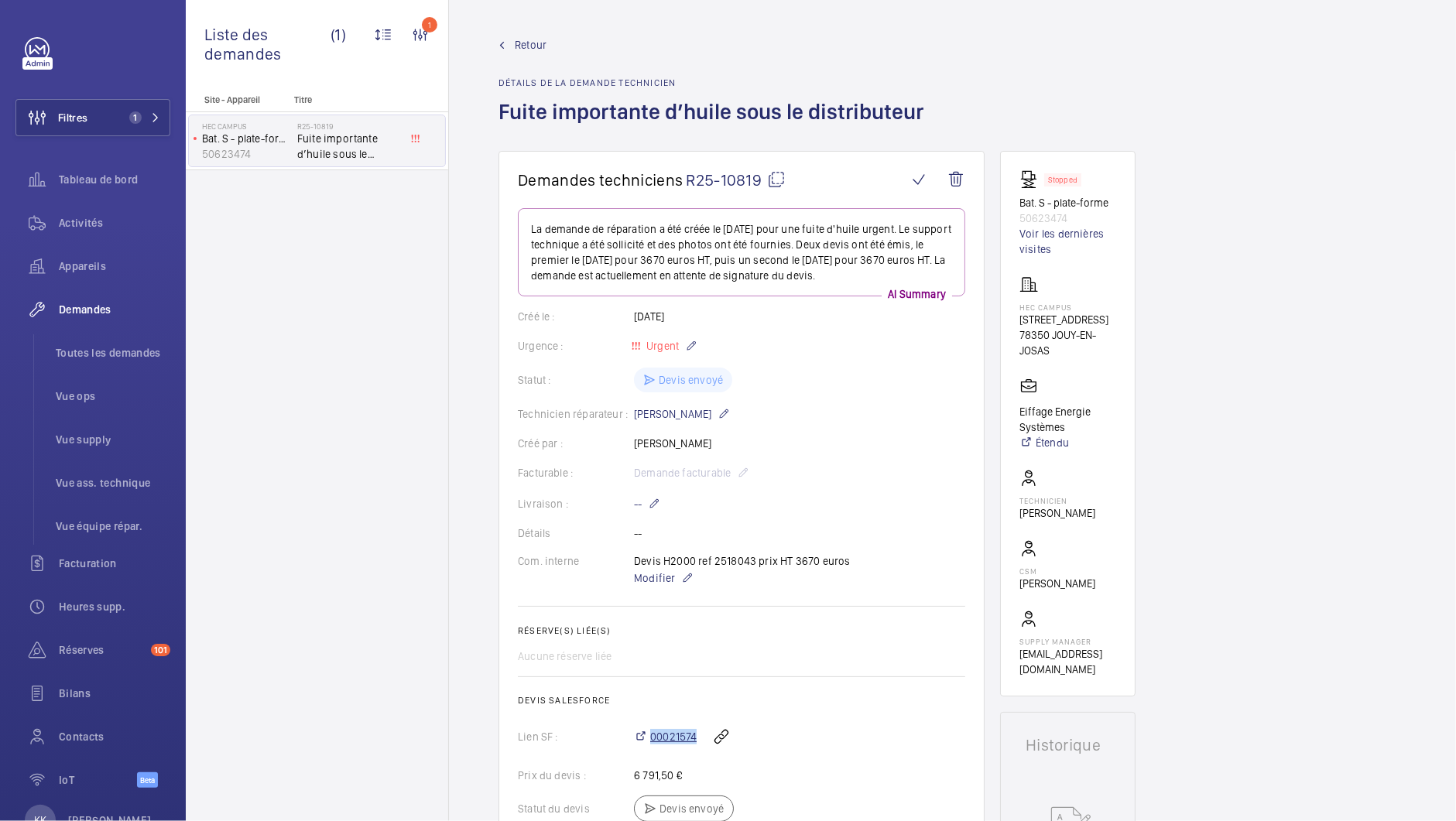
drag, startPoint x: 697, startPoint y: 735, endPoint x: 650, endPoint y: 735, distance: 47.0
click at [650, 735] on div "00021574" at bounding box center [799, 736] width 331 height 37
copy span "00021574"
click at [541, 45] on span "Retour" at bounding box center [530, 45] width 31 height 16
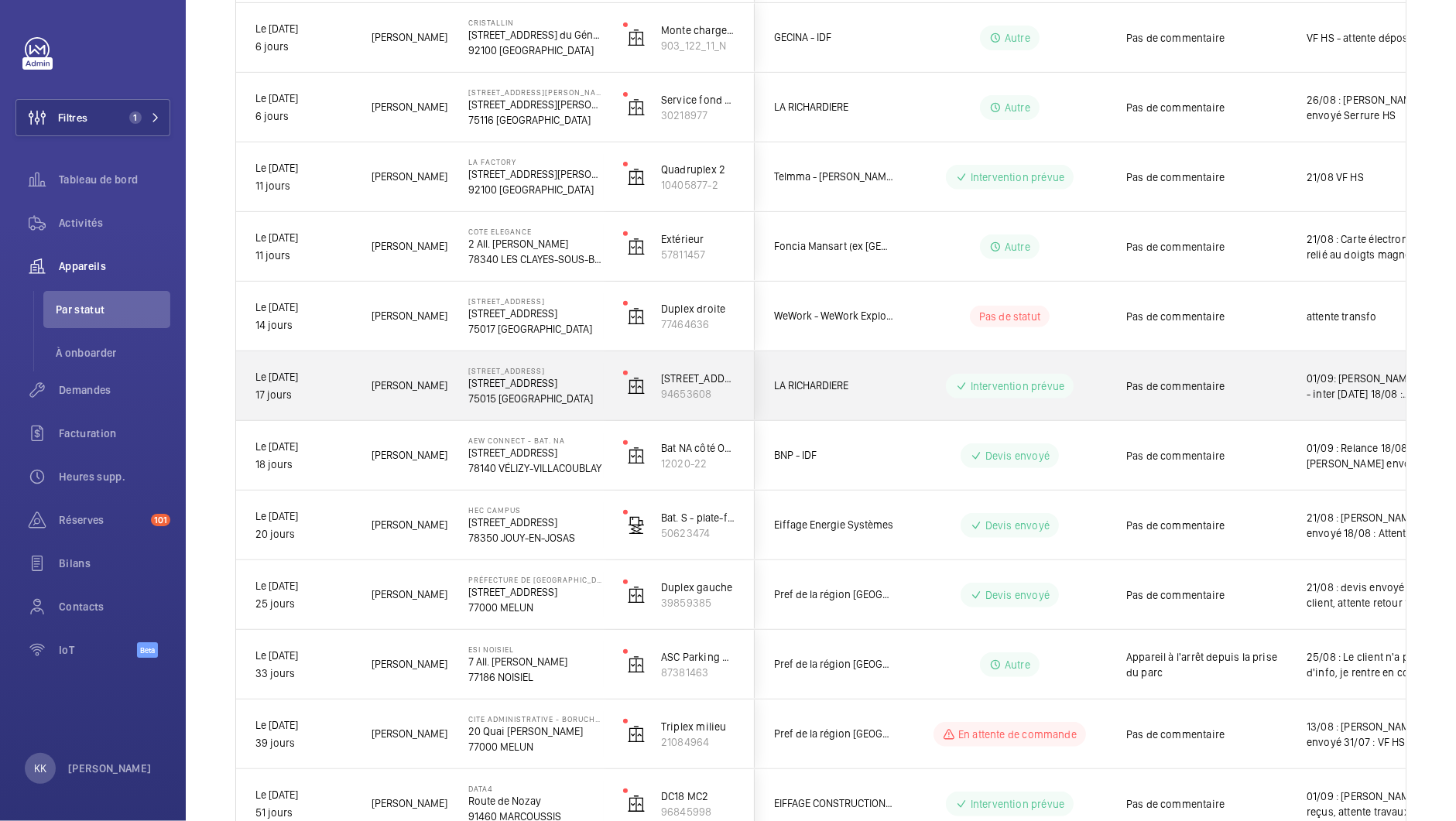
scroll to position [569, 0]
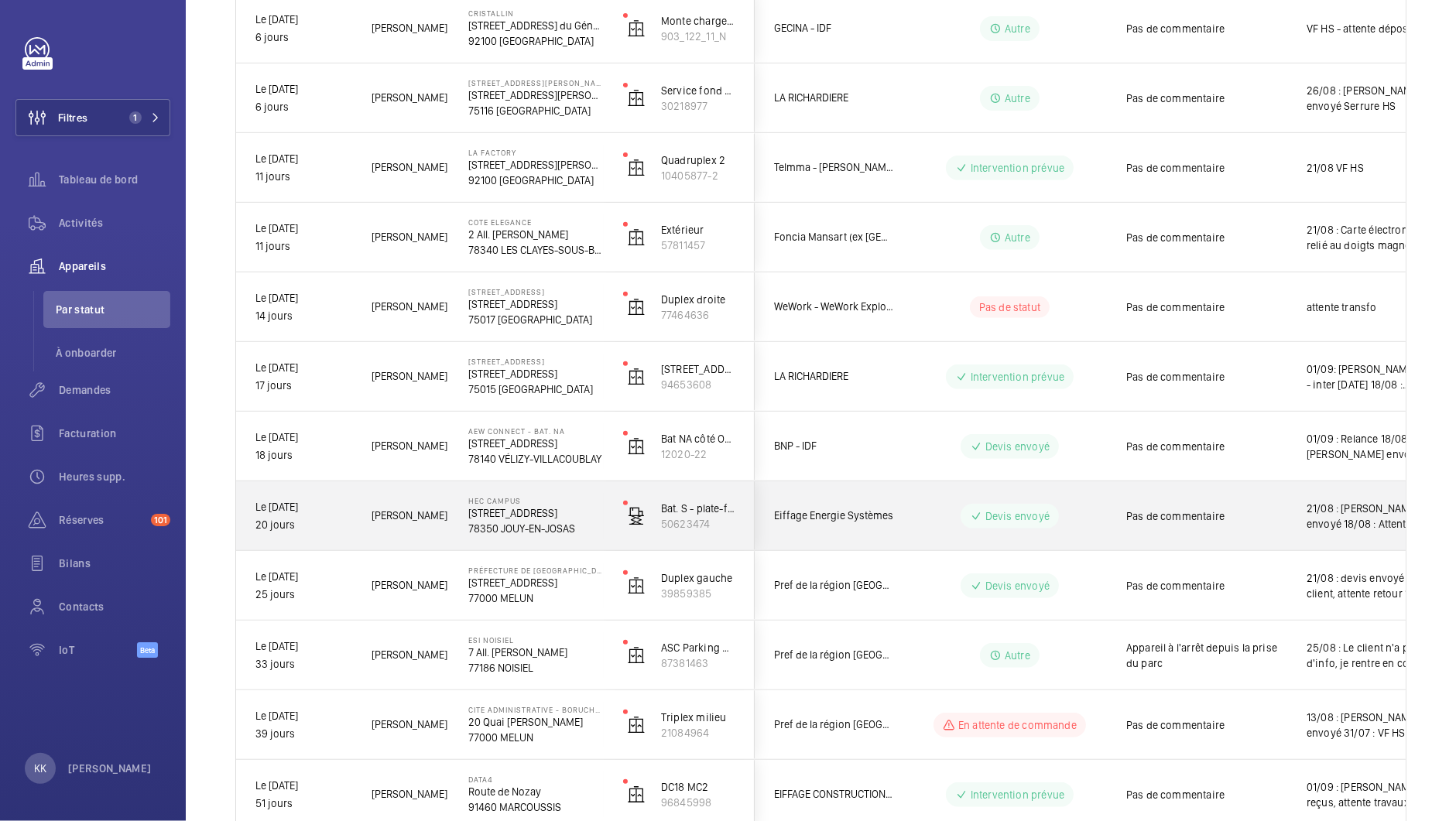
click at [504, 527] on p "78350 JOUY-EN-JOSAS" at bounding box center [536, 529] width 135 height 16
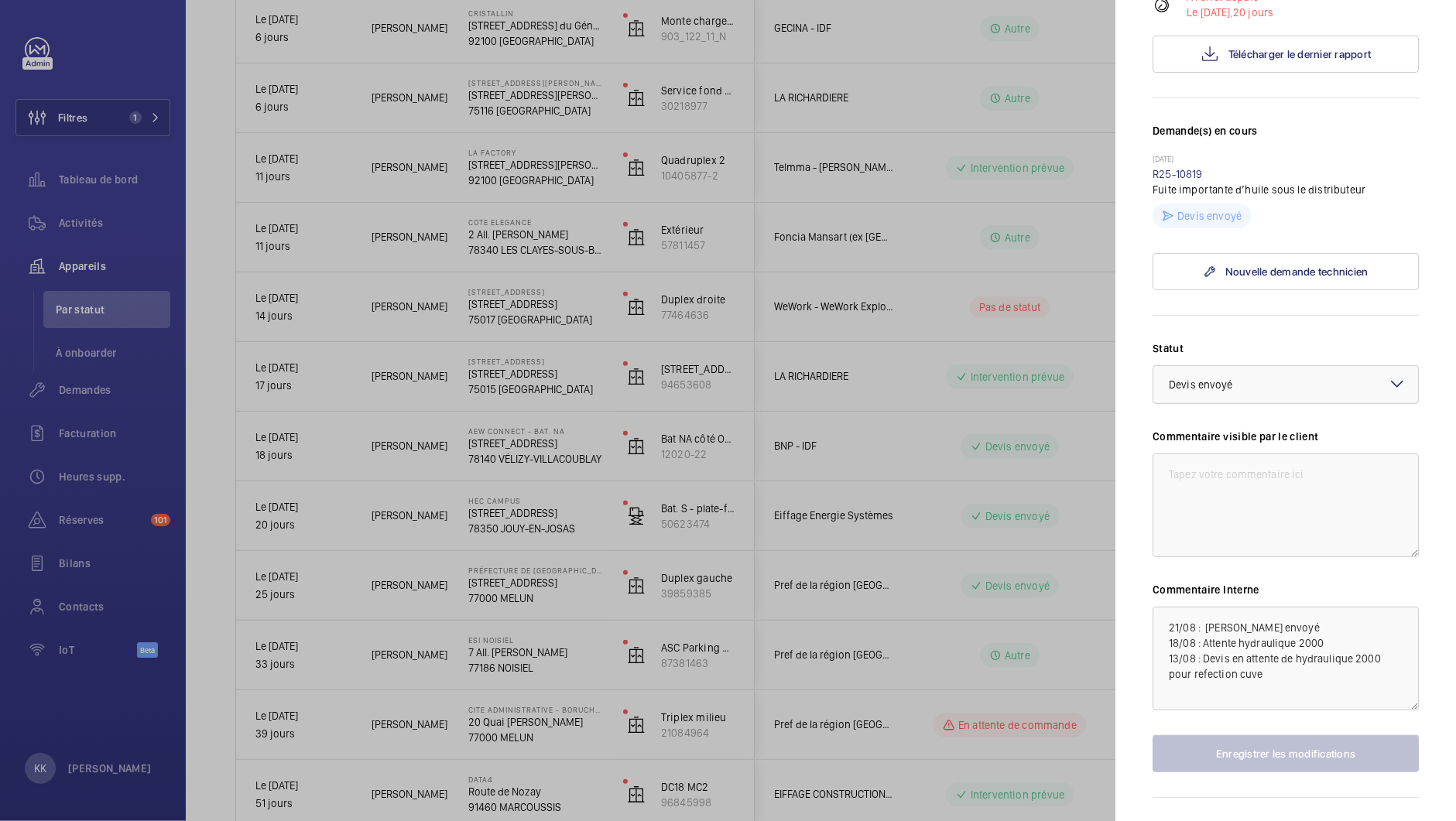
scroll to position [358, 0]
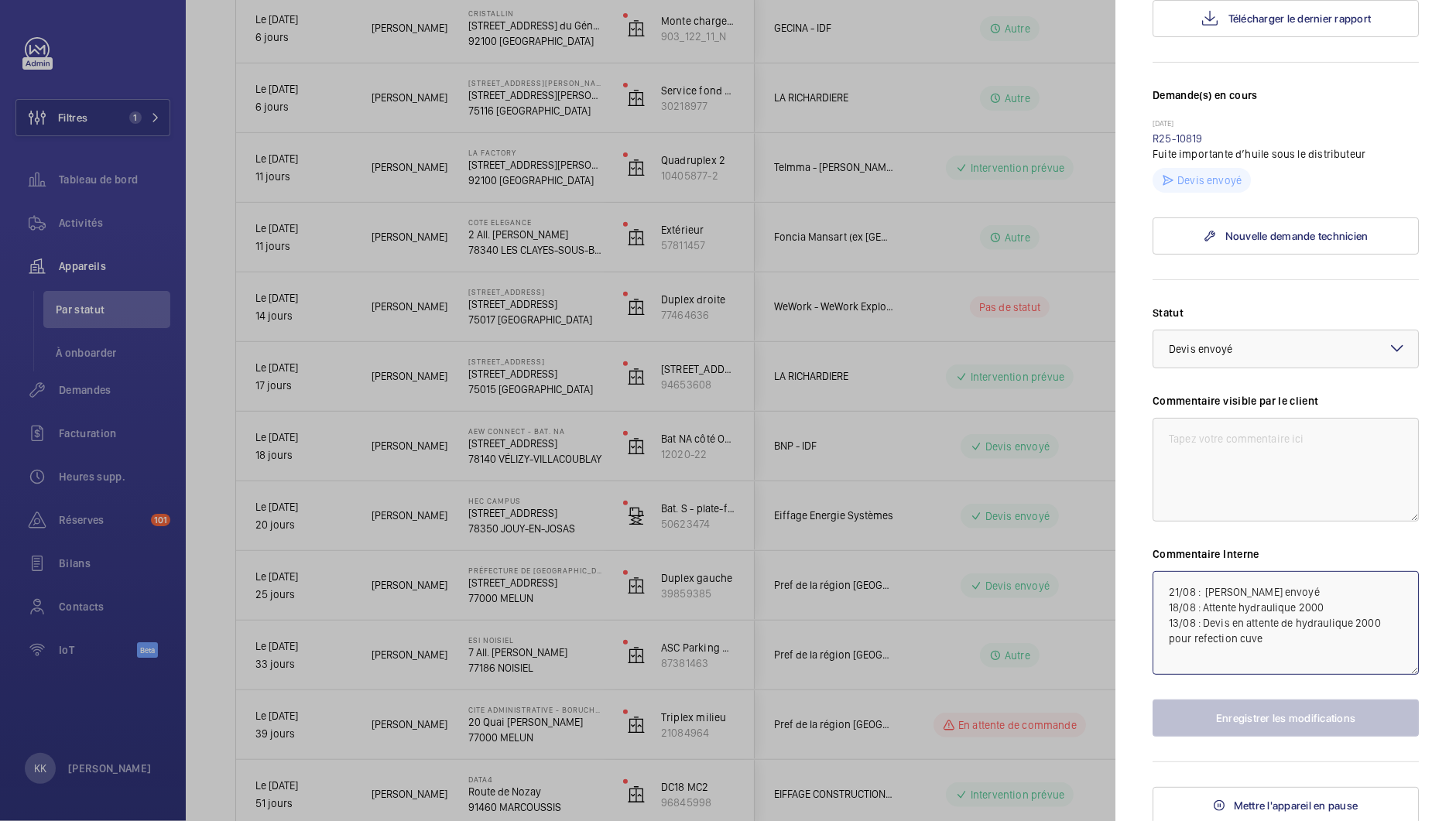
click at [1171, 593] on textarea "21/08 : [PERSON_NAME] envoyé 18/08 : Attente hydraulique 2000 13/08 : Devis en …" at bounding box center [1285, 623] width 266 height 104
click at [1167, 593] on textarea "21/08 : [PERSON_NAME] envoyé 18/08 : Attente hydraulique 2000 13/08 : Devis en …" at bounding box center [1285, 623] width 266 height 104
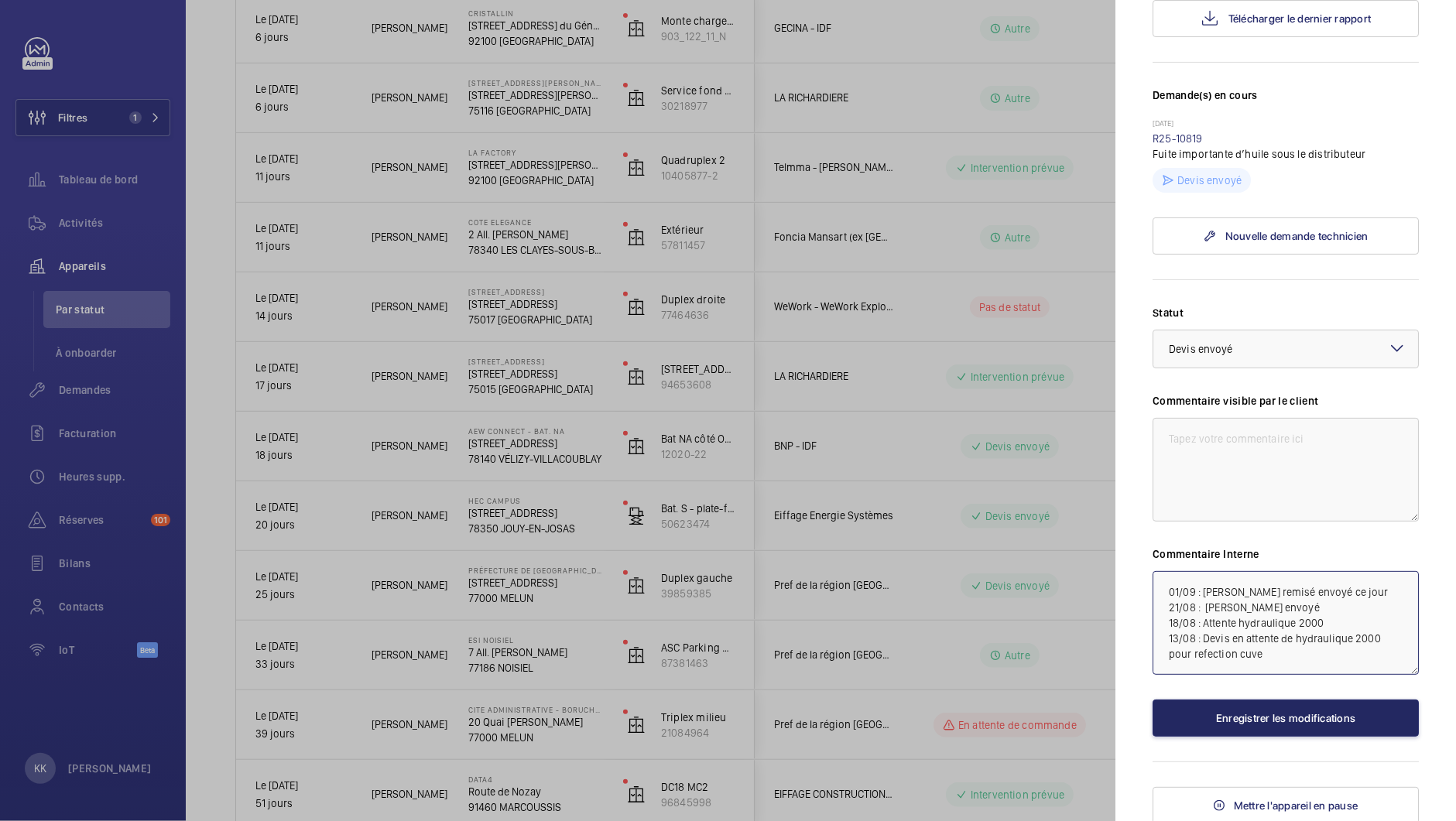
type textarea "01/09 : [PERSON_NAME] remisé envoyé ce jour 21/08 : [PERSON_NAME] envoyé 18/08 …"
click at [1292, 721] on button "Enregistrer les modifications" at bounding box center [1285, 717] width 266 height 37
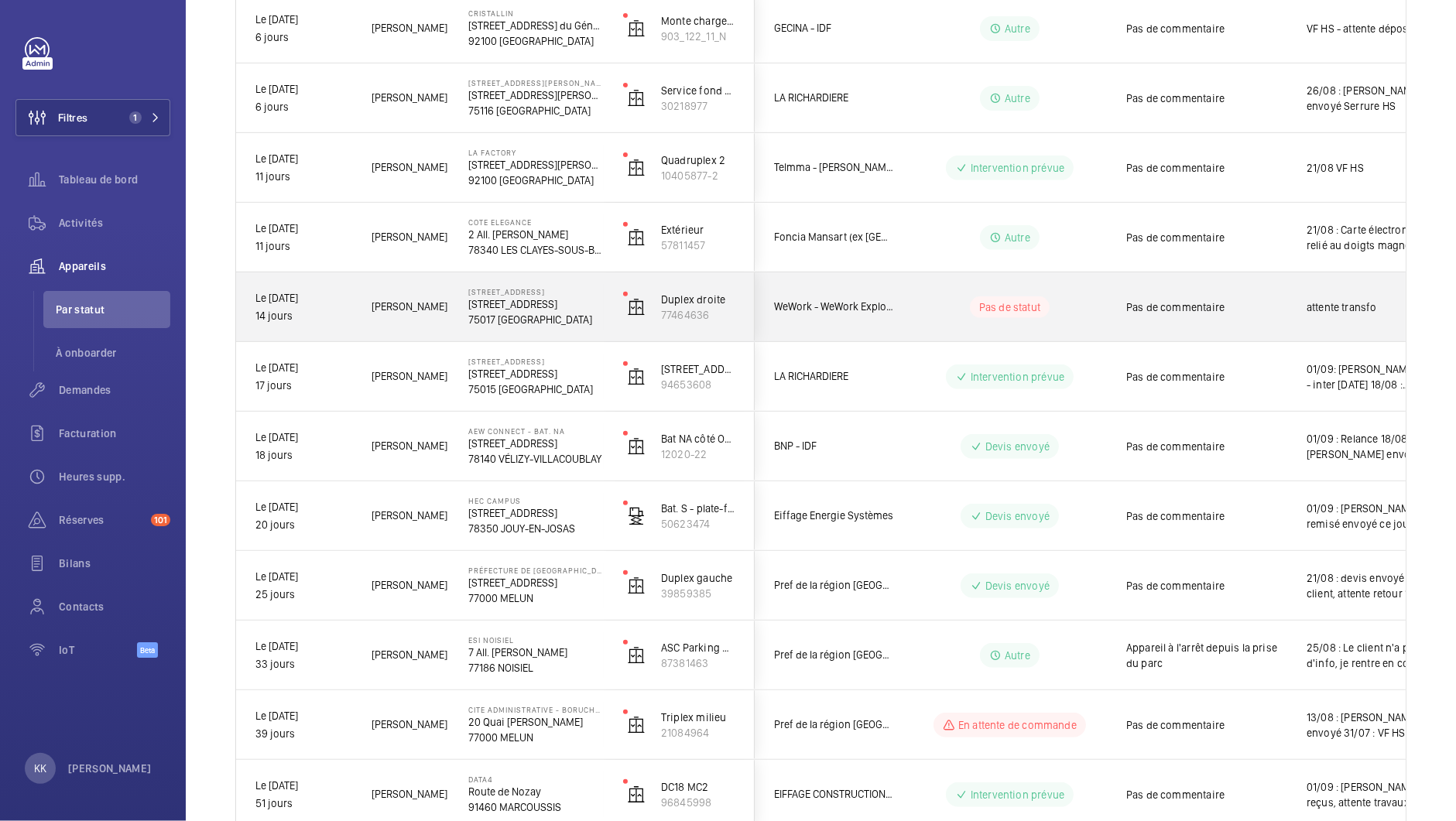
click at [349, 326] on div "Le [DATE] 14 jours" at bounding box center [294, 307] width 115 height 67
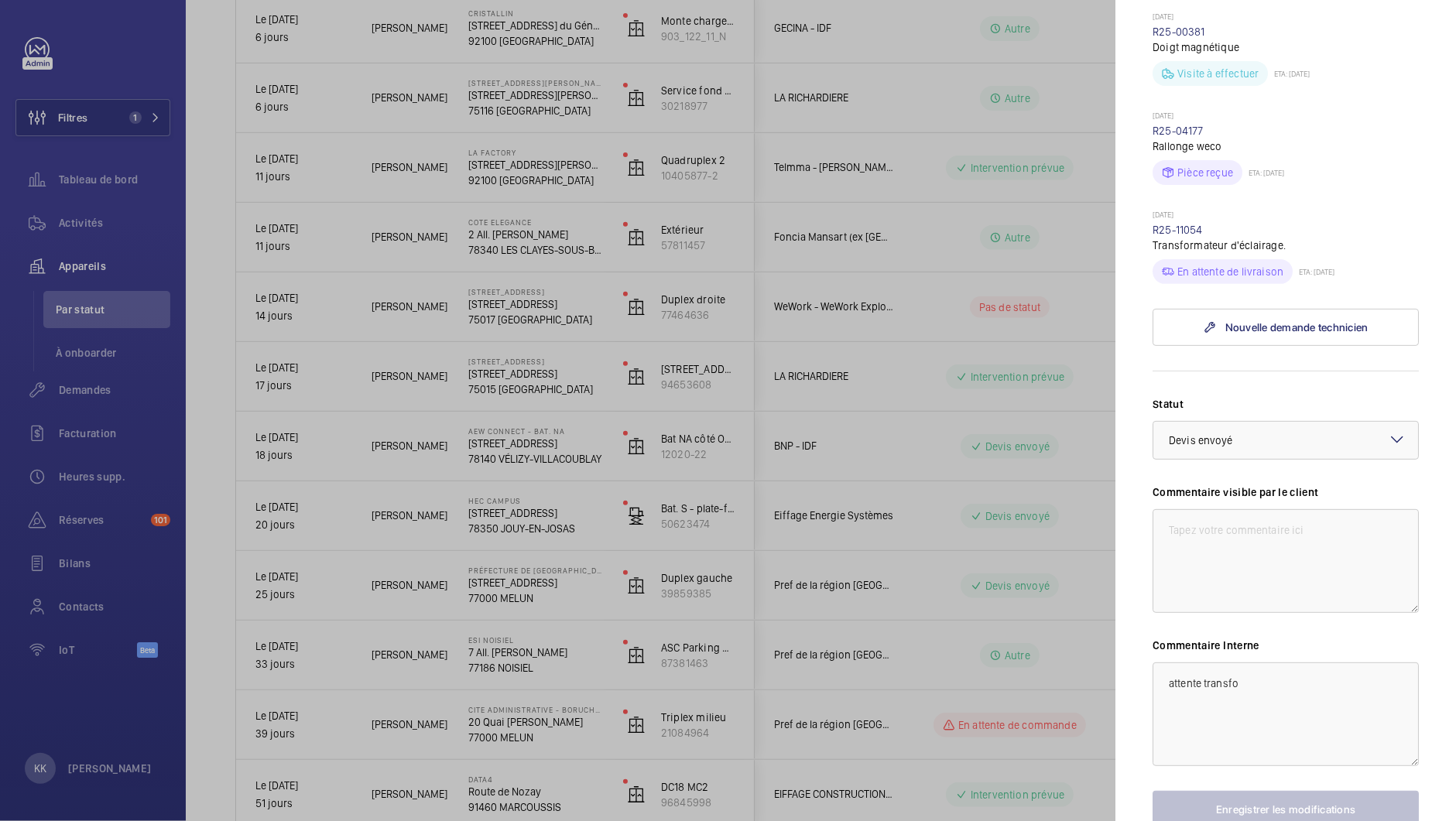
scroll to position [558, 0]
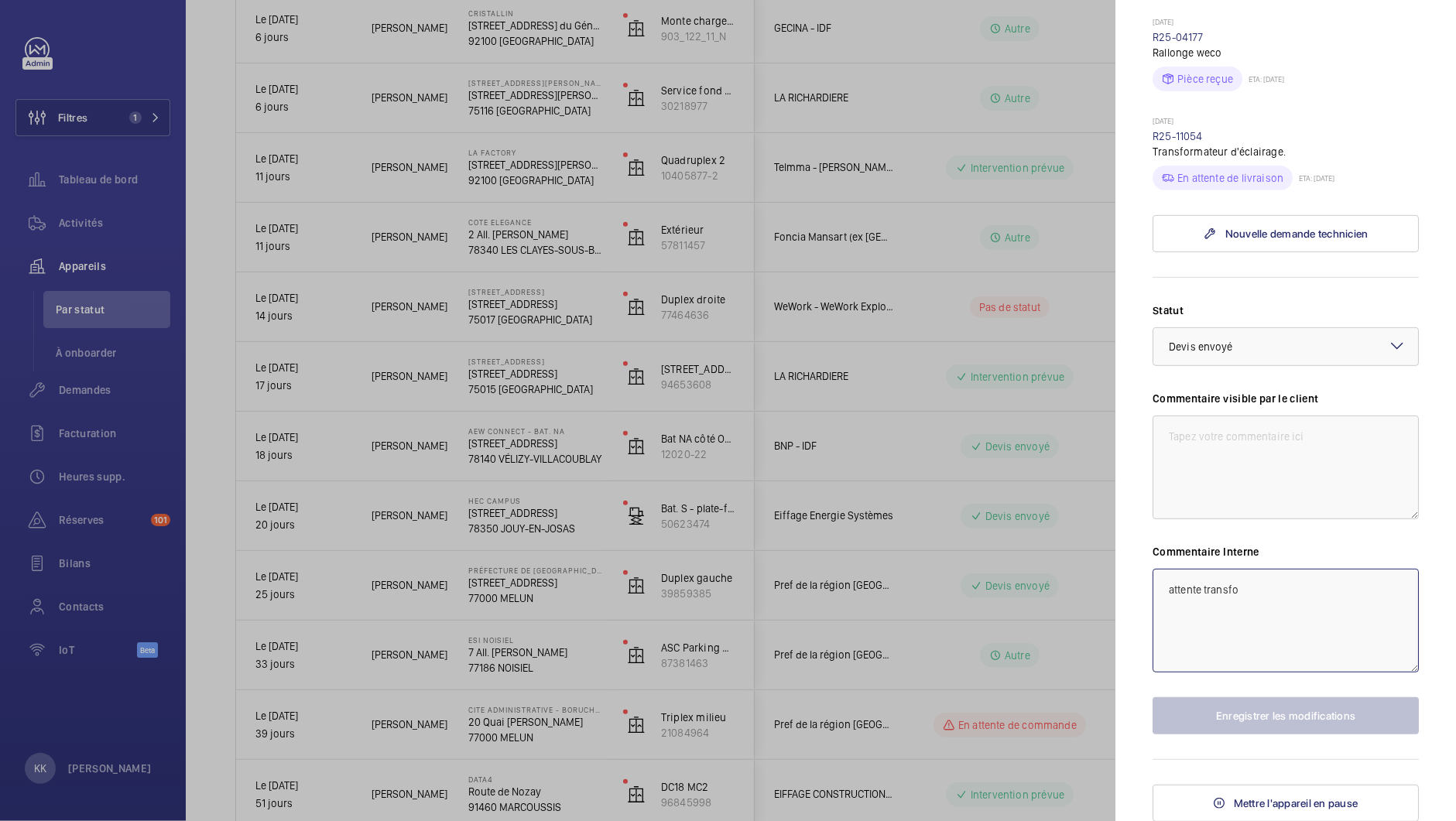
click at [1158, 623] on textarea "attente transfo" at bounding box center [1285, 620] width 266 height 104
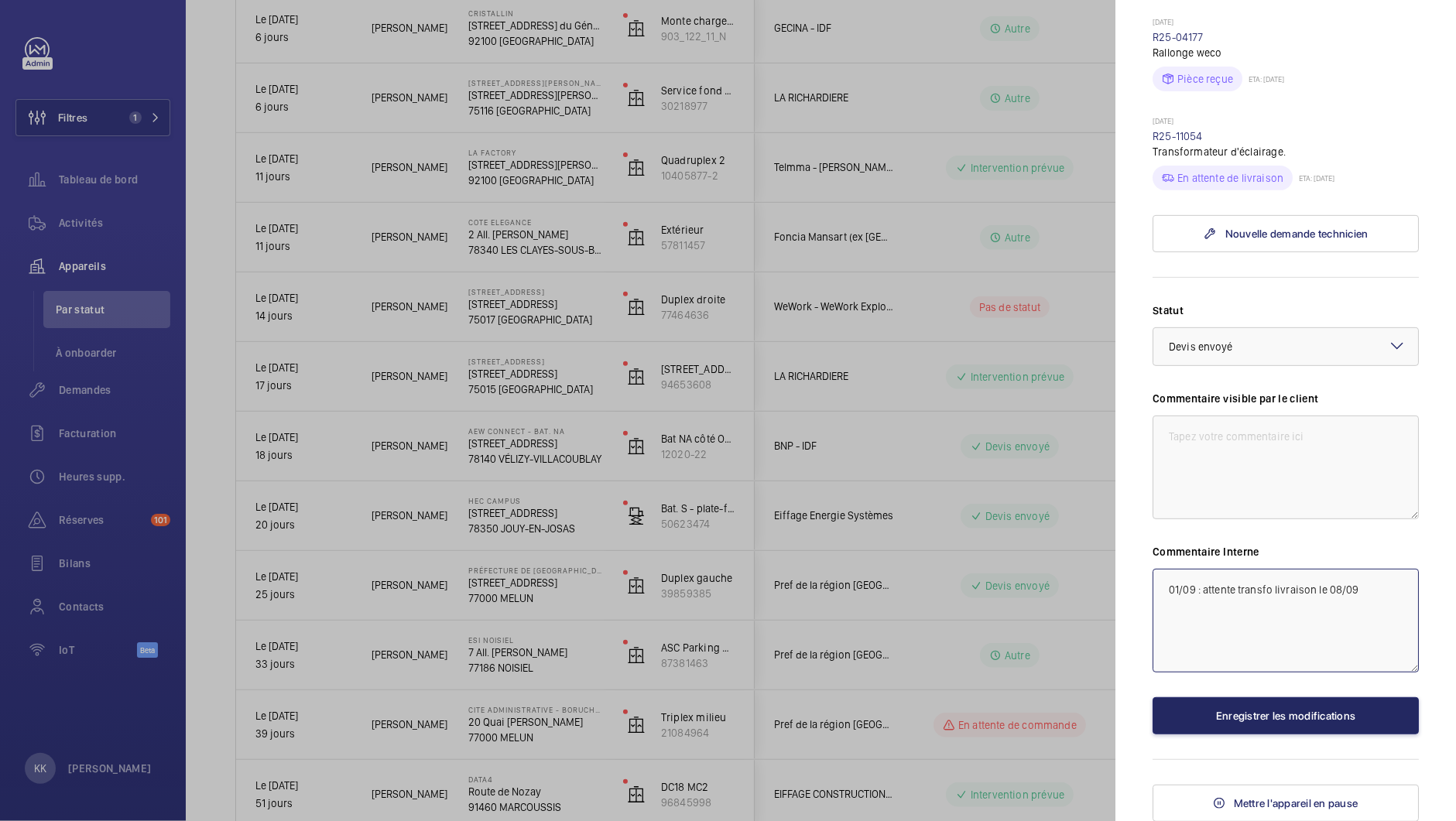
type textarea "01/09 : attente transfo livraison le 08/09"
click at [1191, 732] on button "Enregistrer les modifications" at bounding box center [1285, 715] width 266 height 37
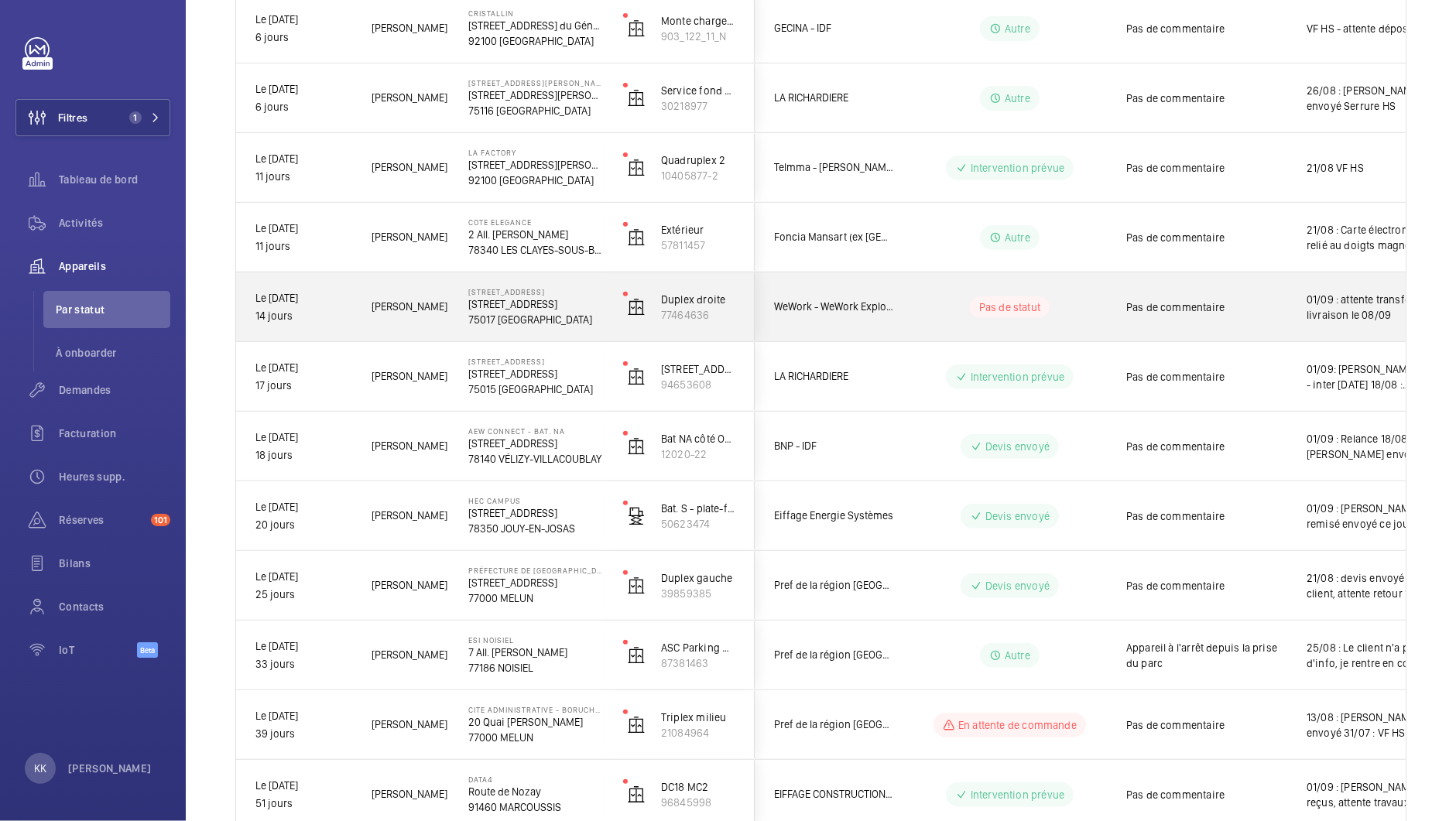
scroll to position [539, 0]
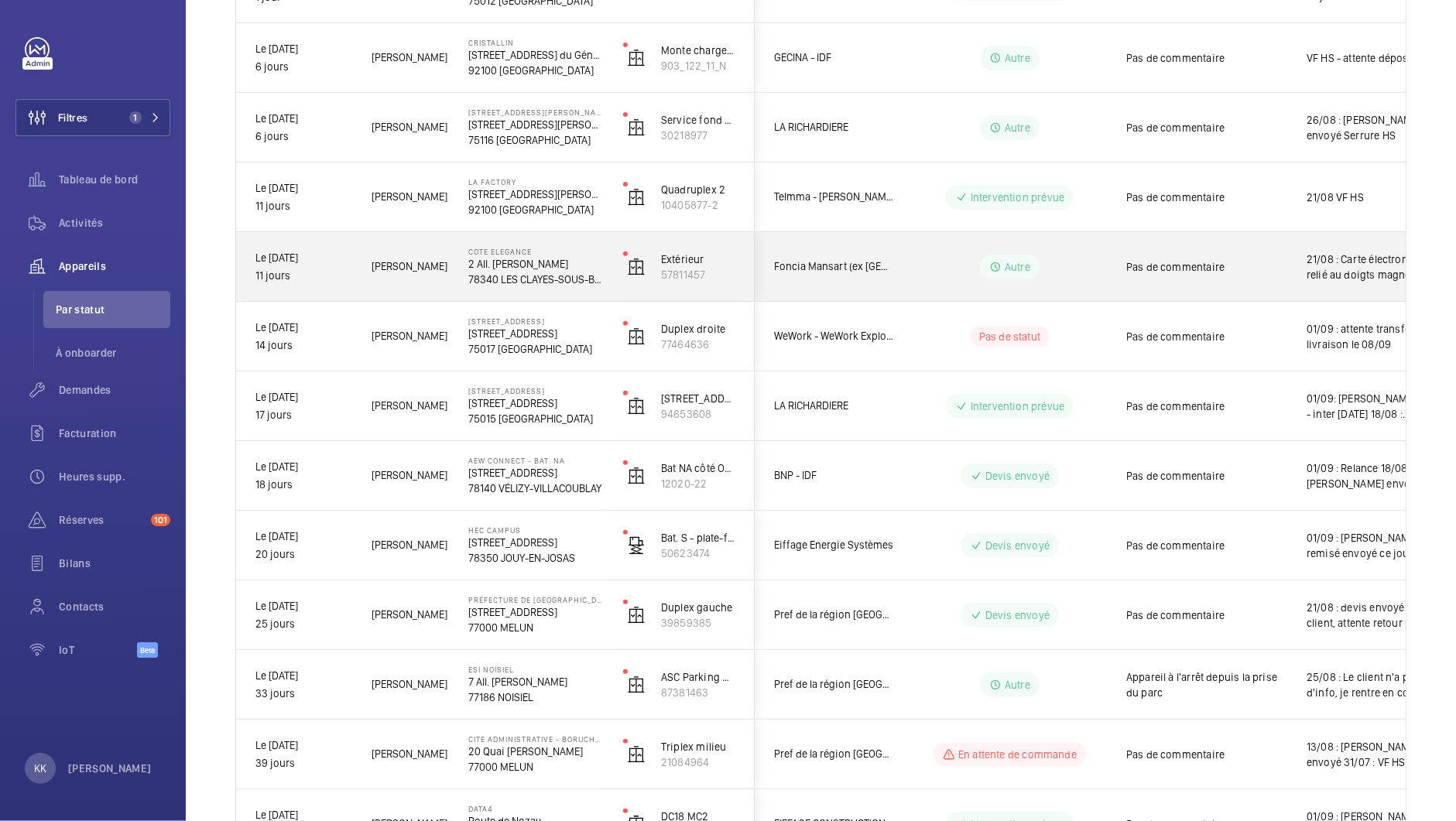
click at [388, 271] on span "[PERSON_NAME]" at bounding box center [410, 267] width 77 height 18
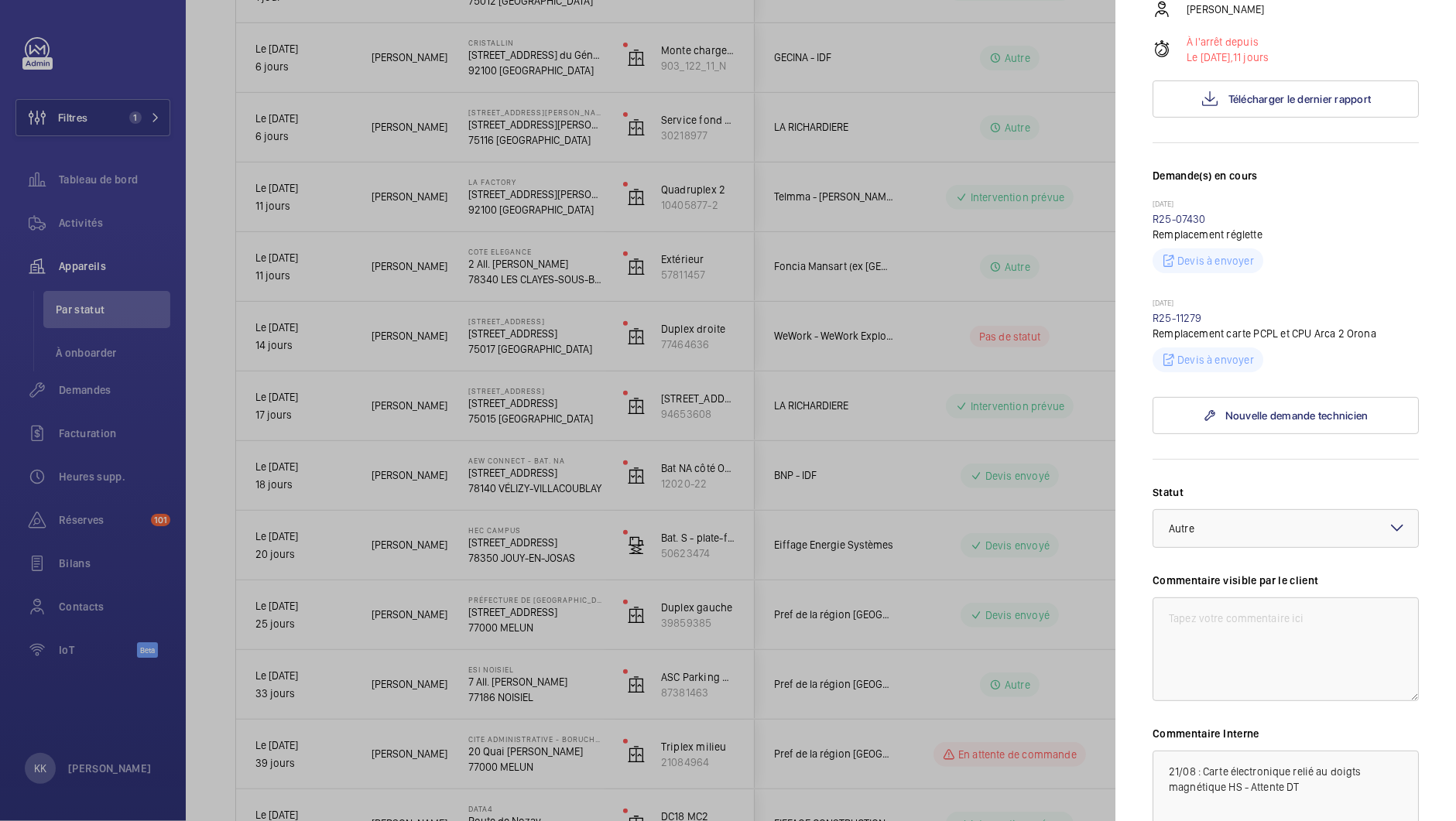
scroll to position [486, 0]
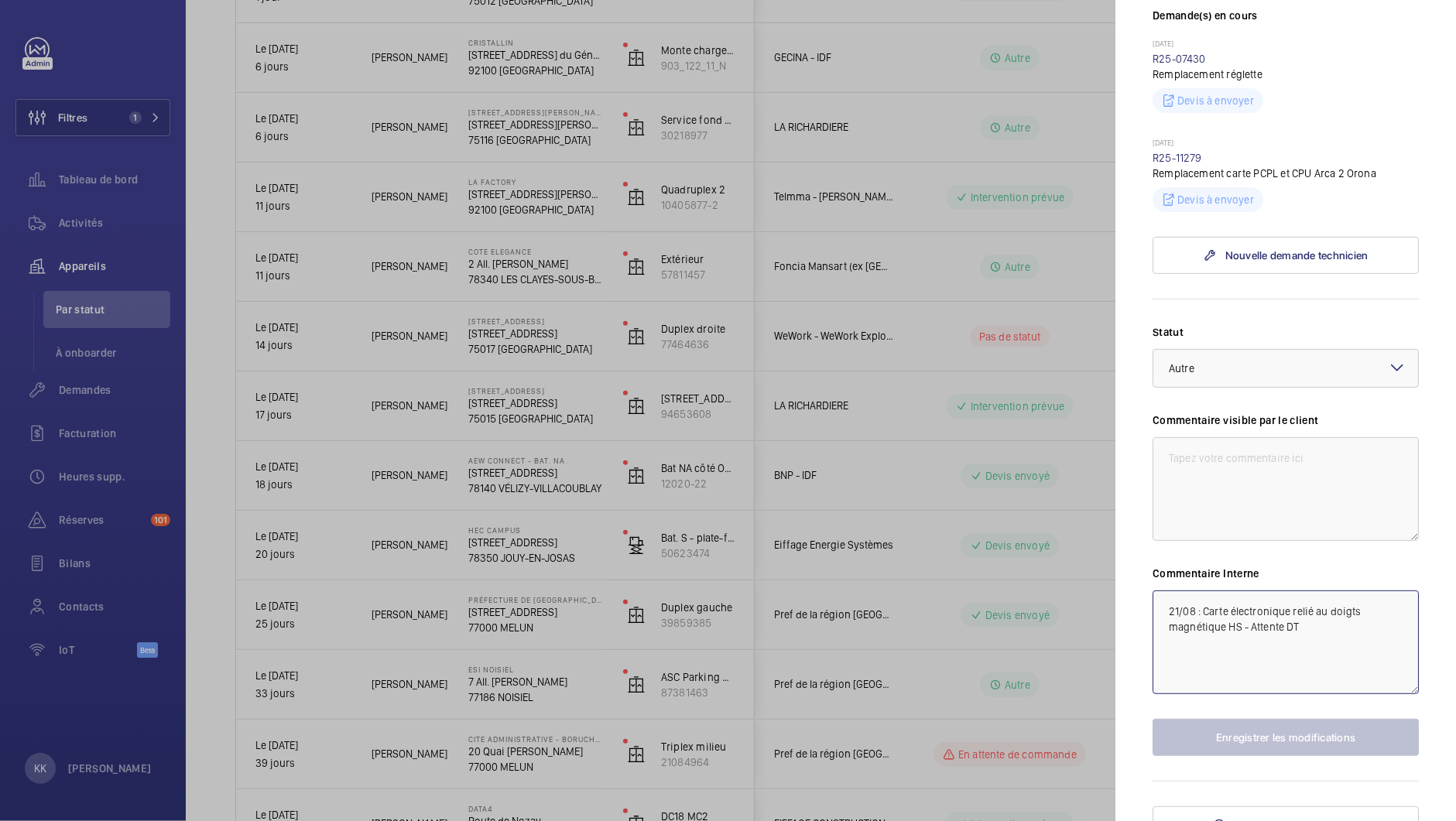
click at [1162, 590] on textarea "21/08 : Carte électronique relié au doigts magnétique HS - Attente DT" at bounding box center [1285, 642] width 266 height 104
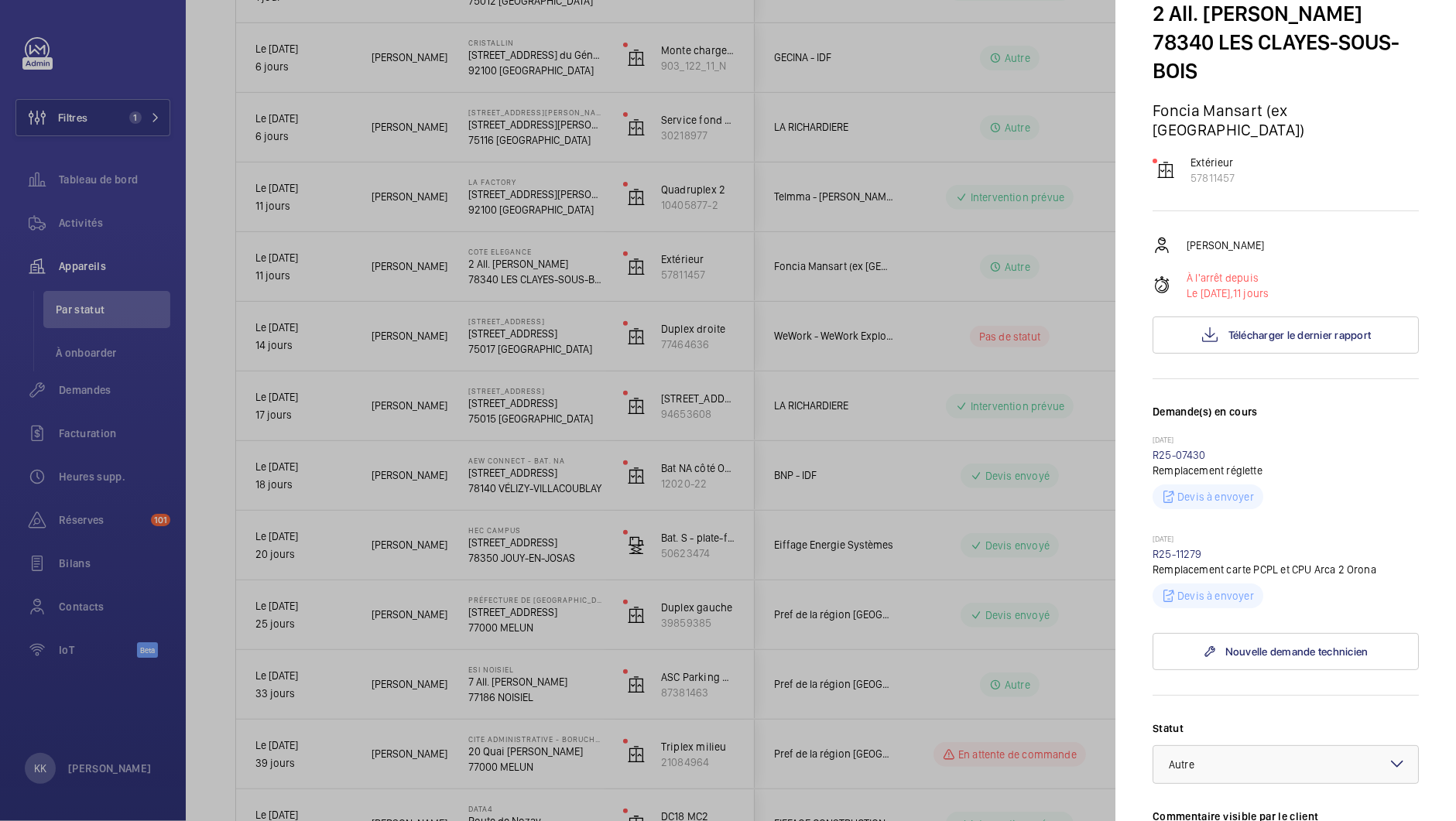
scroll to position [89, 0]
click at [1181, 549] on link "R25-11279" at bounding box center [1177, 555] width 49 height 13
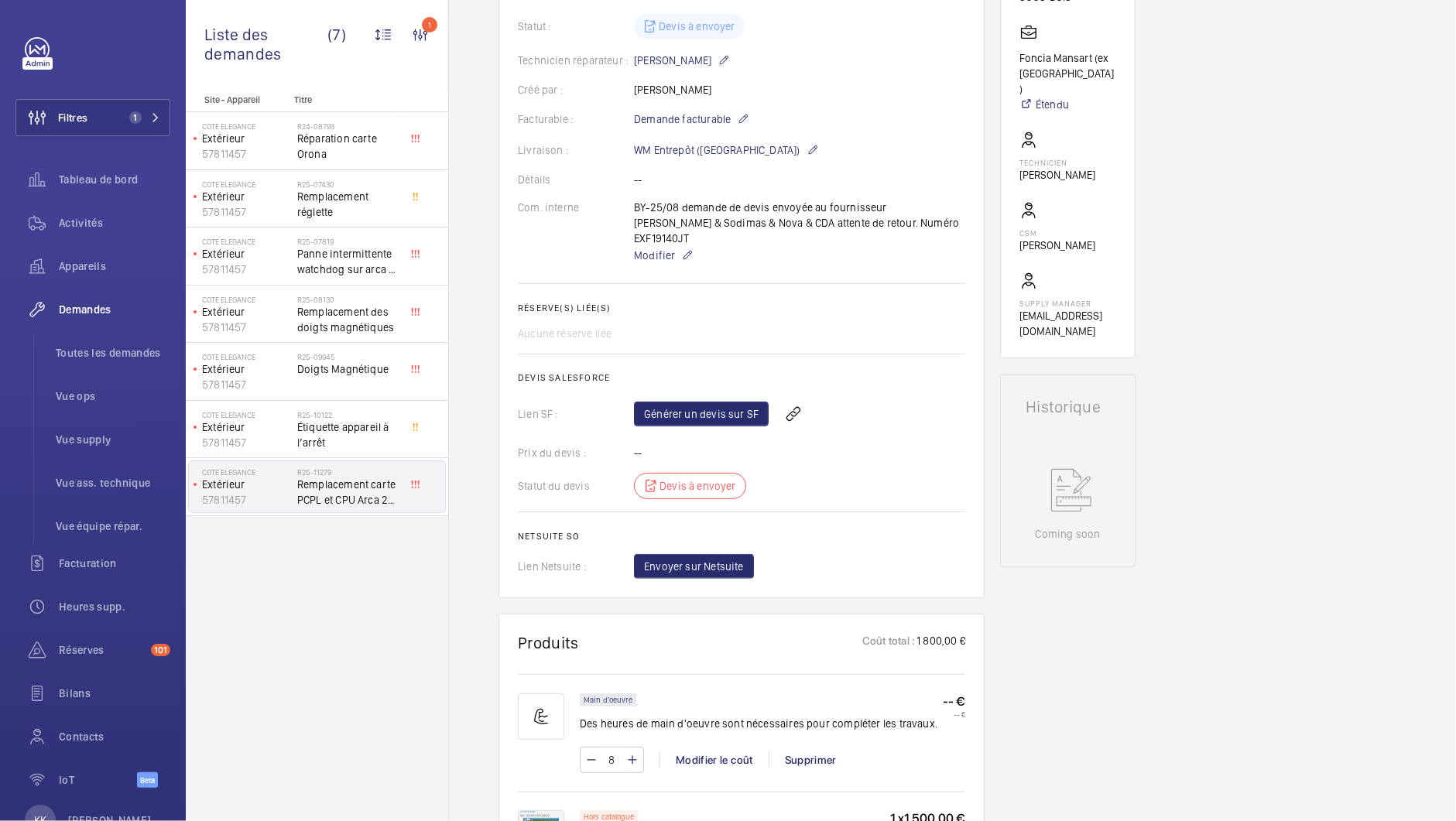
scroll to position [434, 0]
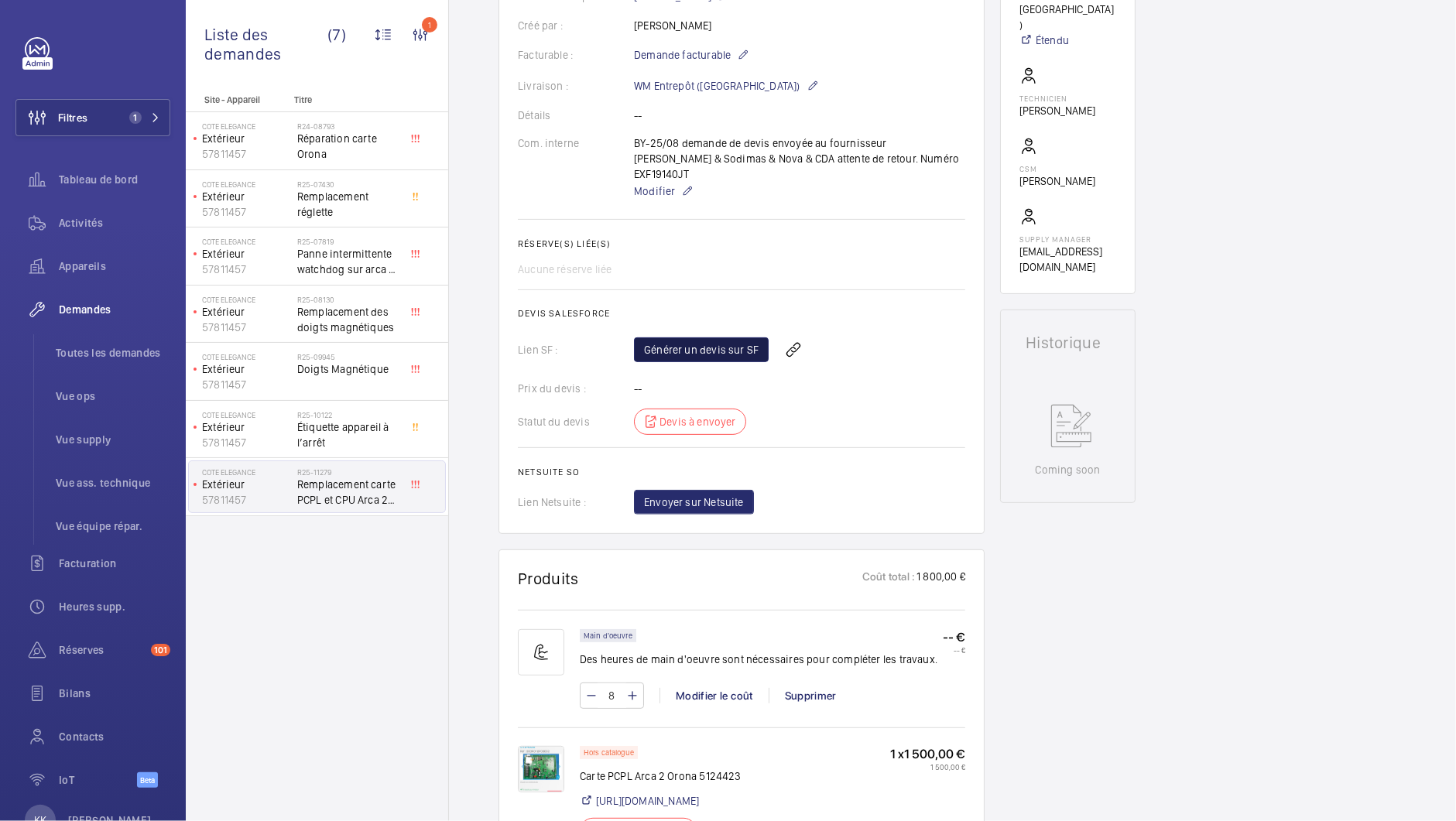
click at [701, 337] on link "Générer un devis sur SF" at bounding box center [701, 350] width 135 height 25
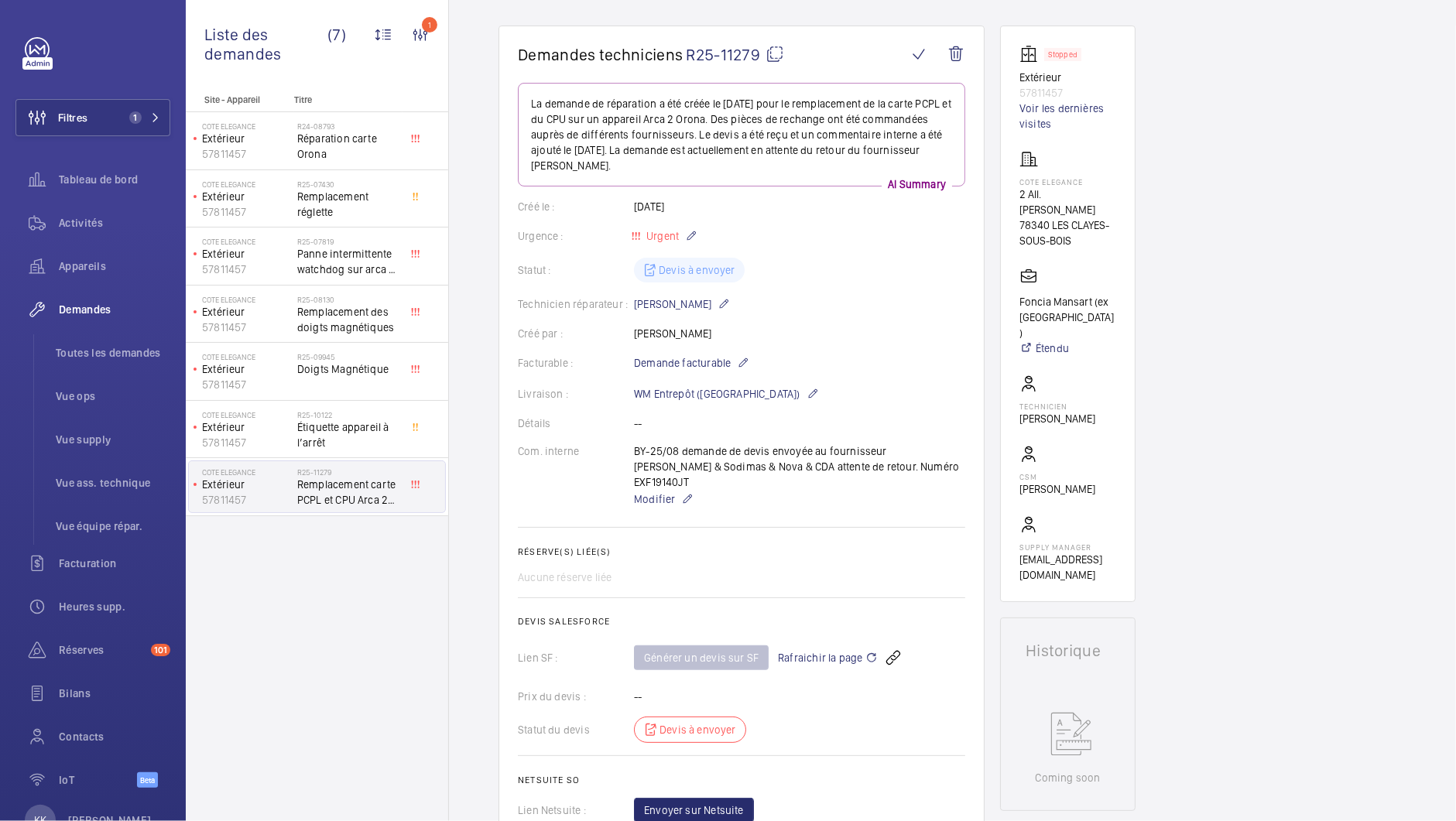
scroll to position [0, 0]
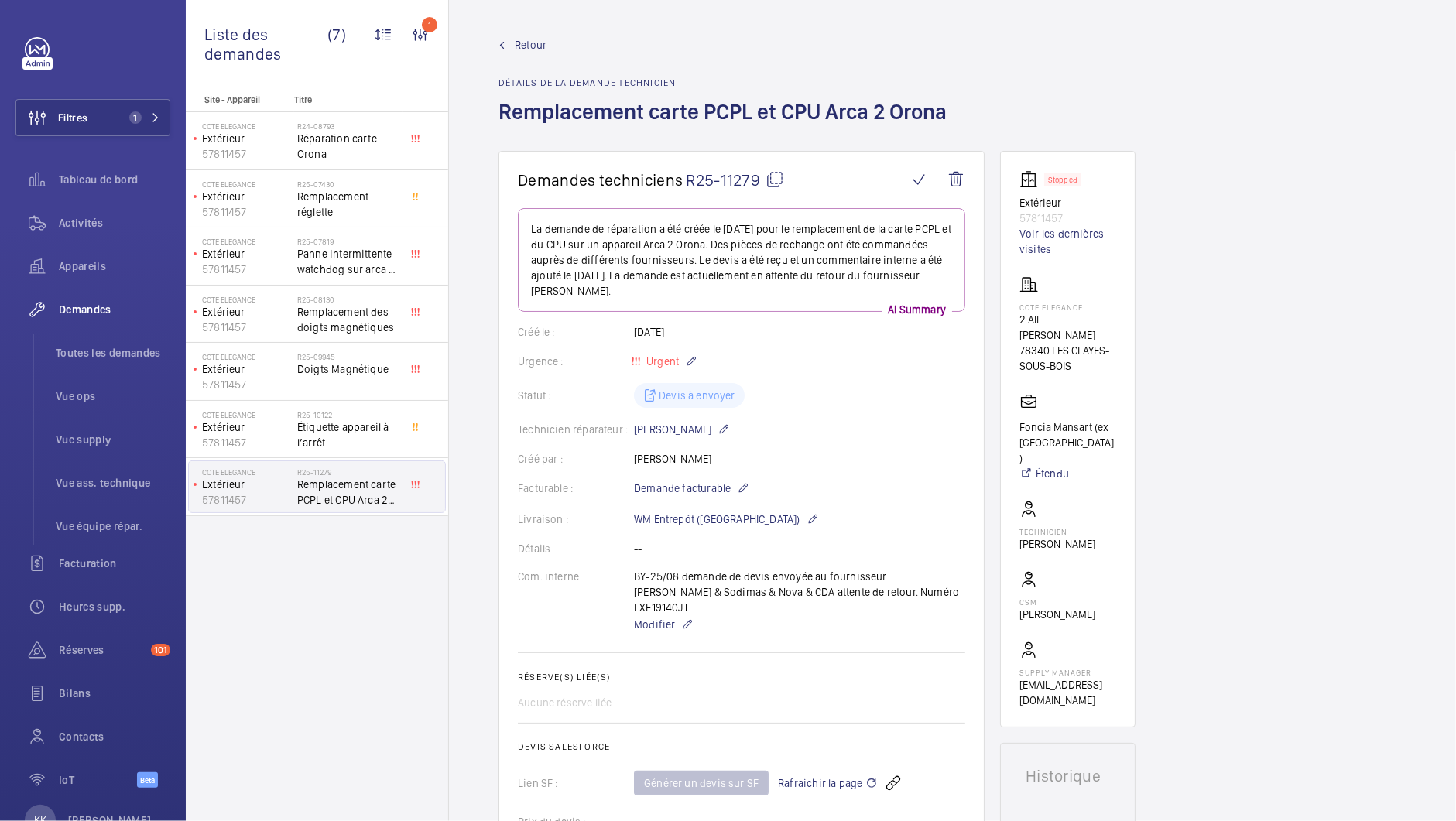
click at [522, 40] on span "Retour" at bounding box center [530, 45] width 31 height 16
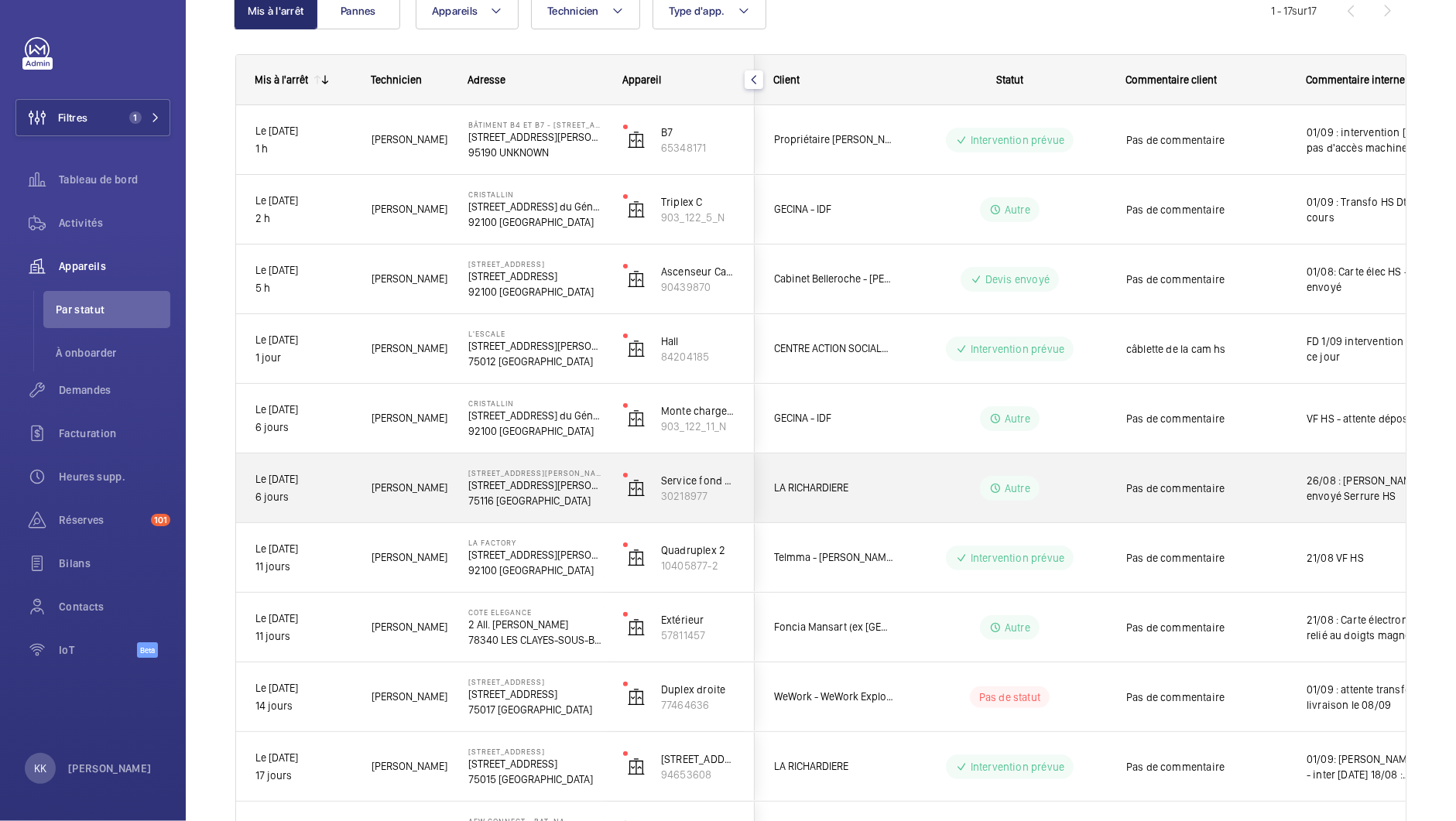
scroll to position [187, 0]
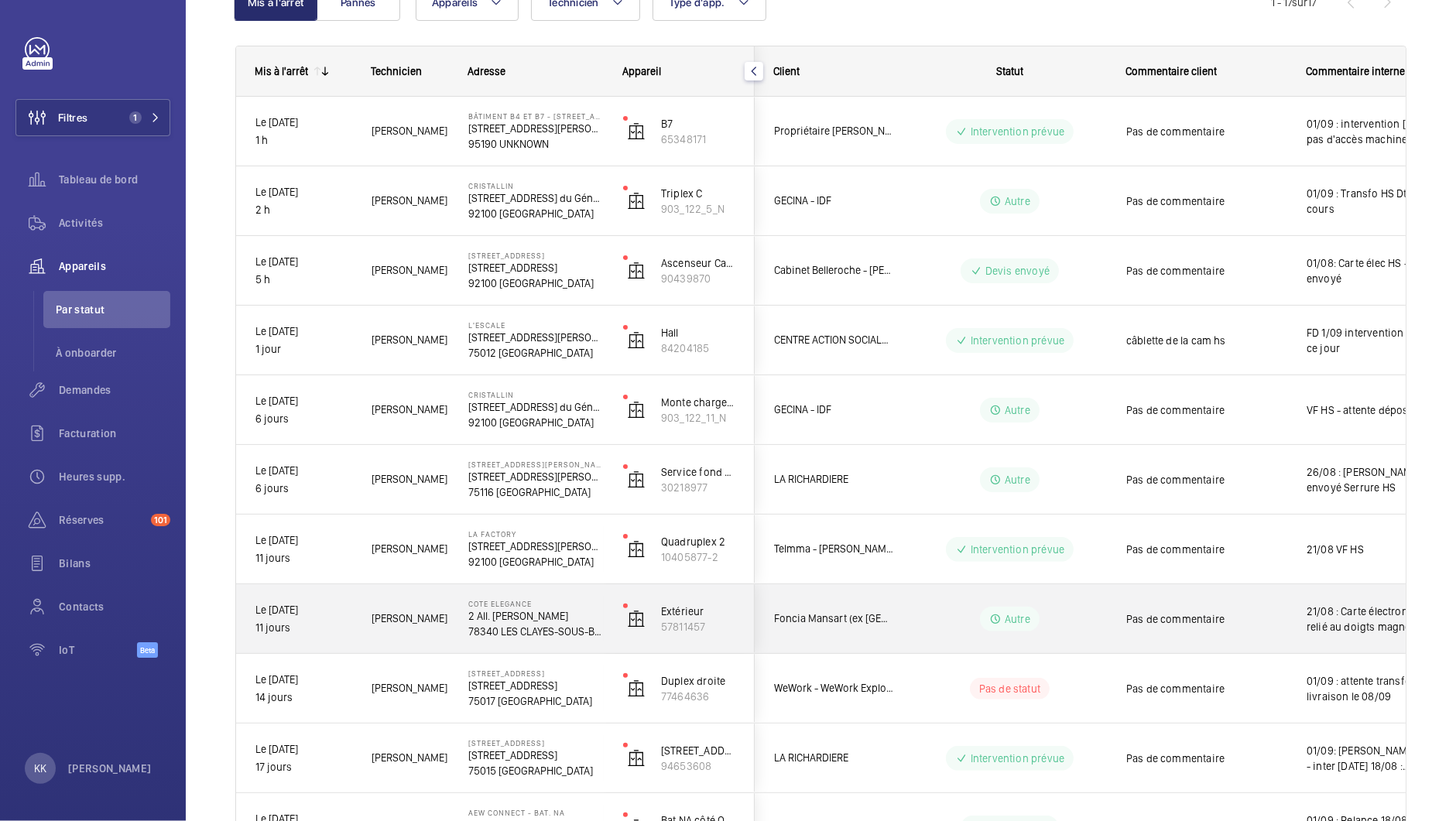
click at [530, 604] on p "COTE ELEGANCE" at bounding box center [536, 604] width 135 height 9
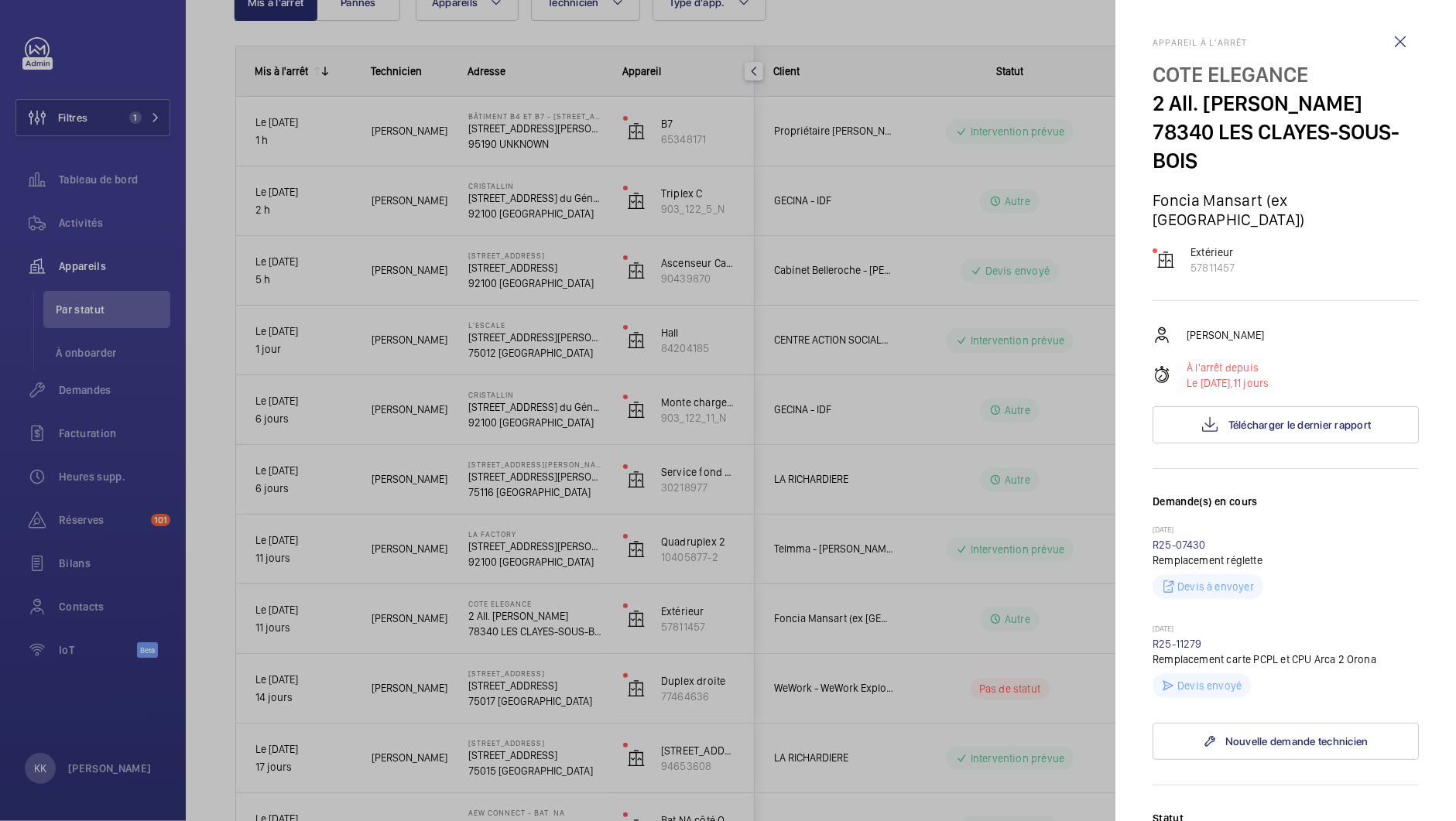
scroll to position [486, 0]
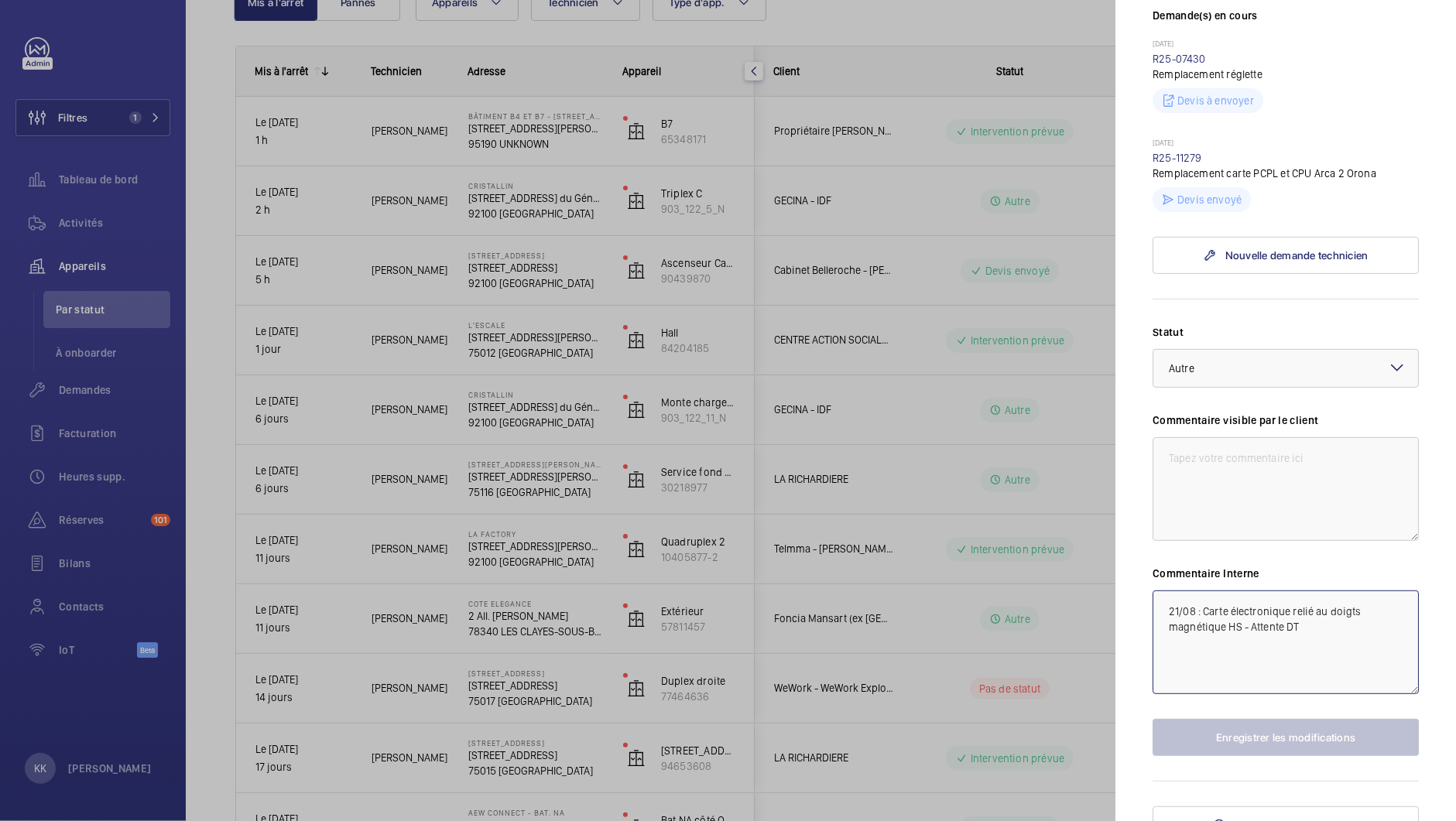
click at [1160, 590] on textarea "21/08 : Carte électronique relié au doigts magnétique HS - Attente DT" at bounding box center [1285, 642] width 266 height 104
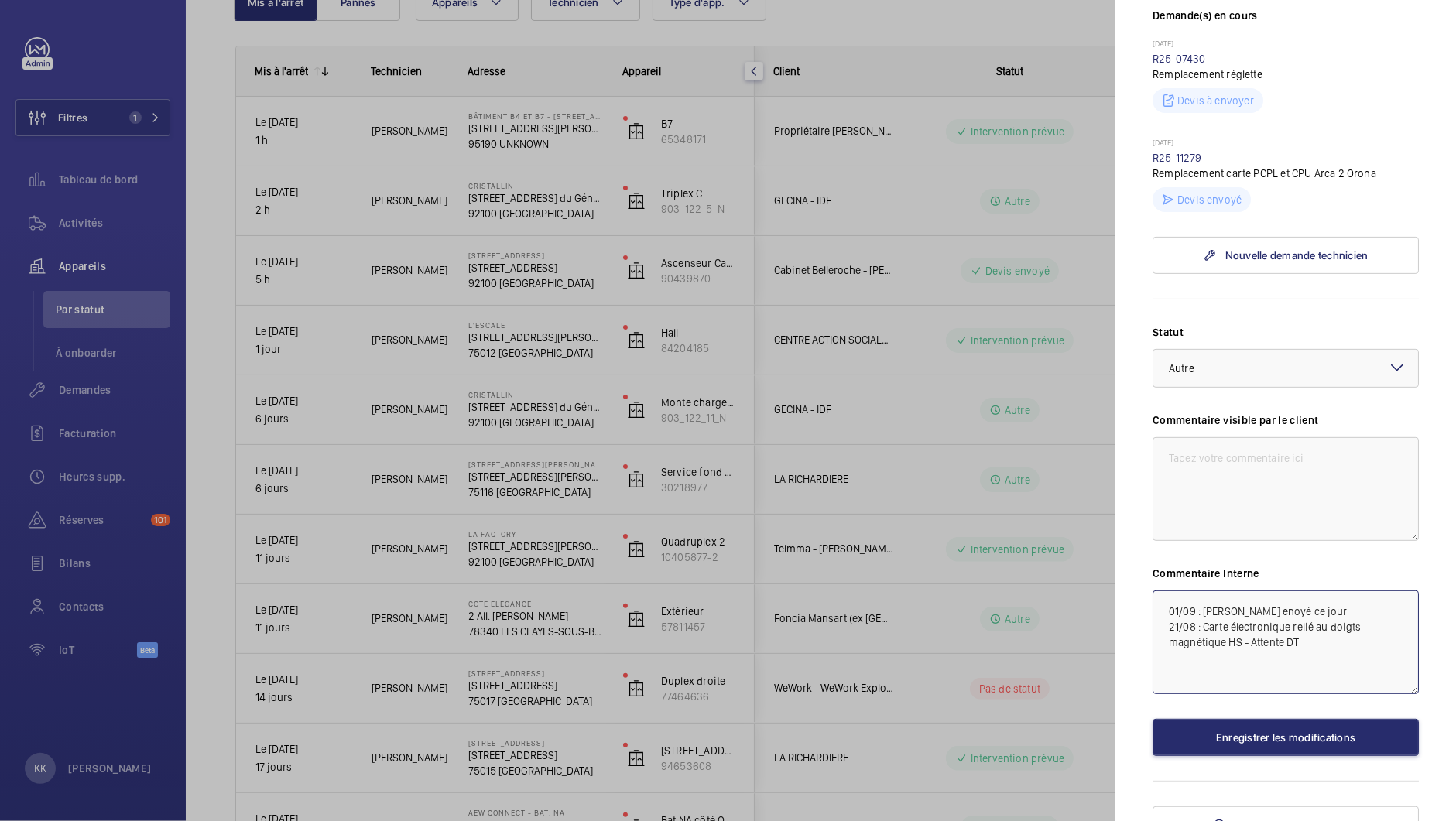
click at [1248, 590] on textarea "01/09 : [PERSON_NAME] enoyé ce jour 21/08 : Carte électronique relié au doigts …" at bounding box center [1285, 642] width 266 height 104
click at [1246, 590] on textarea "01/09 : [PERSON_NAME] enoyé ce jour 21/08 : Carte électronique relié au doigts …" at bounding box center [1285, 642] width 266 height 104
click at [1246, 590] on textarea "01/09 : [PERSON_NAME] enocyé ce jour 21/08 : Carte électronique relié au doigts…" at bounding box center [1285, 642] width 266 height 104
click at [1234, 593] on textarea "01/09 : Devisenvoyé ce jour 21/08 : Carte électronique relié au doigts magnétiq…" at bounding box center [1285, 642] width 266 height 104
click at [1231, 593] on textarea "01/09 : Devisenvoyé ce jour 21/08 : Carte électronique relié au doigts magnétiq…" at bounding box center [1285, 642] width 266 height 104
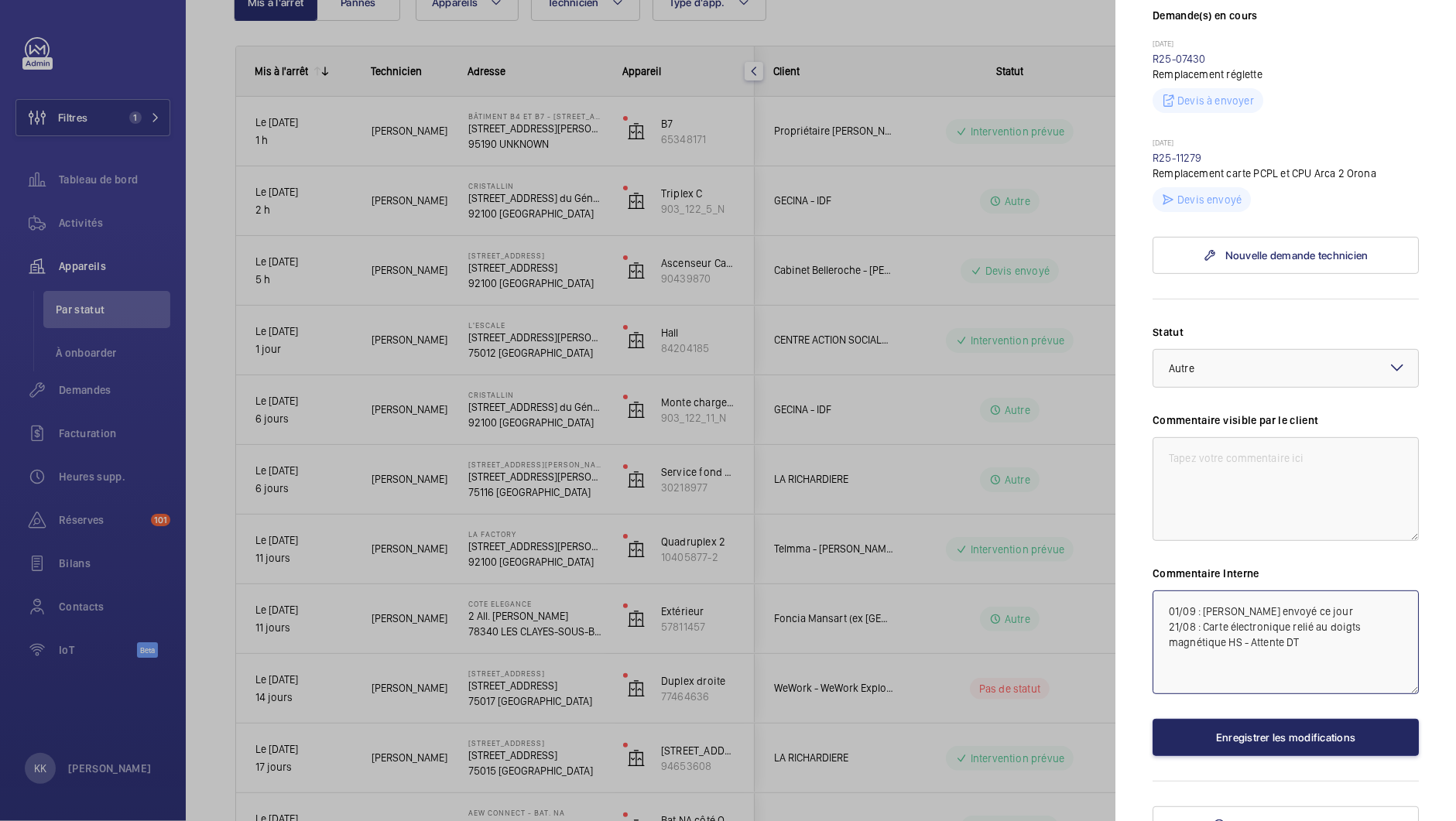
type textarea "01/09 : [PERSON_NAME] envoyé ce jour 21/08 : Carte électronique relié au doigts…"
click at [1294, 719] on button "Enregistrer les modifications" at bounding box center [1285, 737] width 266 height 37
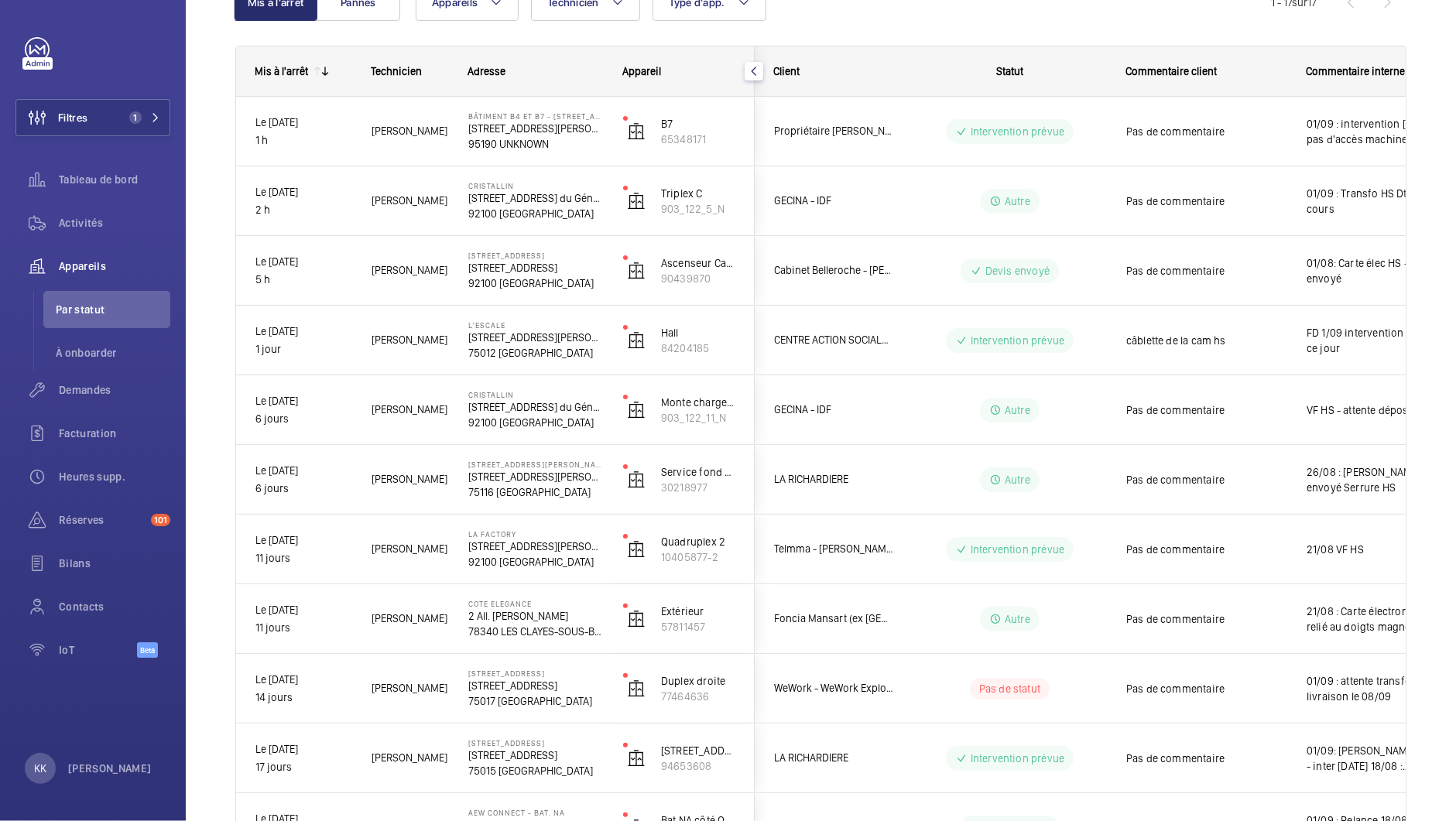
scroll to position [0, 0]
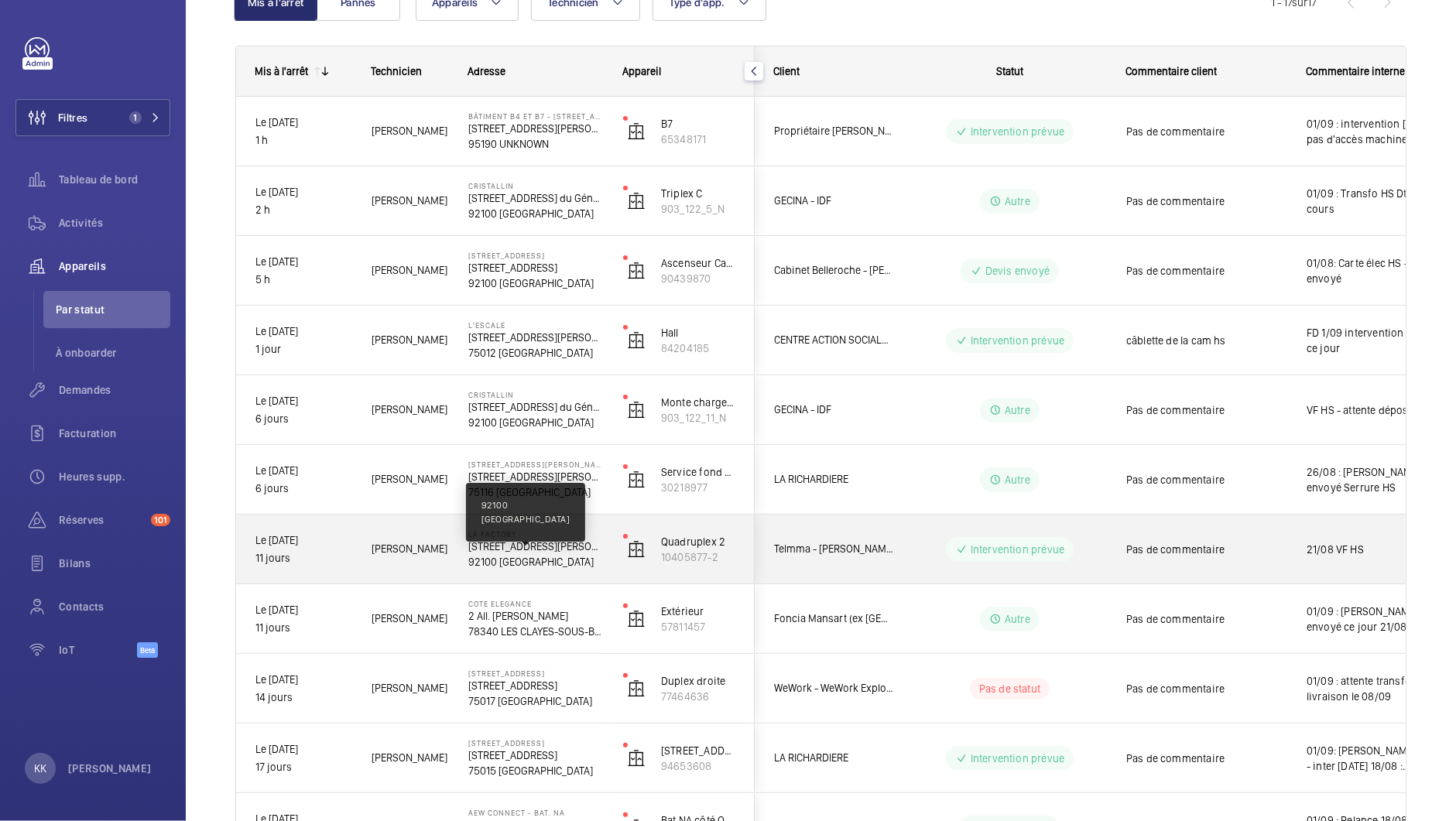
click at [493, 565] on p "92100 [GEOGRAPHIC_DATA]" at bounding box center [536, 562] width 135 height 16
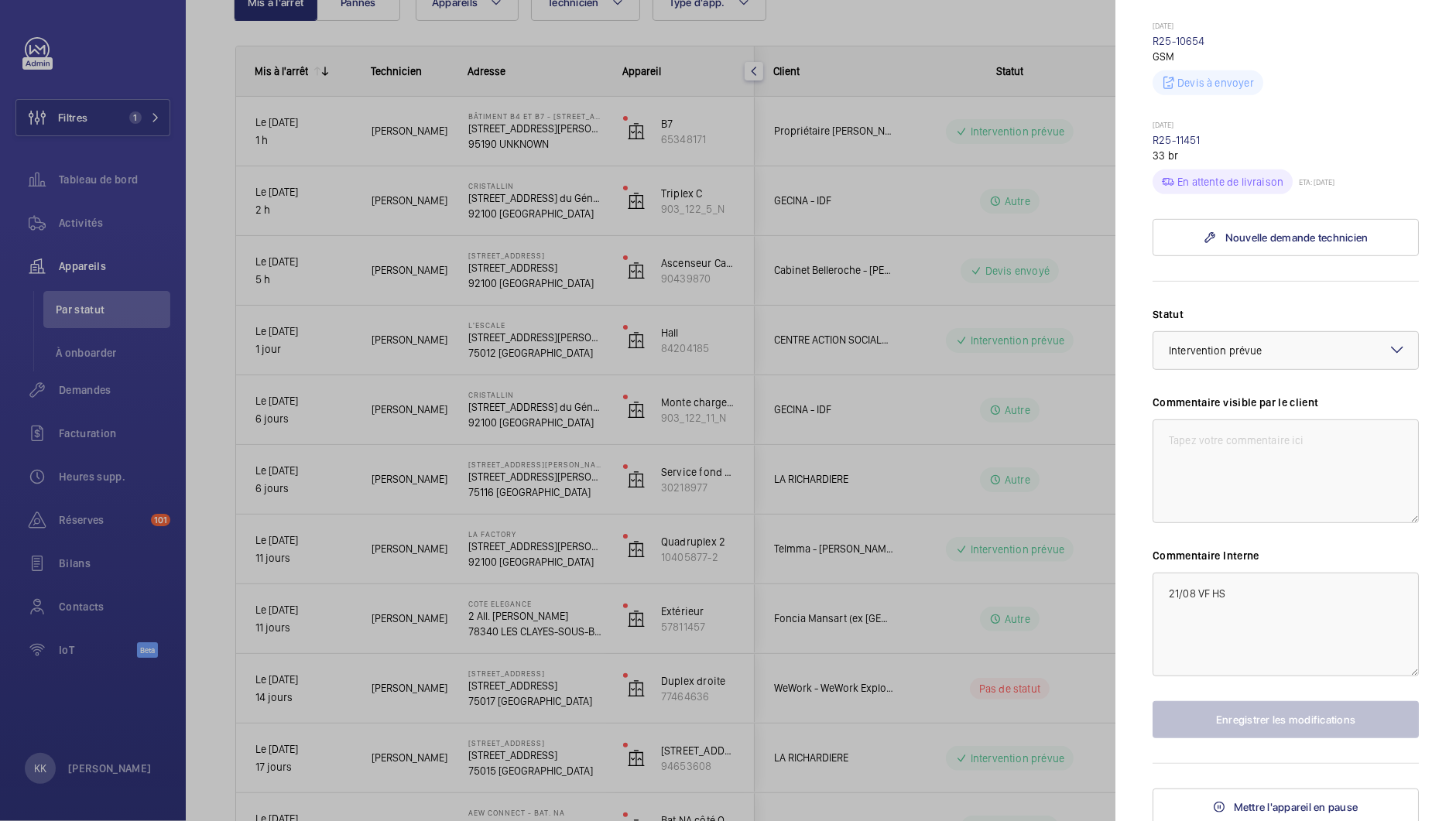
scroll to position [700, 0]
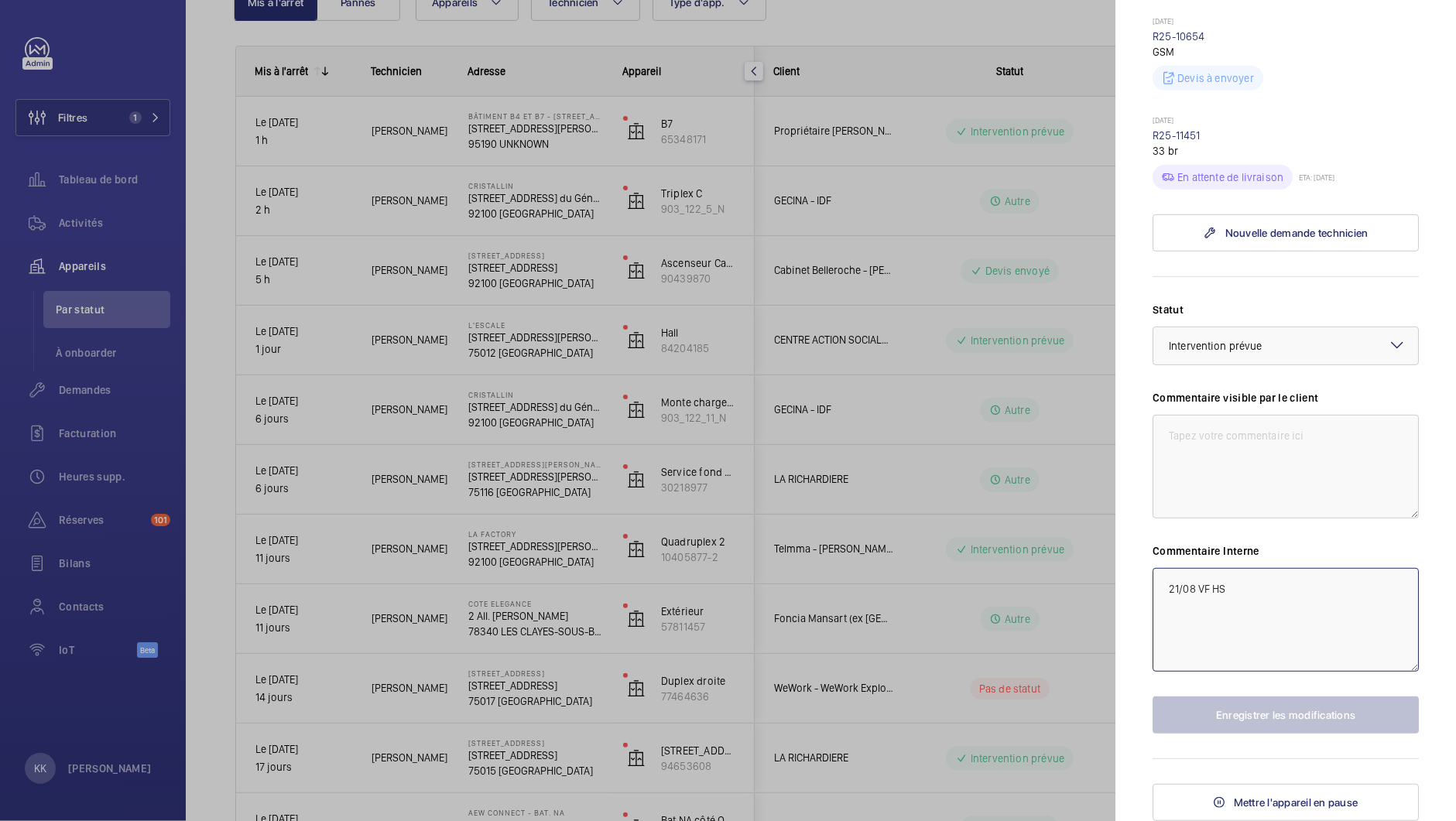
click at [1237, 656] on textarea "21/08 VF HS" at bounding box center [1285, 619] width 266 height 104
type textarea "21/08 VF HS chez ADLC"
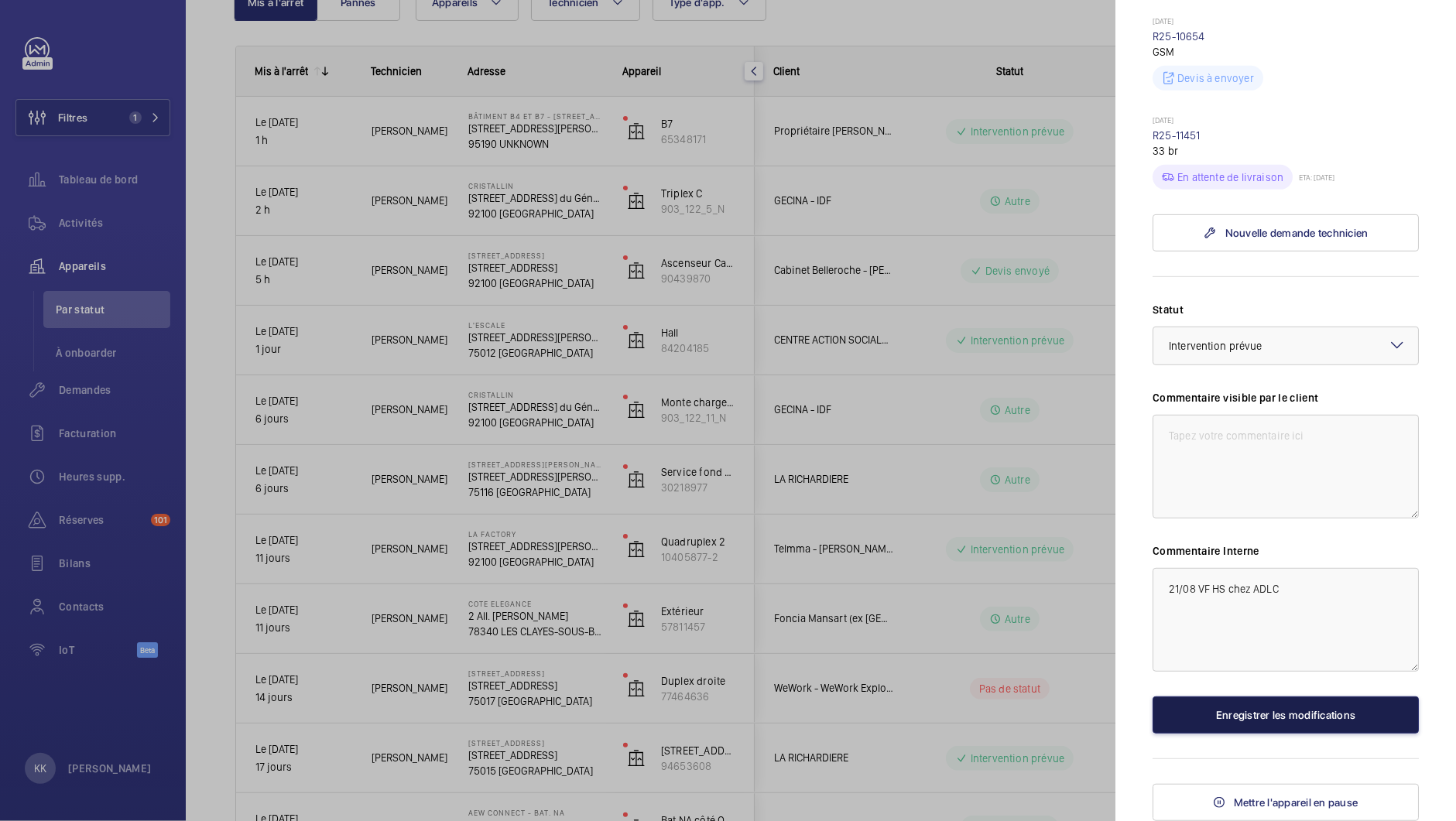
click at [1232, 733] on button "Enregistrer les modifications" at bounding box center [1285, 714] width 266 height 37
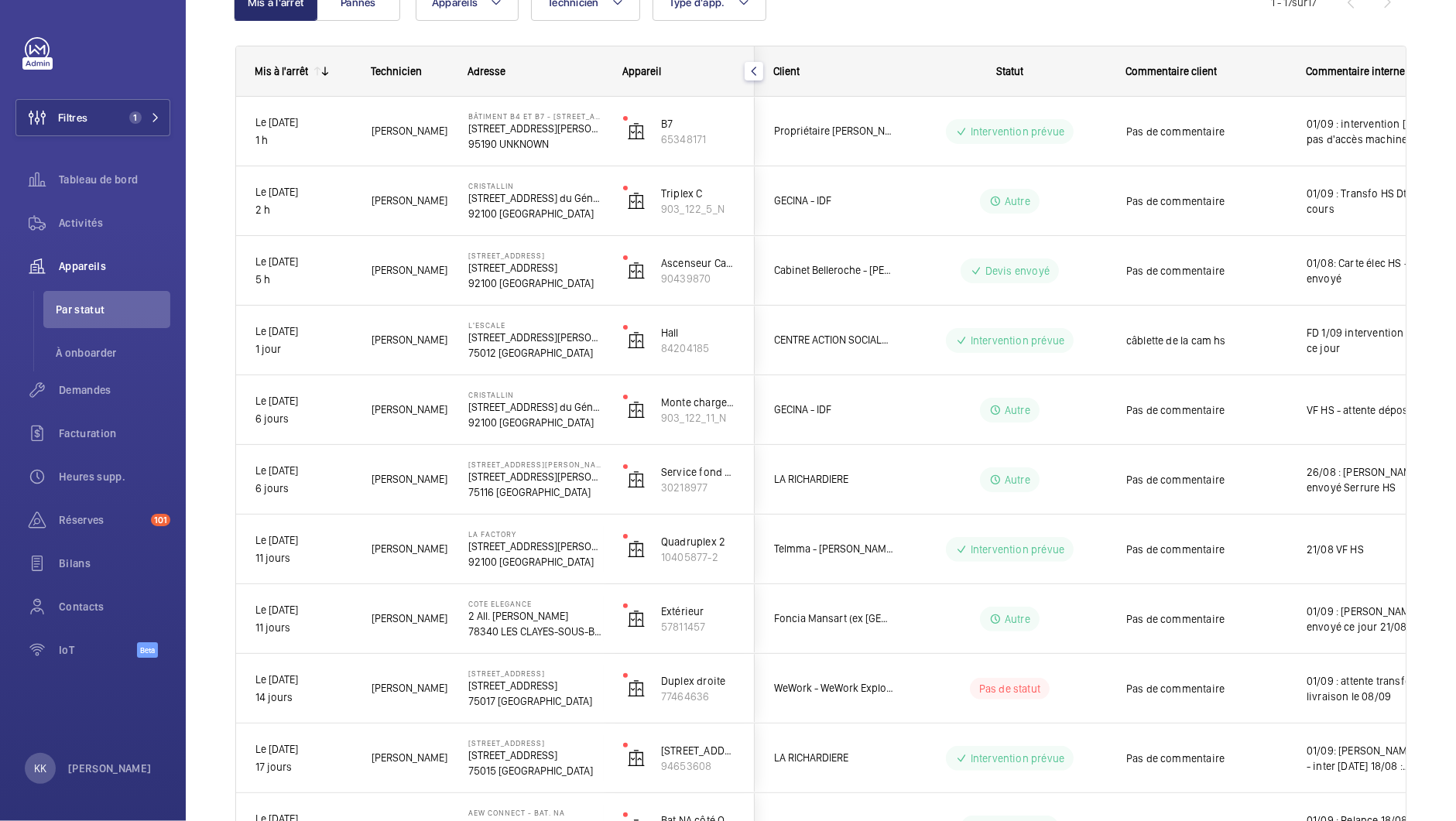
scroll to position [0, 0]
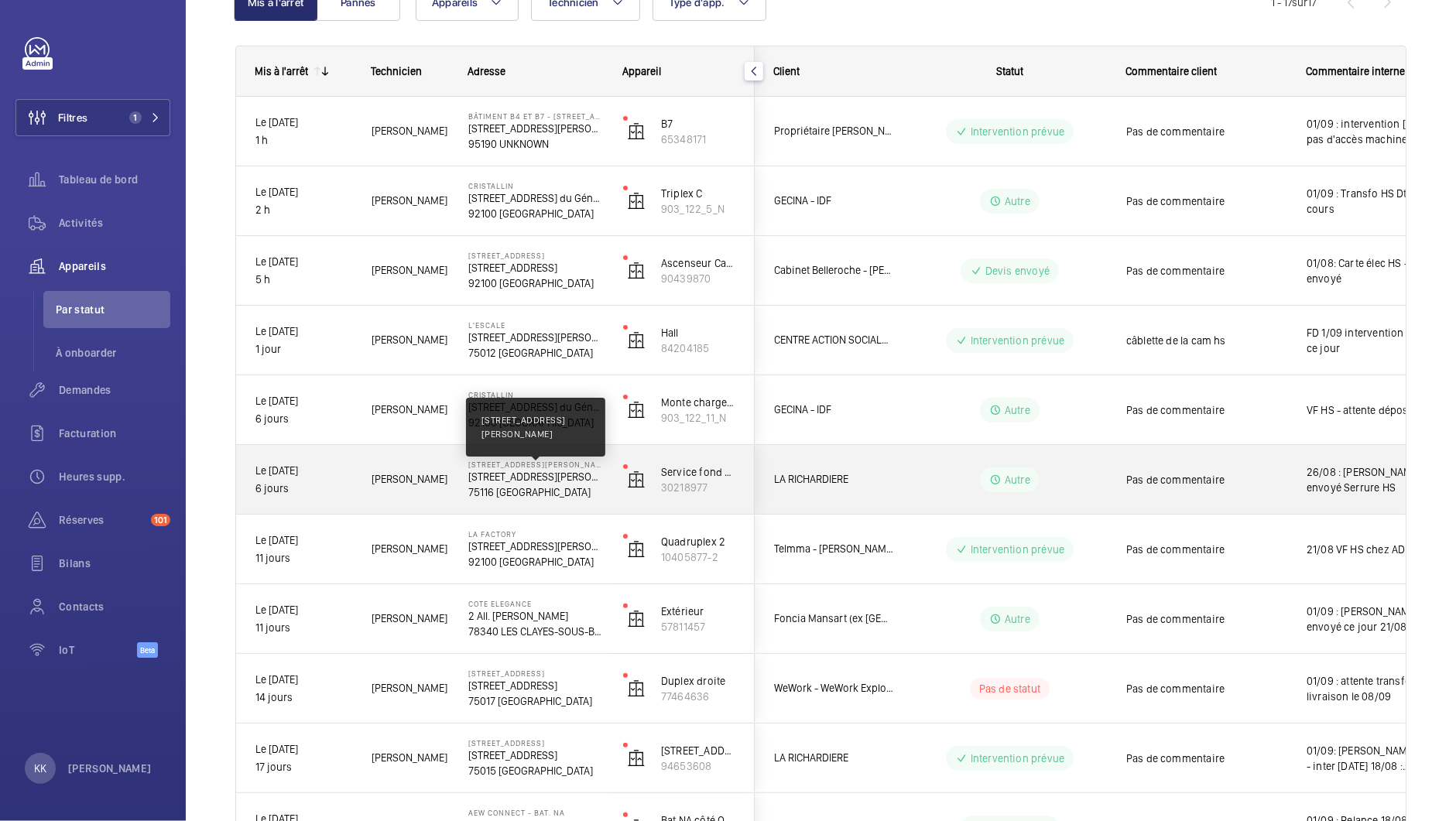
click at [474, 479] on p "[STREET_ADDRESS][PERSON_NAME]" at bounding box center [536, 477] width 135 height 16
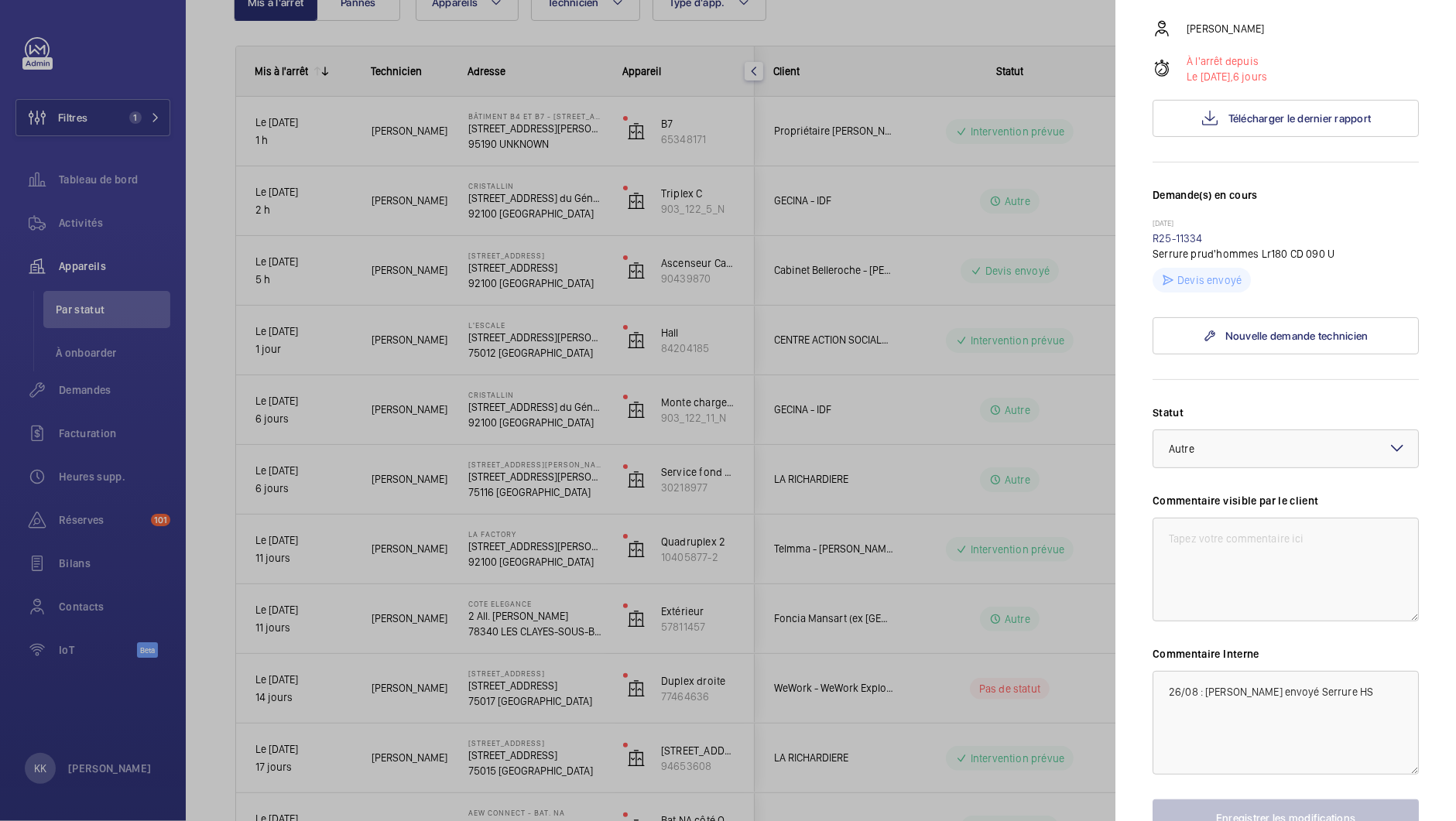
scroll to position [387, 0]
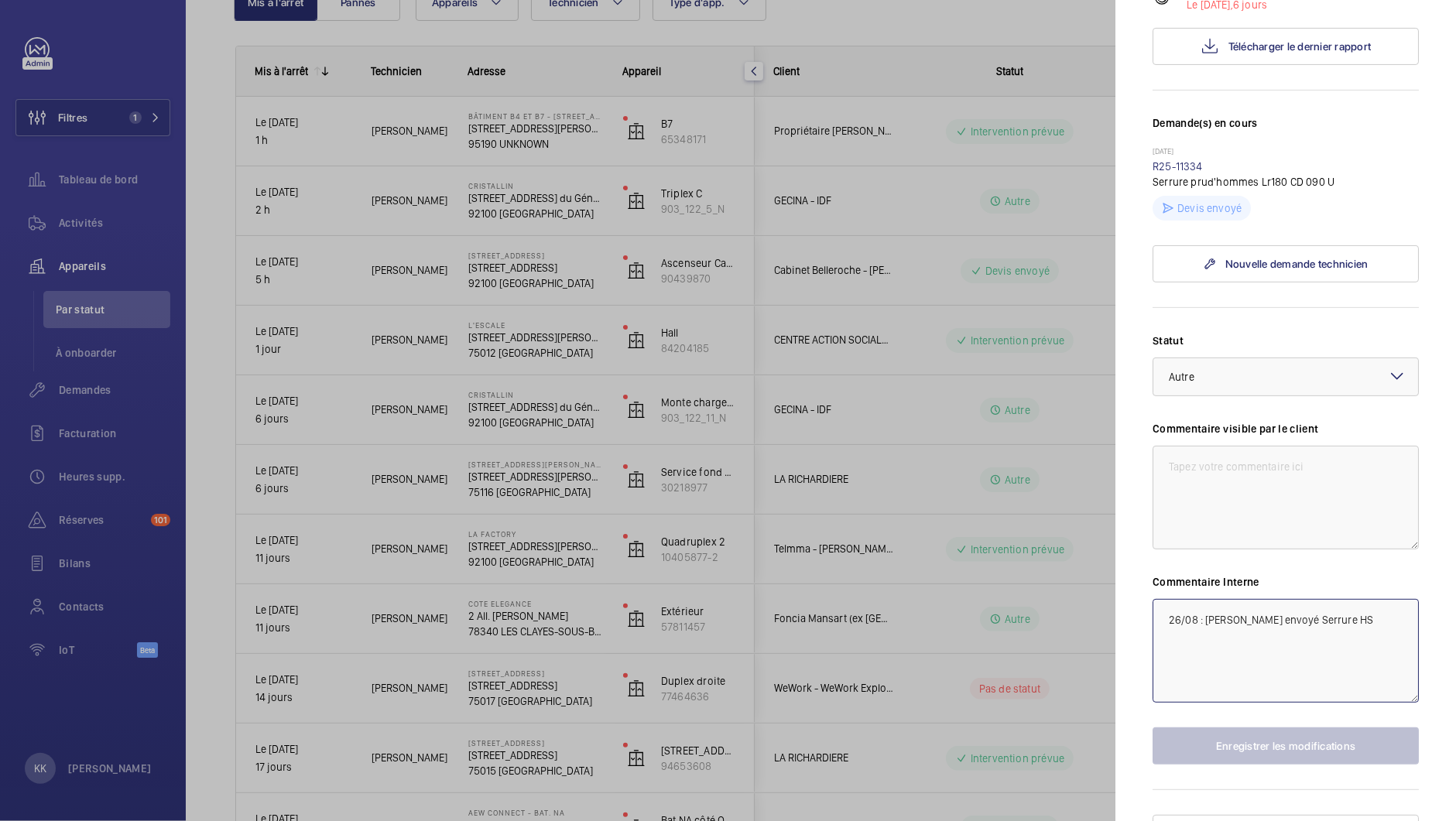
click at [1218, 622] on textarea "26/08 : [PERSON_NAME] envoyé Serrure HS" at bounding box center [1285, 651] width 266 height 104
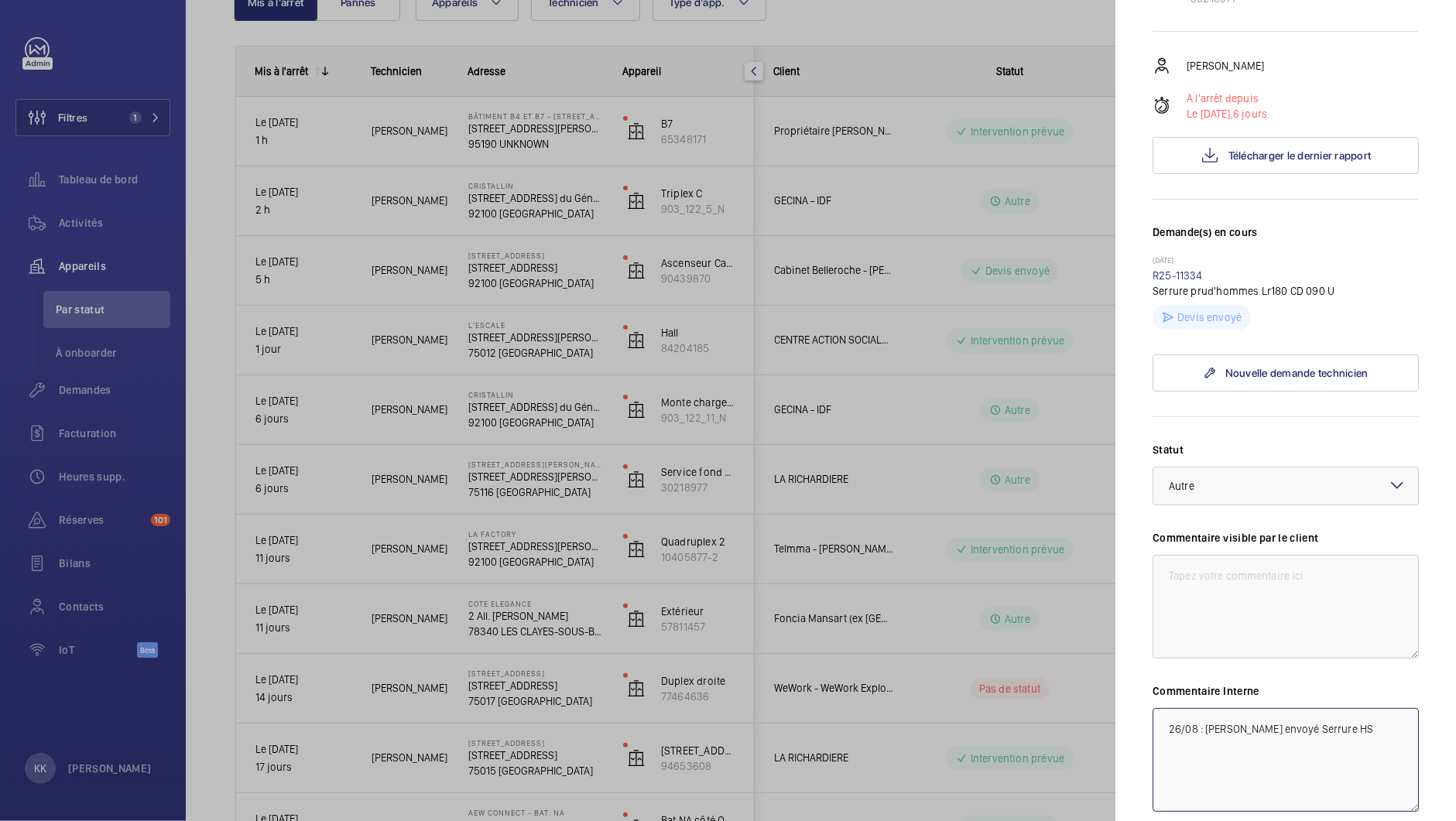
scroll to position [279, 0]
click at [1159, 268] on link "R25-11334" at bounding box center [1178, 274] width 50 height 13
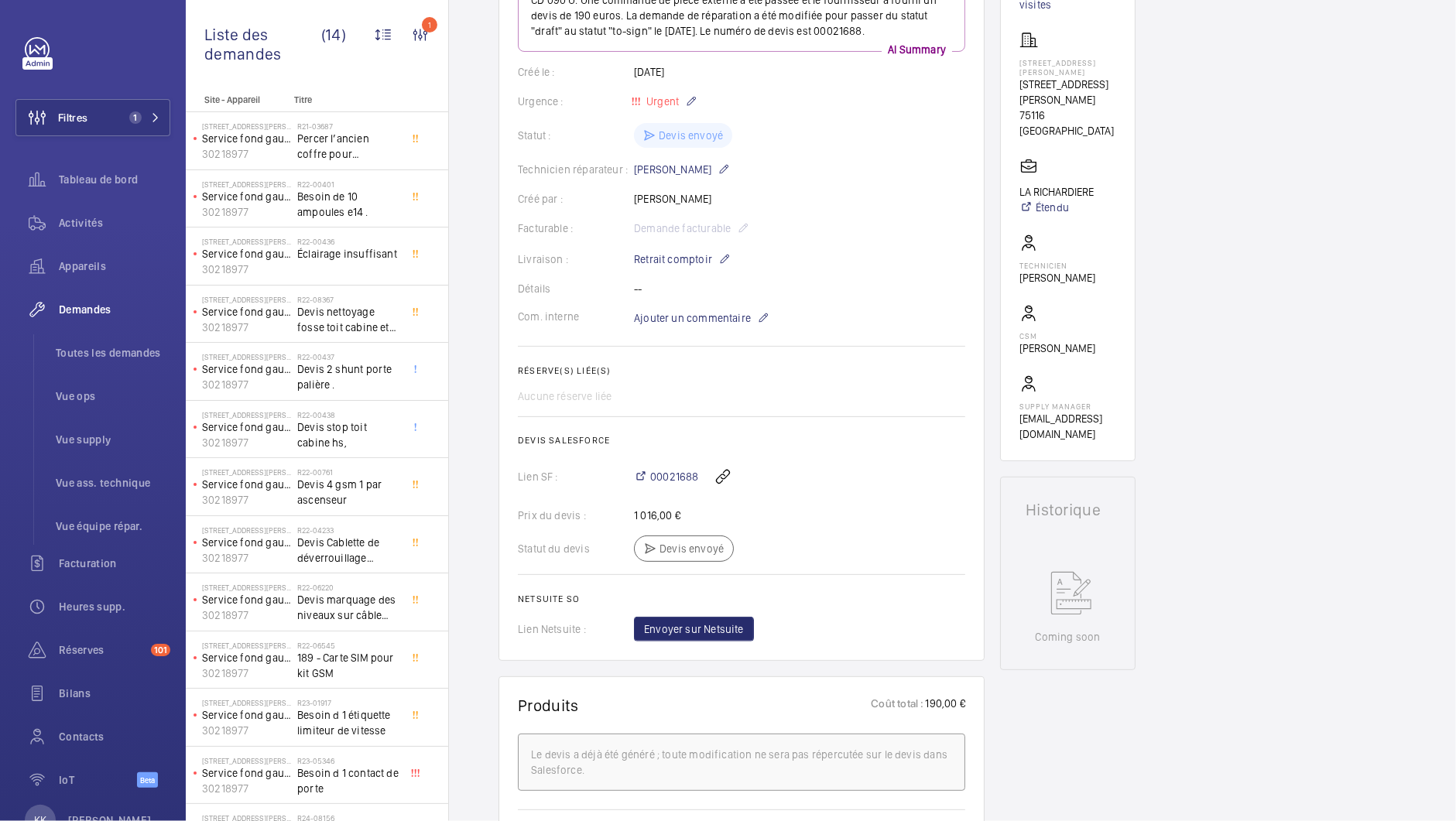
scroll to position [226, 0]
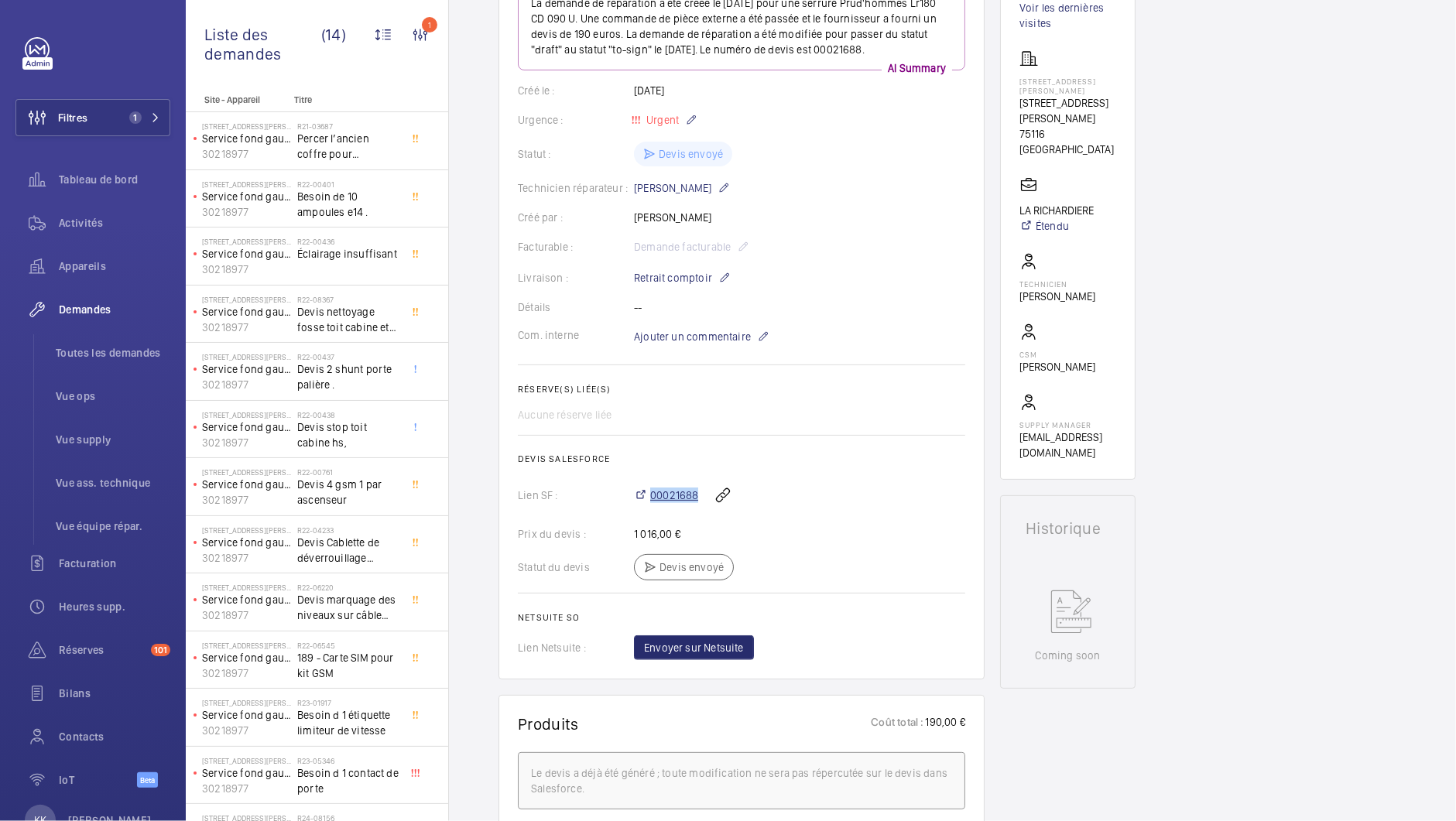
drag, startPoint x: 700, startPoint y: 496, endPoint x: 643, endPoint y: 496, distance: 57.0
click at [643, 496] on div "00021688" at bounding box center [799, 495] width 331 height 37
copy span "00021688"
click at [877, 365] on hr at bounding box center [741, 365] width 447 height 1
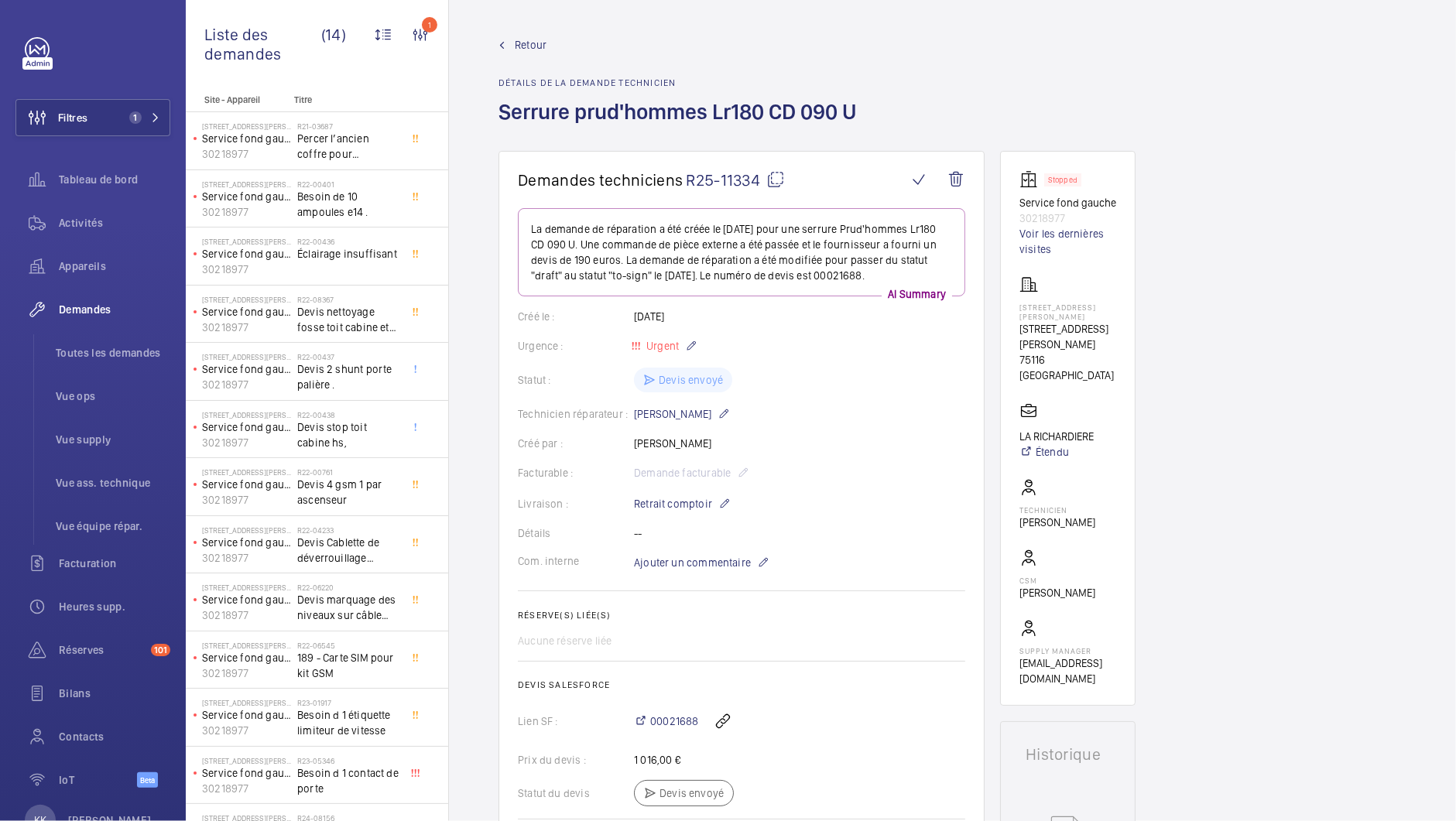
click at [504, 47] on mat-icon at bounding box center [501, 45] width 7 height 7
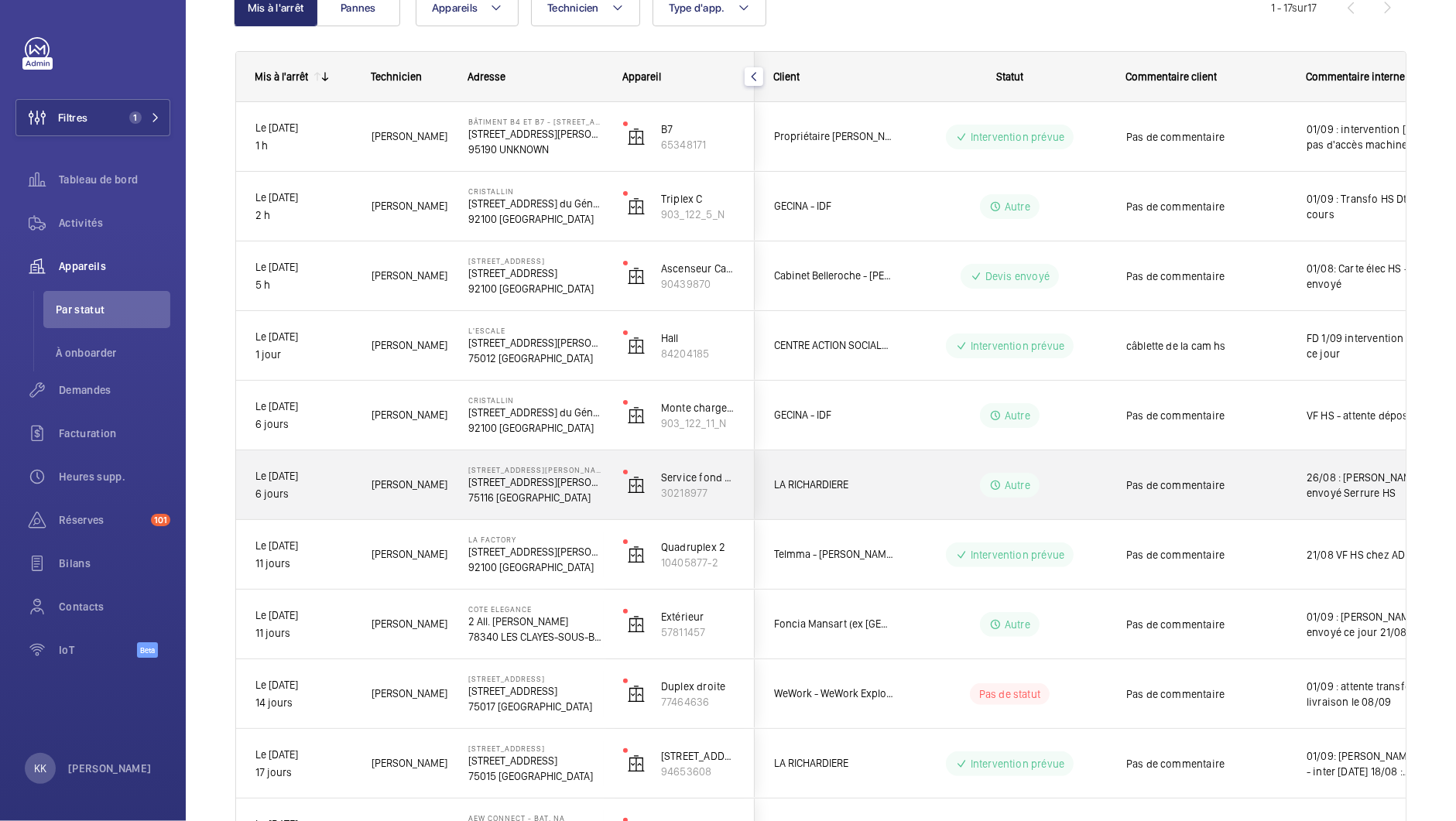
scroll to position [178, 0]
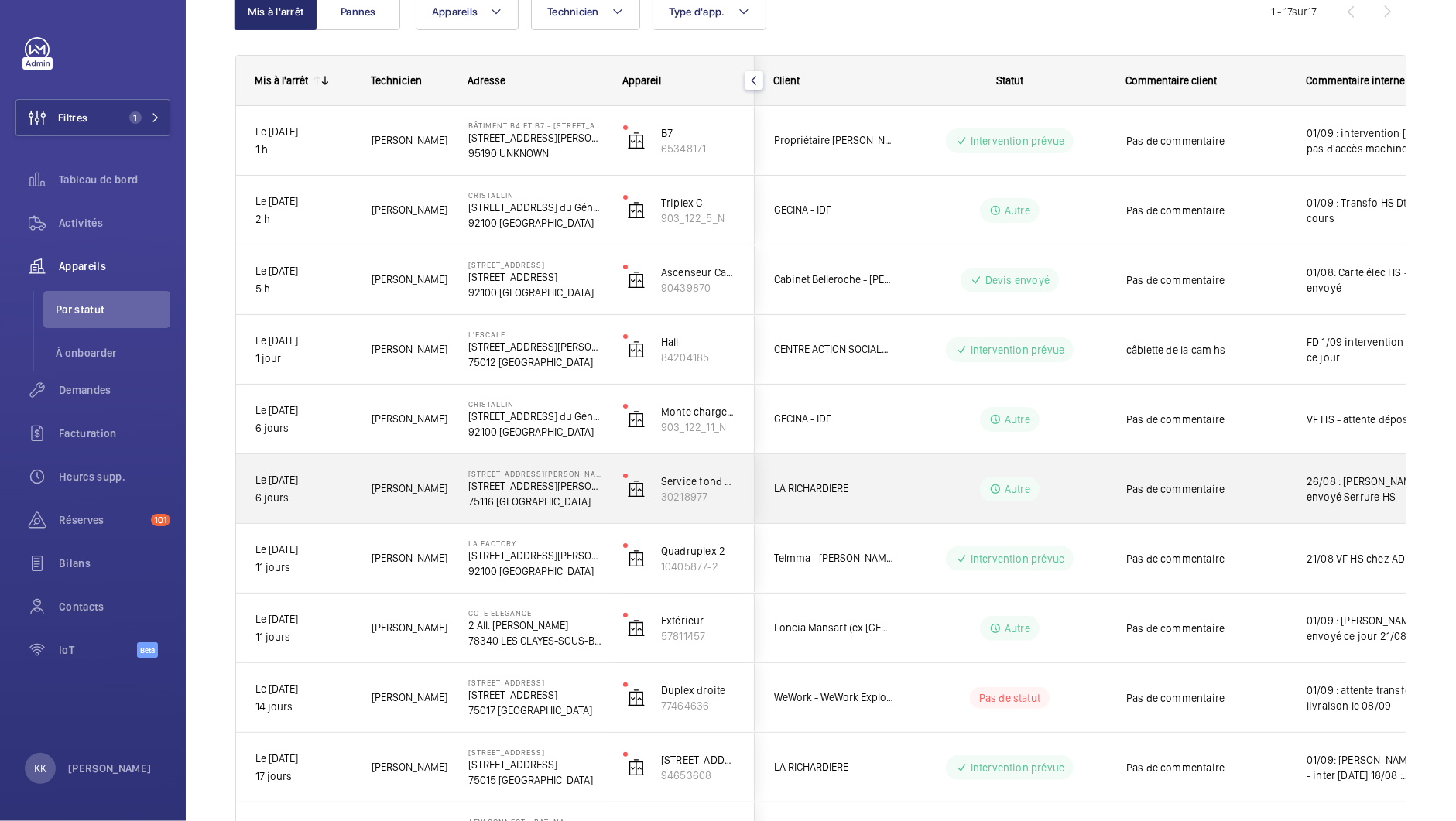
click at [532, 500] on p "75116 [GEOGRAPHIC_DATA]" at bounding box center [536, 502] width 135 height 16
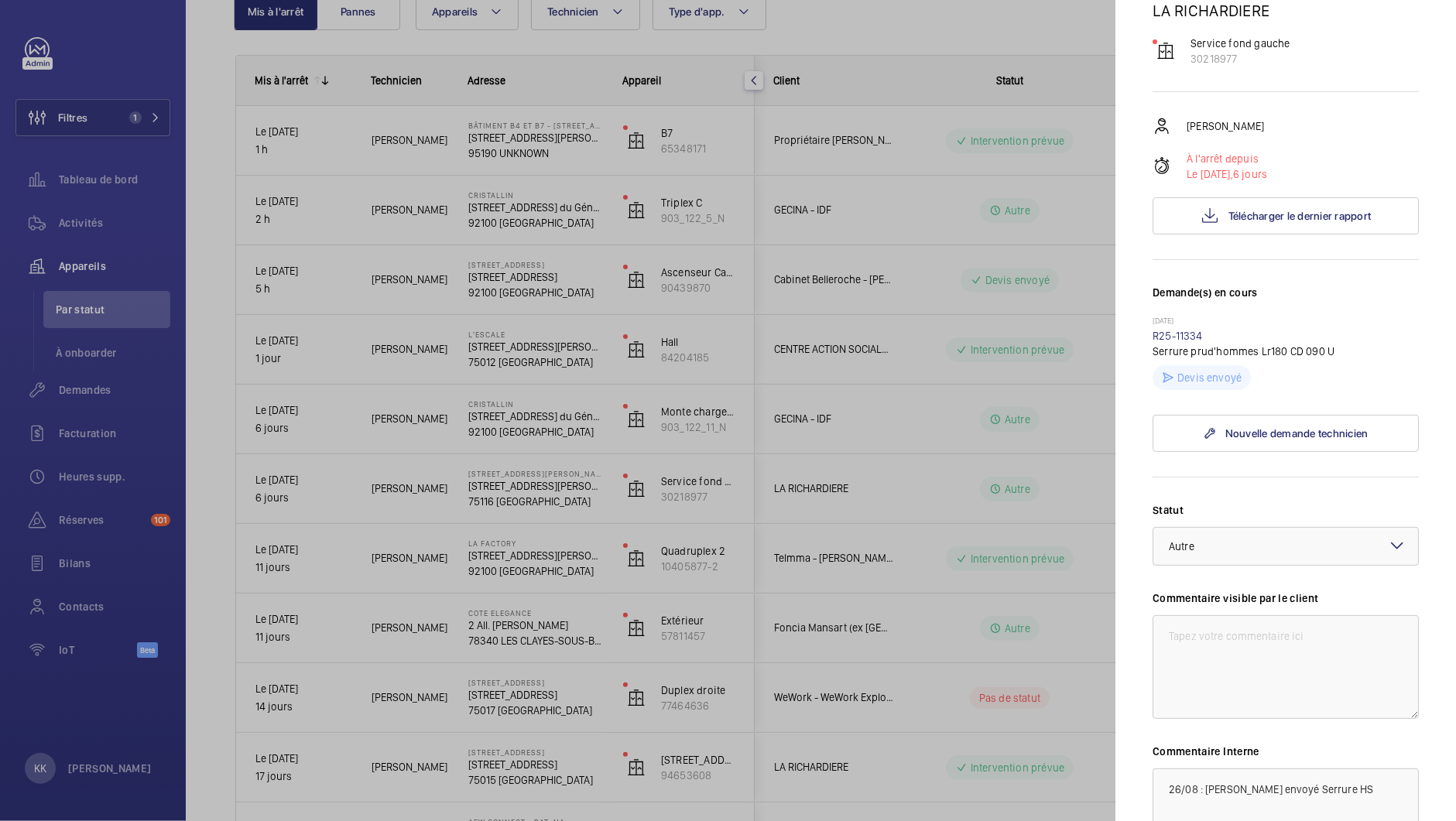
scroll to position [387, 0]
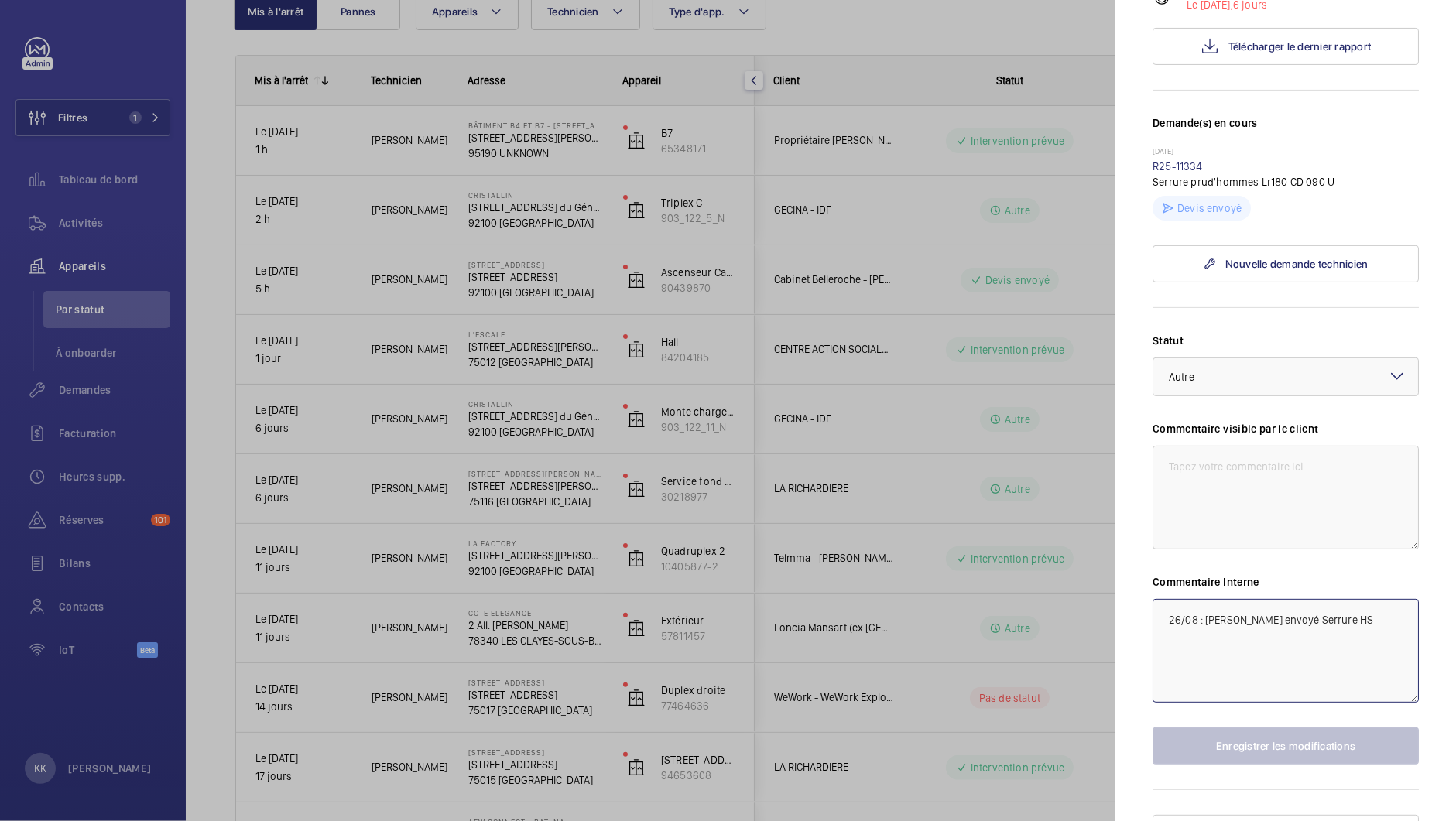
click at [1152, 599] on textarea "26/08 : [PERSON_NAME] envoyé Serrure HS" at bounding box center [1285, 651] width 266 height 104
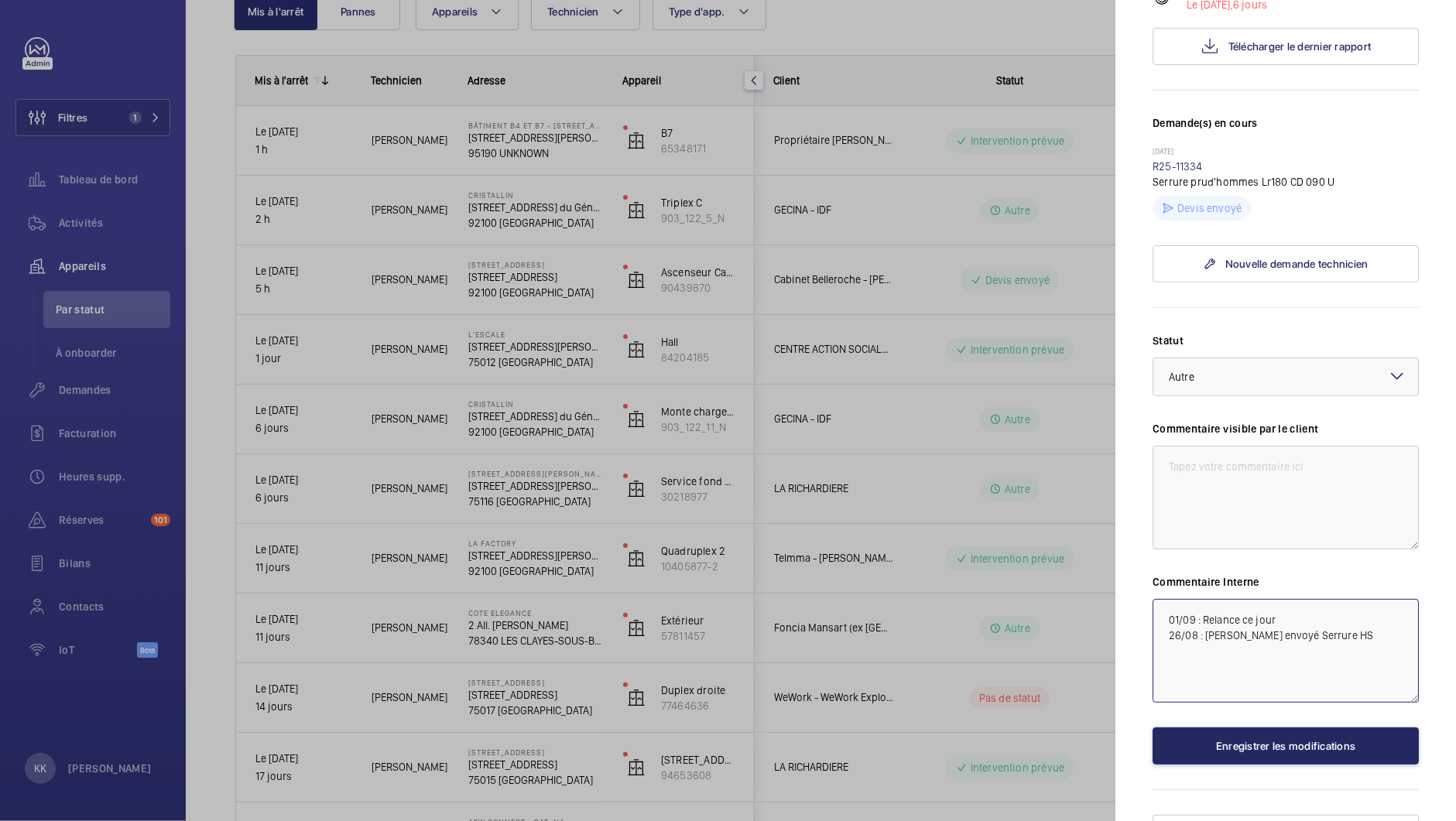
type textarea "01/09 : Relance ce jour 26/08 : [PERSON_NAME] envoyé Serrure HS"
click at [1185, 729] on button "Enregistrer les modifications" at bounding box center [1285, 746] width 266 height 37
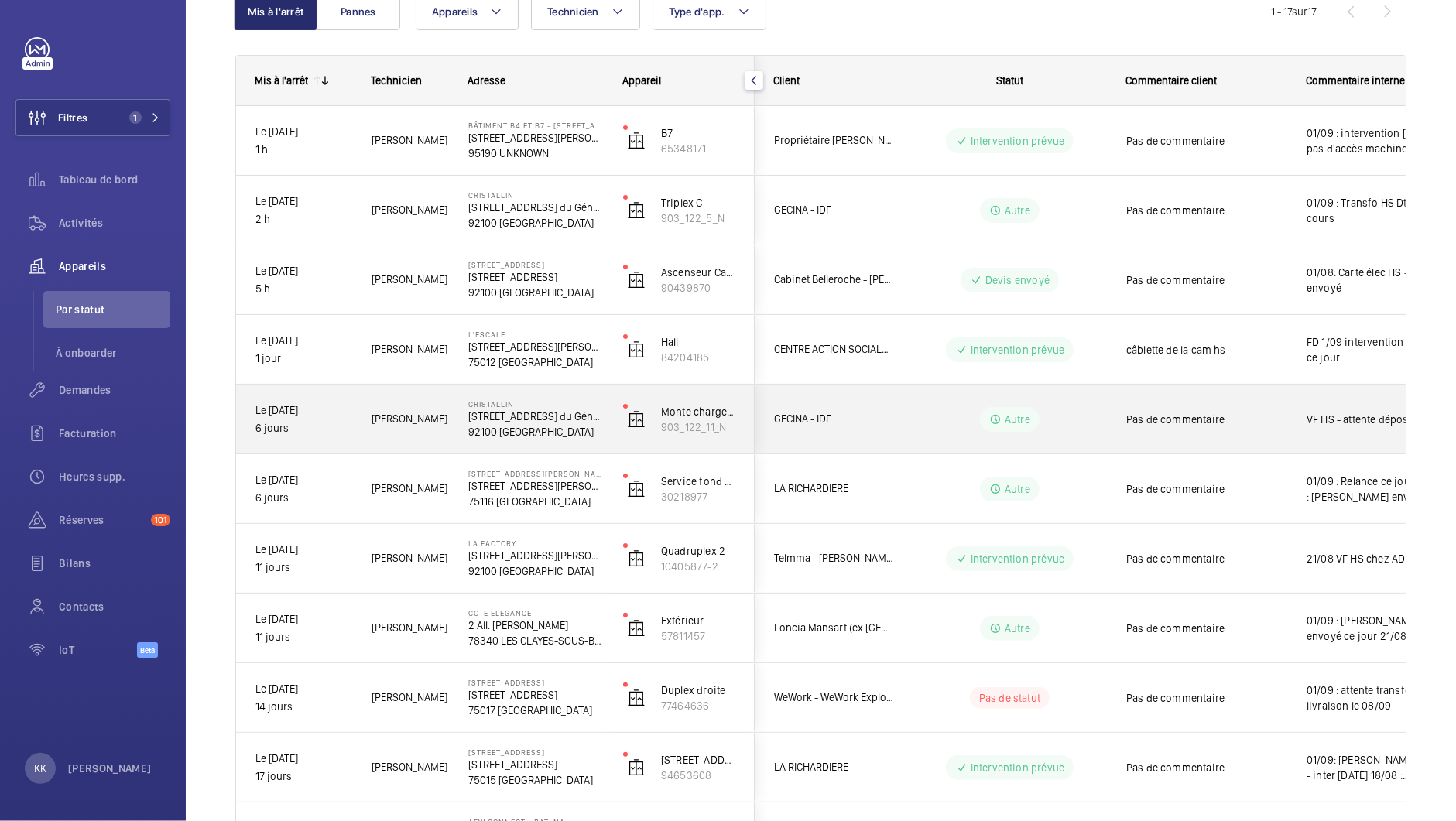
click at [389, 407] on div "[PERSON_NAME]" at bounding box center [400, 419] width 95 height 49
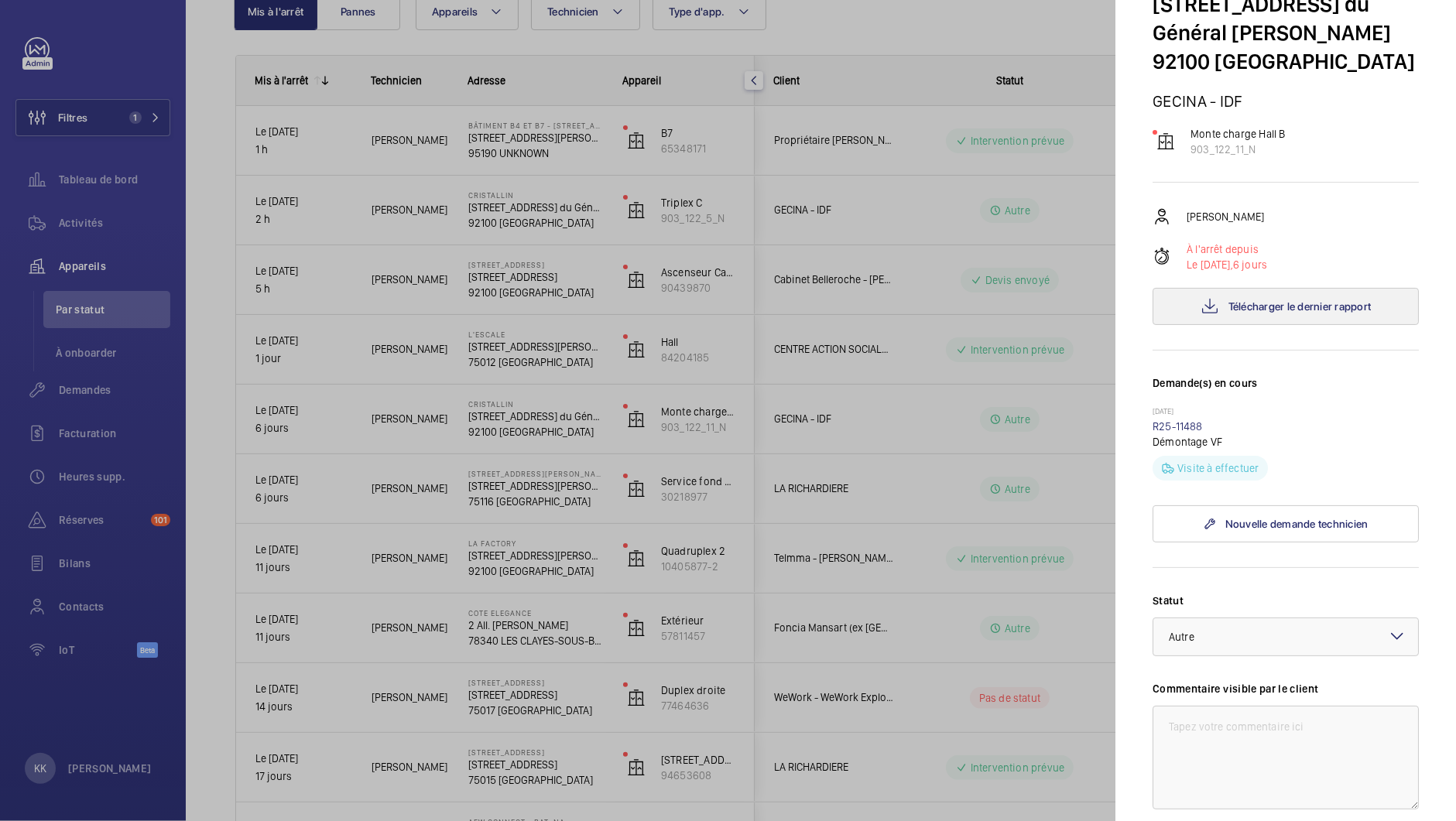
scroll to position [94, 0]
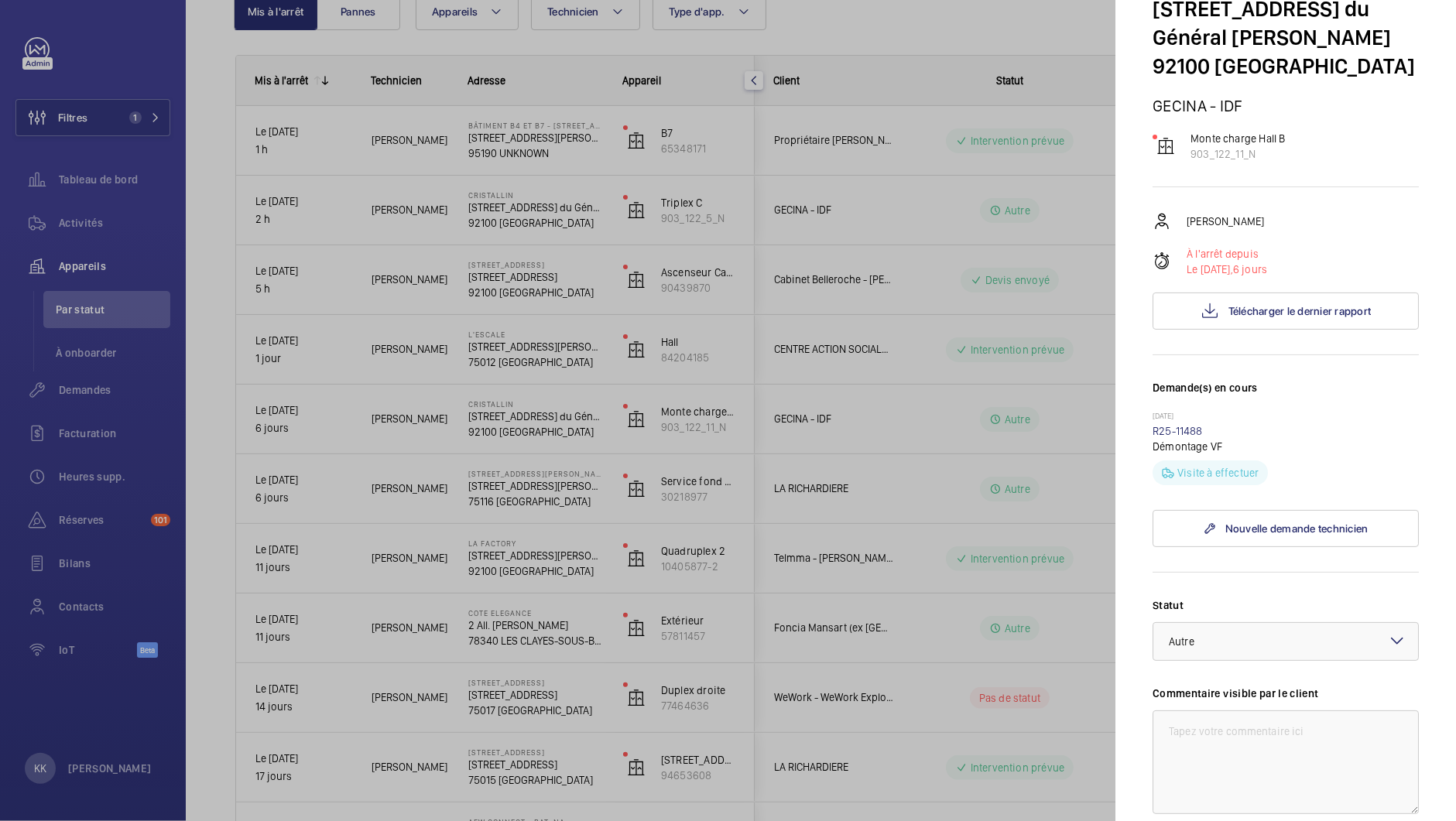
click at [430, 376] on div at bounding box center [728, 410] width 1456 height 821
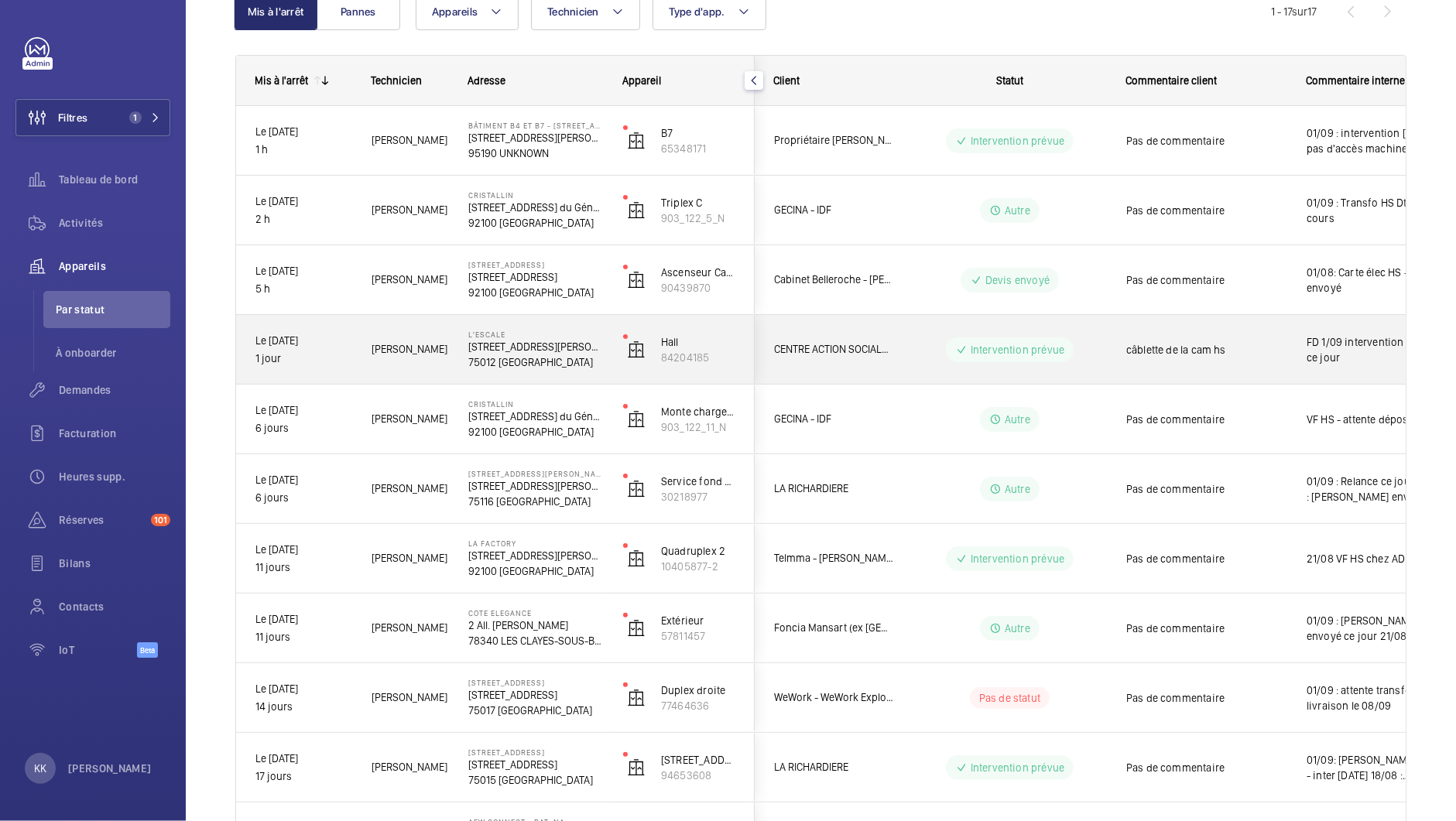
click at [475, 355] on p "75012 [GEOGRAPHIC_DATA]" at bounding box center [536, 362] width 135 height 16
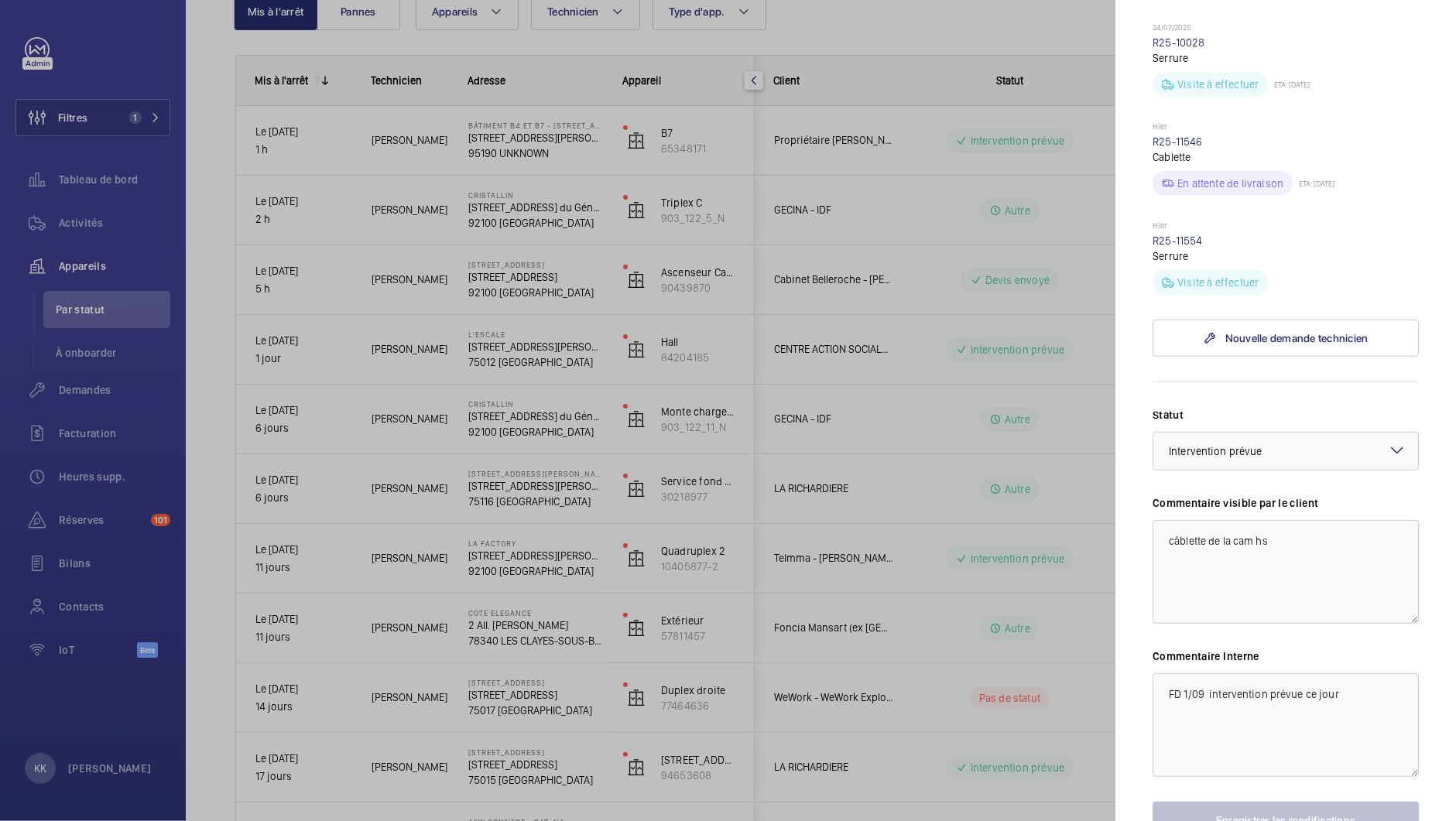
scroll to position [598, 0]
click at [751, 458] on div at bounding box center [728, 410] width 1456 height 821
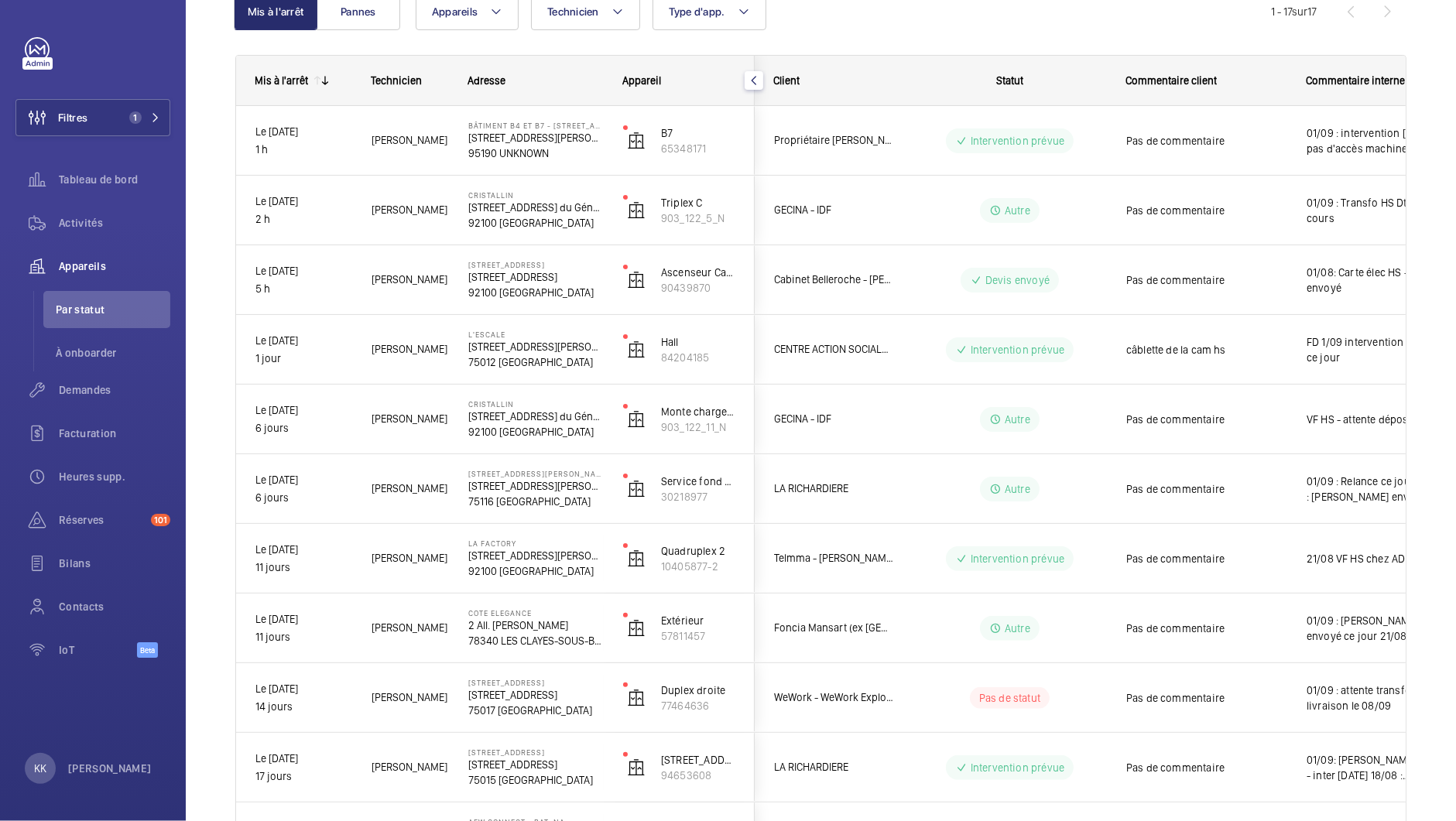
scroll to position [0, 0]
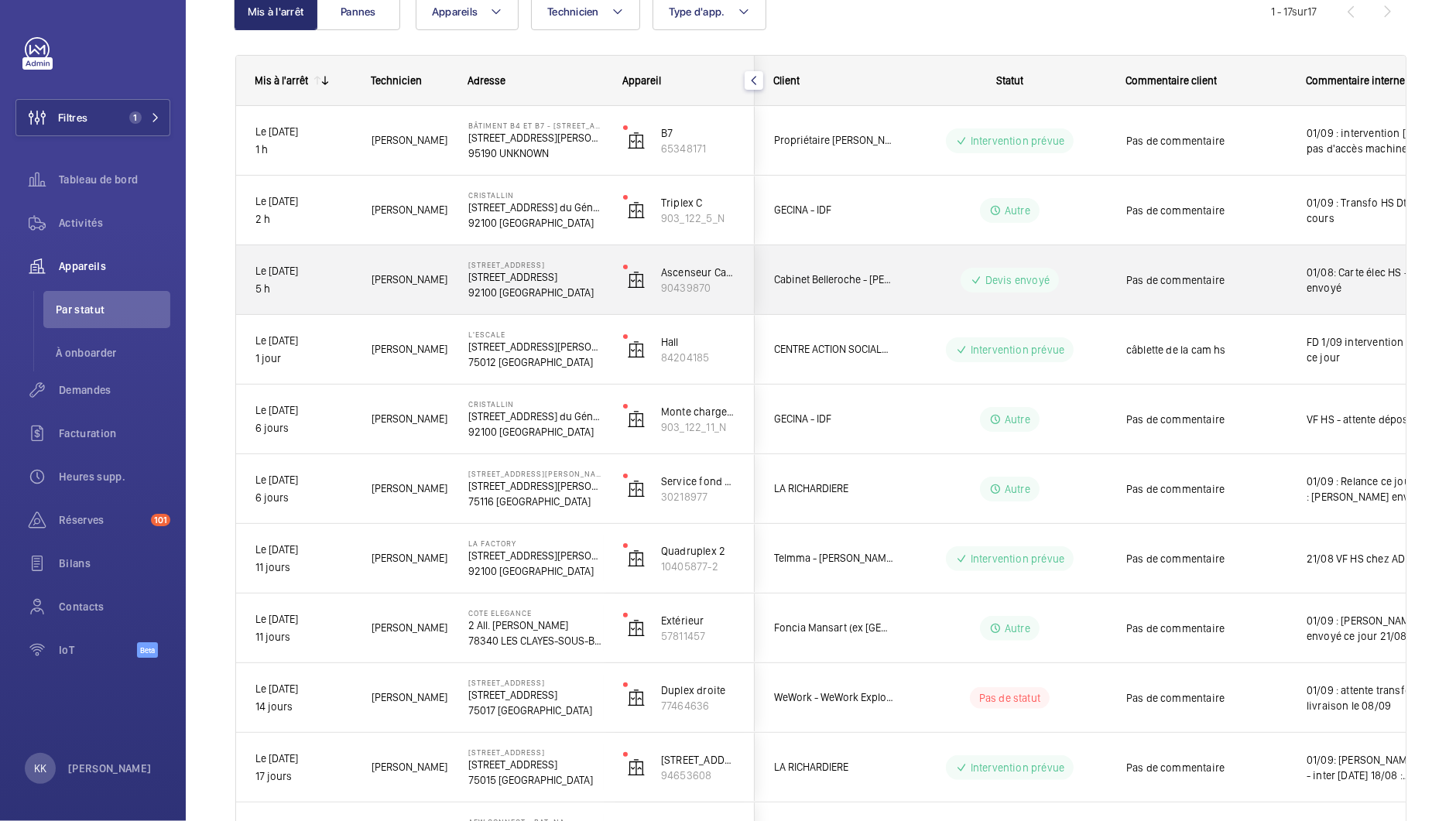
click at [366, 291] on div "[PERSON_NAME]" at bounding box center [400, 280] width 95 height 49
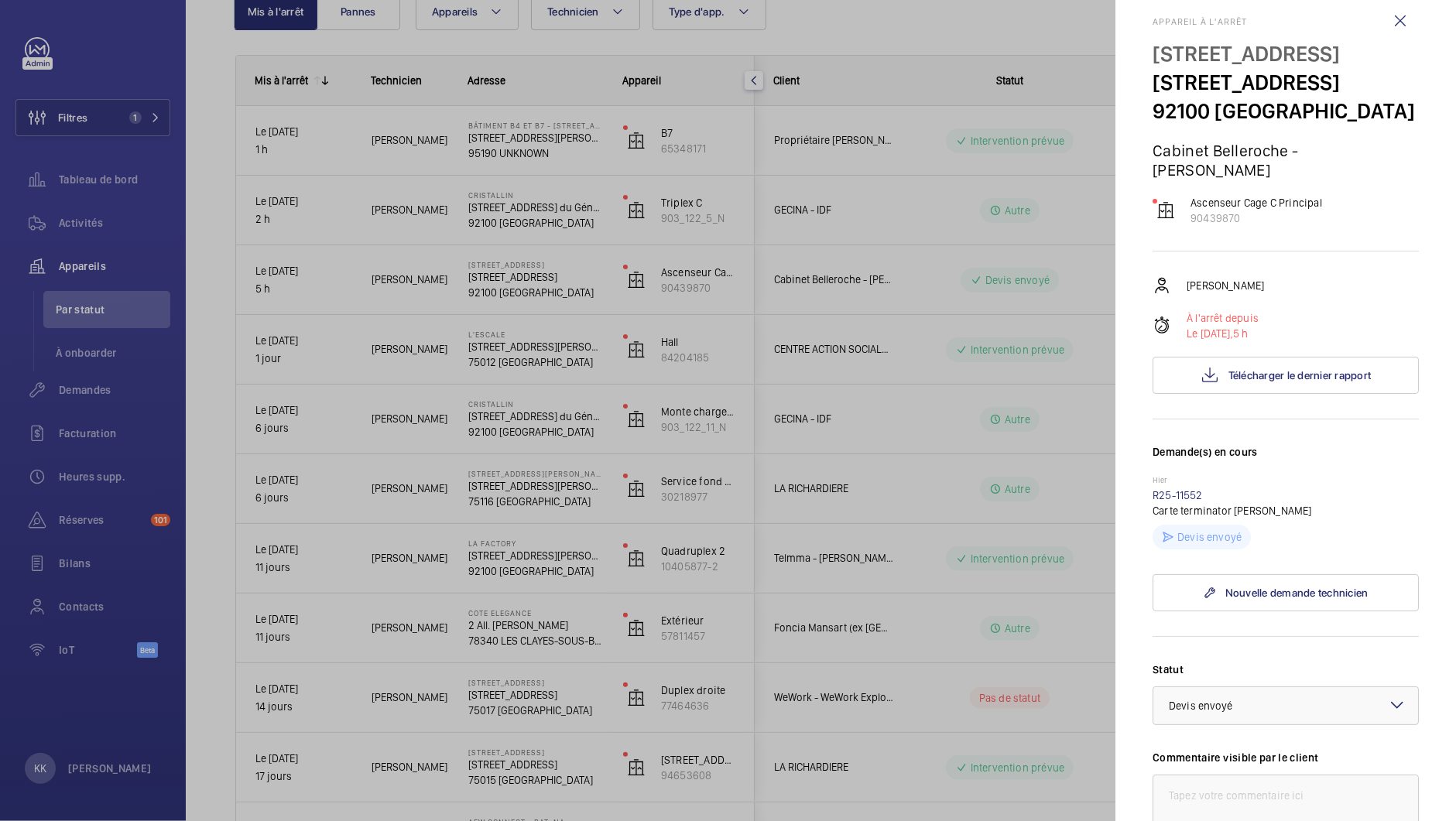
scroll to position [22, 0]
click at [442, 272] on div at bounding box center [728, 410] width 1456 height 821
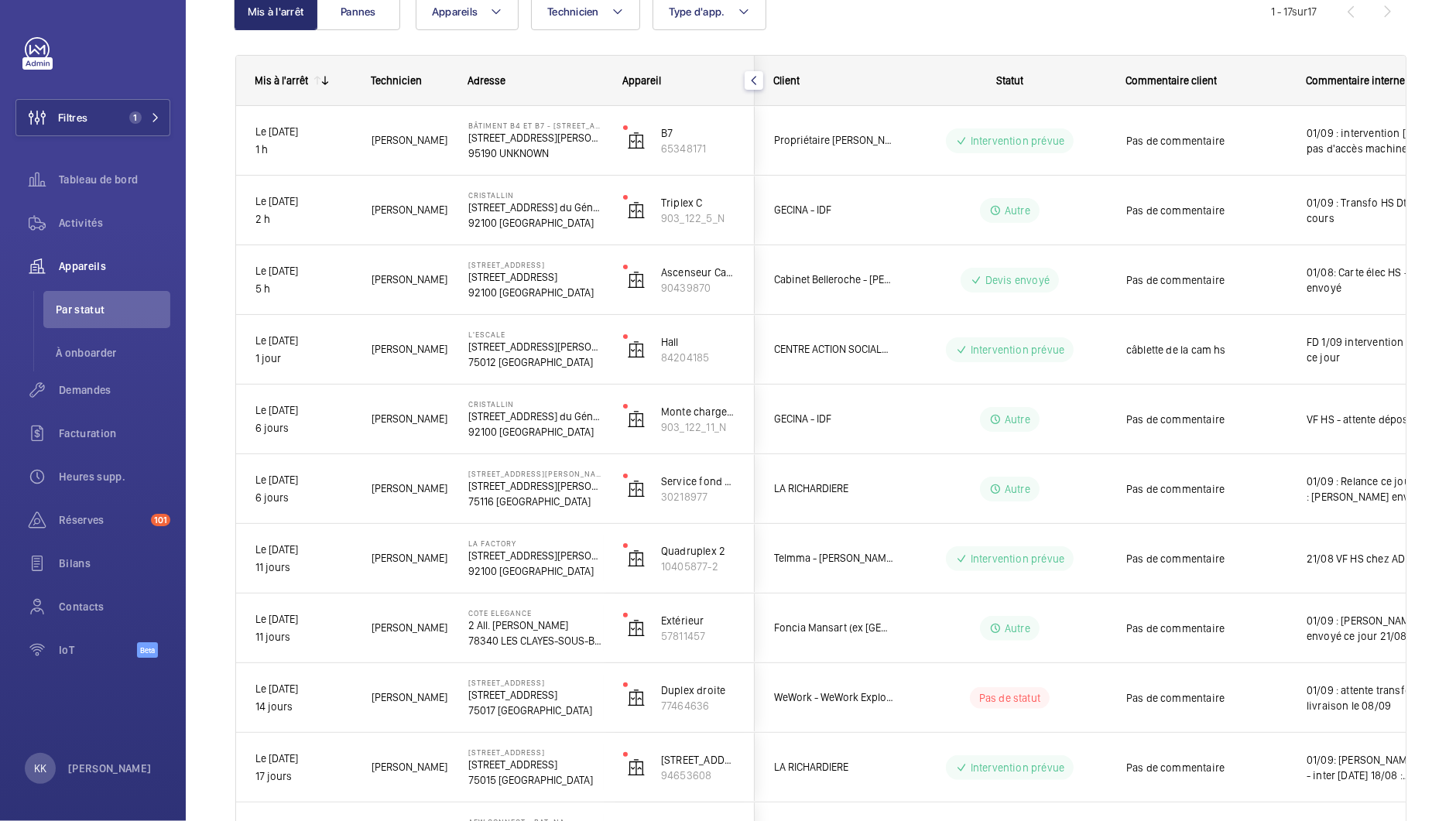
scroll to position [0, 0]
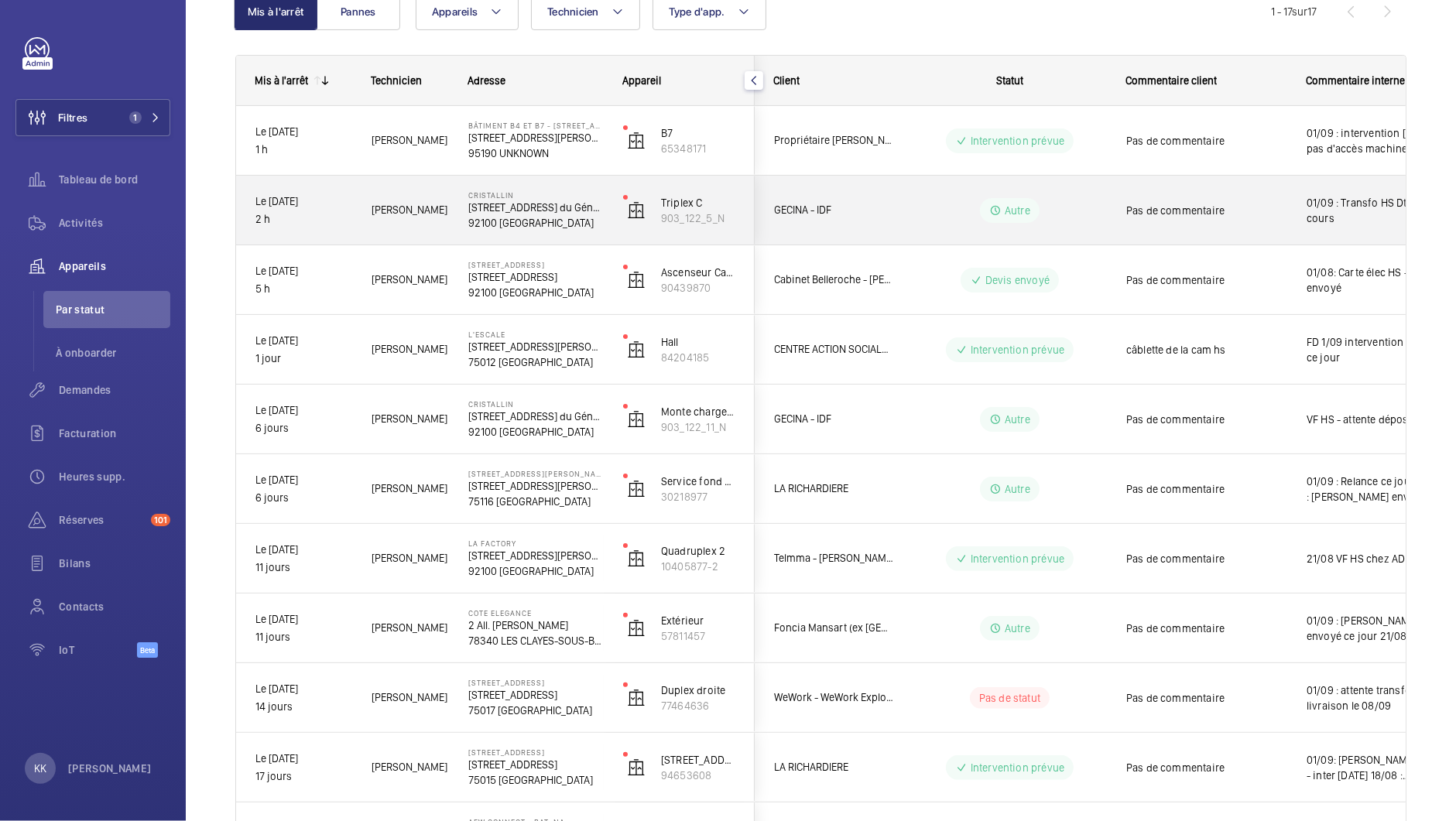
click at [426, 224] on div "[PERSON_NAME]" at bounding box center [400, 210] width 95 height 49
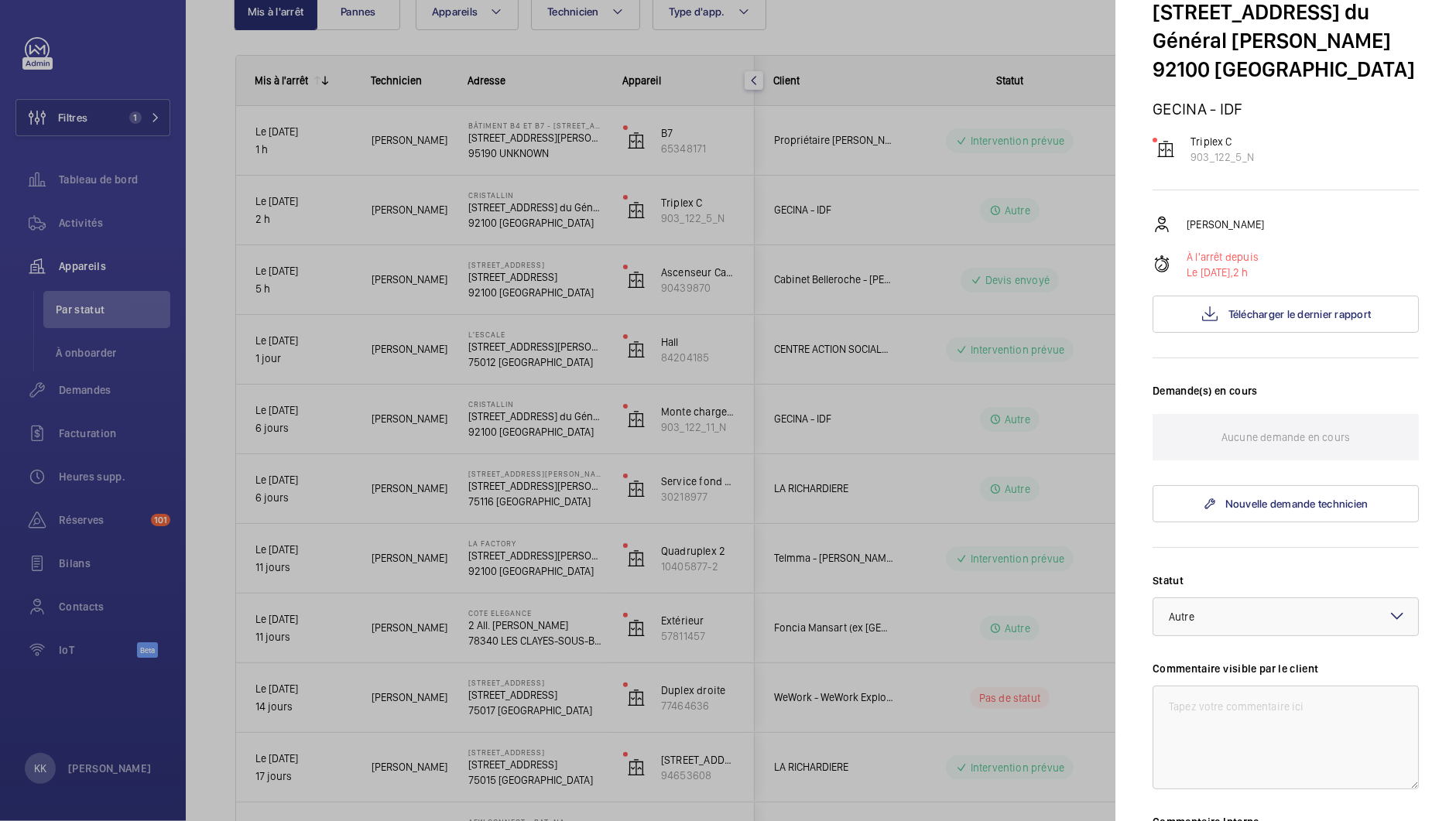
scroll to position [360, 0]
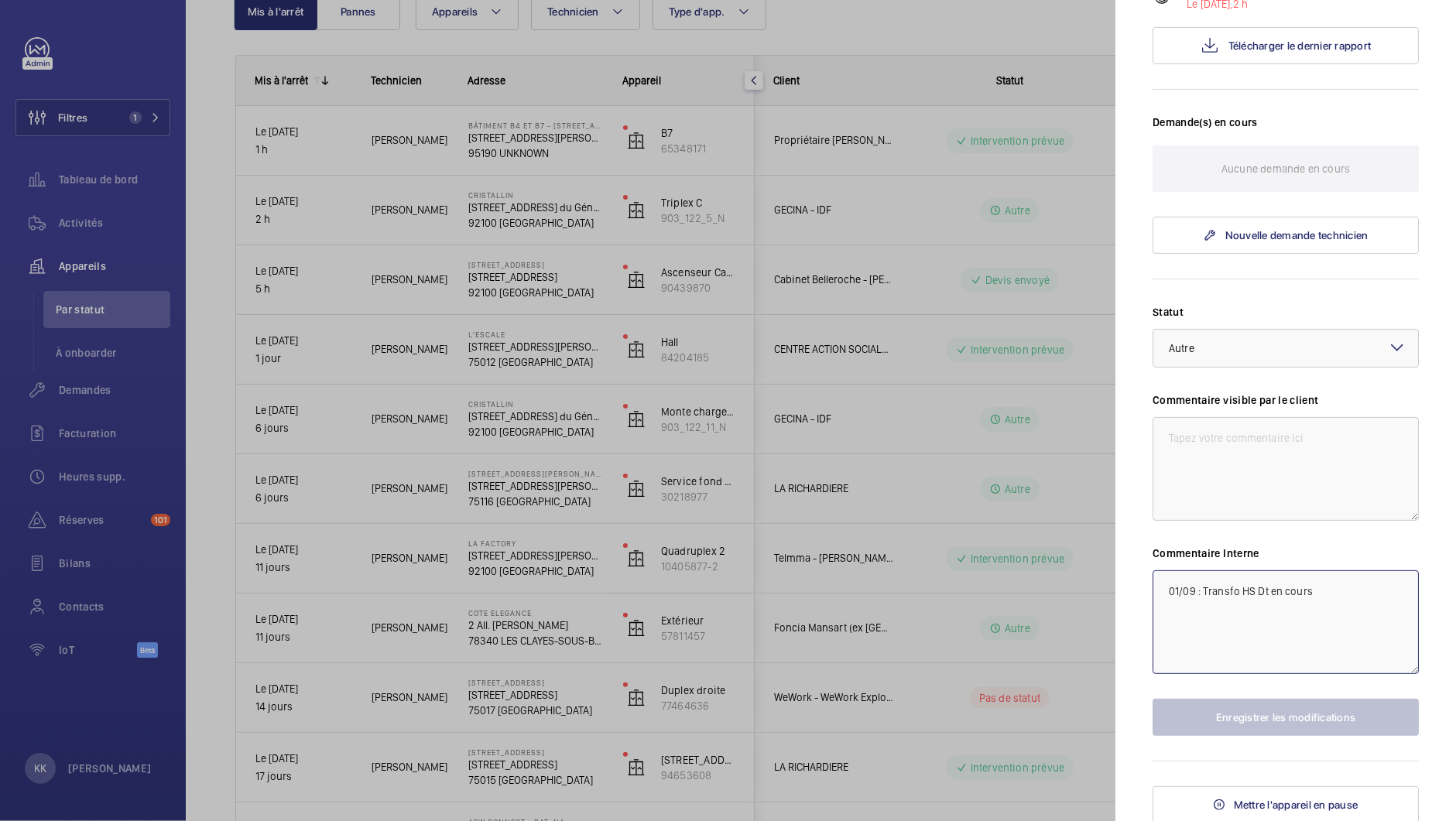
click at [1259, 600] on textarea "01/09 : Transfo HS Dt en cours" at bounding box center [1285, 622] width 266 height 104
click at [1262, 591] on textarea "01/09 : Transfo HS Dt en cours" at bounding box center [1285, 622] width 266 height 104
click at [1234, 631] on textarea "01/09 : Transfo HS Dt en cours" at bounding box center [1285, 622] width 266 height 104
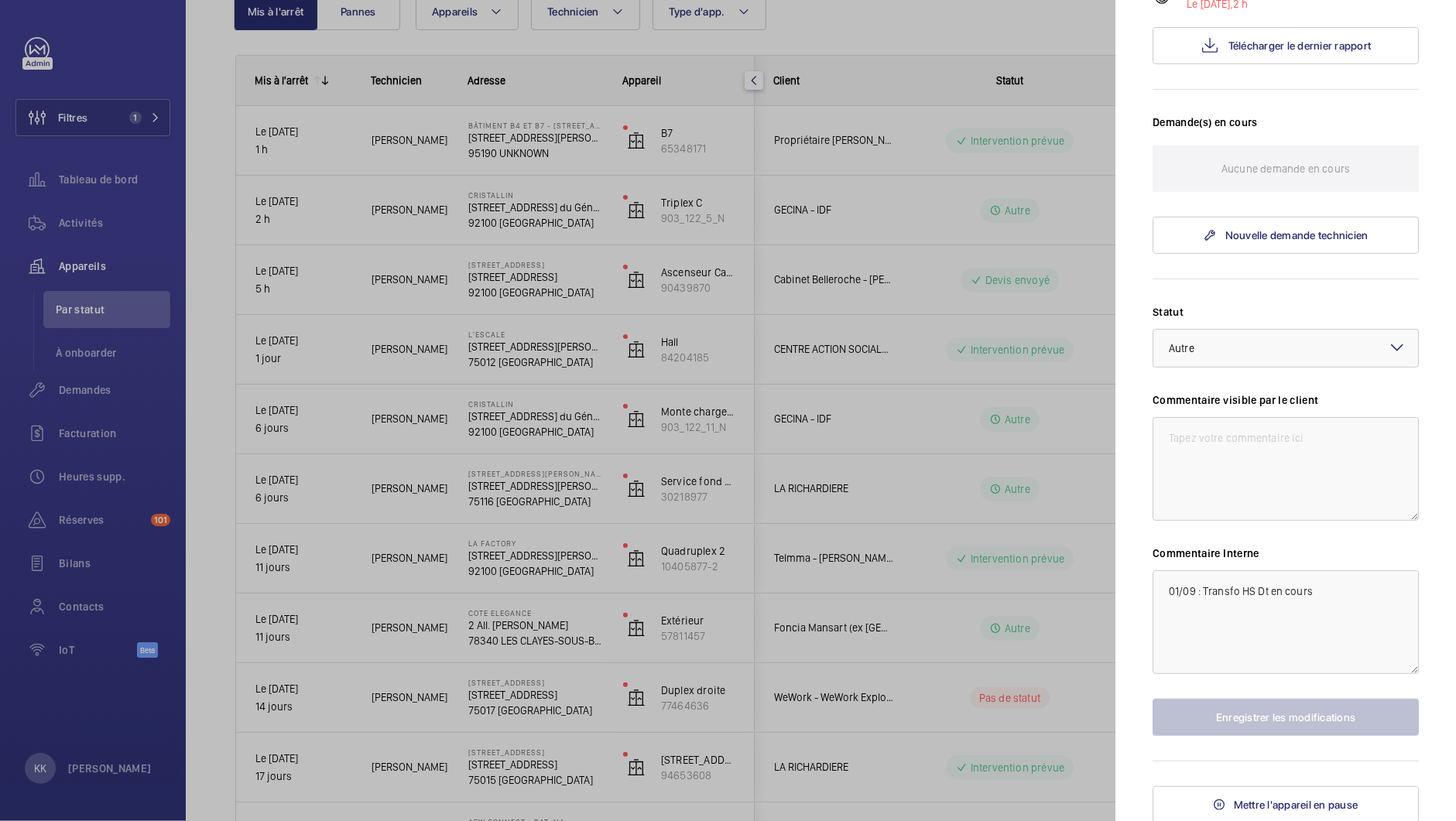
click at [339, 249] on div at bounding box center [728, 410] width 1456 height 821
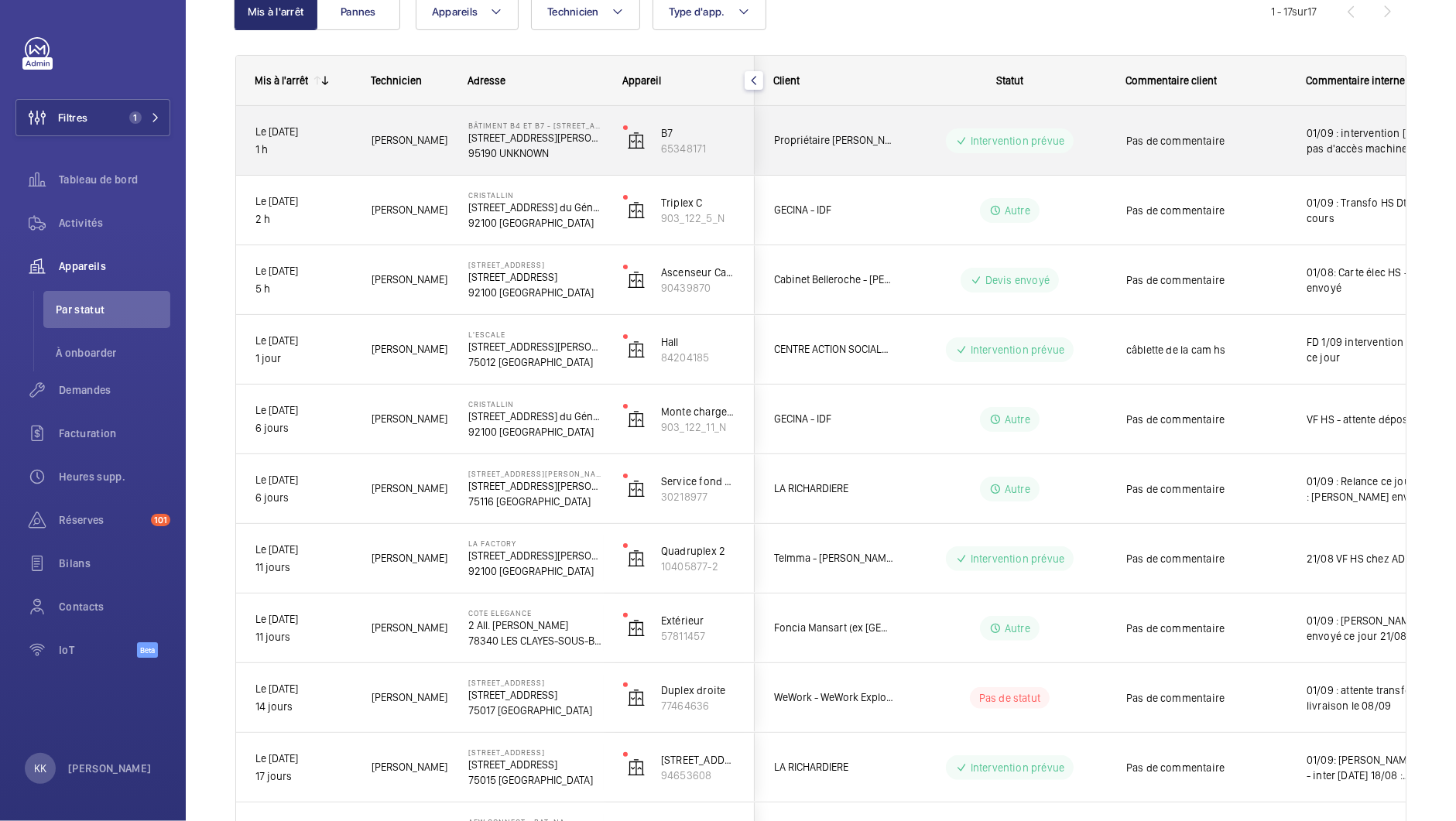
click at [461, 154] on div "Bâtiment B4 et B7 - [STREET_ADDRESS][GEOGRAPHIC_DATA][STREET_ADDRESS][PERSON_NA…" at bounding box center [526, 140] width 153 height 70
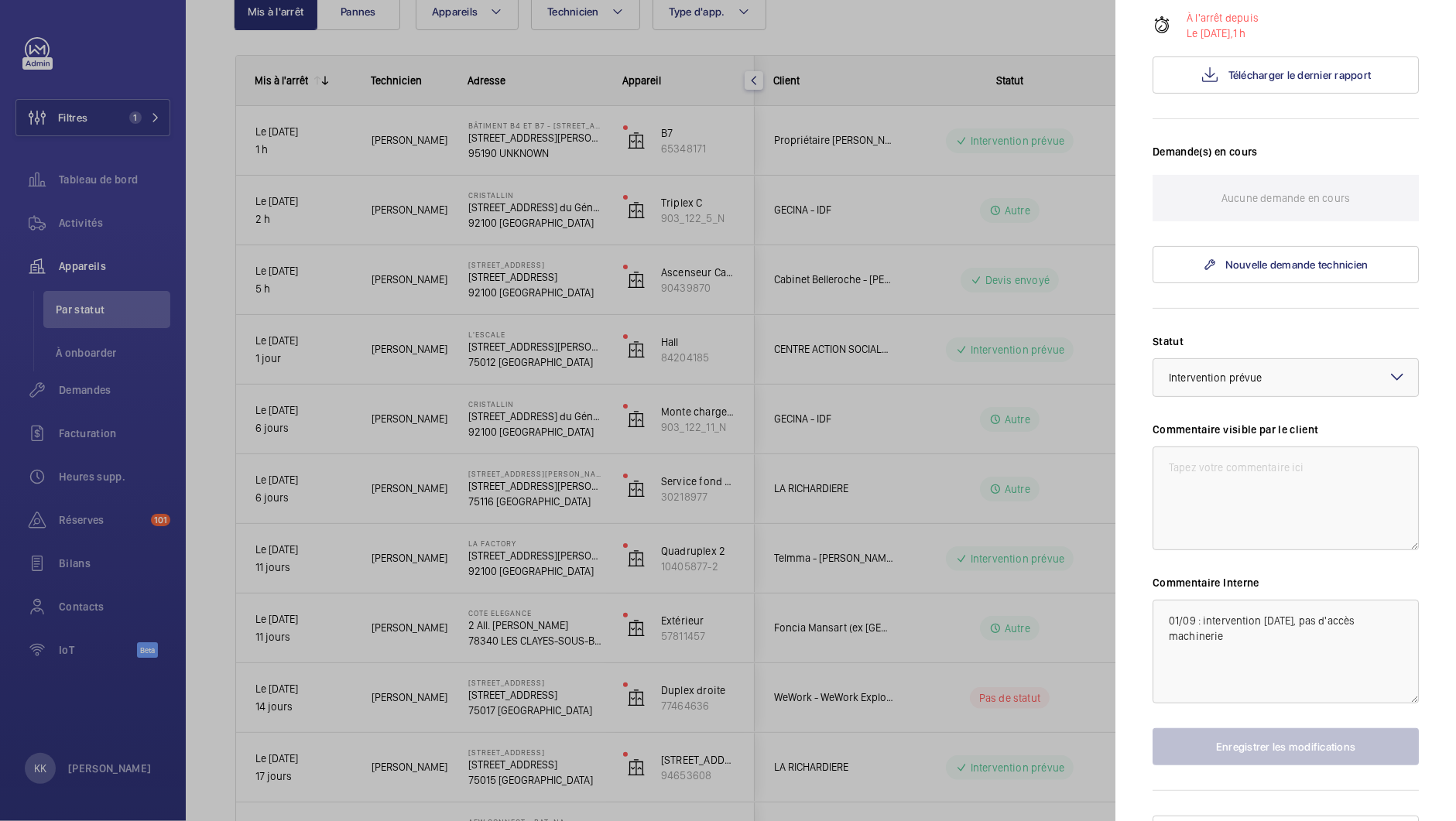
scroll to position [405, 0]
click at [391, 282] on div at bounding box center [728, 410] width 1456 height 821
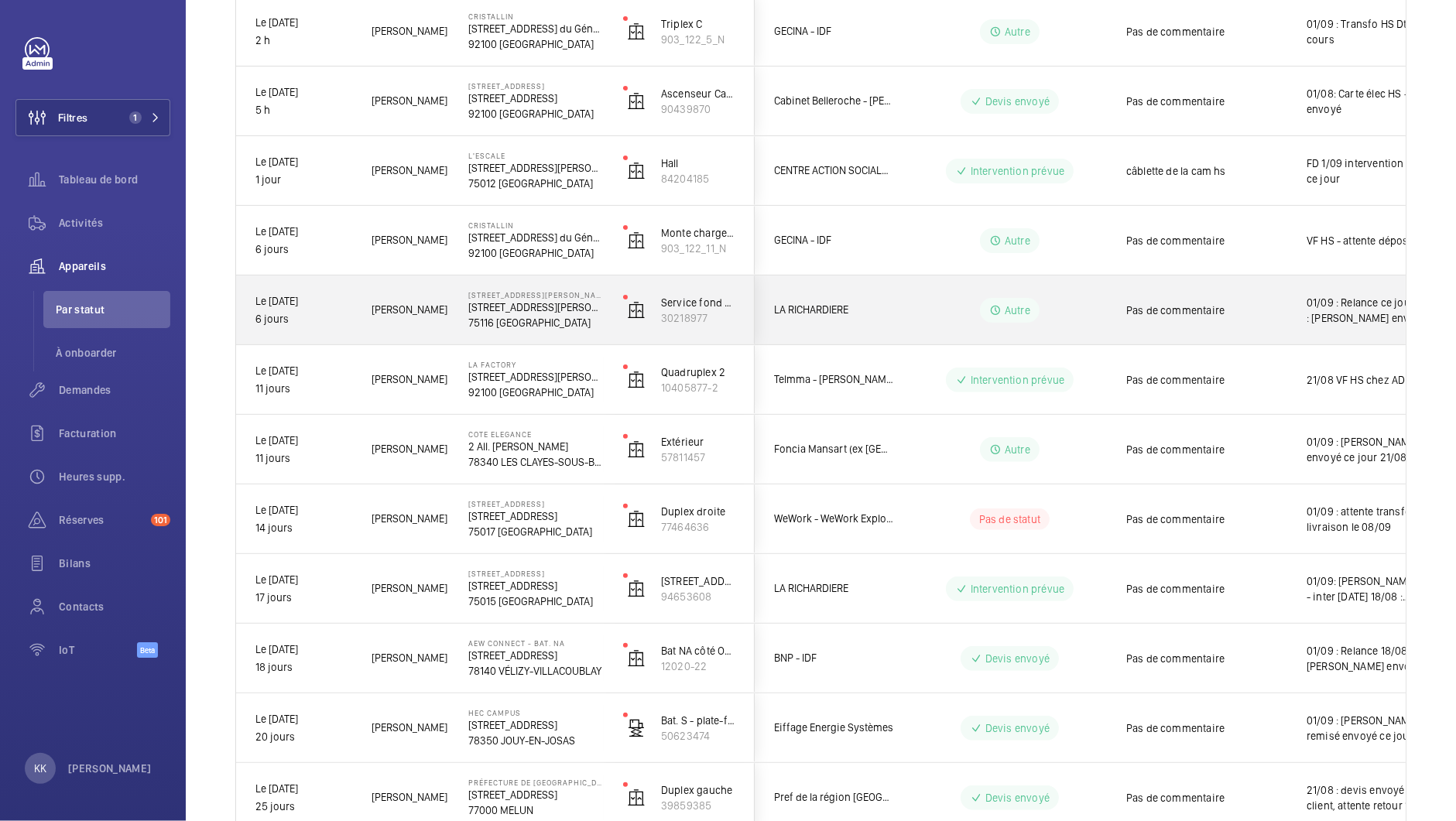
scroll to position [0, 0]
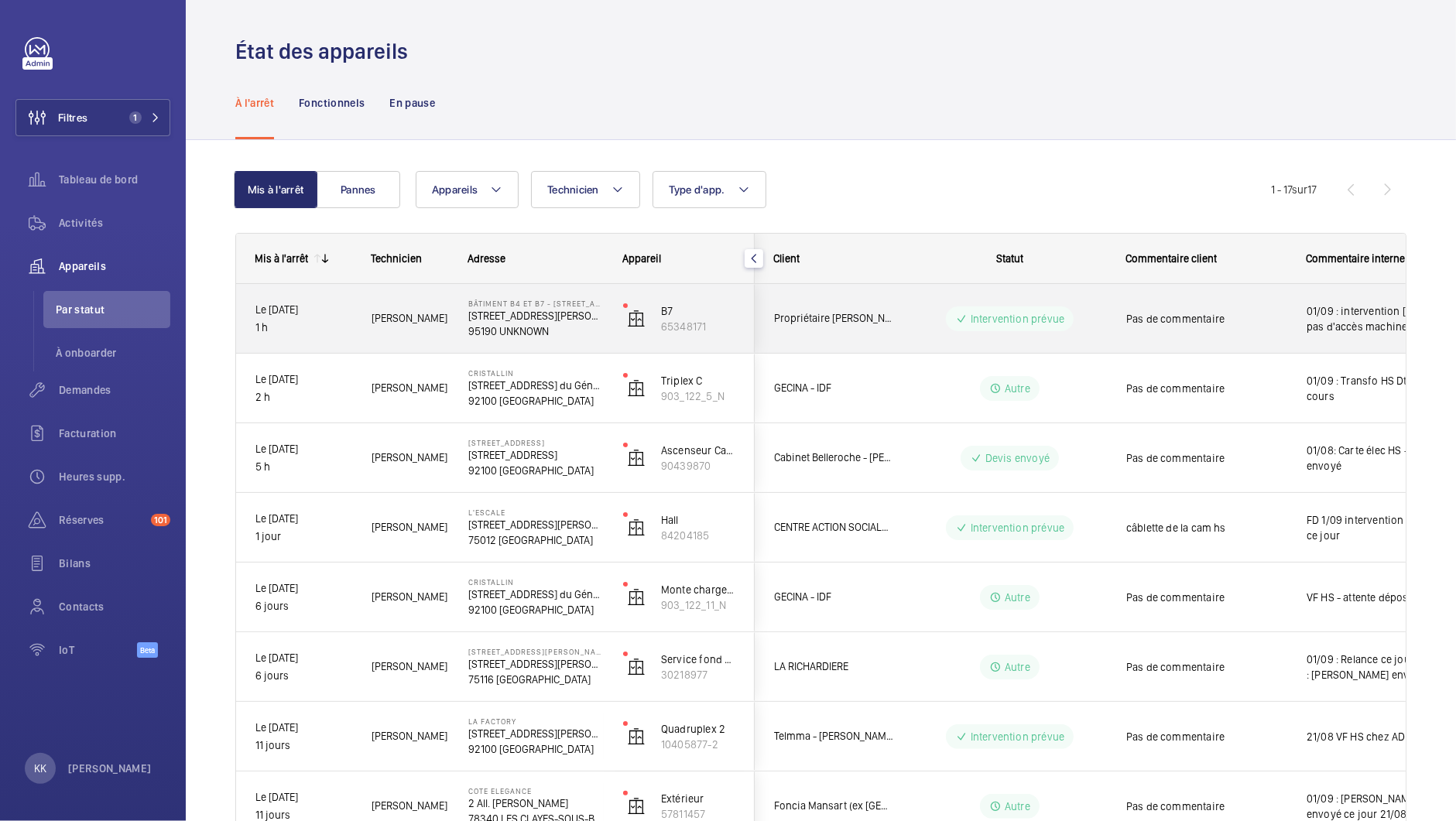
click at [514, 328] on p "95190 UNKNOWN" at bounding box center [536, 331] width 135 height 16
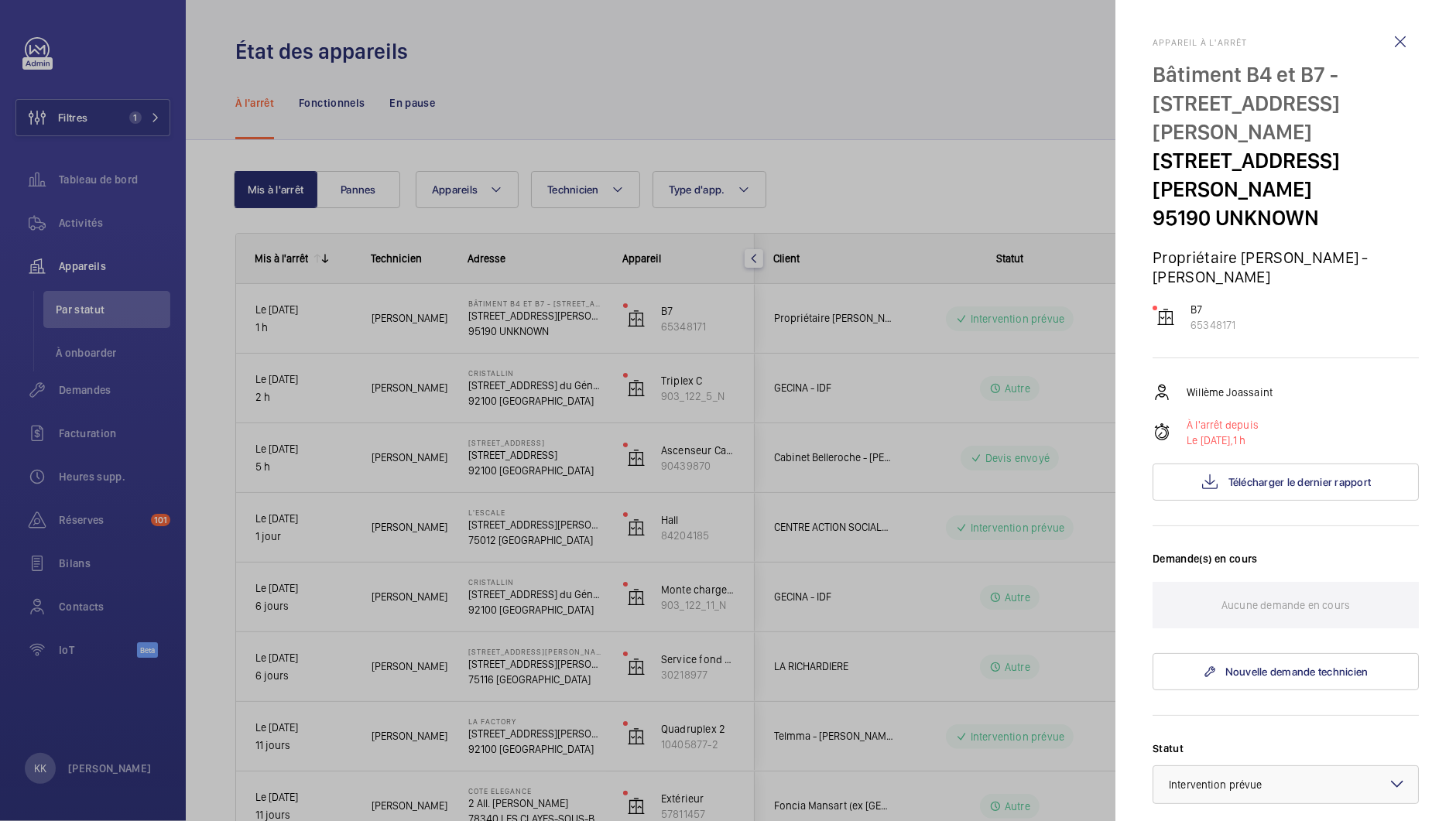
drag, startPoint x: 1253, startPoint y: 250, endPoint x: 1203, endPoint y: 249, distance: 50.0
click at [1203, 249] on p "Propriétaire [PERSON_NAME] - [PERSON_NAME]" at bounding box center [1285, 267] width 266 height 38
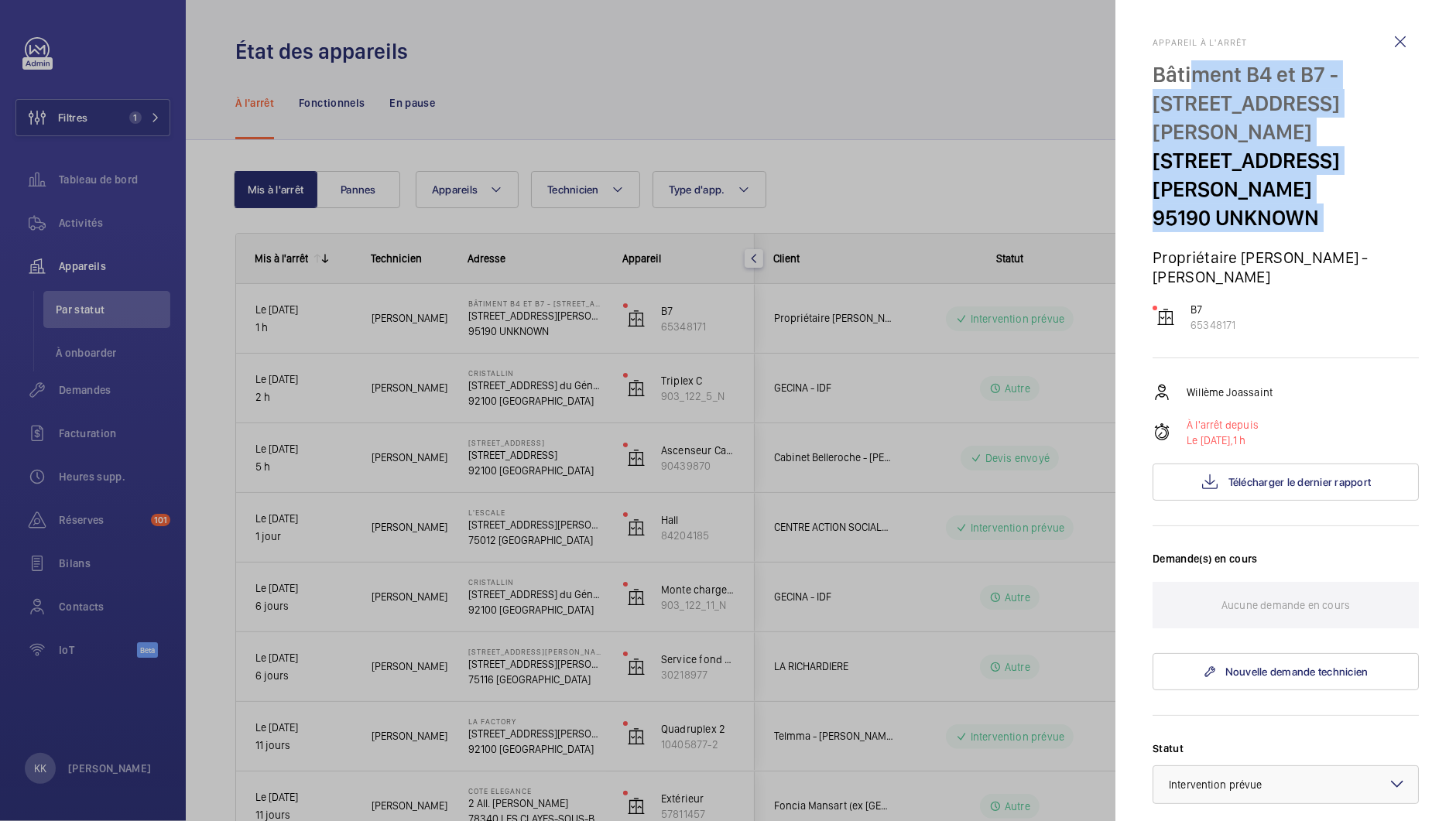
drag, startPoint x: 1143, startPoint y: 229, endPoint x: 1184, endPoint y: 79, distance: 155.5
click at [1184, 79] on mat-sidenav "Appareil à l'arrêt Bâtiment B4 et B7 - 37 Rue [PERSON_NAME] [STREET_ADDRESS][PE…" at bounding box center [1286, 410] width 340 height 821
click at [1184, 79] on p "Bâtiment B4 et B7 - [STREET_ADDRESS][PERSON_NAME]" at bounding box center [1285, 104] width 266 height 86
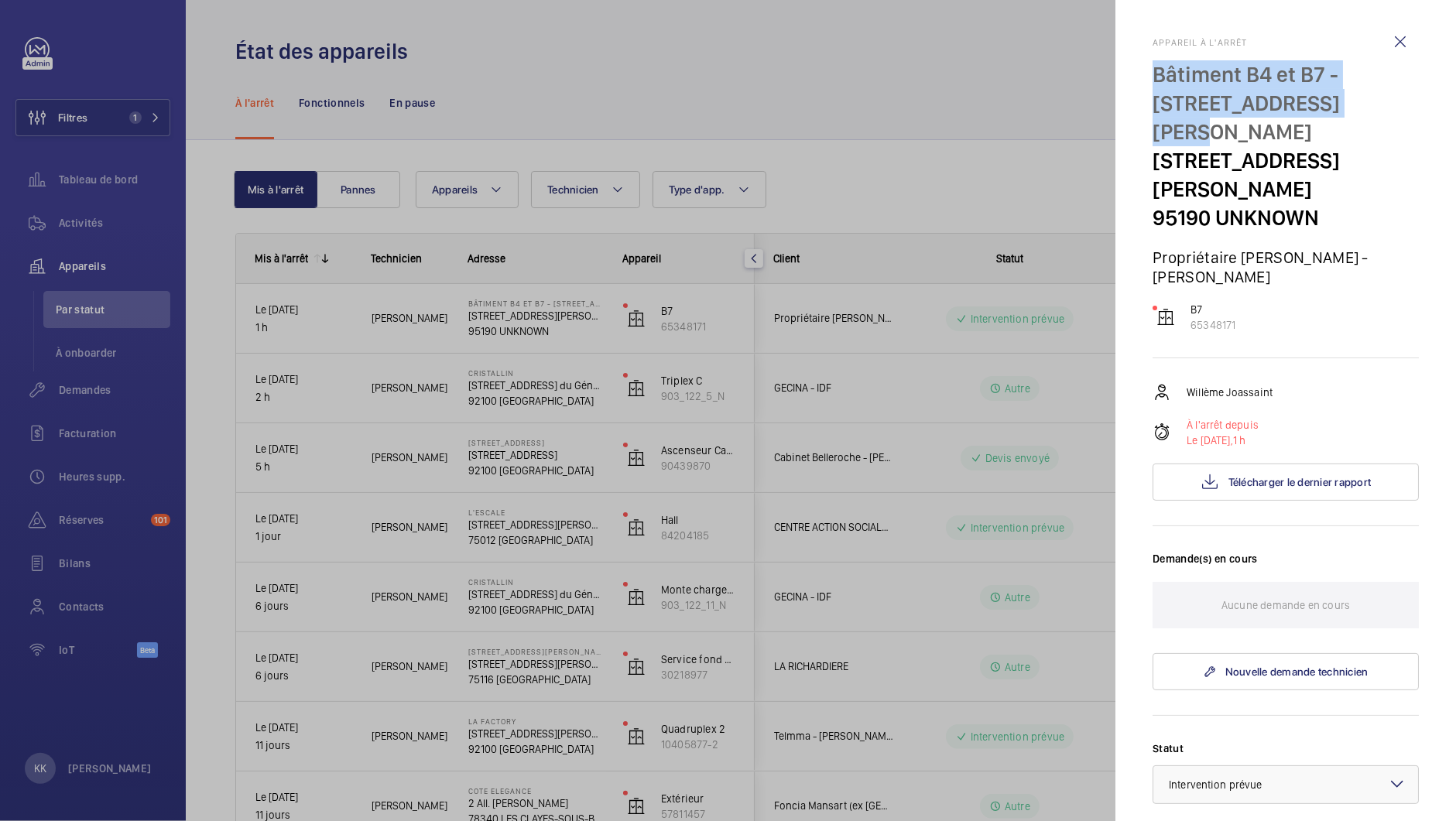
drag, startPoint x: 1152, startPoint y: 77, endPoint x: 1320, endPoint y: 103, distance: 170.0
click at [1320, 103] on p "Bâtiment B4 et B7 - [STREET_ADDRESS][PERSON_NAME]" at bounding box center [1285, 104] width 266 height 86
copy p "Bâtiment B4 et B7 - [STREET_ADDRESS][PERSON_NAME]"
click at [1201, 148] on p "[STREET_ADDRESS][PERSON_NAME]" at bounding box center [1285, 175] width 266 height 57
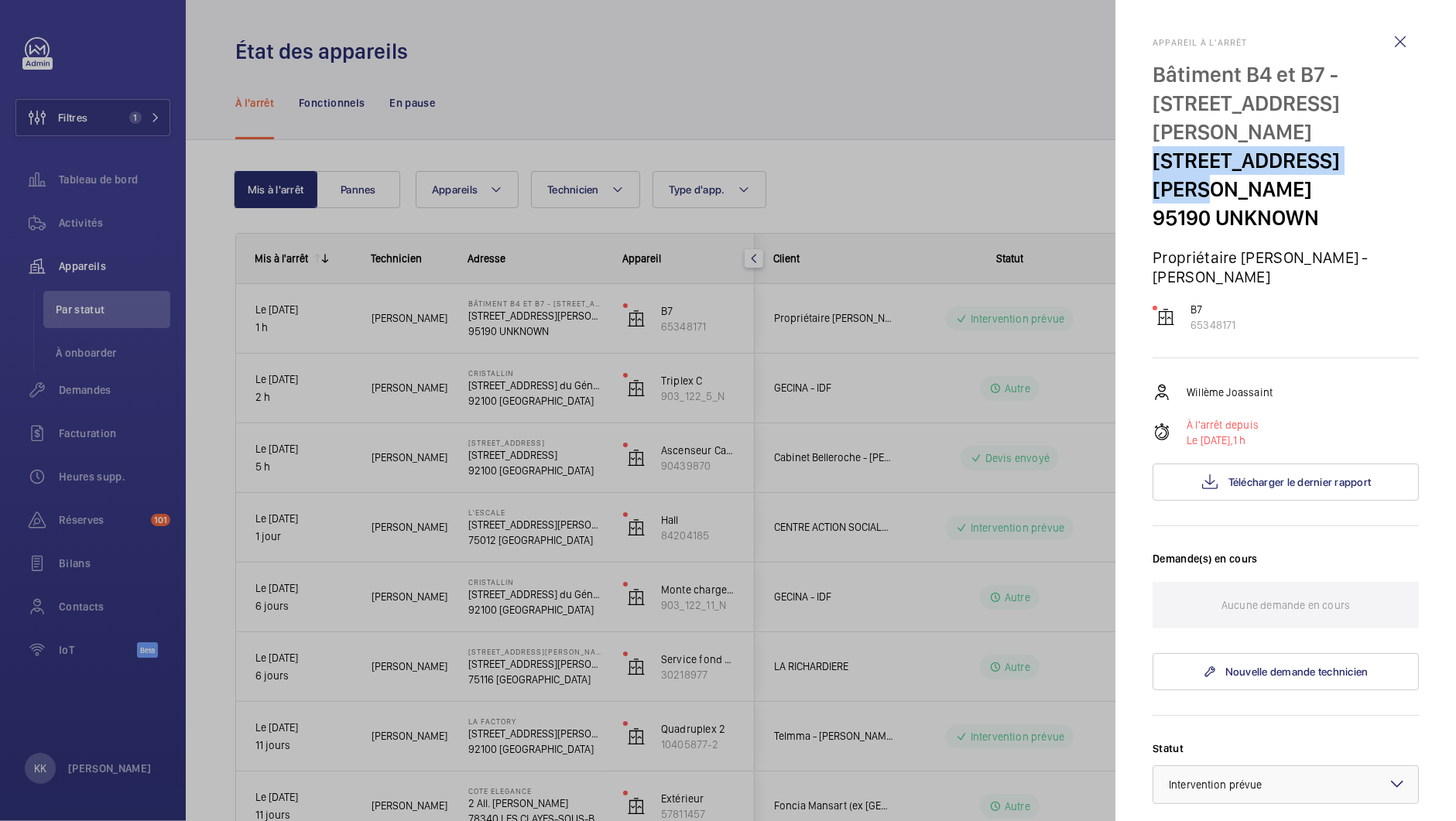
drag, startPoint x: 1149, startPoint y: 140, endPoint x: 1352, endPoint y: 142, distance: 203.0
click at [1352, 142] on mat-sidenav "Appareil à l'arrêt Bâtiment B4 et B7 - 37 Rue [PERSON_NAME] [STREET_ADDRESS][PE…" at bounding box center [1286, 410] width 340 height 821
copy p "[STREET_ADDRESS][PERSON_NAME]"
click at [643, 441] on div at bounding box center [728, 410] width 1456 height 821
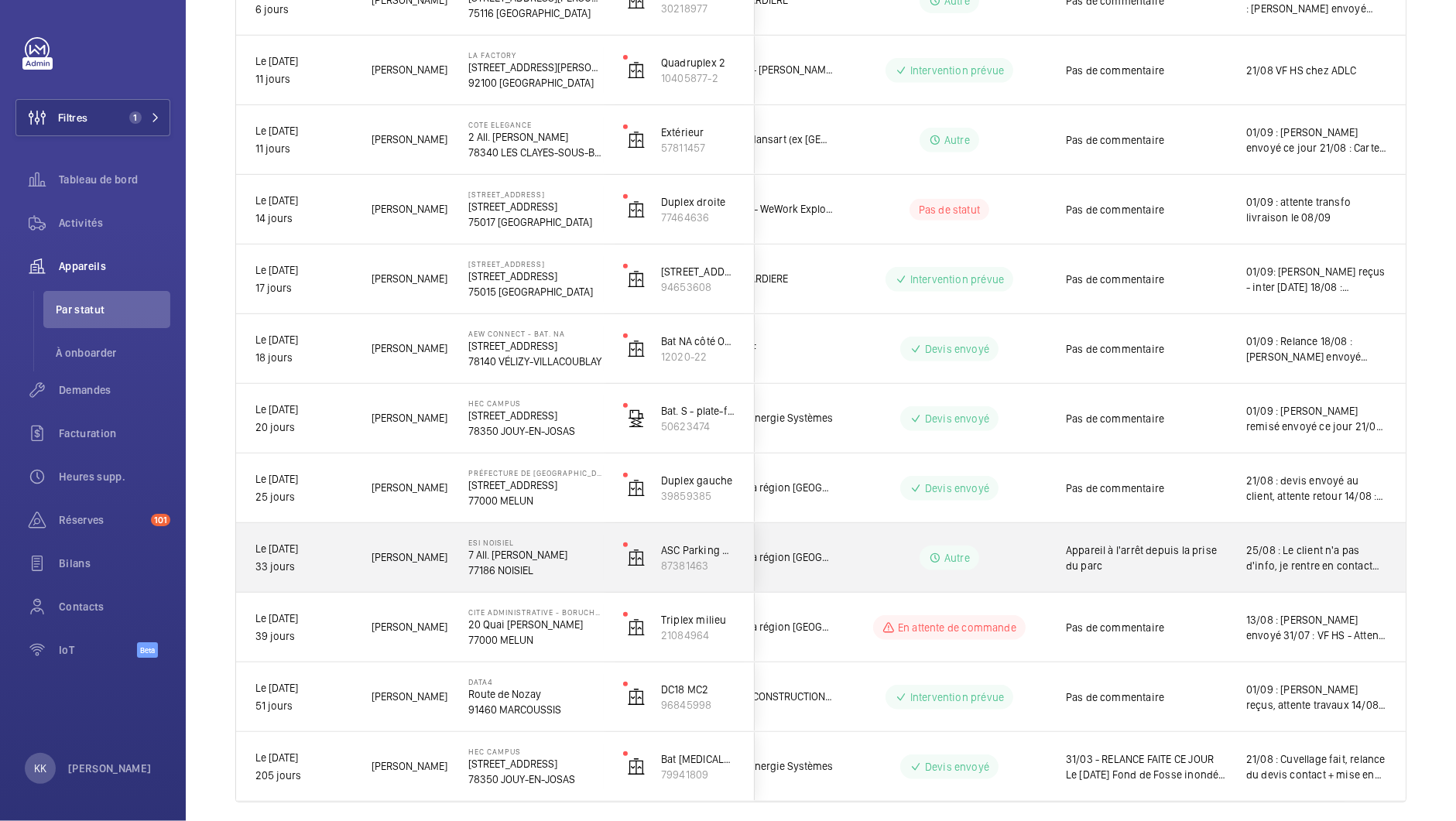
scroll to position [721, 0]
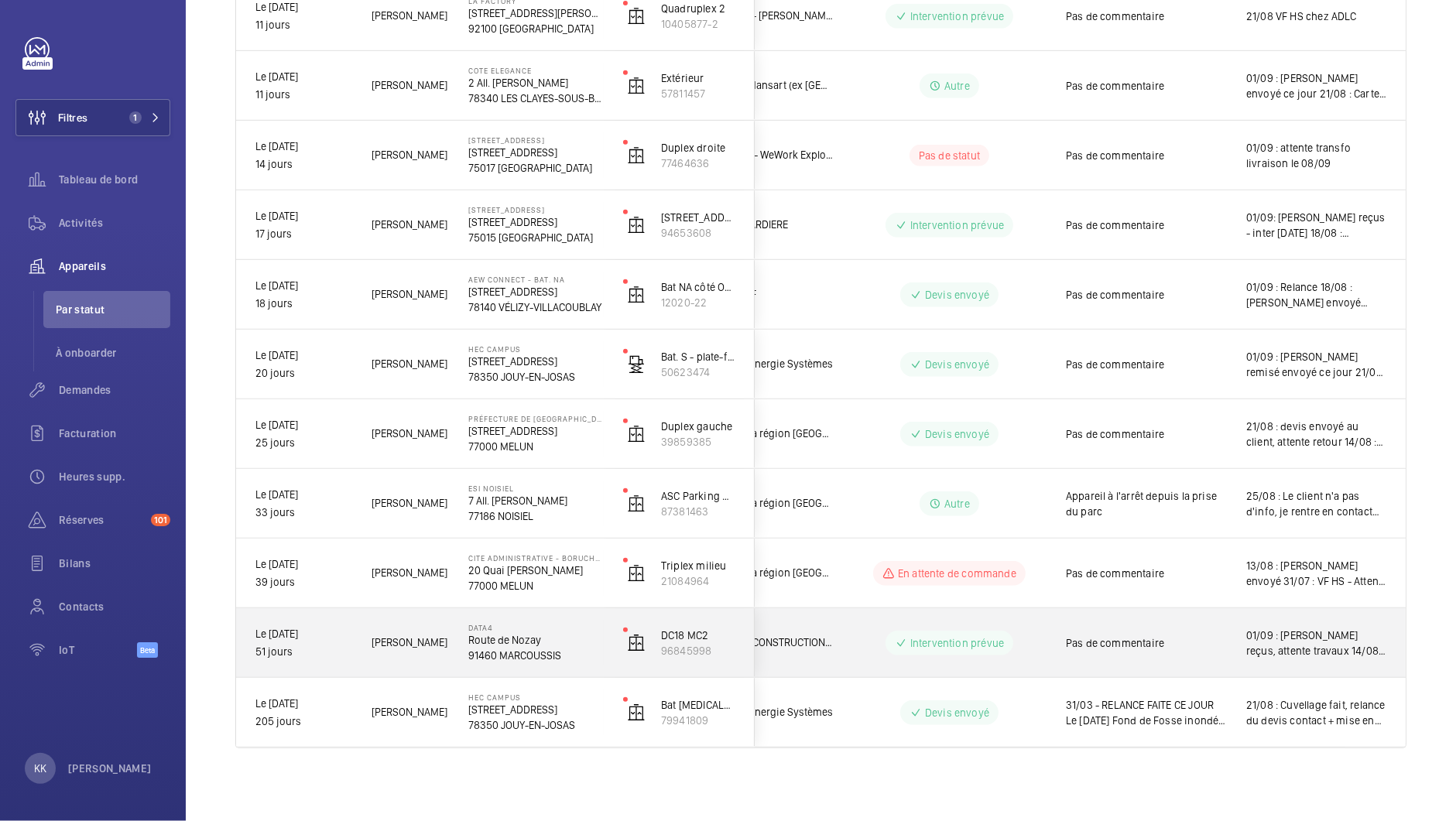
click at [1217, 650] on div "Pas de commentaire" at bounding box center [1146, 642] width 160 height 35
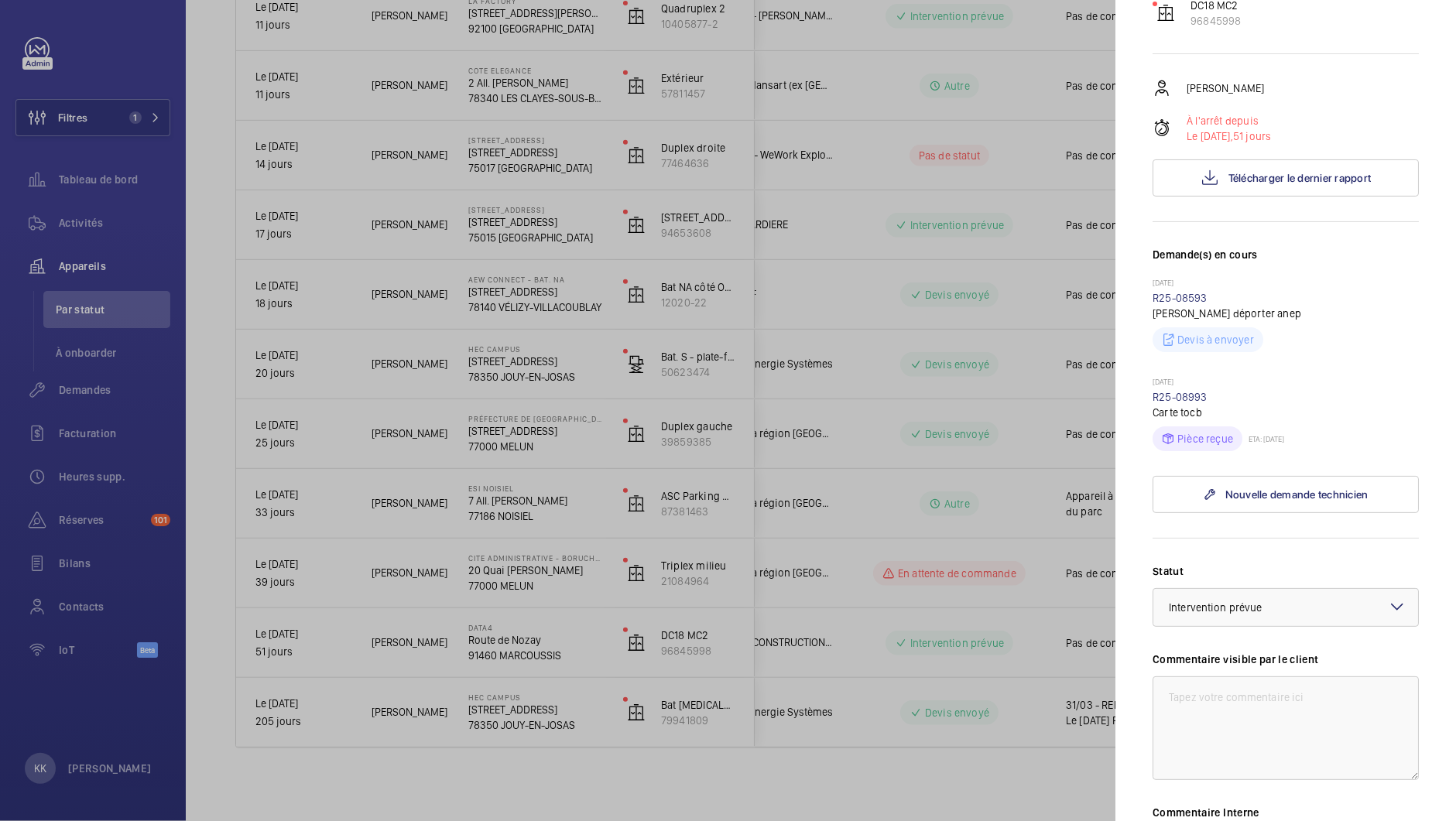
scroll to position [222, 0]
click at [1221, 561] on label "Statut" at bounding box center [1285, 567] width 266 height 16
click at [642, 276] on div at bounding box center [728, 410] width 1456 height 821
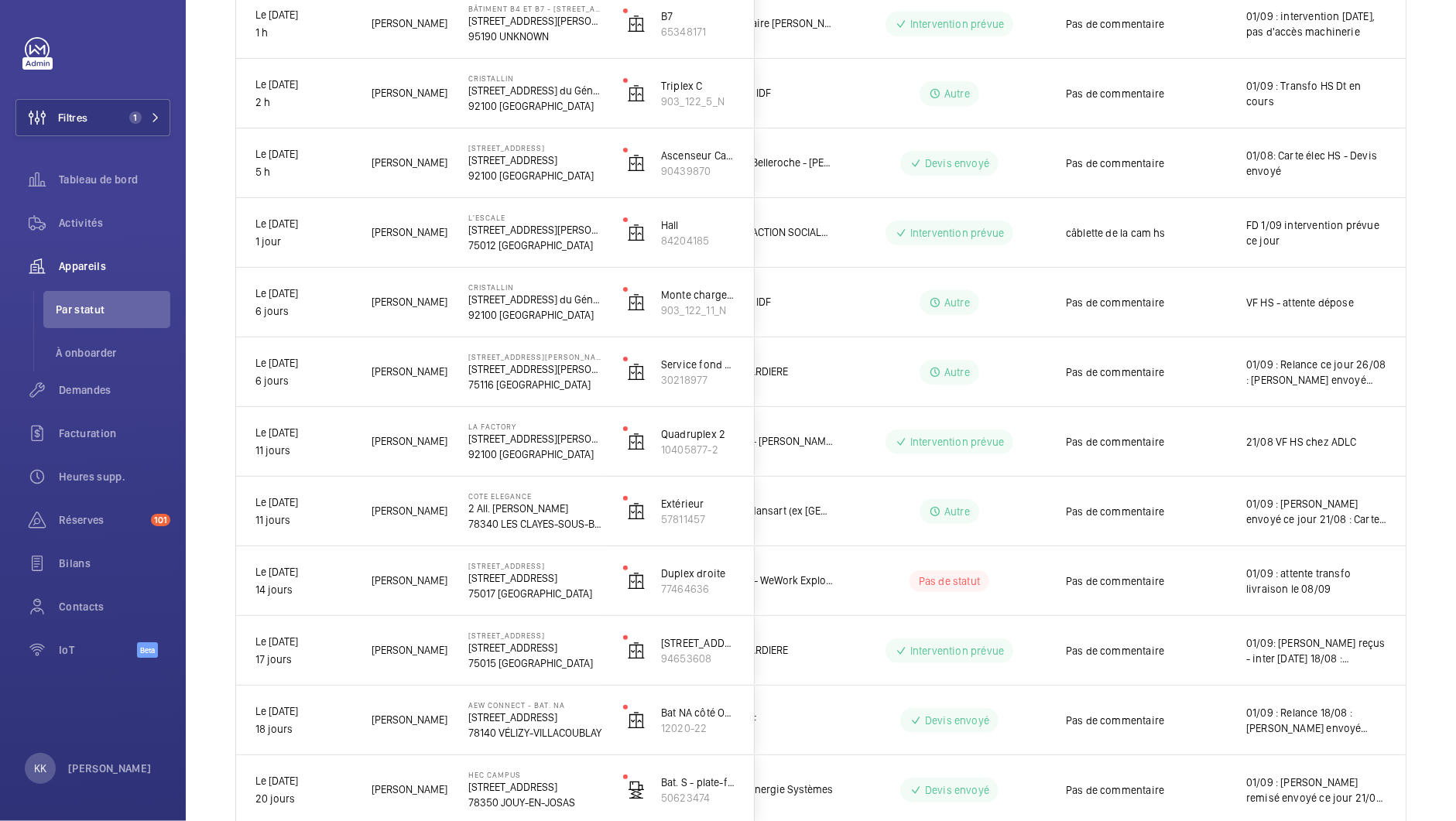
scroll to position [0, 0]
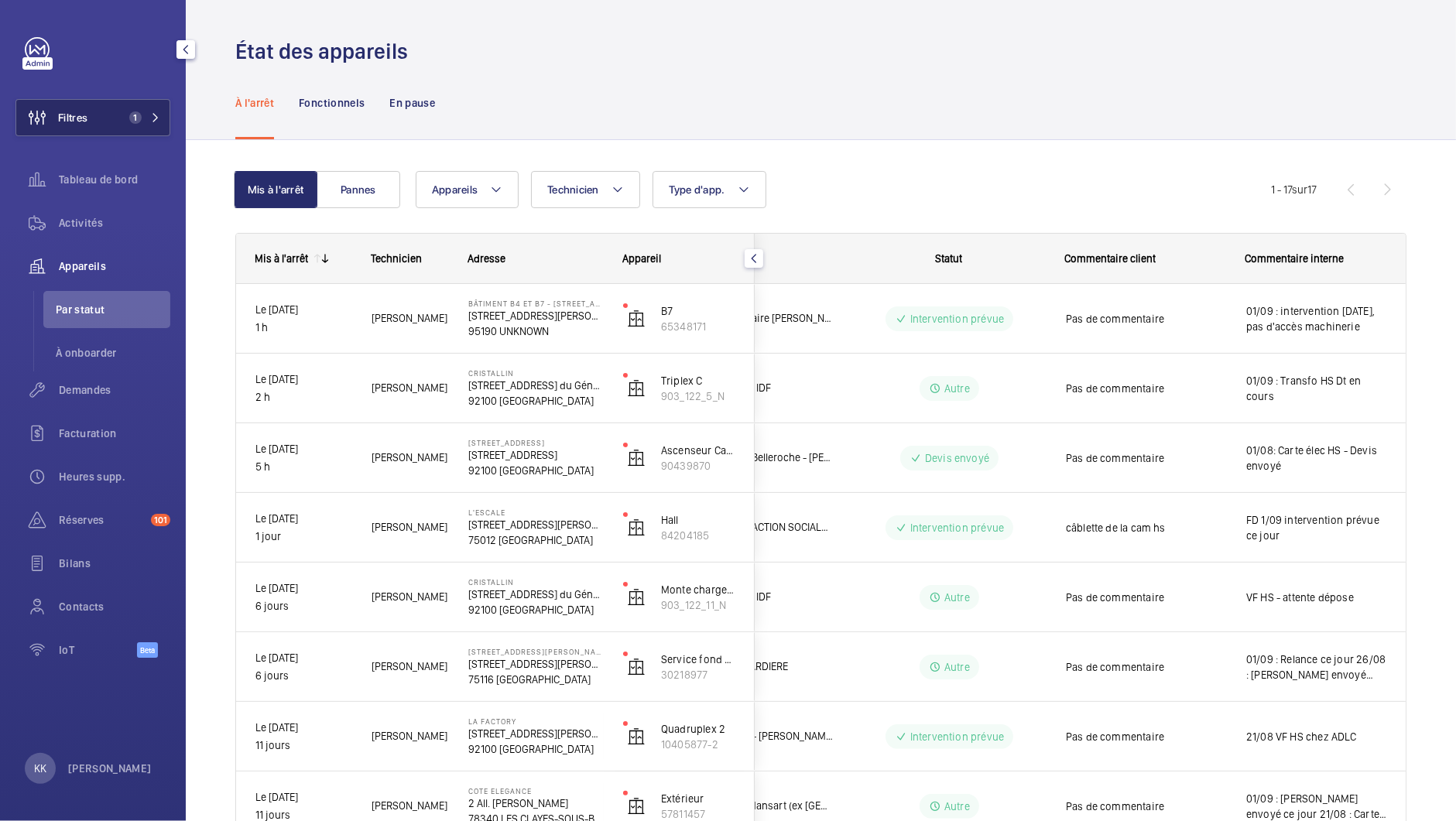
click at [122, 116] on button "Filtres 1" at bounding box center [93, 117] width 155 height 37
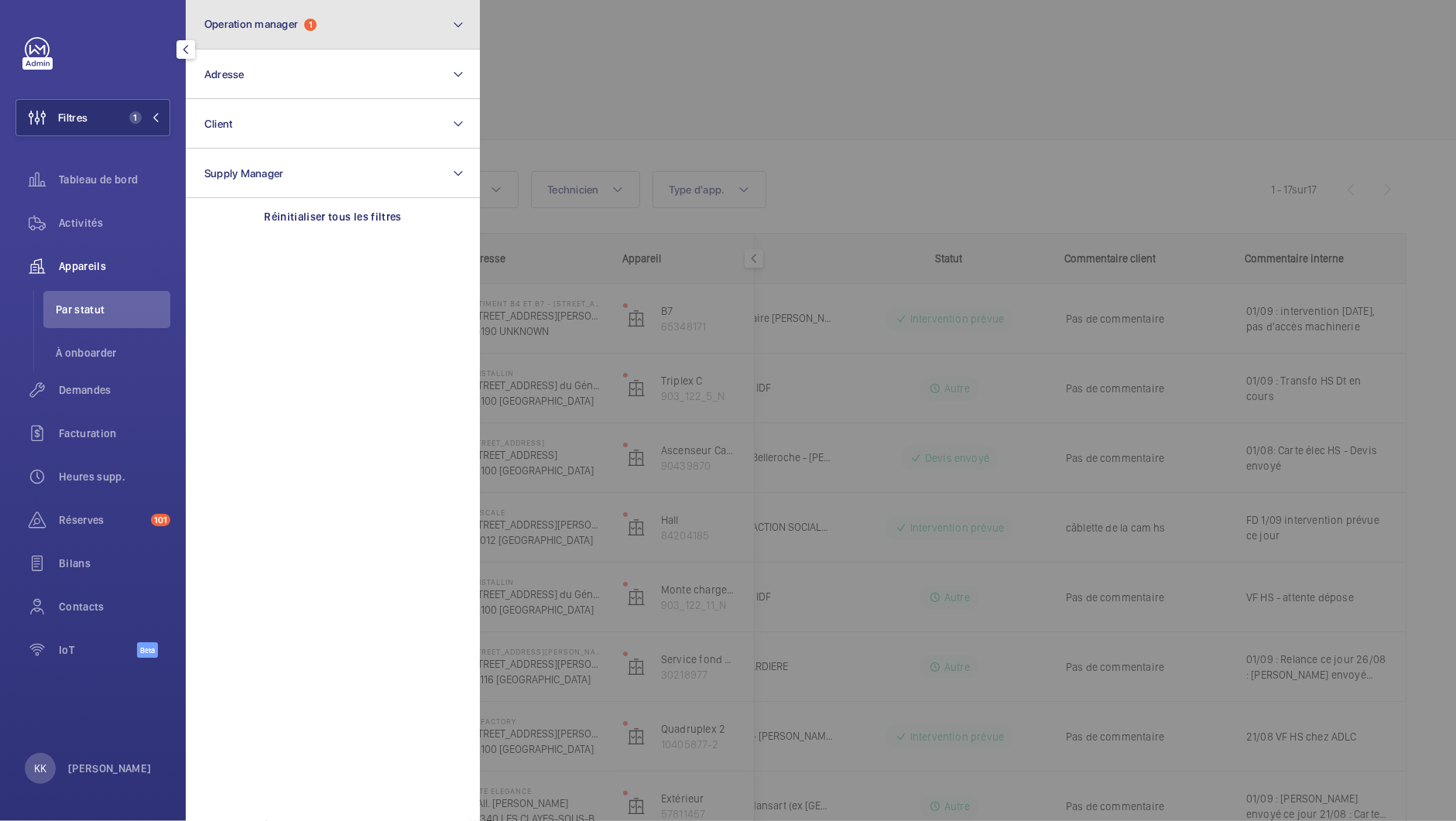
click at [242, 33] on button "Operation manager 1" at bounding box center [333, 24] width 294 height 49
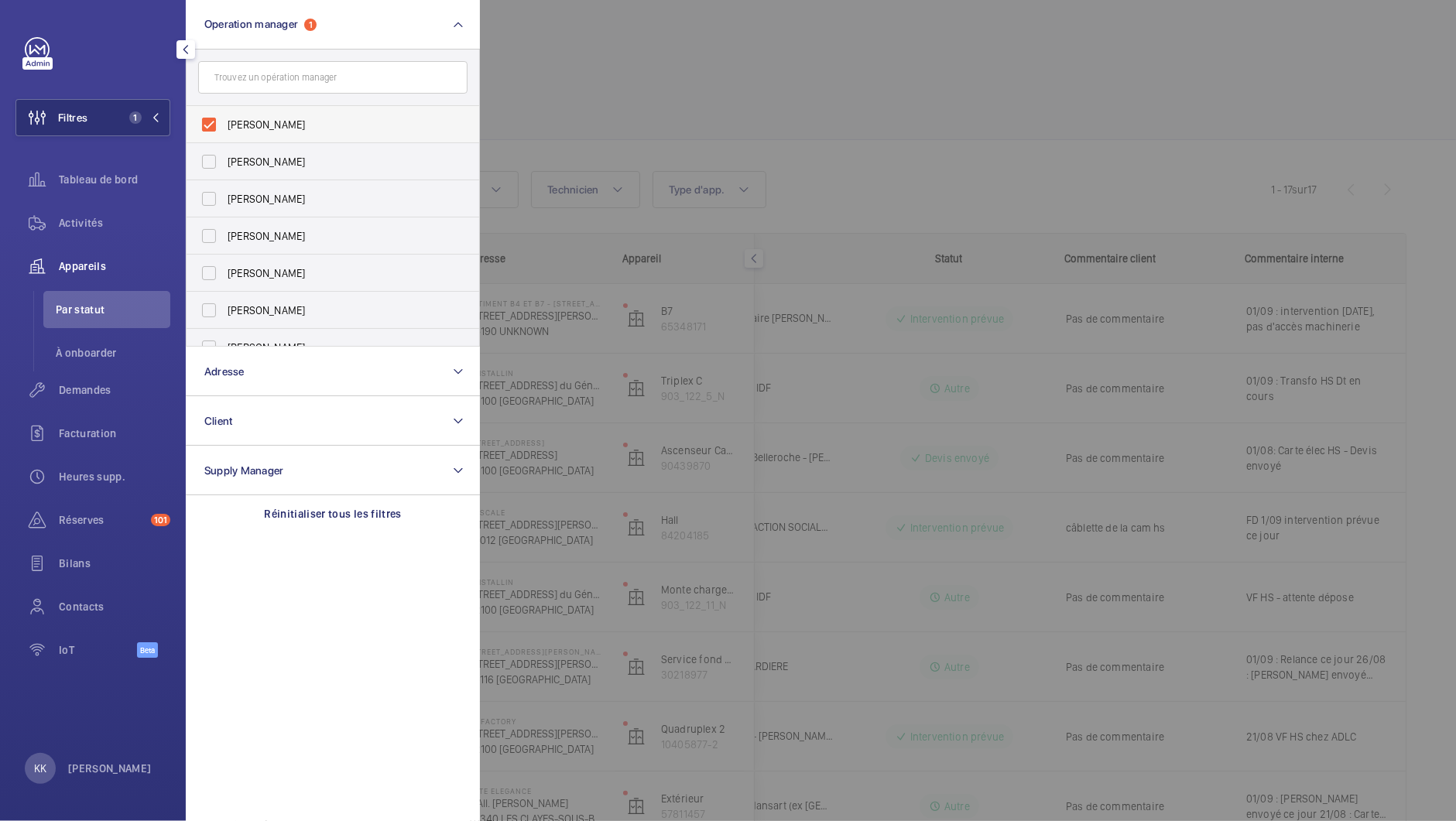
click at [230, 123] on span "[PERSON_NAME]" at bounding box center [333, 125] width 213 height 16
click at [224, 123] on input "[PERSON_NAME]" at bounding box center [209, 124] width 31 height 31
checkbox input "false"
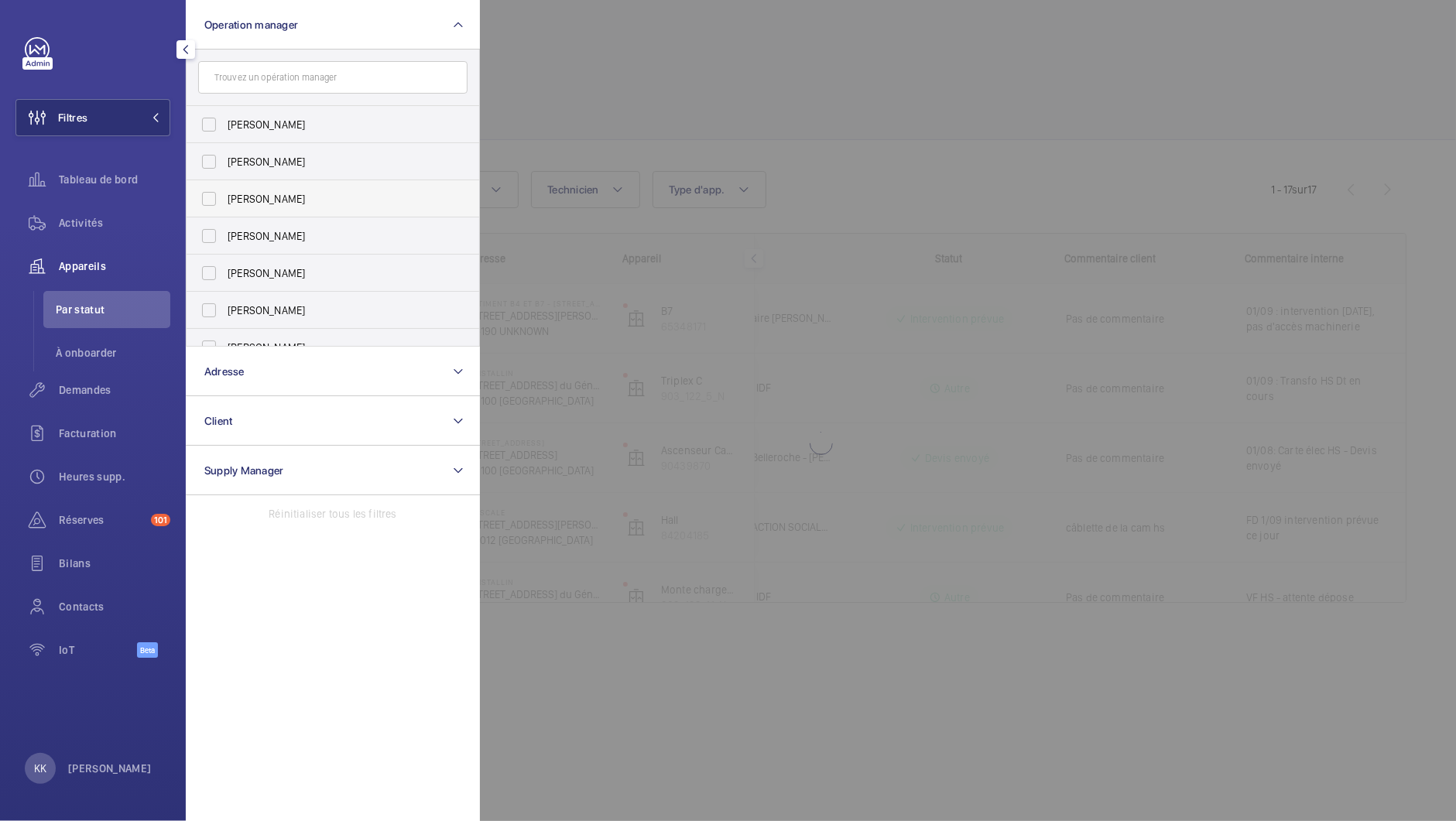
click at [231, 203] on span "[PERSON_NAME]" at bounding box center [333, 199] width 213 height 16
click at [224, 203] on input "[PERSON_NAME]" at bounding box center [209, 198] width 31 height 31
checkbox input "true"
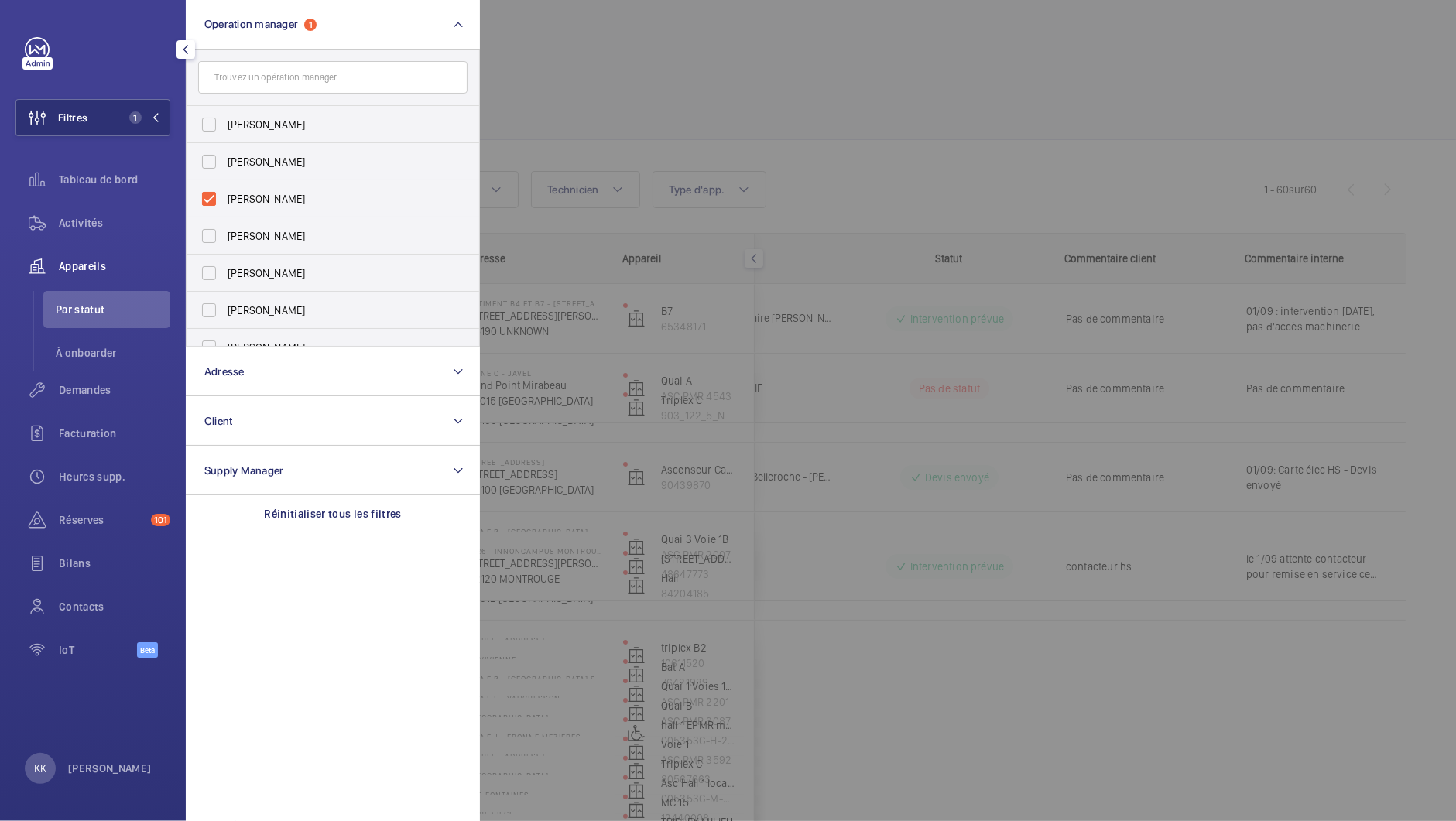
click at [777, 130] on div at bounding box center [1208, 410] width 1456 height 821
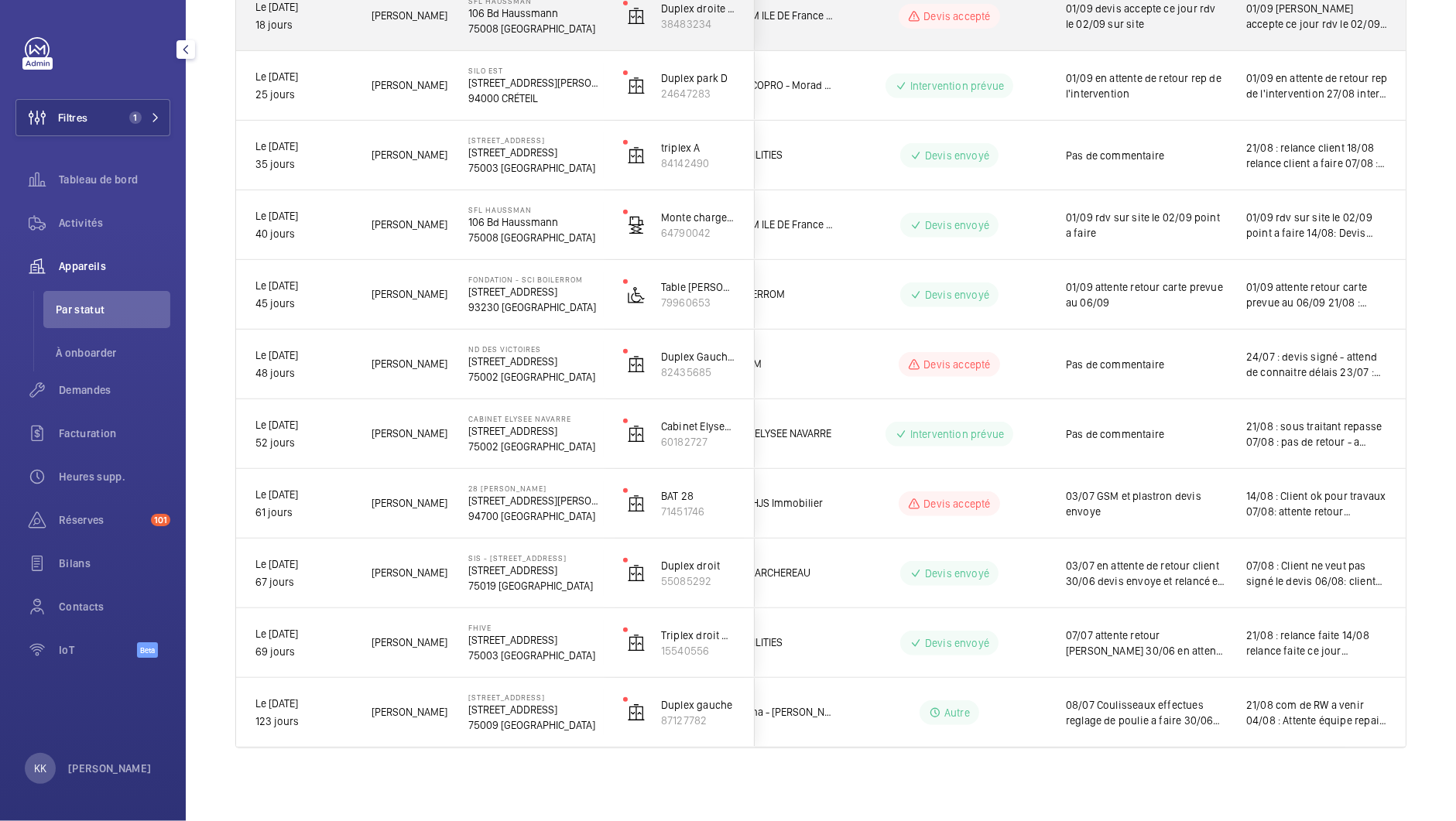
scroll to position [649, 0]
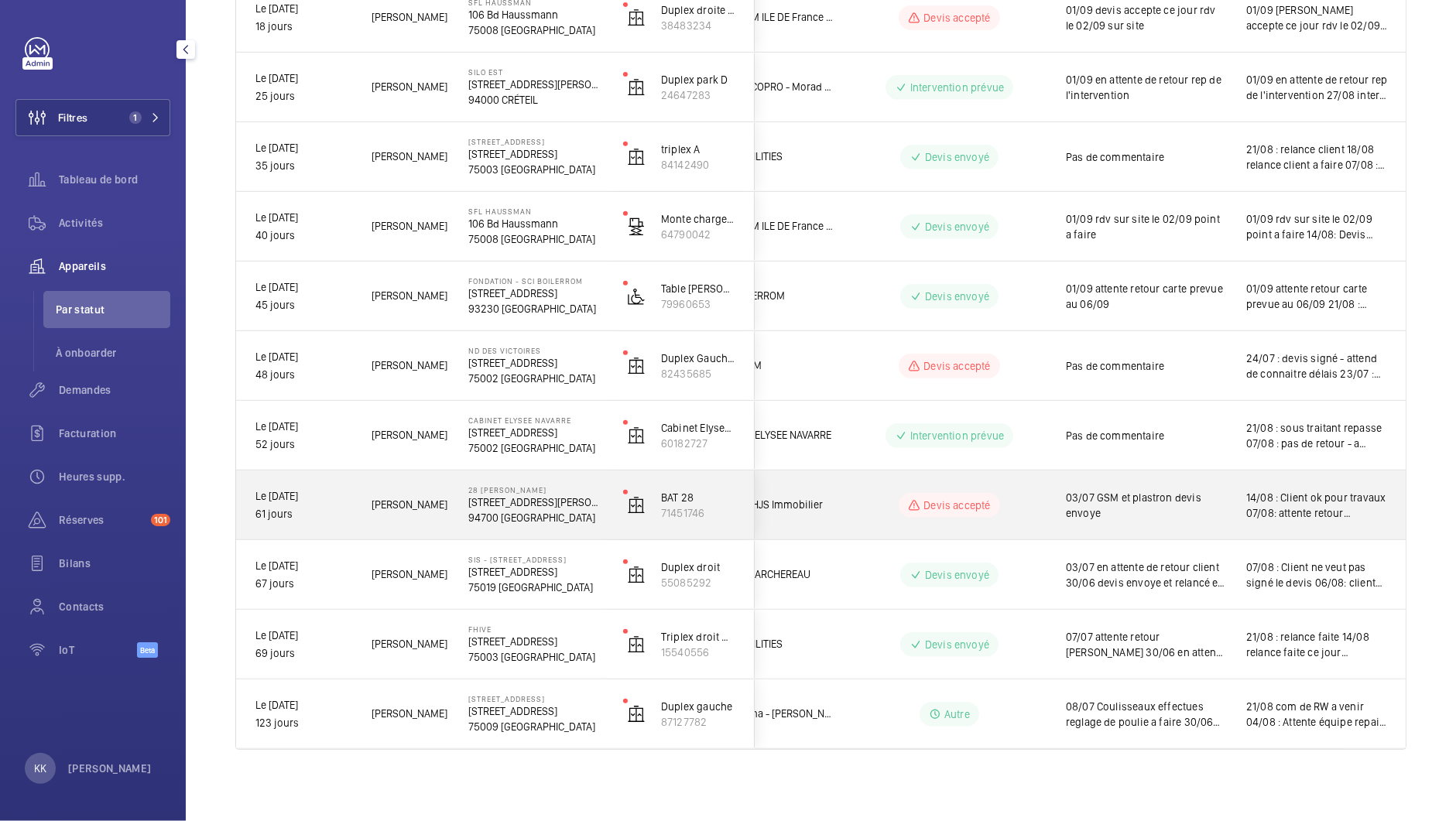
click at [508, 512] on p "94700 [GEOGRAPHIC_DATA]" at bounding box center [536, 518] width 135 height 16
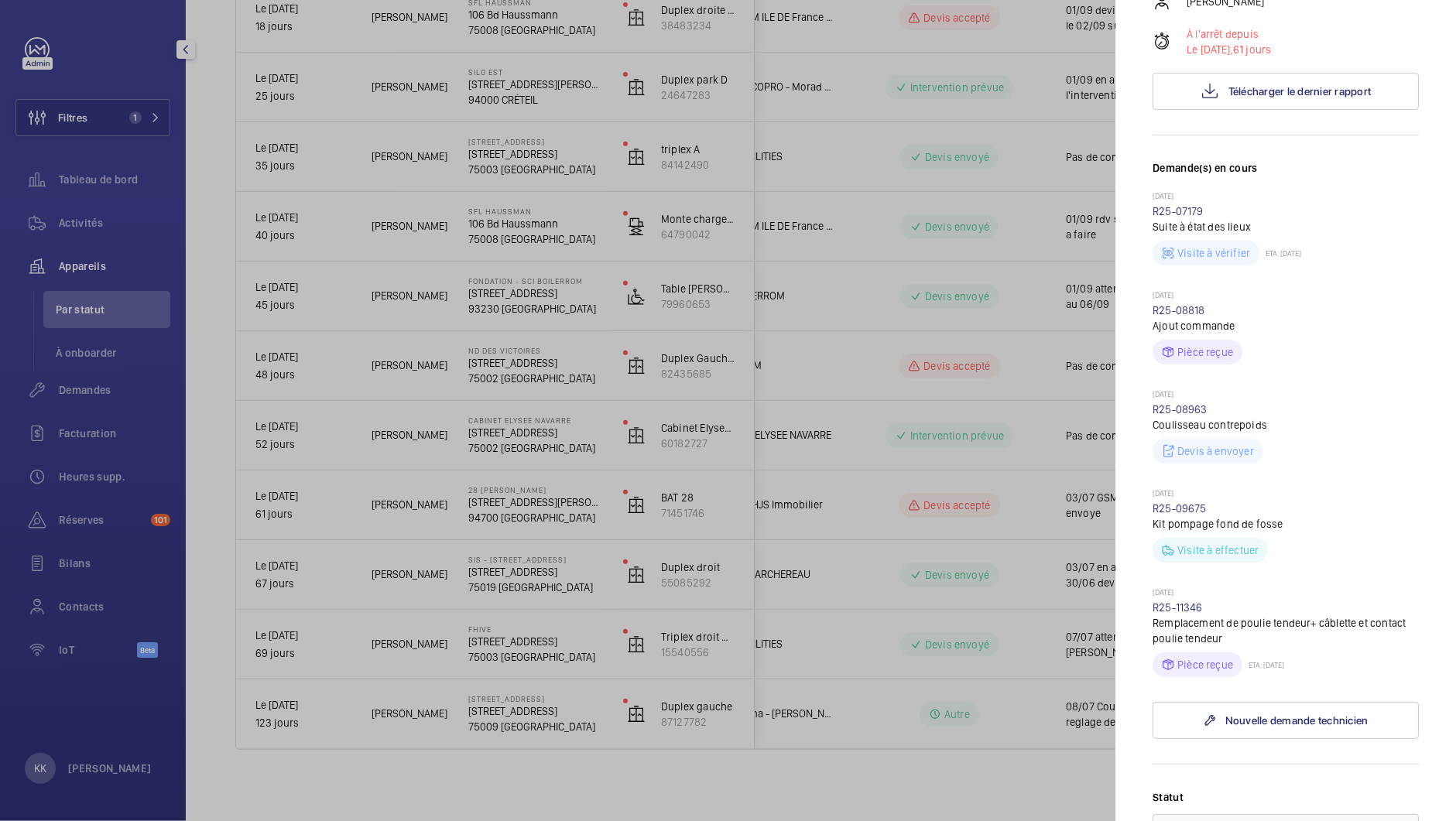
scroll to position [314, 0]
click at [500, 511] on div at bounding box center [728, 410] width 1456 height 821
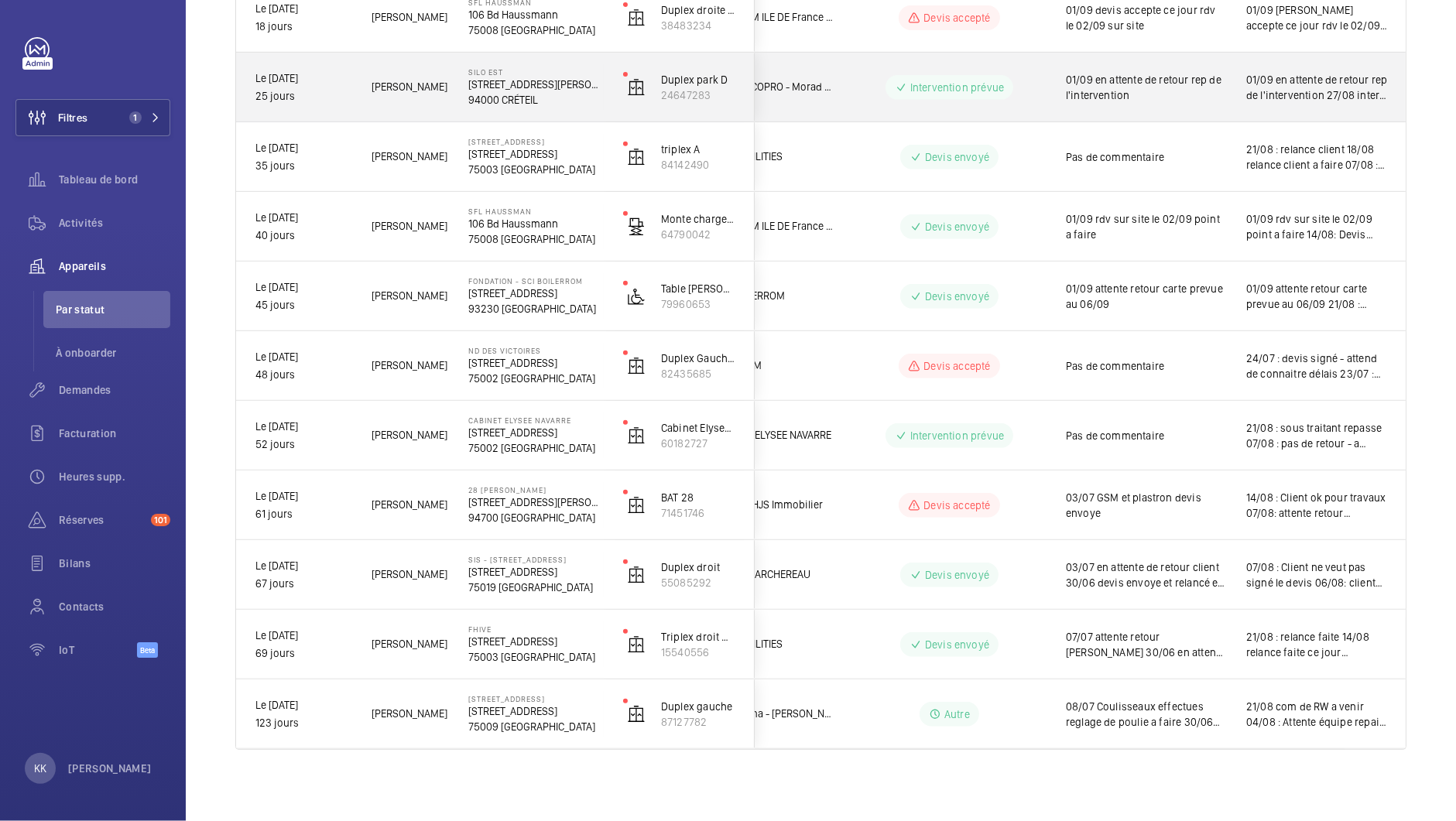
scroll to position [0, 0]
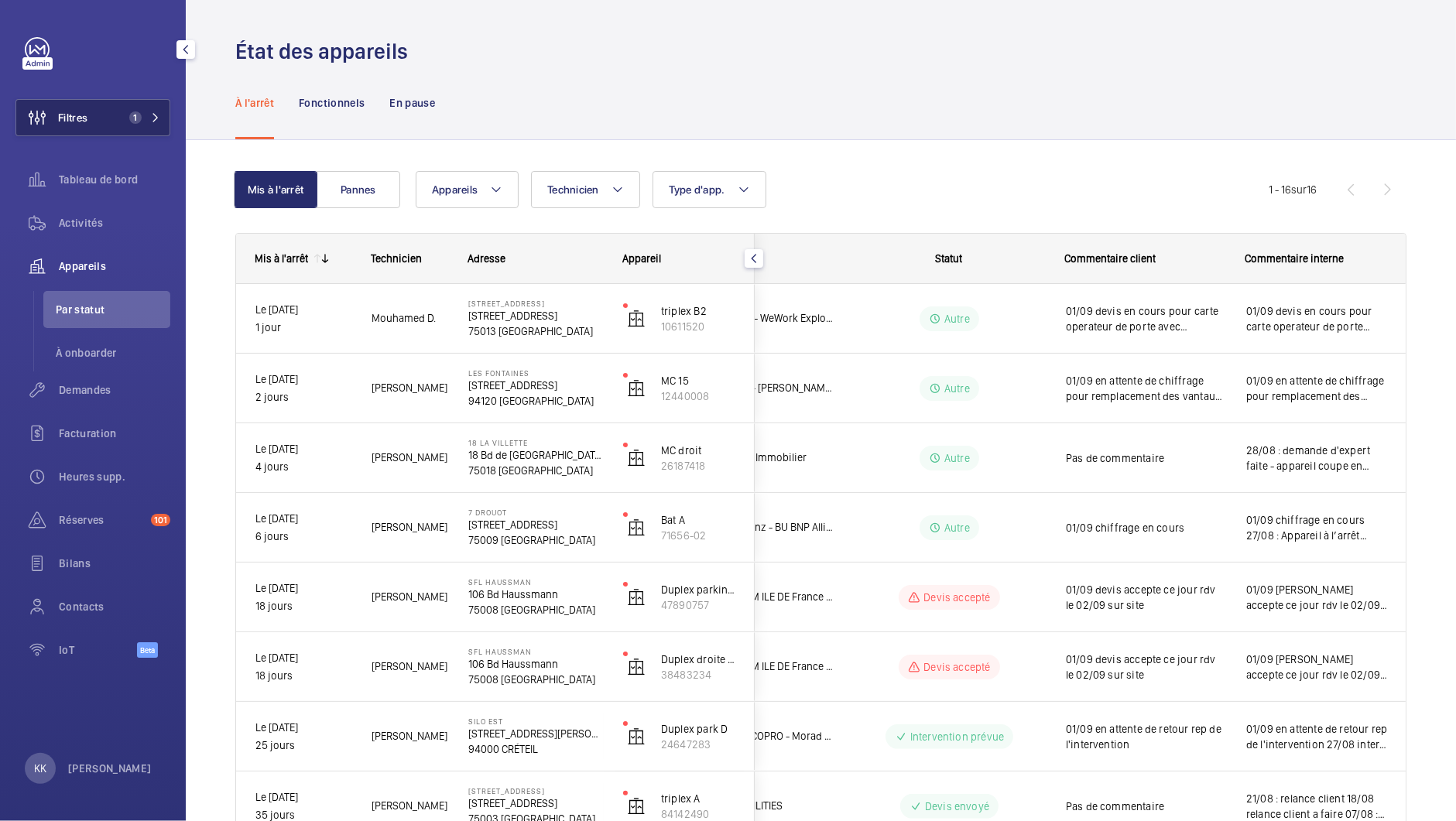
click at [75, 129] on span "Filtres" at bounding box center [52, 117] width 71 height 37
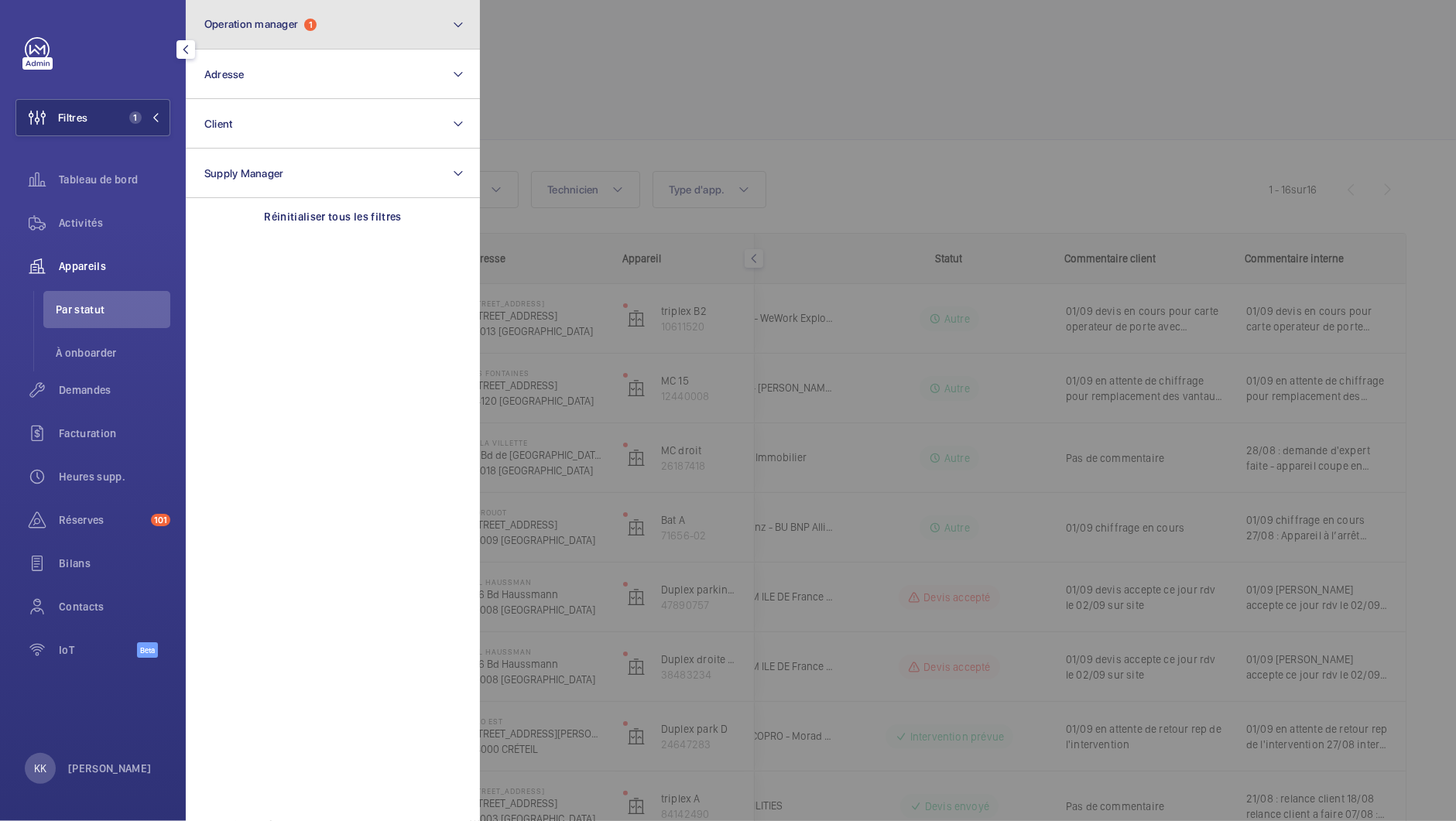
click at [255, 24] on span "Operation manager" at bounding box center [251, 24] width 93 height 13
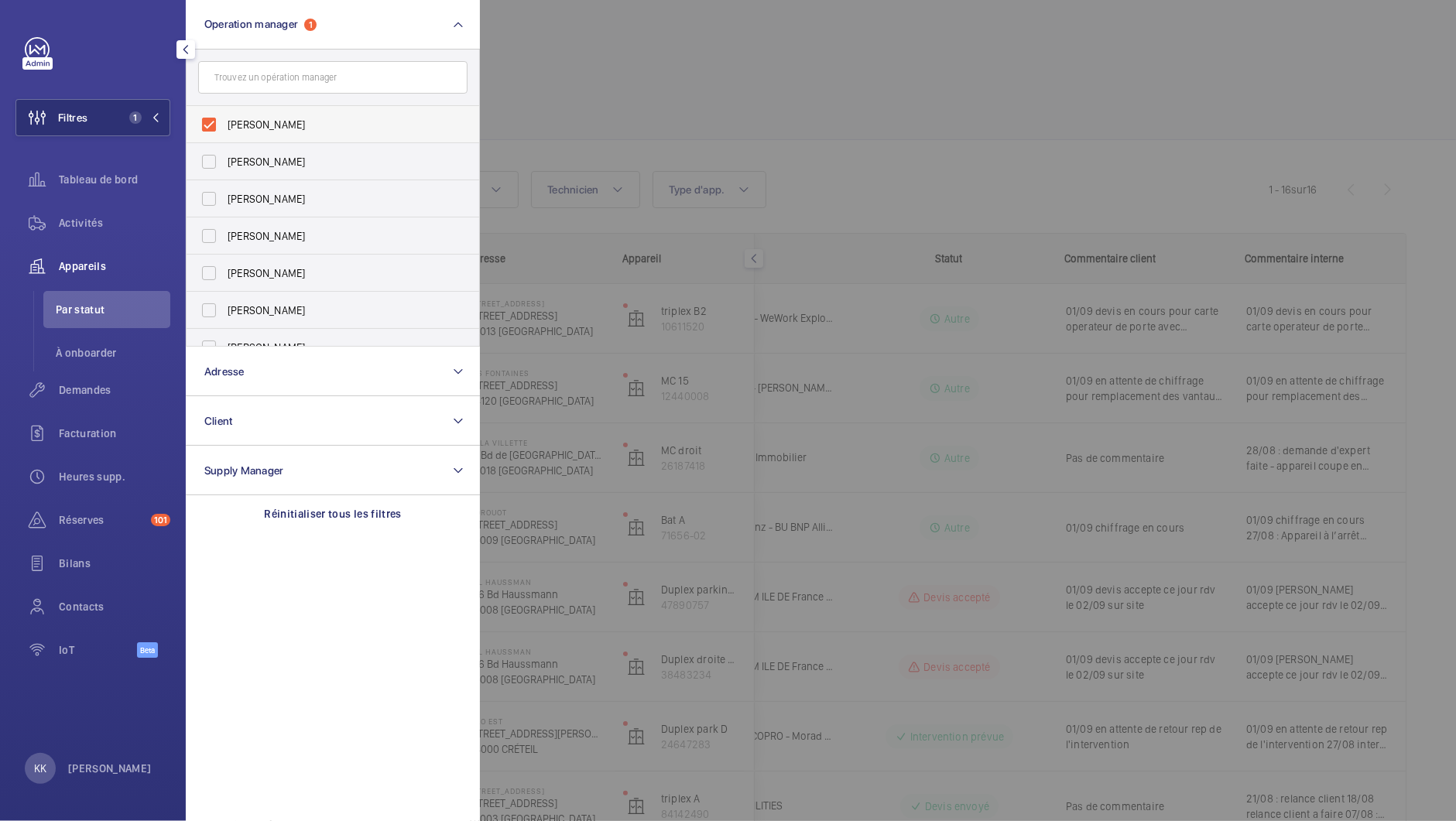
click at [215, 119] on label "[PERSON_NAME]" at bounding box center [321, 124] width 269 height 37
click at [215, 119] on input "[PERSON_NAME]" at bounding box center [209, 124] width 31 height 31
checkbox input "false"
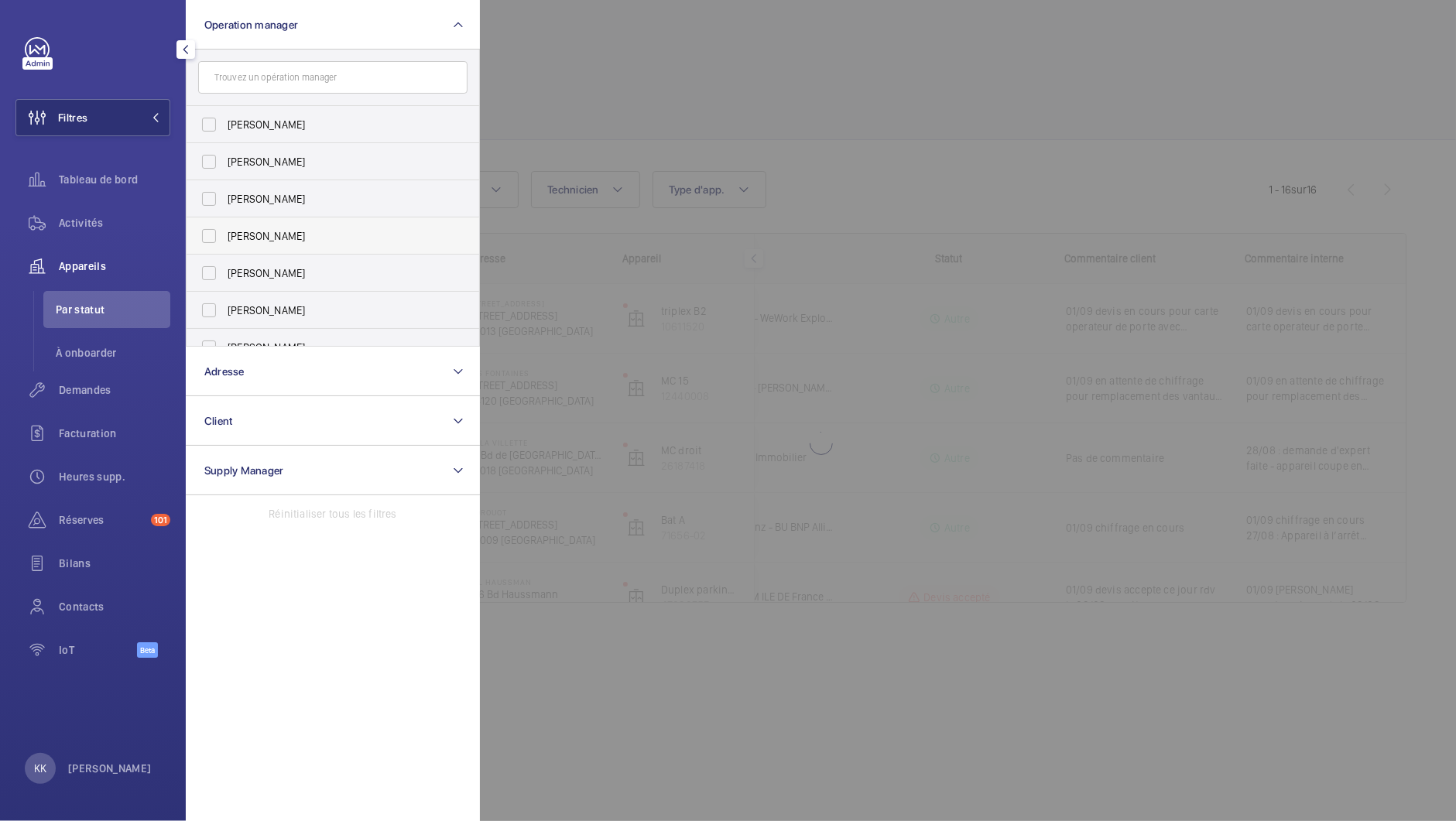
click at [220, 229] on label "[PERSON_NAME]" at bounding box center [321, 235] width 269 height 37
click at [220, 229] on input "[PERSON_NAME]" at bounding box center [209, 235] width 31 height 31
checkbox input "true"
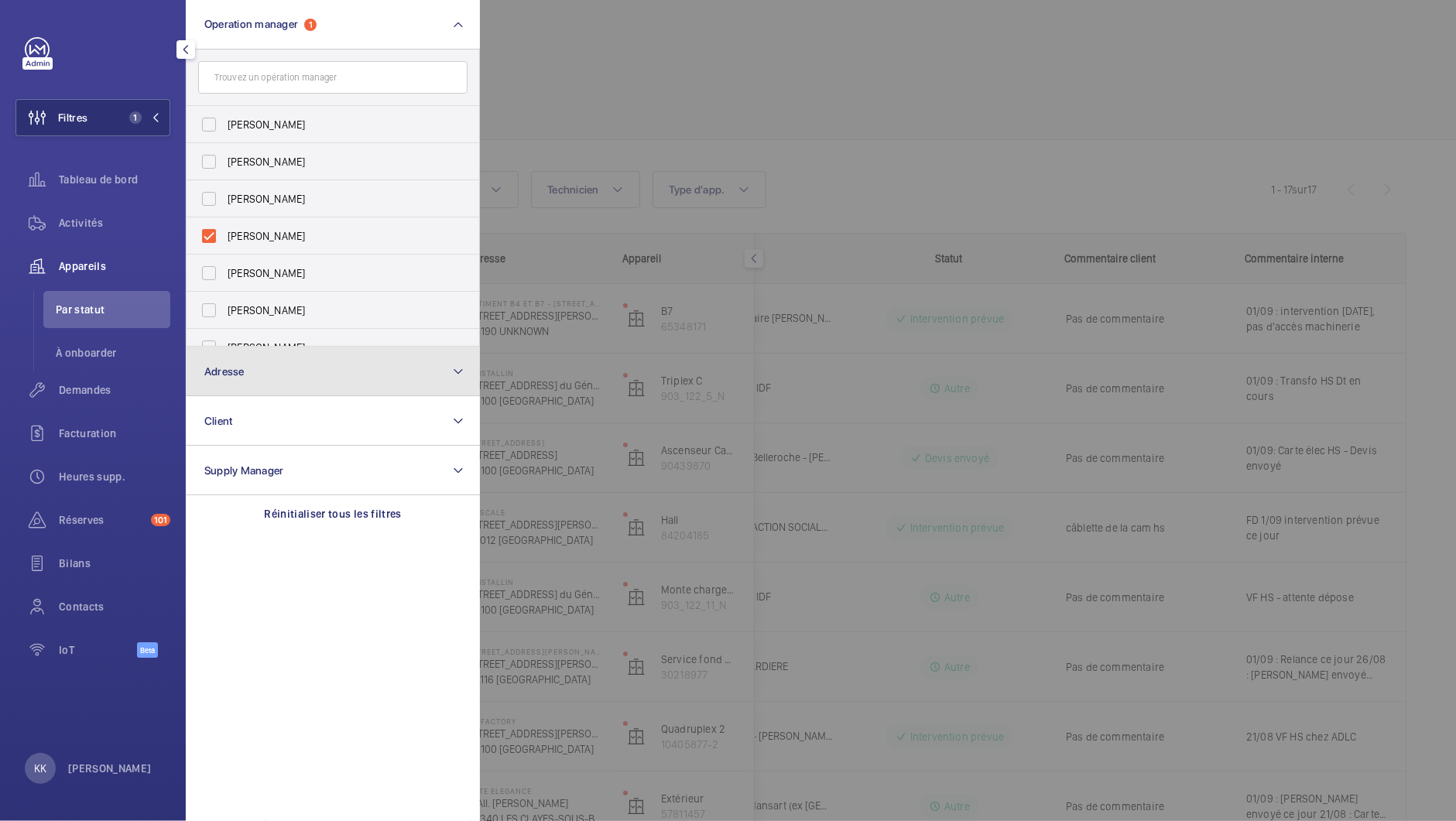
click at [233, 394] on button "Adresse" at bounding box center [333, 371] width 294 height 49
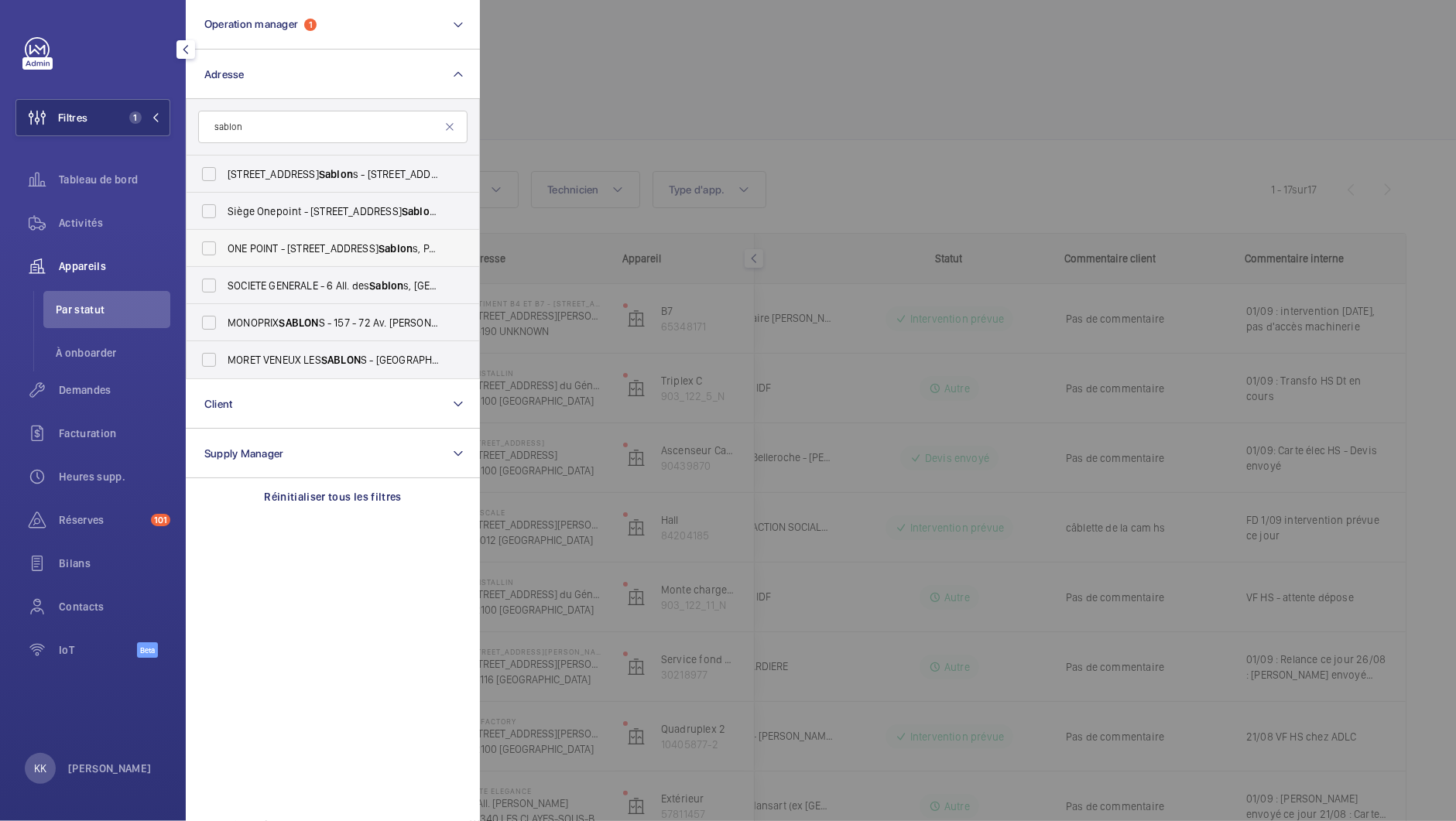
type input "sablon"
click at [231, 252] on span "ONE POINT - [STREET_ADDRESS]" at bounding box center [333, 249] width 213 height 16
click at [224, 252] on input "ONE POINT - [STREET_ADDRESS]" at bounding box center [209, 248] width 31 height 31
checkbox input "true"
click at [522, 93] on div at bounding box center [1208, 410] width 1456 height 821
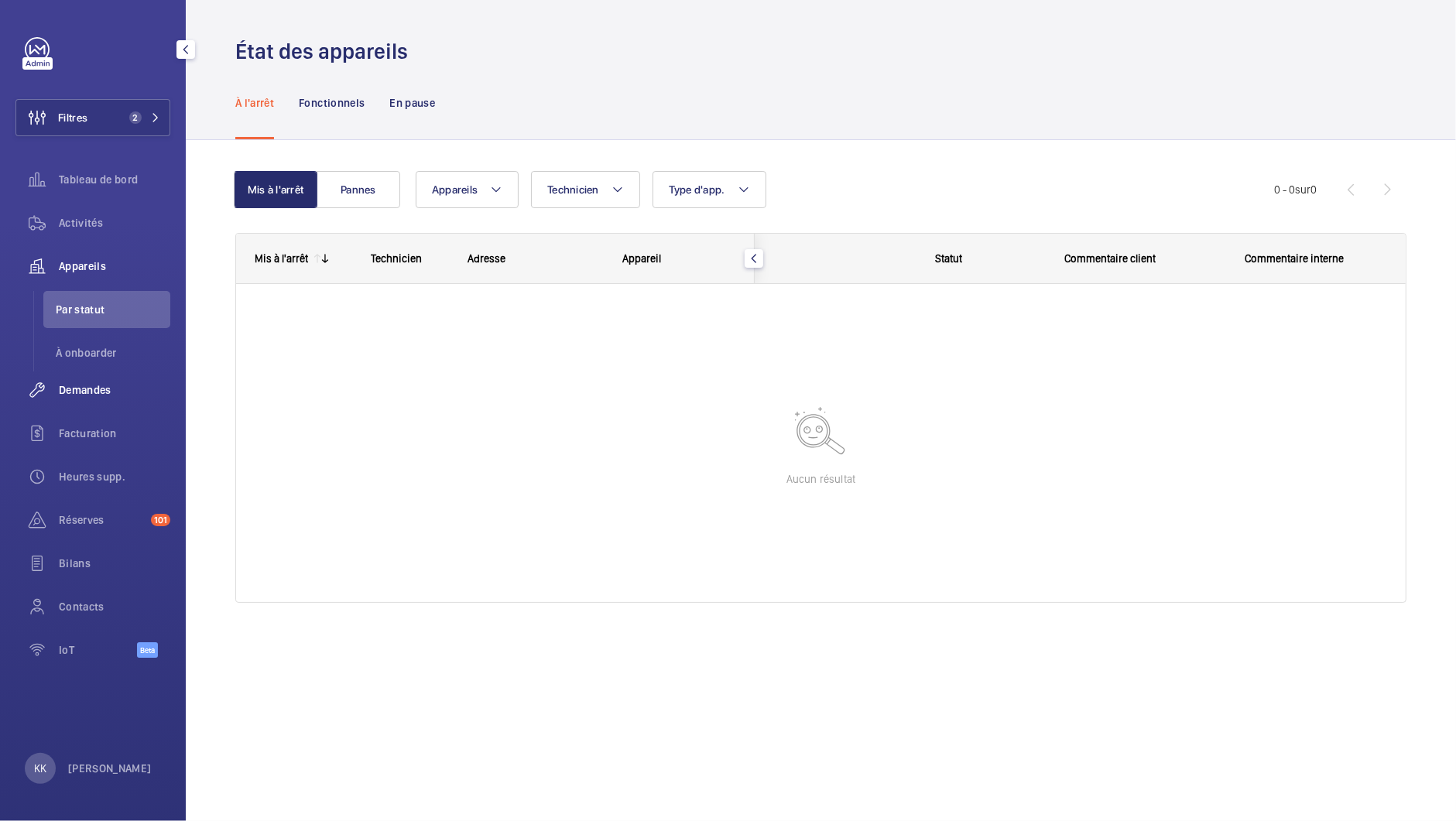
click at [82, 381] on div "Demandes" at bounding box center [93, 390] width 155 height 37
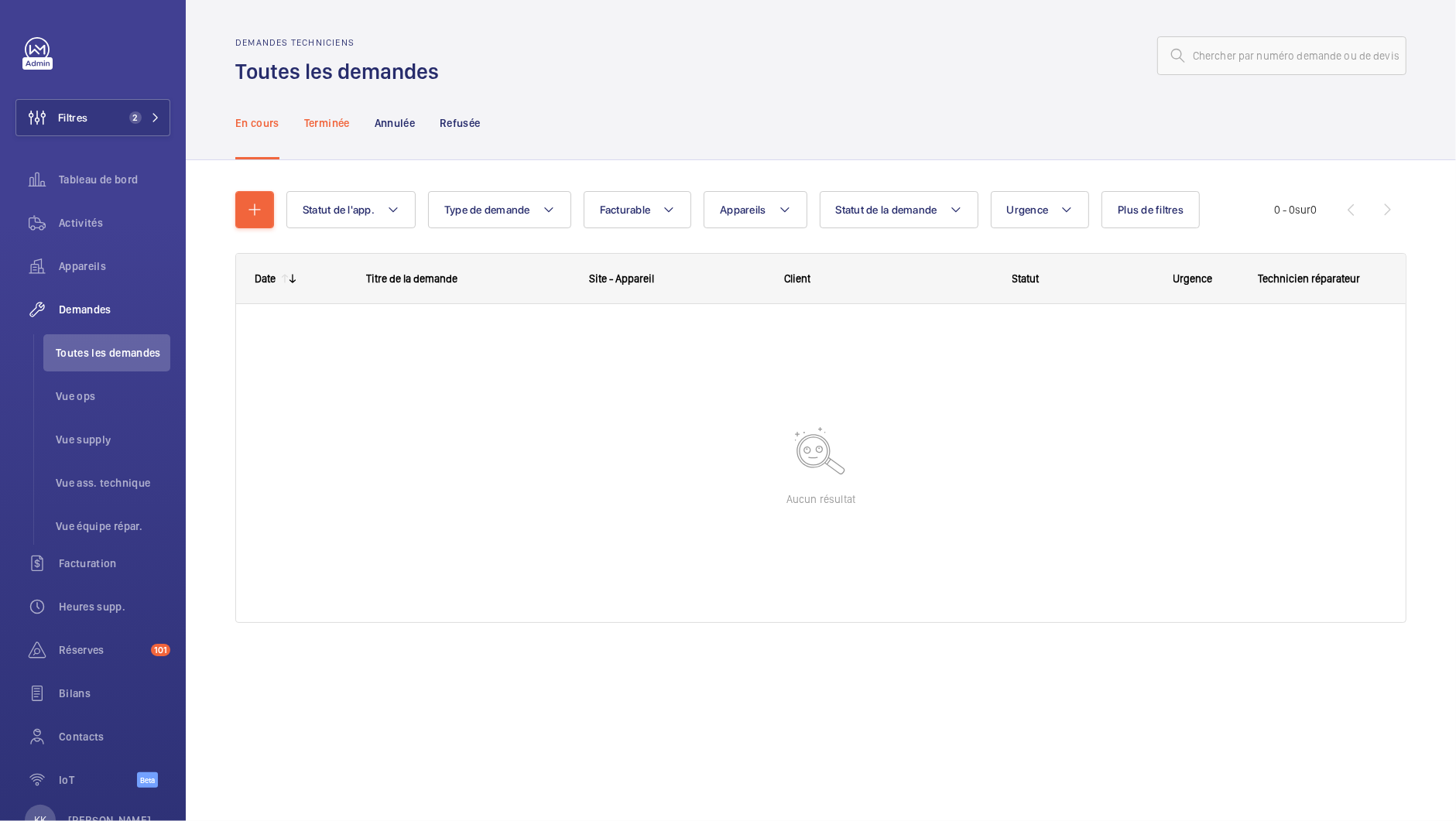
click at [312, 124] on p "Terminée" at bounding box center [327, 123] width 46 height 16
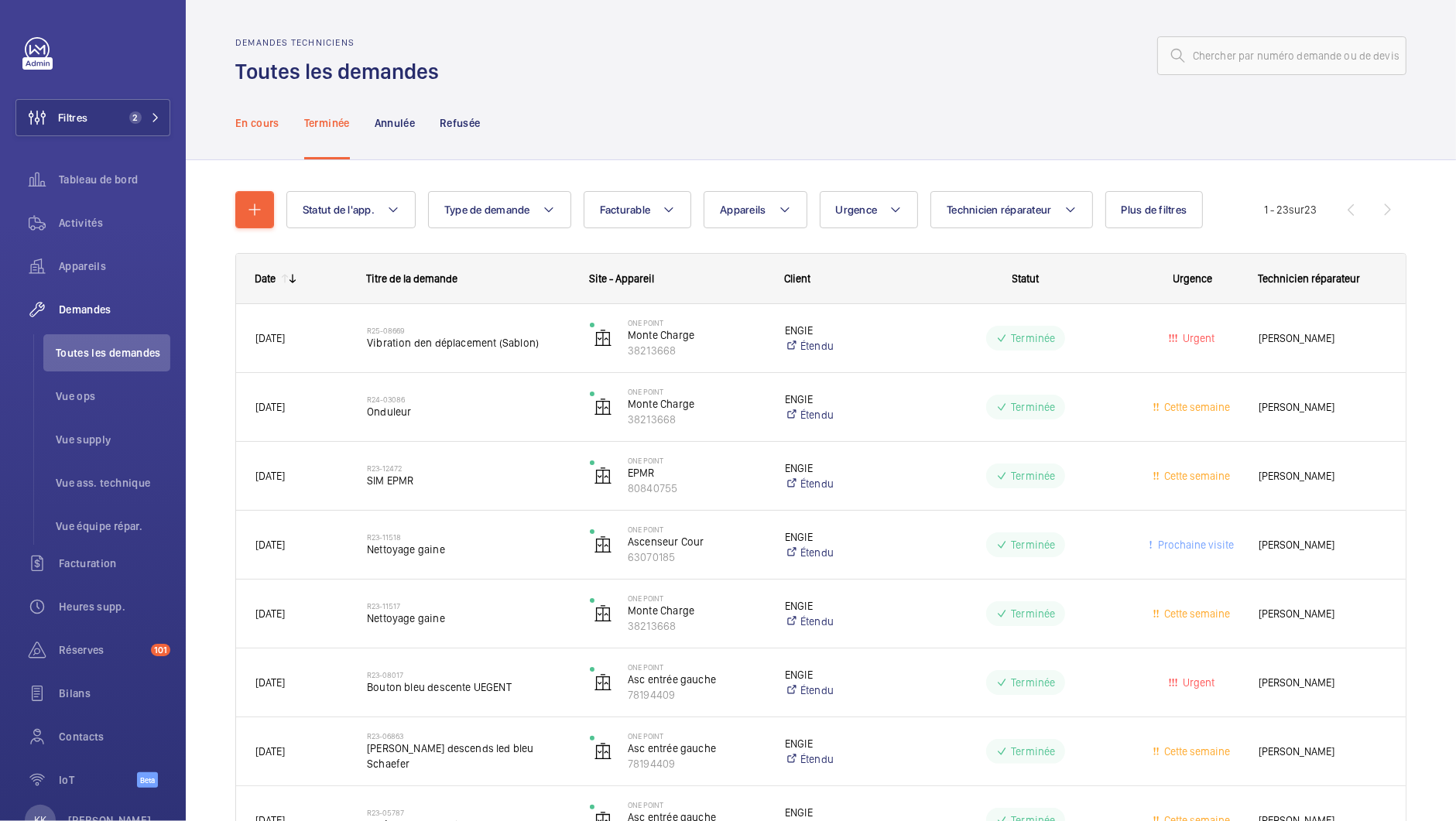
click at [242, 119] on p "En cours" at bounding box center [257, 123] width 44 height 16
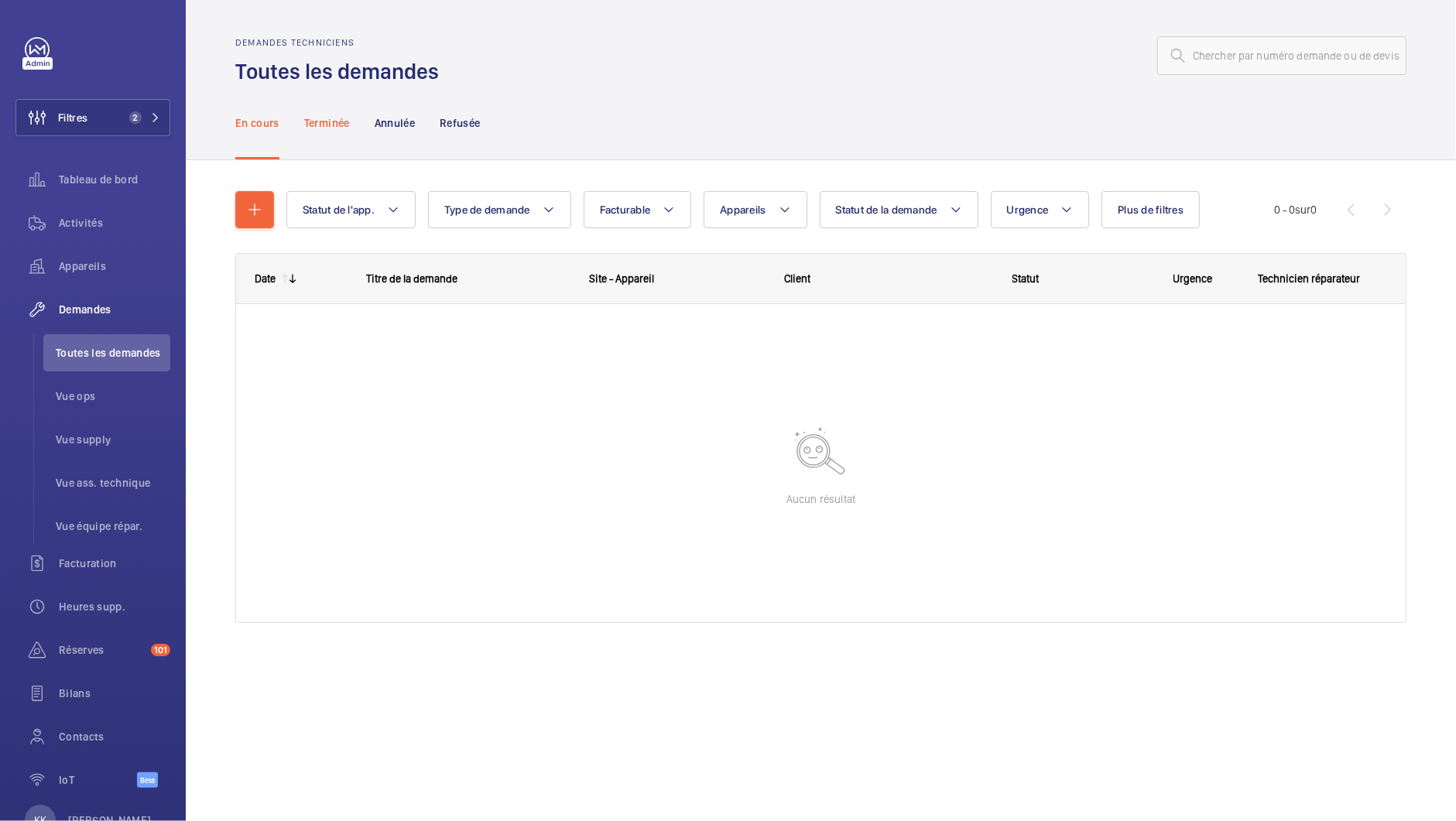
click at [329, 121] on p "Terminée" at bounding box center [327, 123] width 46 height 16
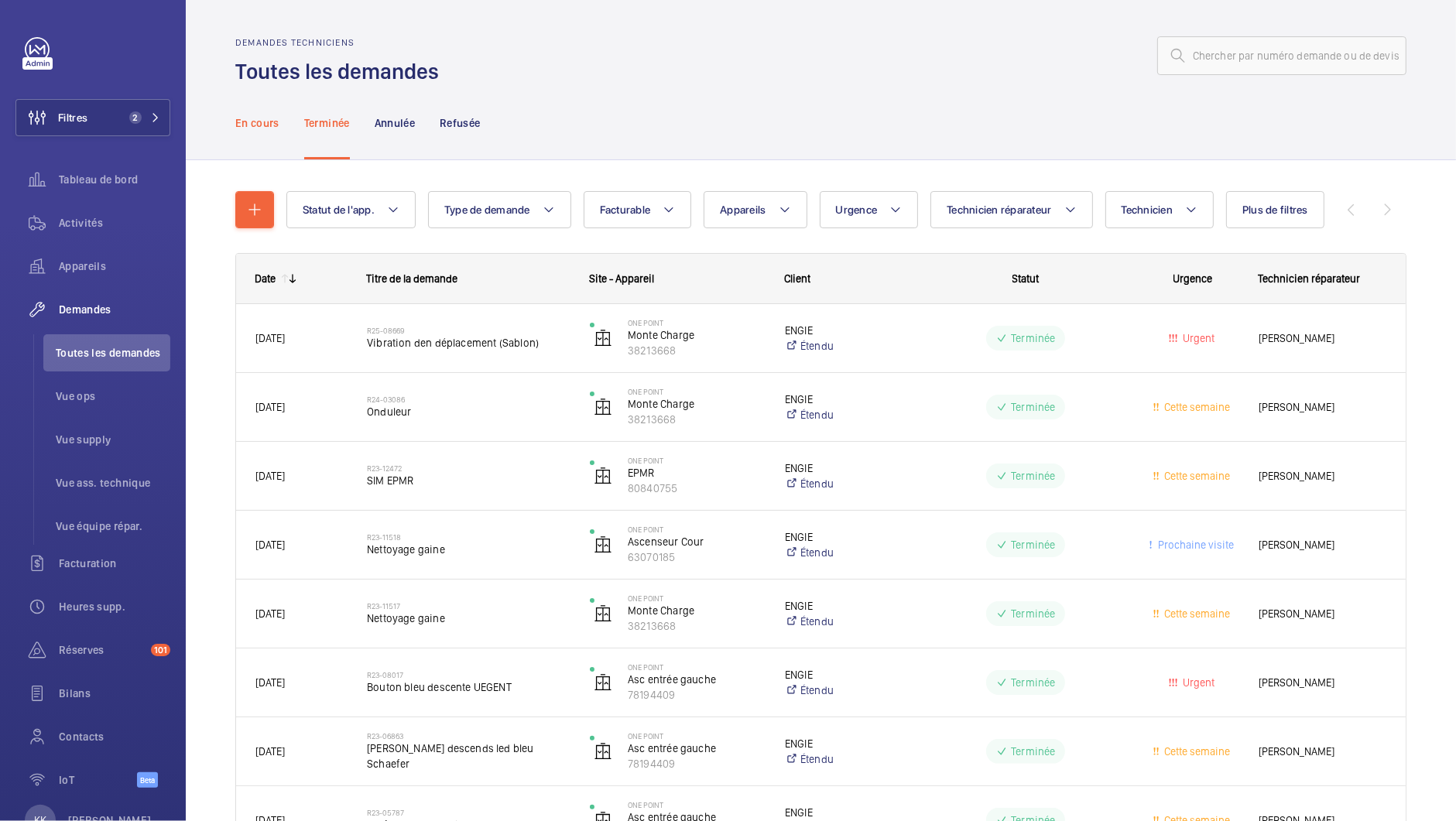
click at [263, 122] on p "En cours" at bounding box center [257, 123] width 44 height 16
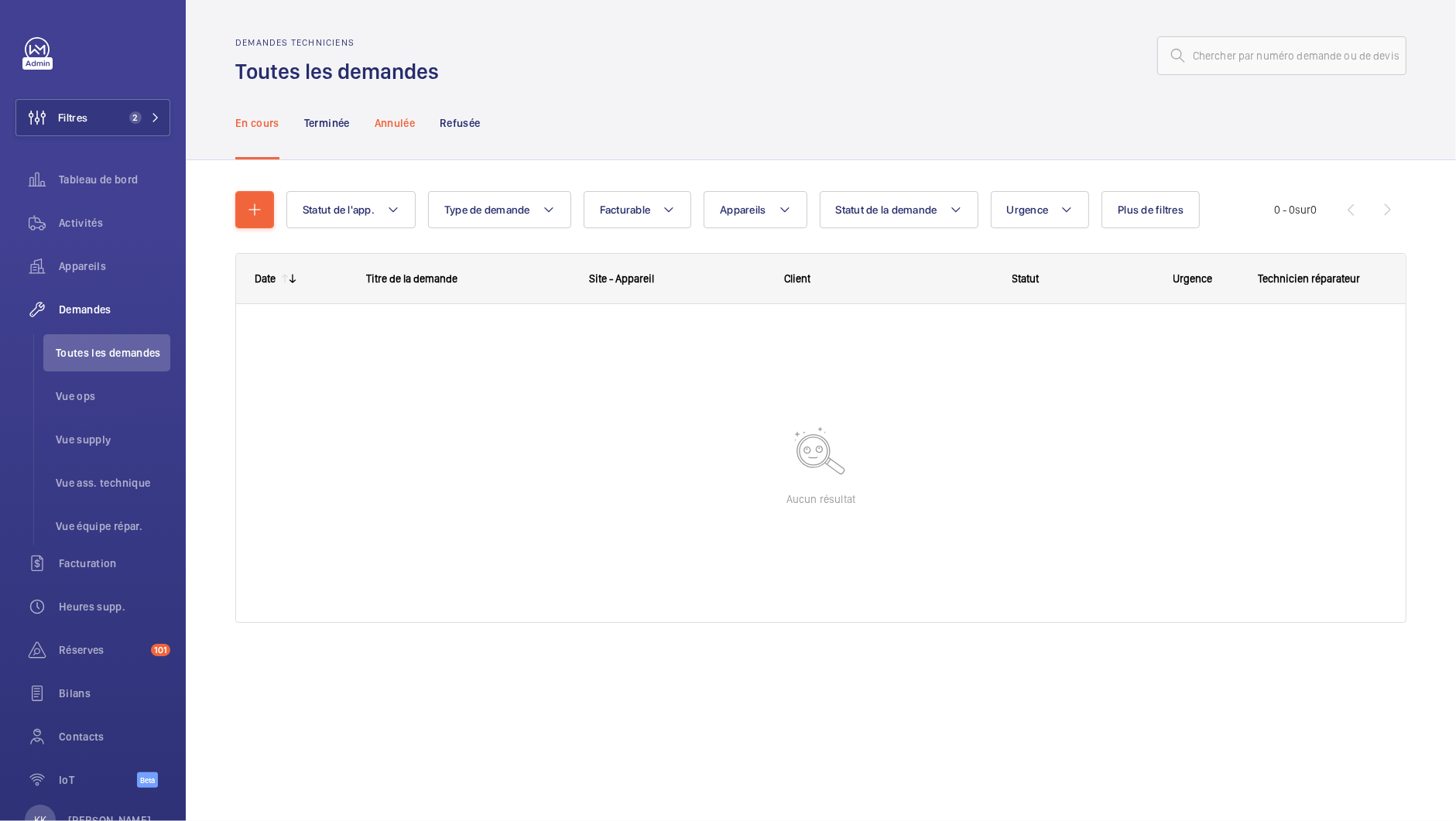
click at [388, 122] on p "Annulée" at bounding box center [395, 123] width 40 height 16
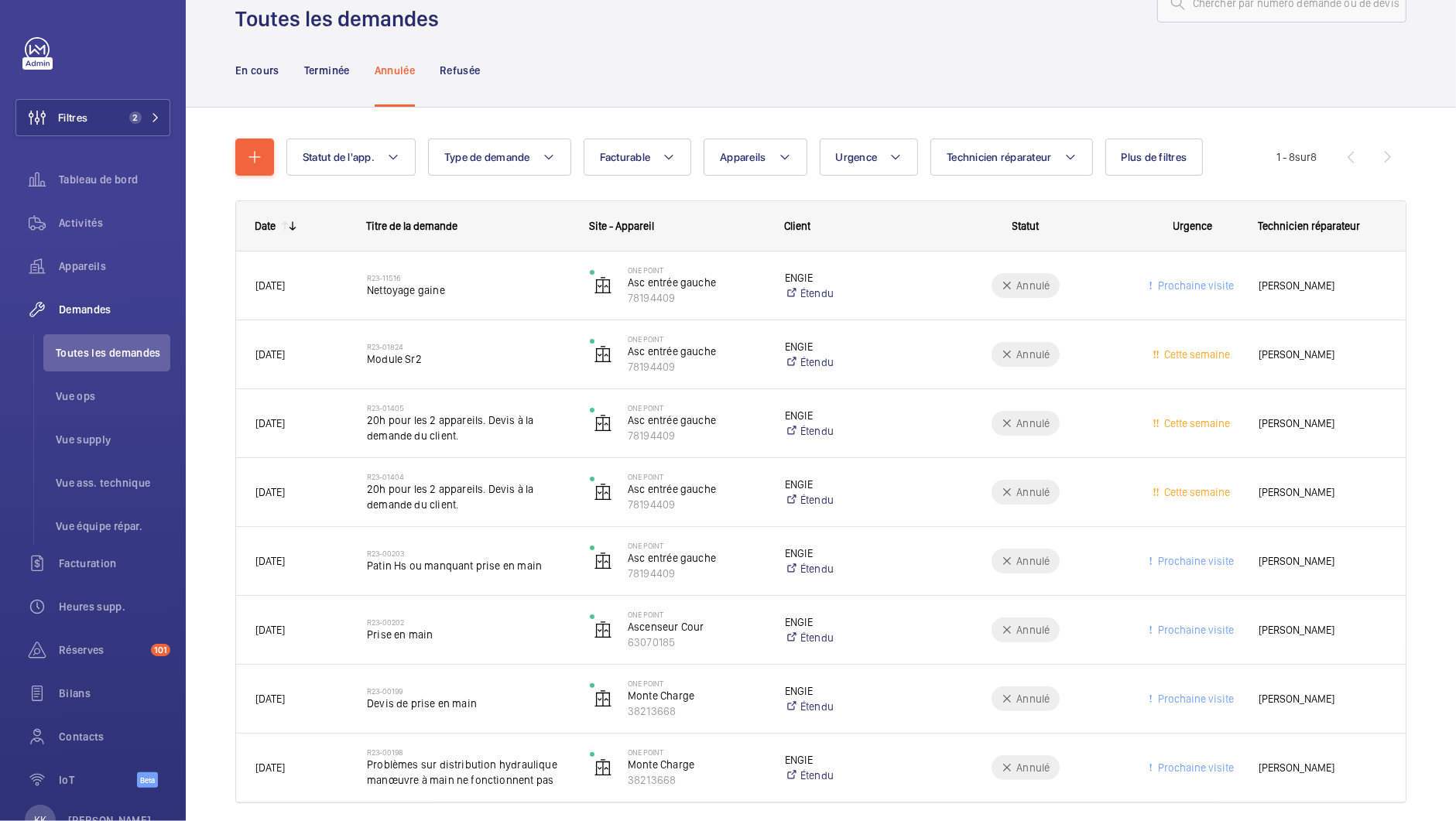
scroll to position [1, 0]
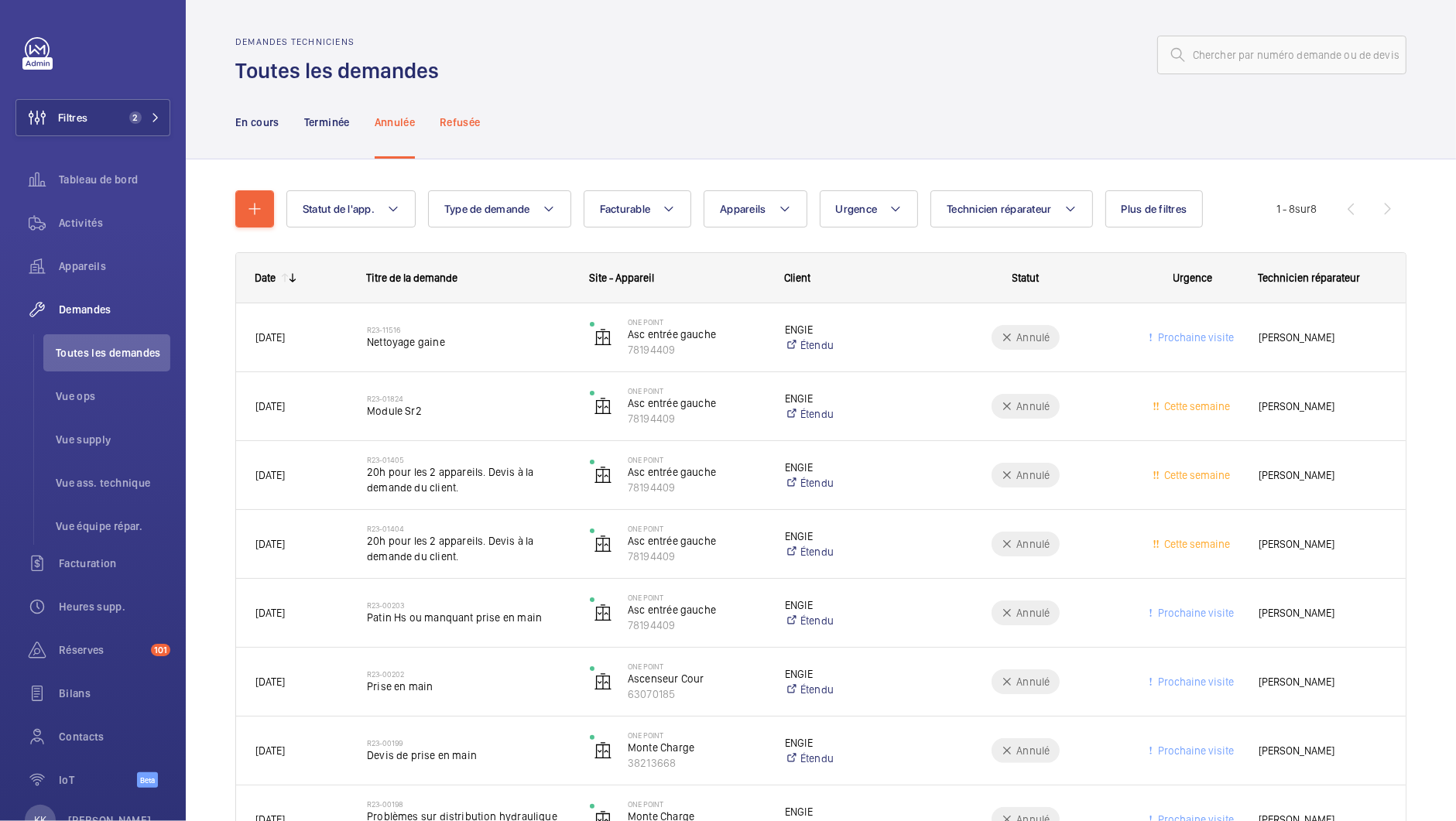
click at [453, 120] on p "Refusée" at bounding box center [459, 122] width 40 height 16
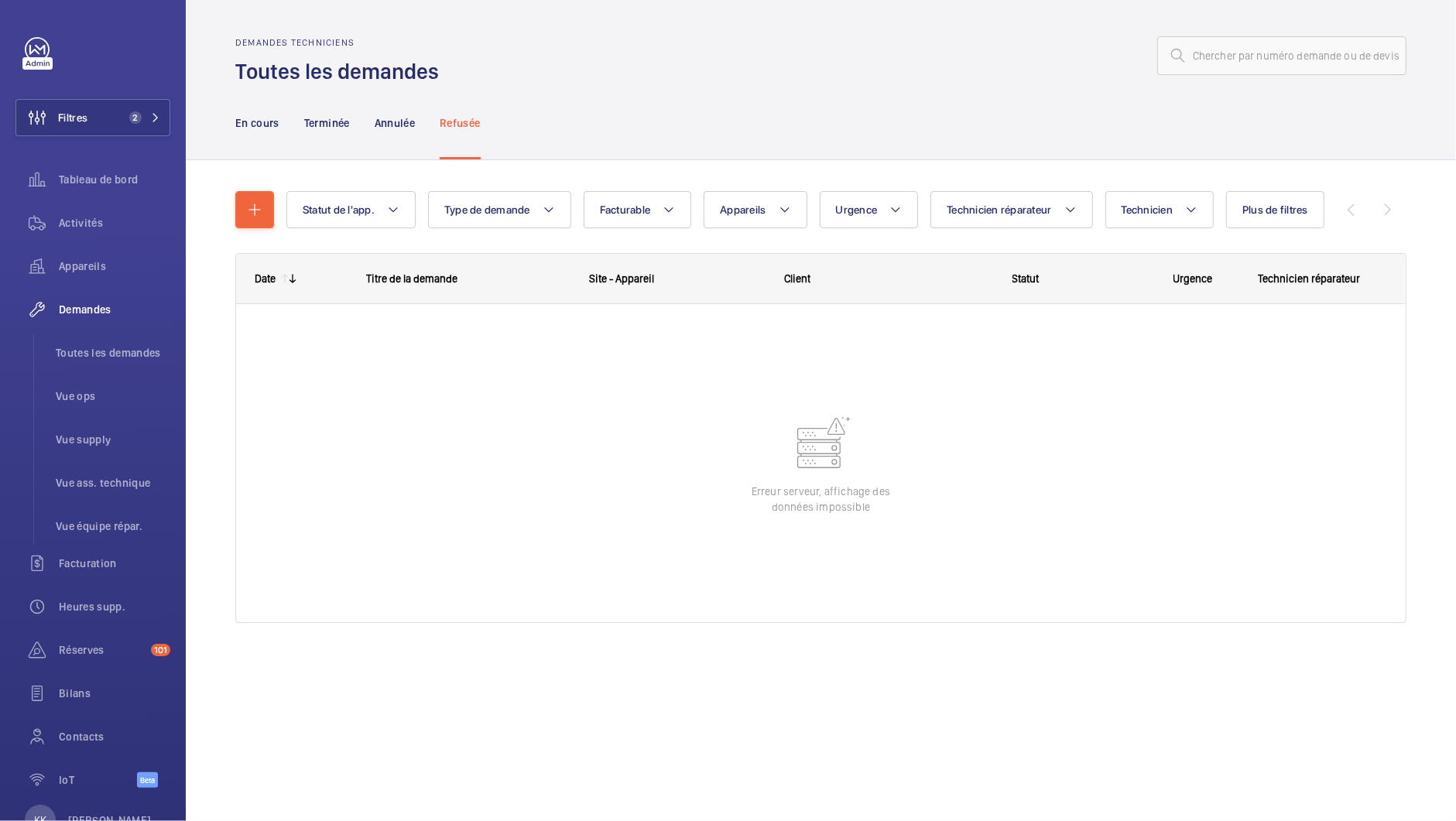
click at [441, 130] on nav "En cours Terminée Annulée Refusée" at bounding box center [358, 123] width 246 height 74
click at [450, 130] on p "Refusée" at bounding box center [459, 123] width 40 height 16
click at [403, 125] on p "Annulée" at bounding box center [395, 123] width 40 height 16
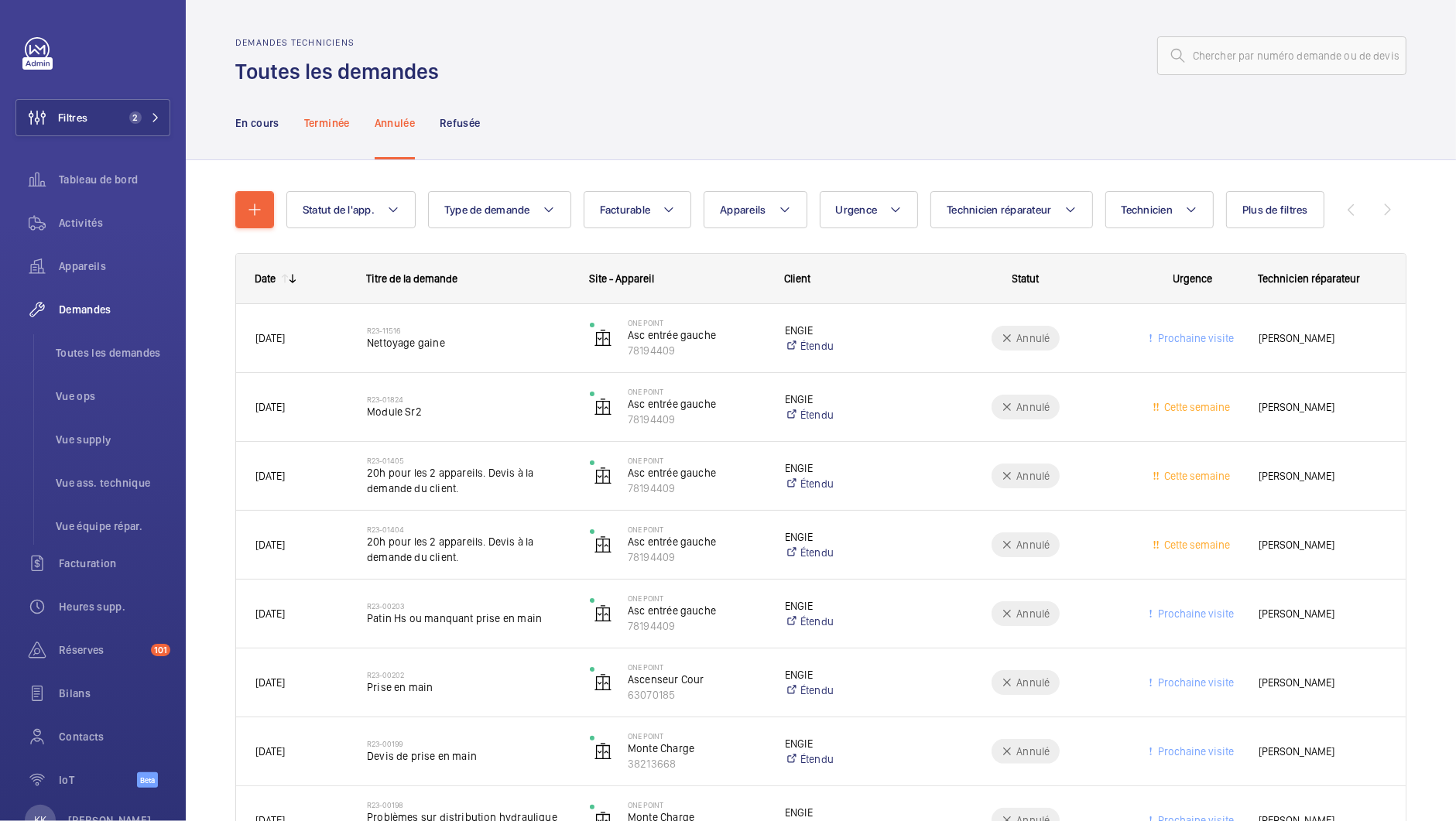
click at [311, 122] on p "Terminée" at bounding box center [327, 123] width 46 height 16
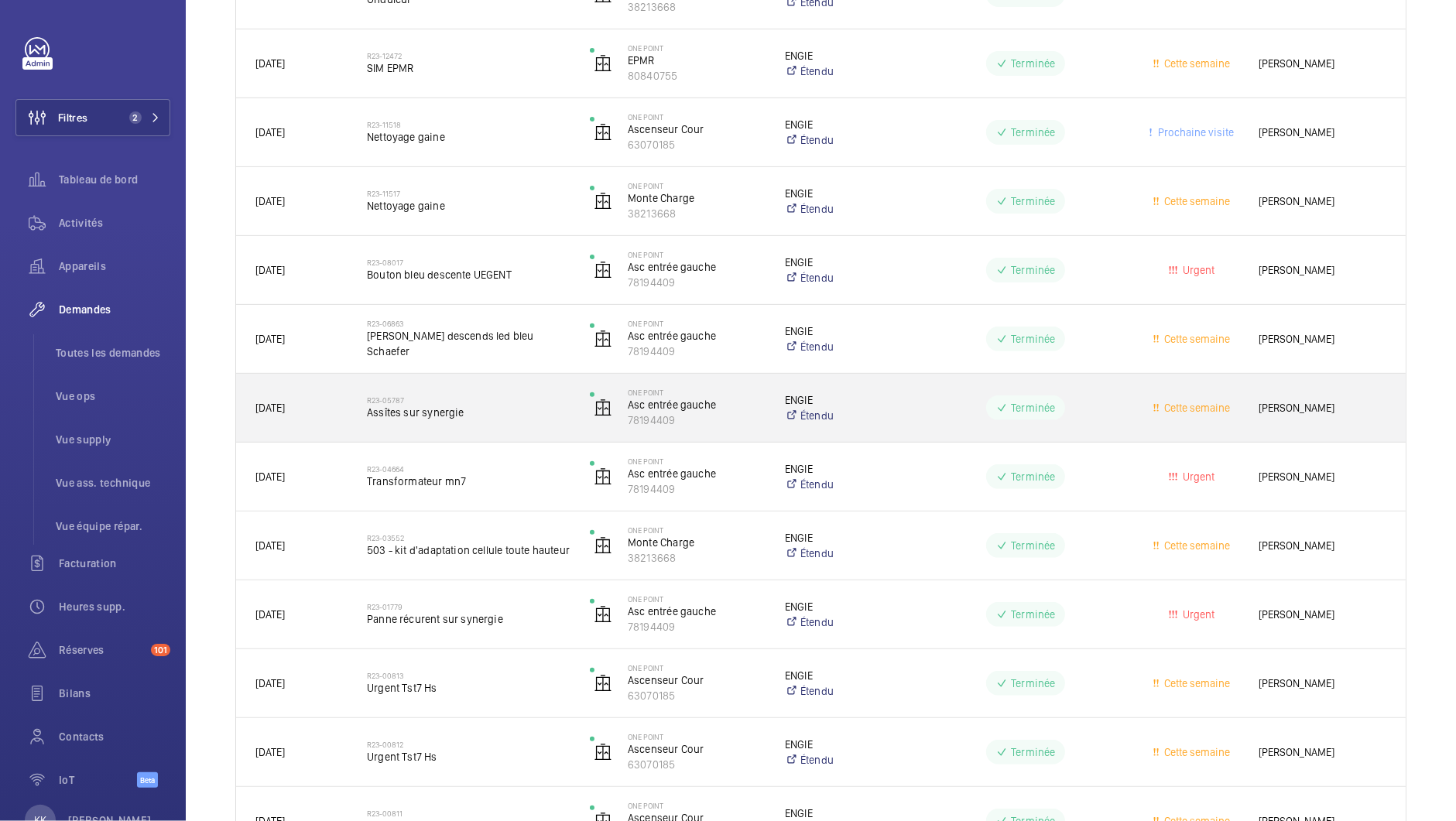
scroll to position [532, 0]
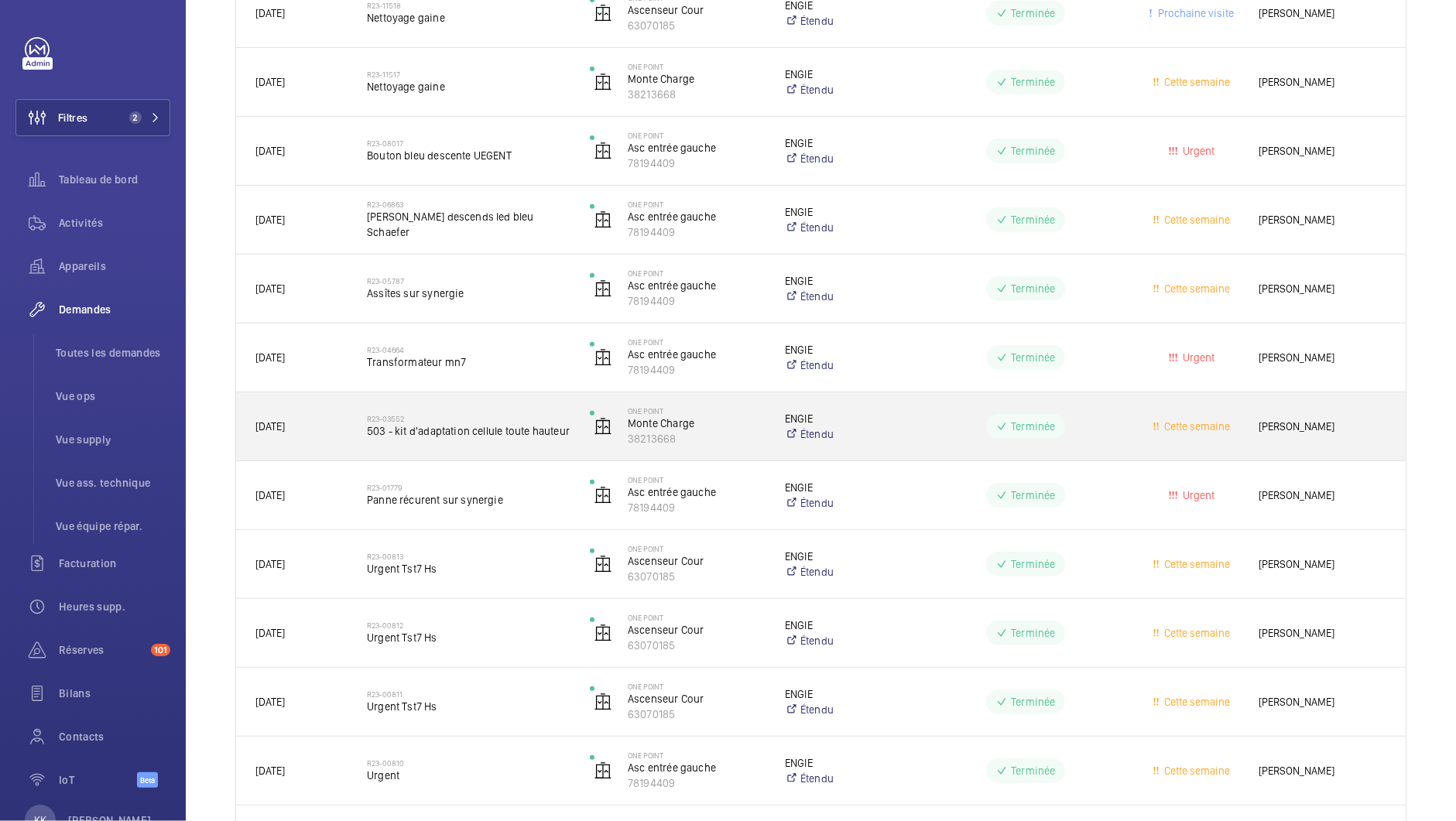
click at [490, 434] on span "503 - kit d'adaptation cellule toute hauteur" at bounding box center [468, 431] width 203 height 16
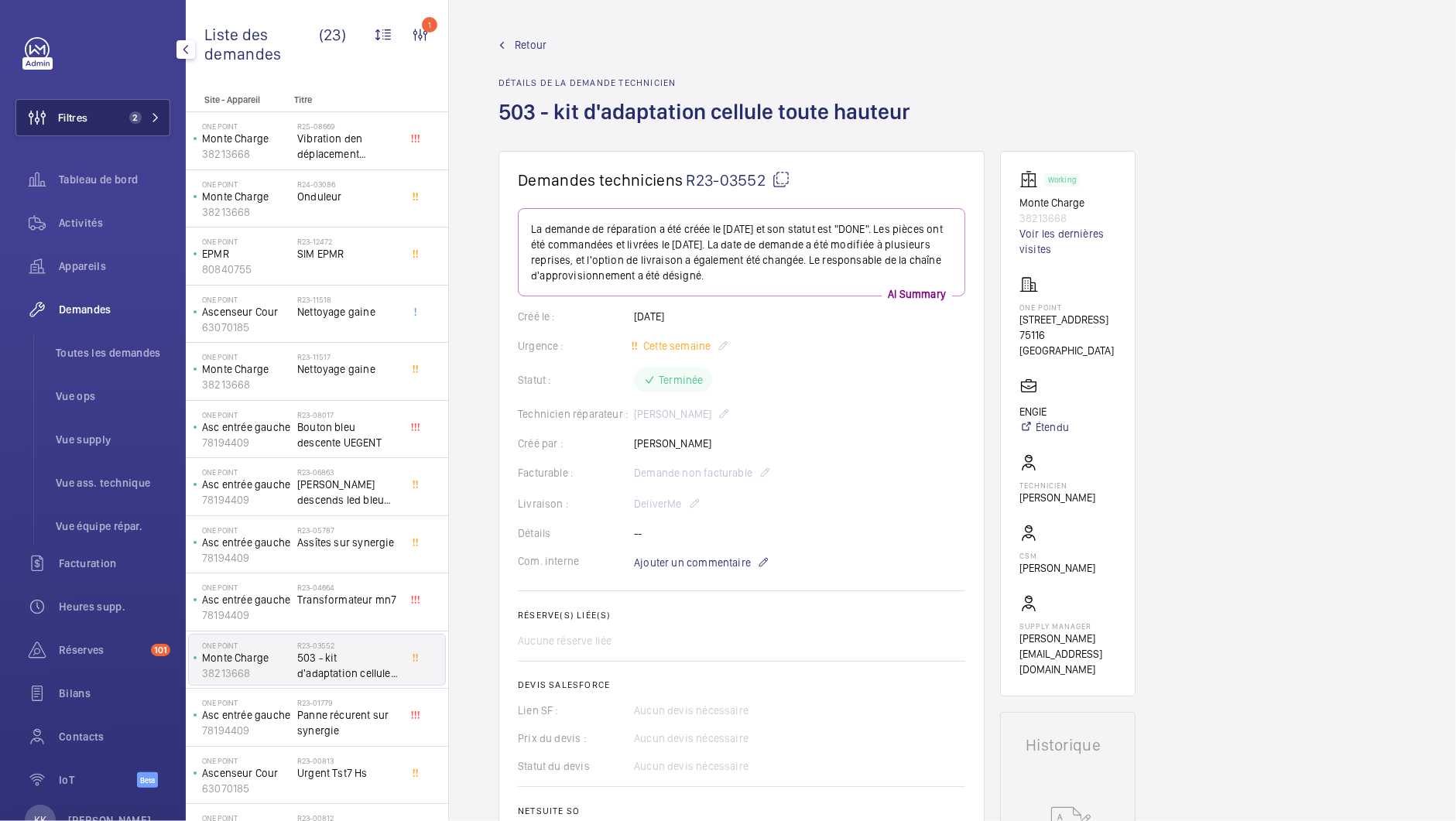
click at [82, 125] on span "Filtres" at bounding box center [72, 118] width 29 height 16
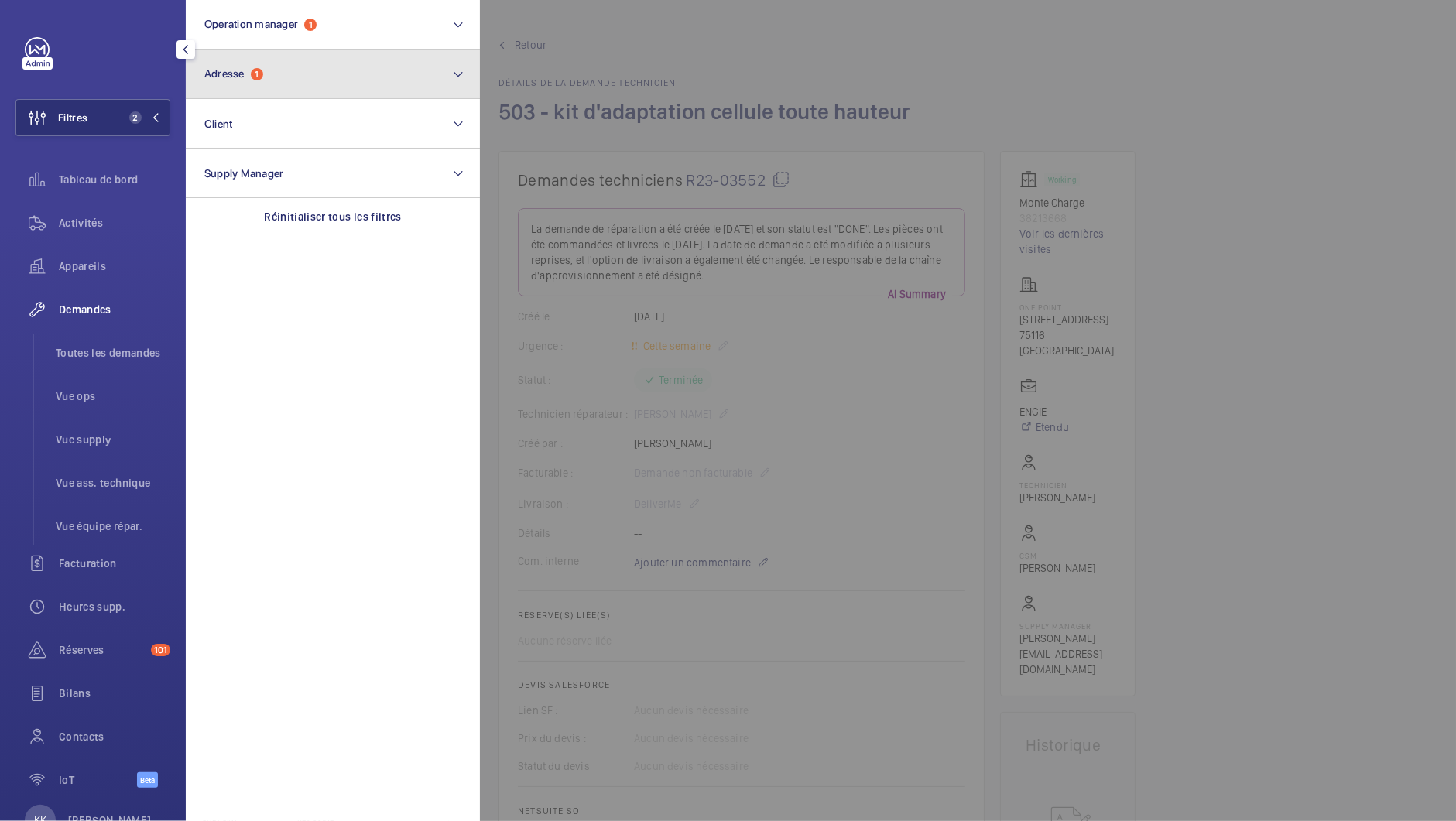
click at [257, 67] on span "Adresse 1" at bounding box center [234, 74] width 59 height 13
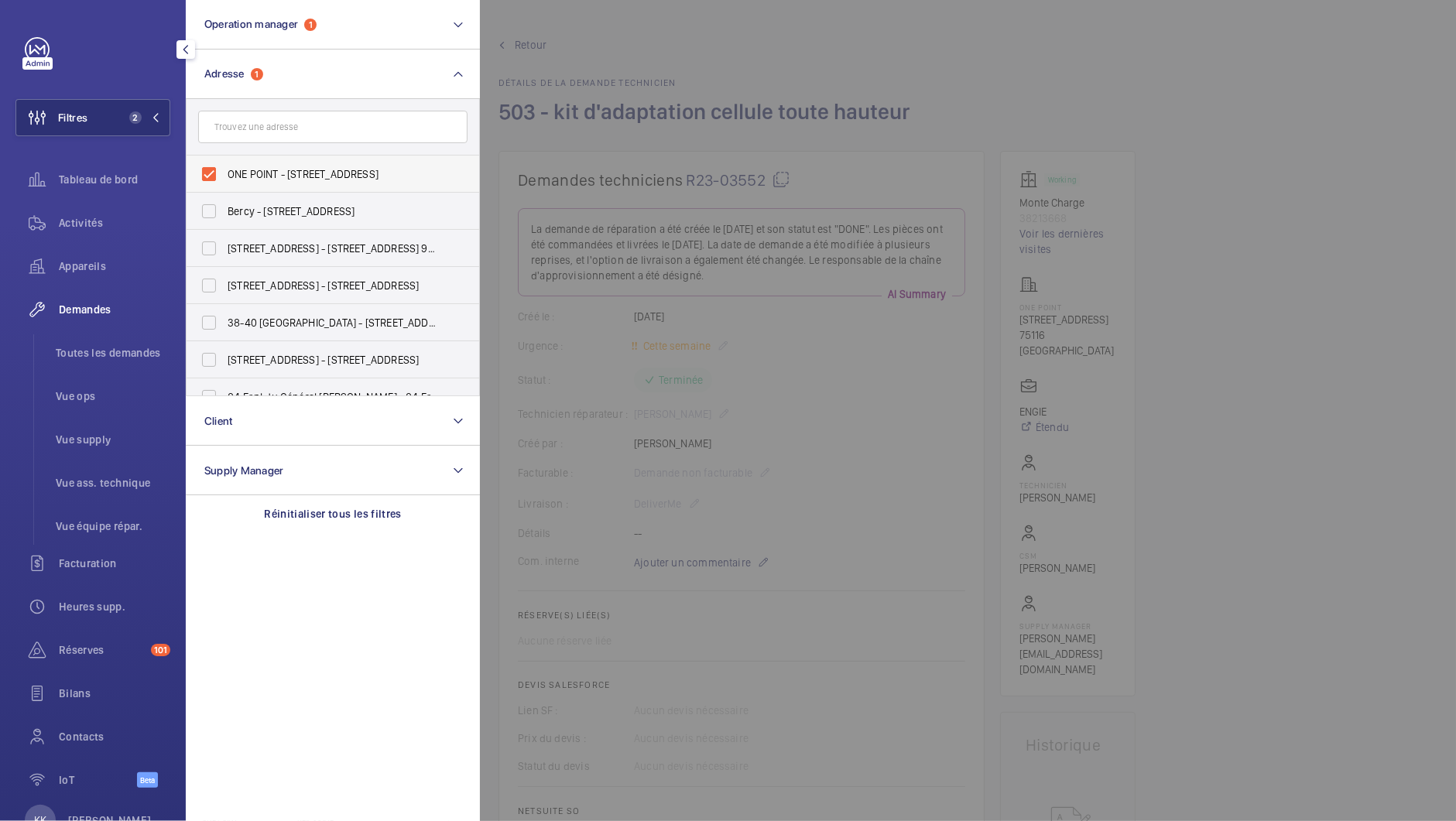
click at [233, 167] on span "ONE POINT - [STREET_ADDRESS]" at bounding box center [333, 174] width 213 height 16
click at [224, 167] on input "ONE POINT - [STREET_ADDRESS]" at bounding box center [209, 173] width 31 height 31
checkbox input "false"
click at [252, 49] on button "Operation manager 1" at bounding box center [333, 24] width 294 height 49
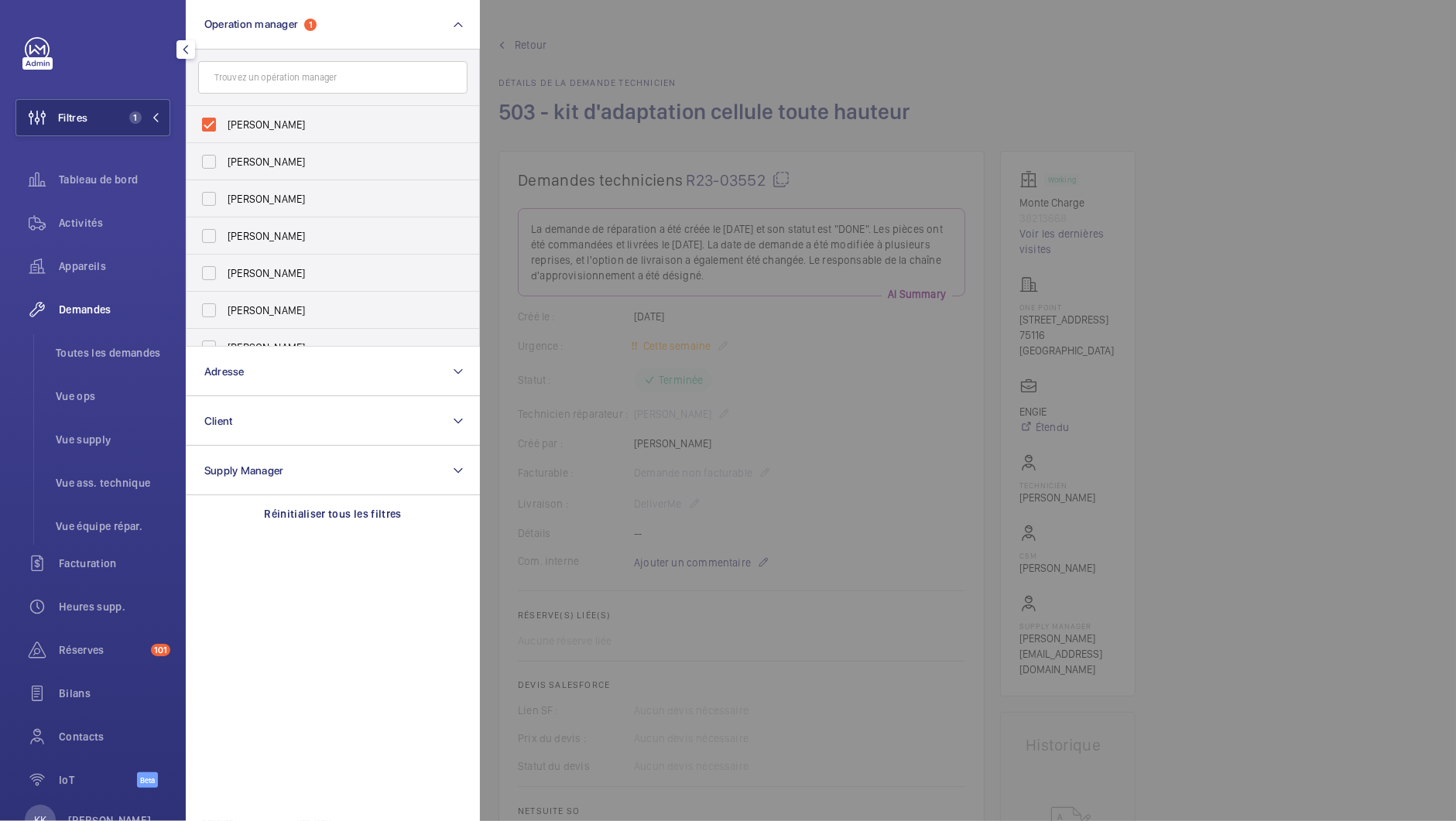
click at [630, 14] on div at bounding box center [1208, 410] width 1456 height 821
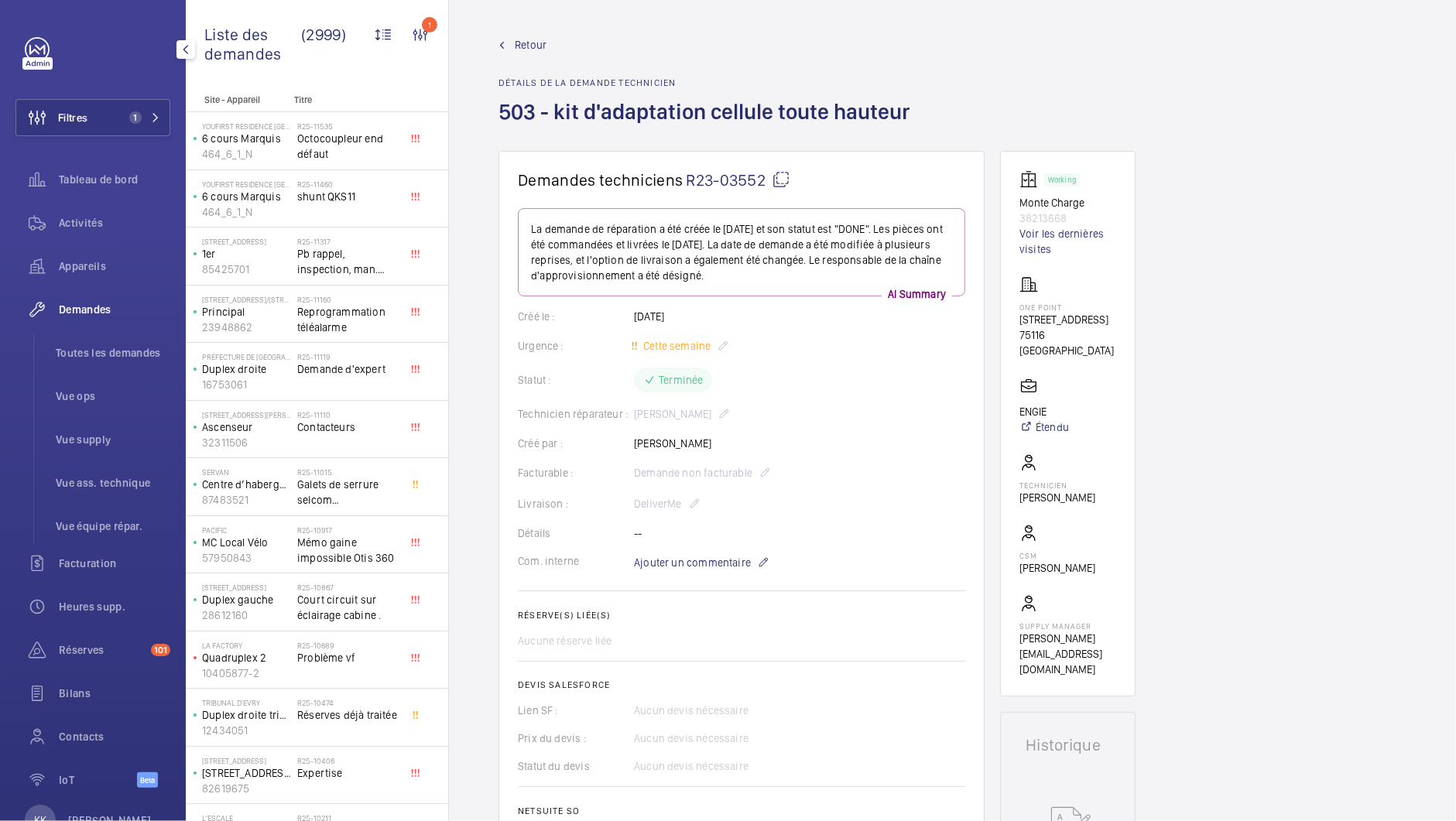
click at [78, 304] on span "Demandes" at bounding box center [115, 310] width 111 height 16
click at [83, 318] on div "Demandes" at bounding box center [93, 309] width 155 height 37
click at [84, 263] on span "Appareils" at bounding box center [115, 267] width 111 height 16
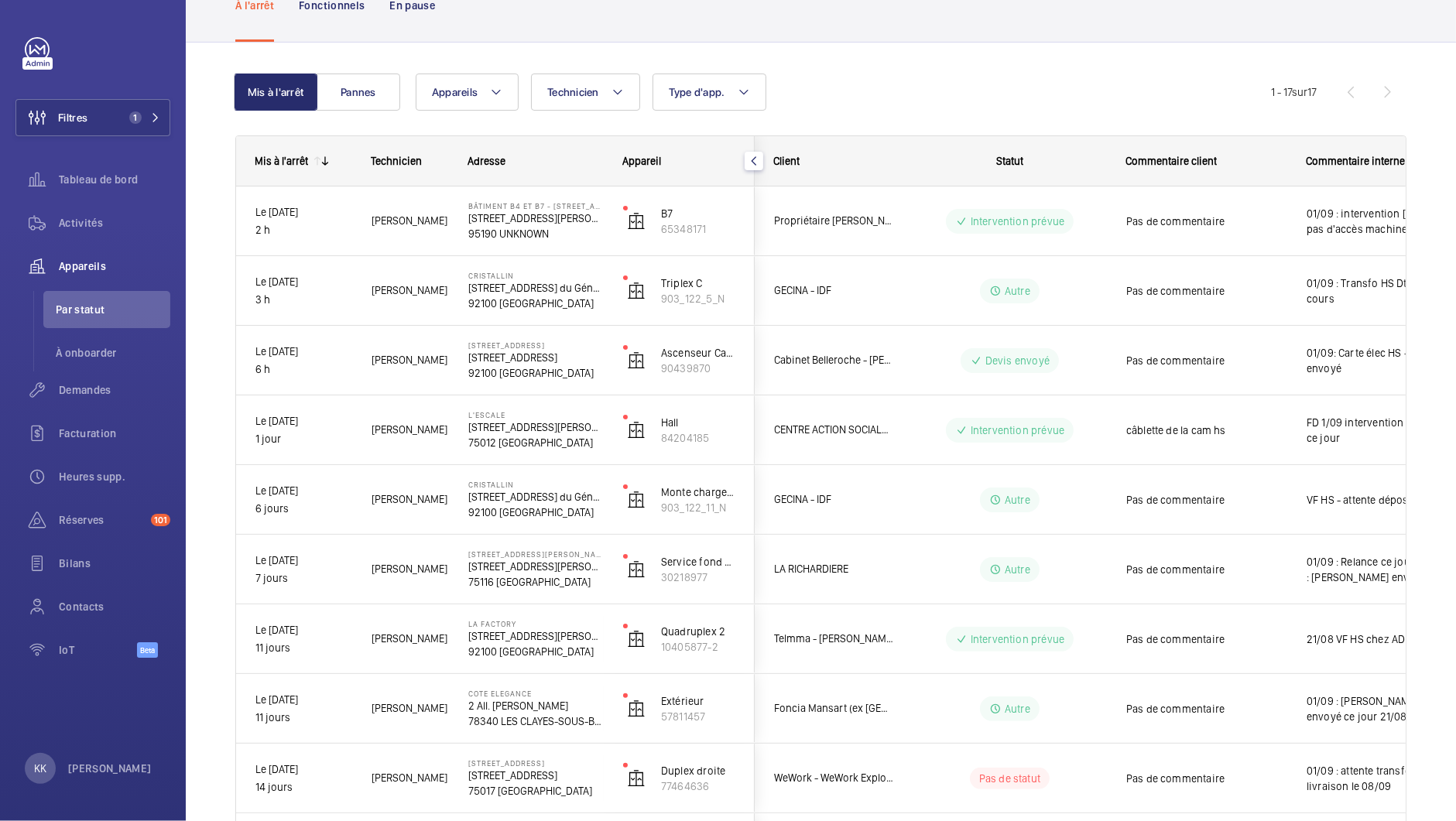
scroll to position [109, 0]
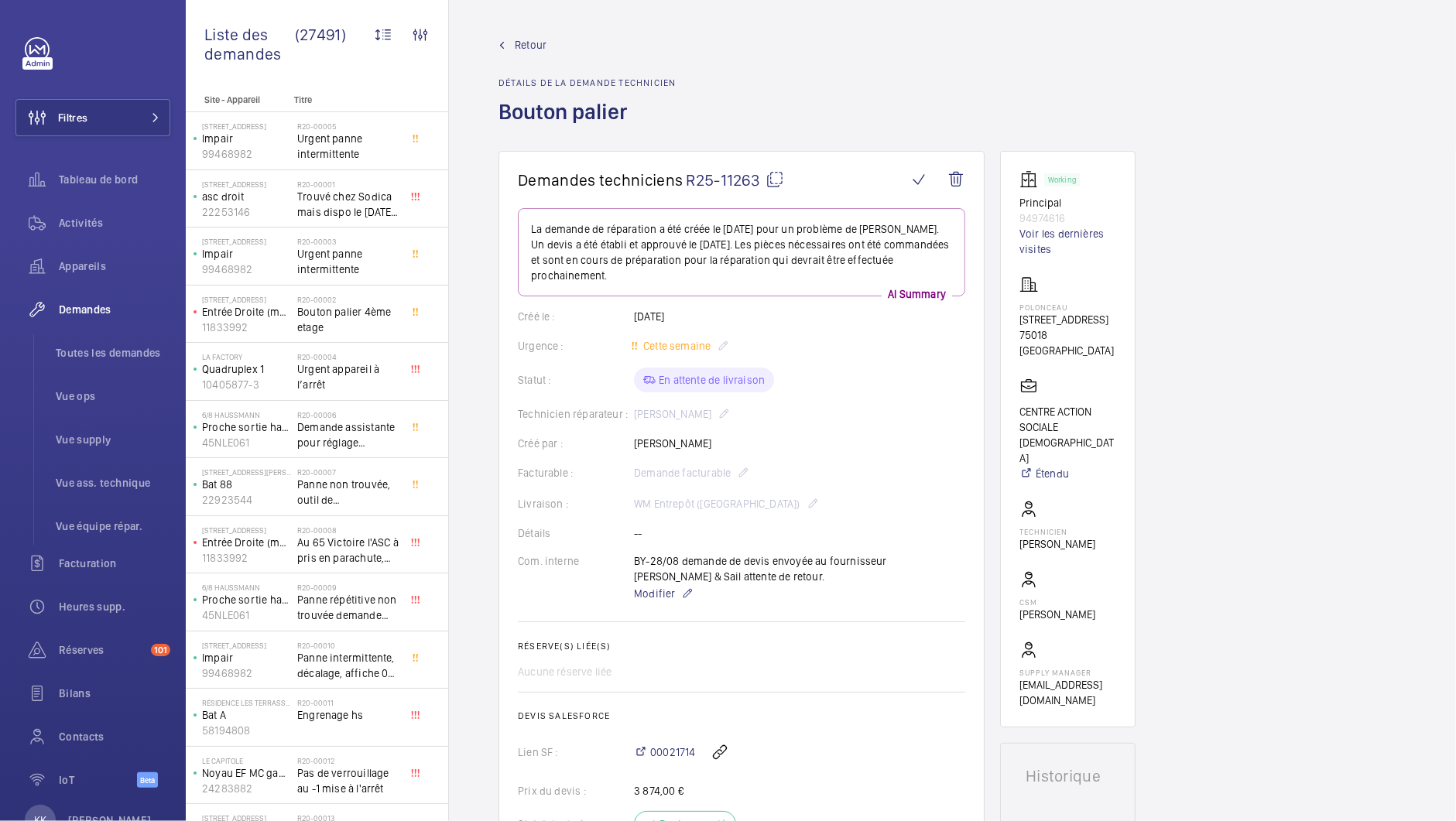
click at [519, 45] on span "Retour" at bounding box center [530, 45] width 31 height 16
click at [512, 41] on link "Retour" at bounding box center [587, 45] width 177 height 16
click at [517, 44] on span "Retour" at bounding box center [530, 45] width 31 height 16
